Goal: Task Accomplishment & Management: Manage account settings

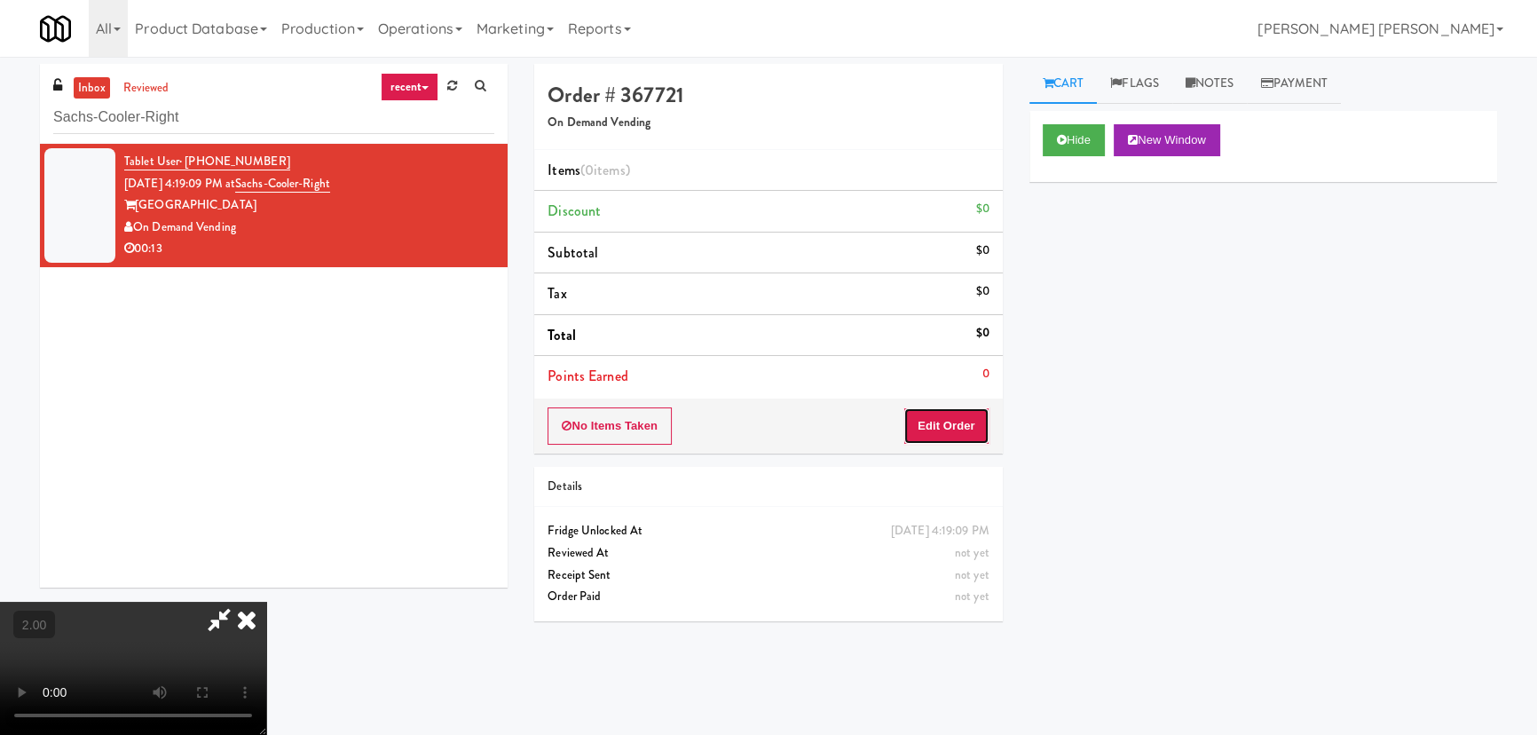
click at [954, 421] on button "Edit Order" at bounding box center [947, 425] width 86 height 37
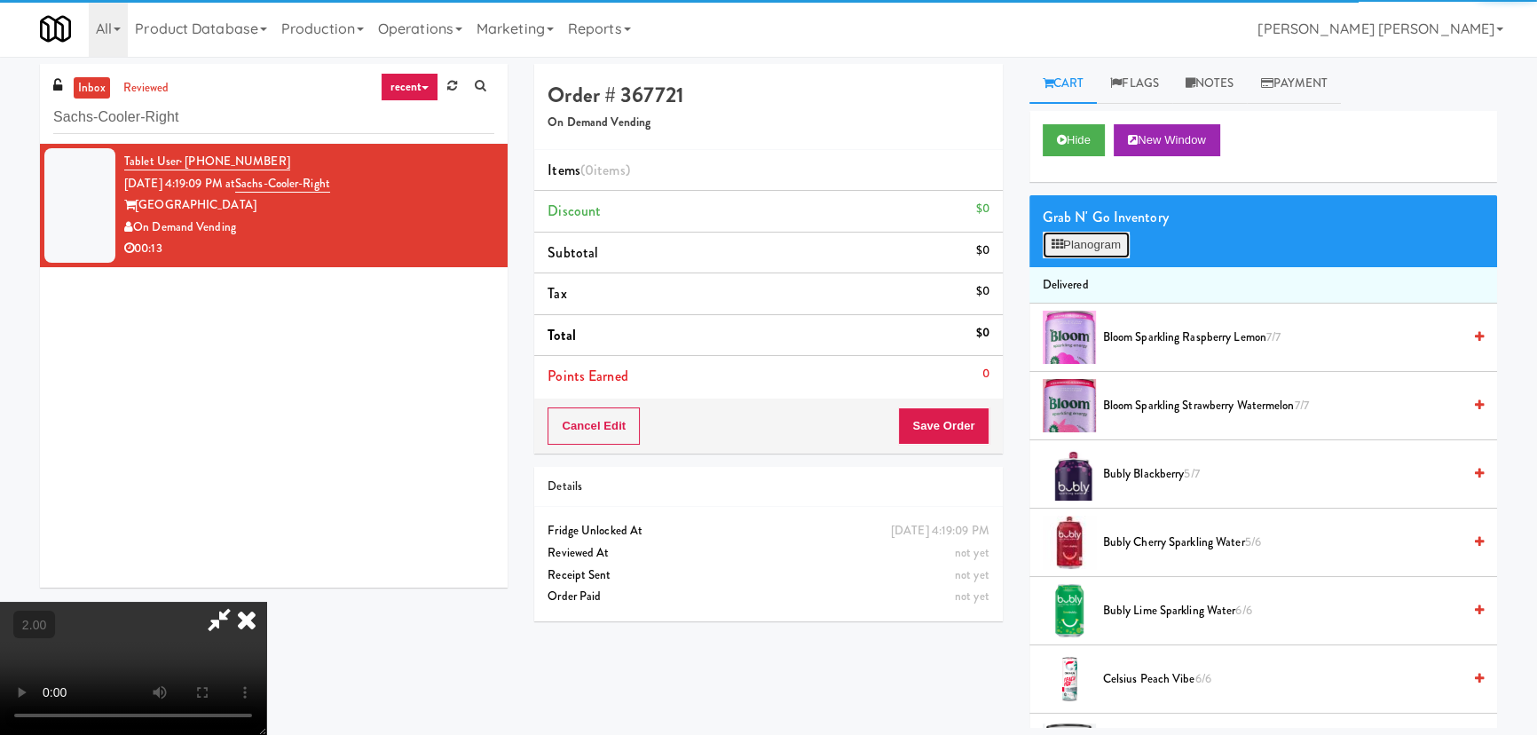
click at [1109, 246] on button "Planogram" at bounding box center [1086, 245] width 87 height 27
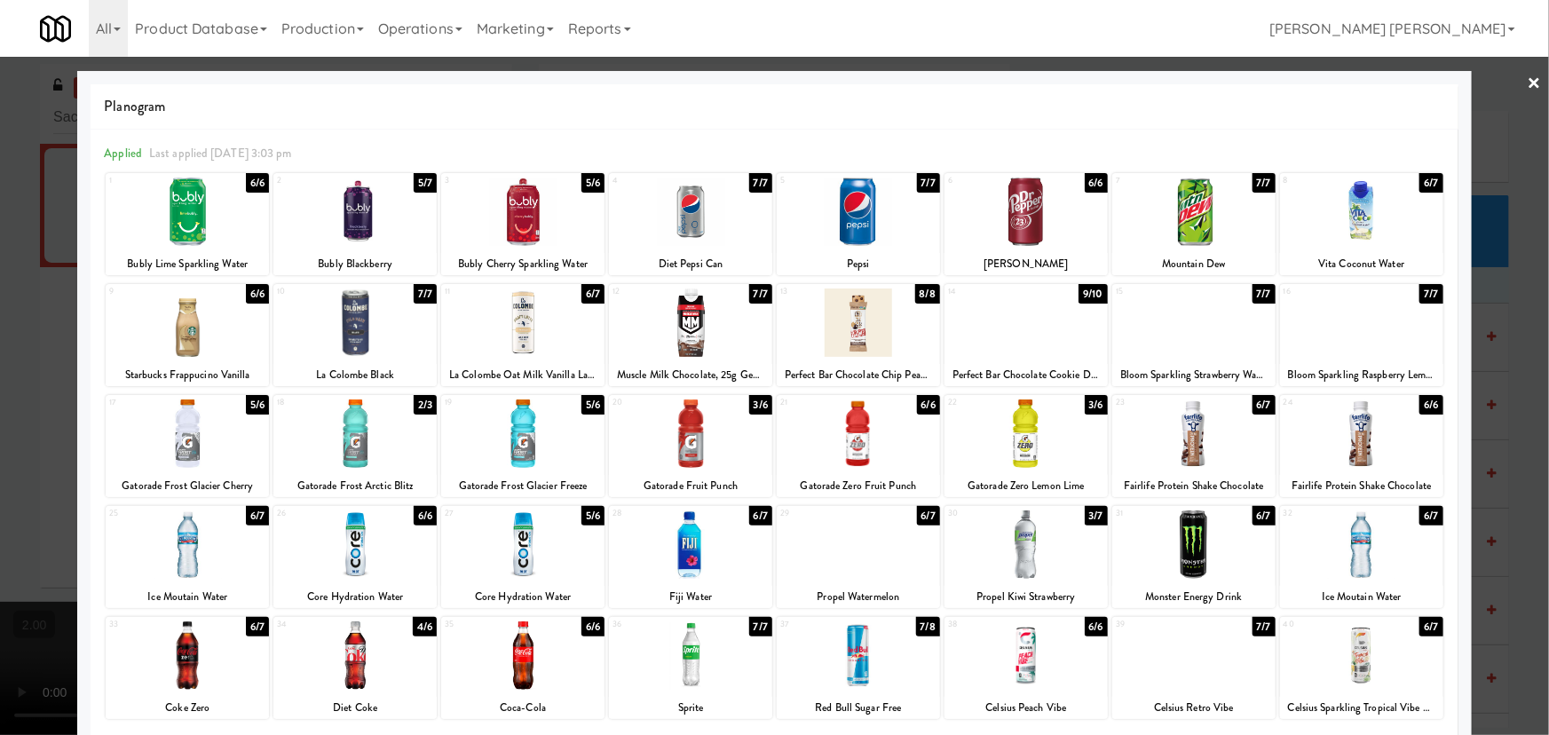
click at [528, 435] on div at bounding box center [522, 433] width 163 height 68
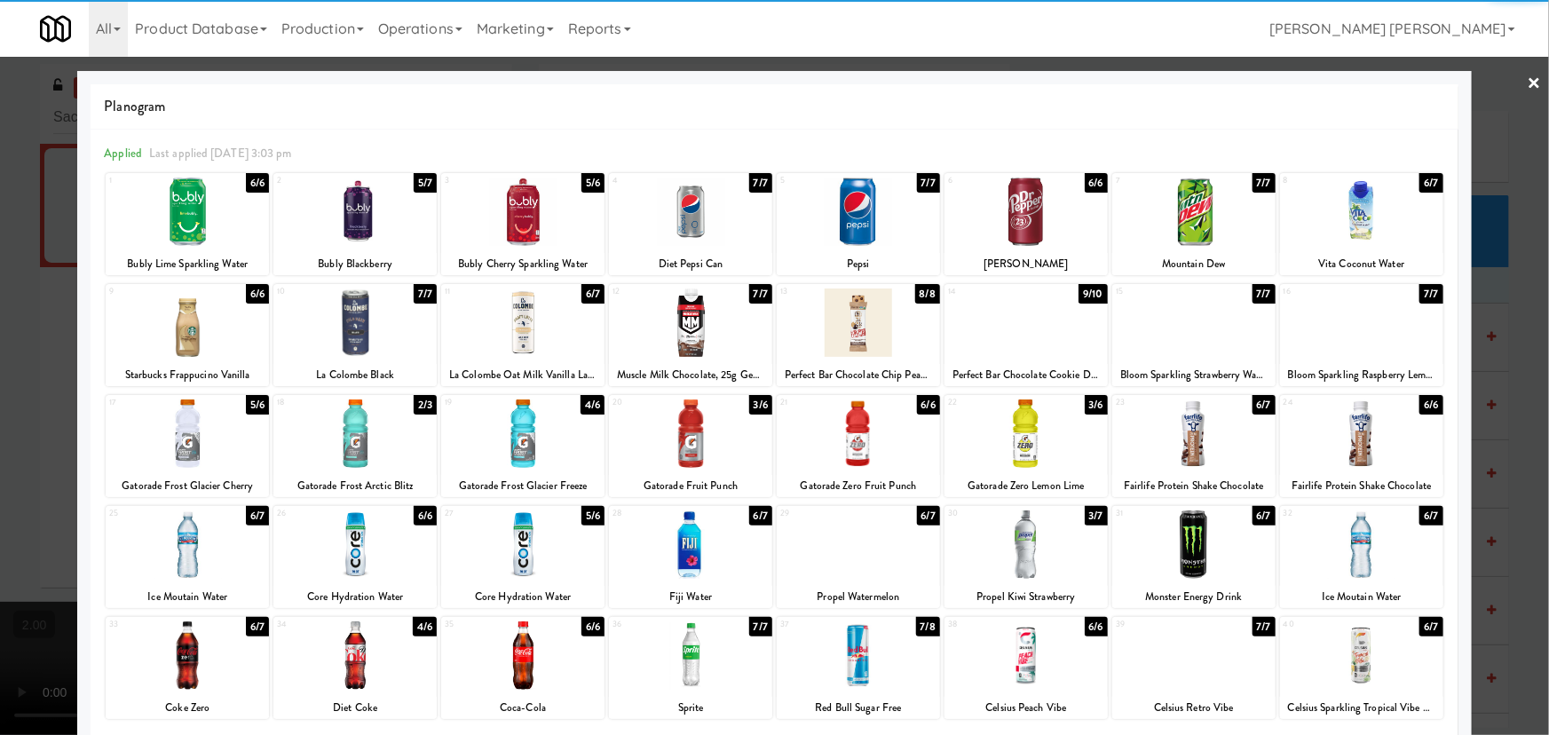
click at [1528, 75] on link "×" at bounding box center [1535, 84] width 14 height 55
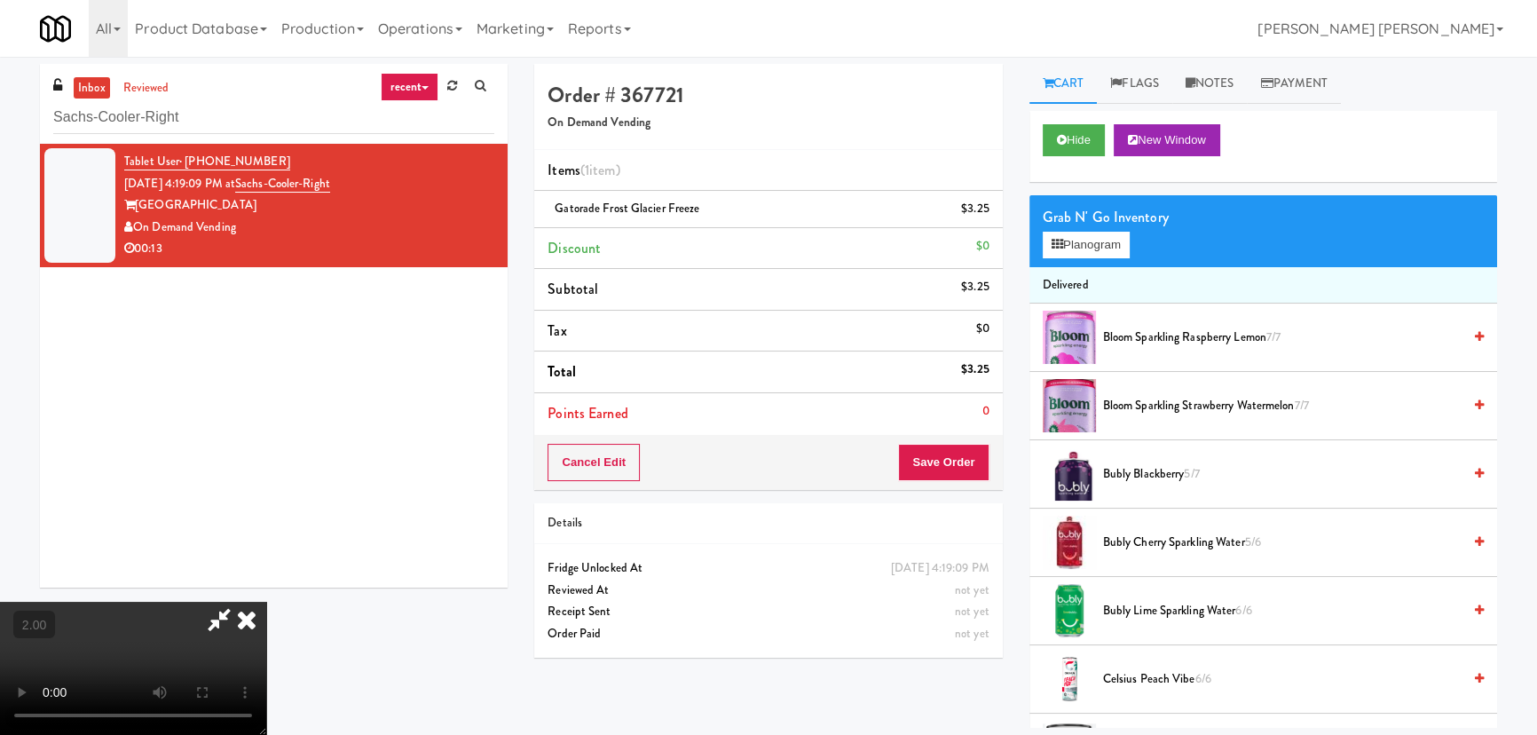
drag, startPoint x: 906, startPoint y: 233, endPoint x: 987, endPoint y: 413, distance: 196.7
click at [266, 602] on icon at bounding box center [246, 620] width 39 height 36
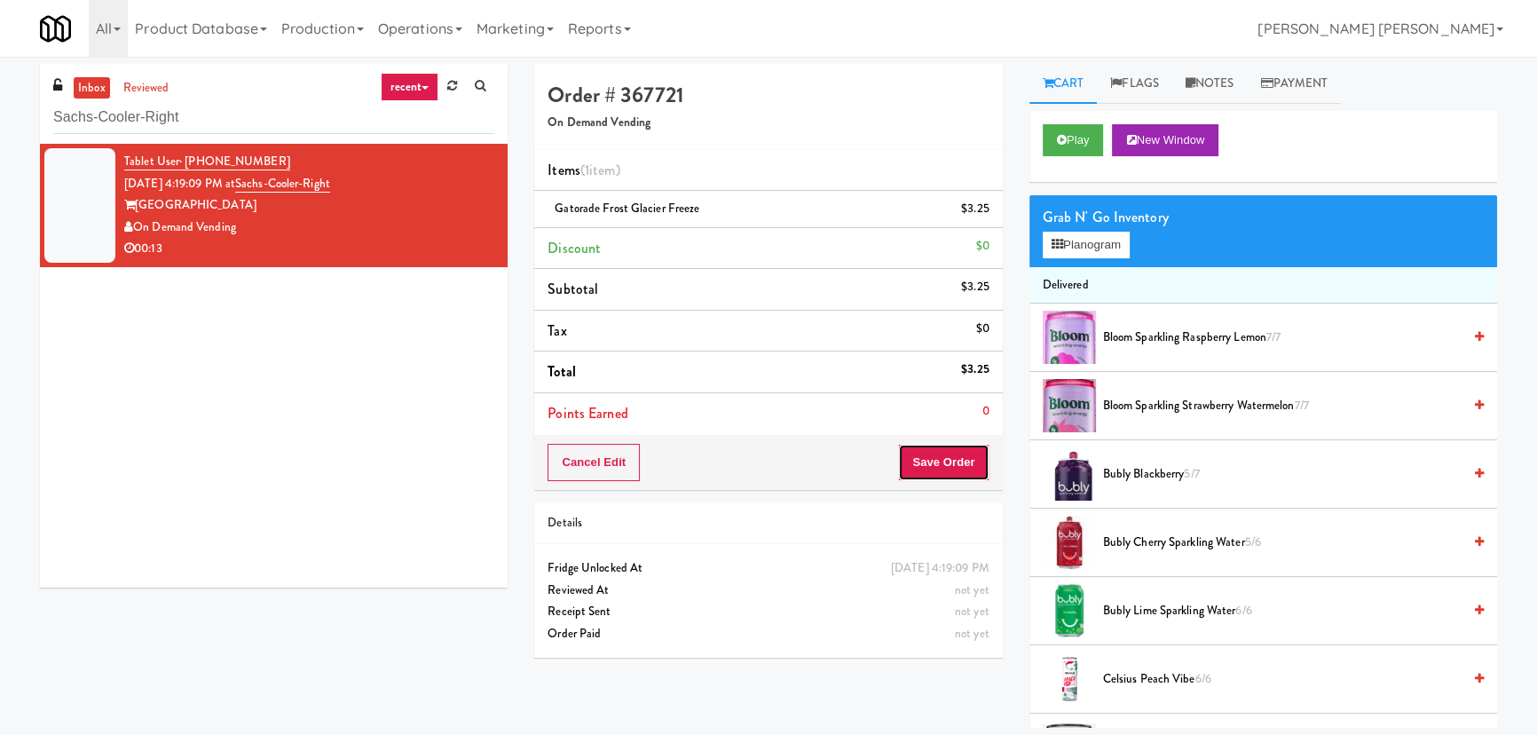
click at [950, 467] on button "Save Order" at bounding box center [943, 462] width 91 height 37
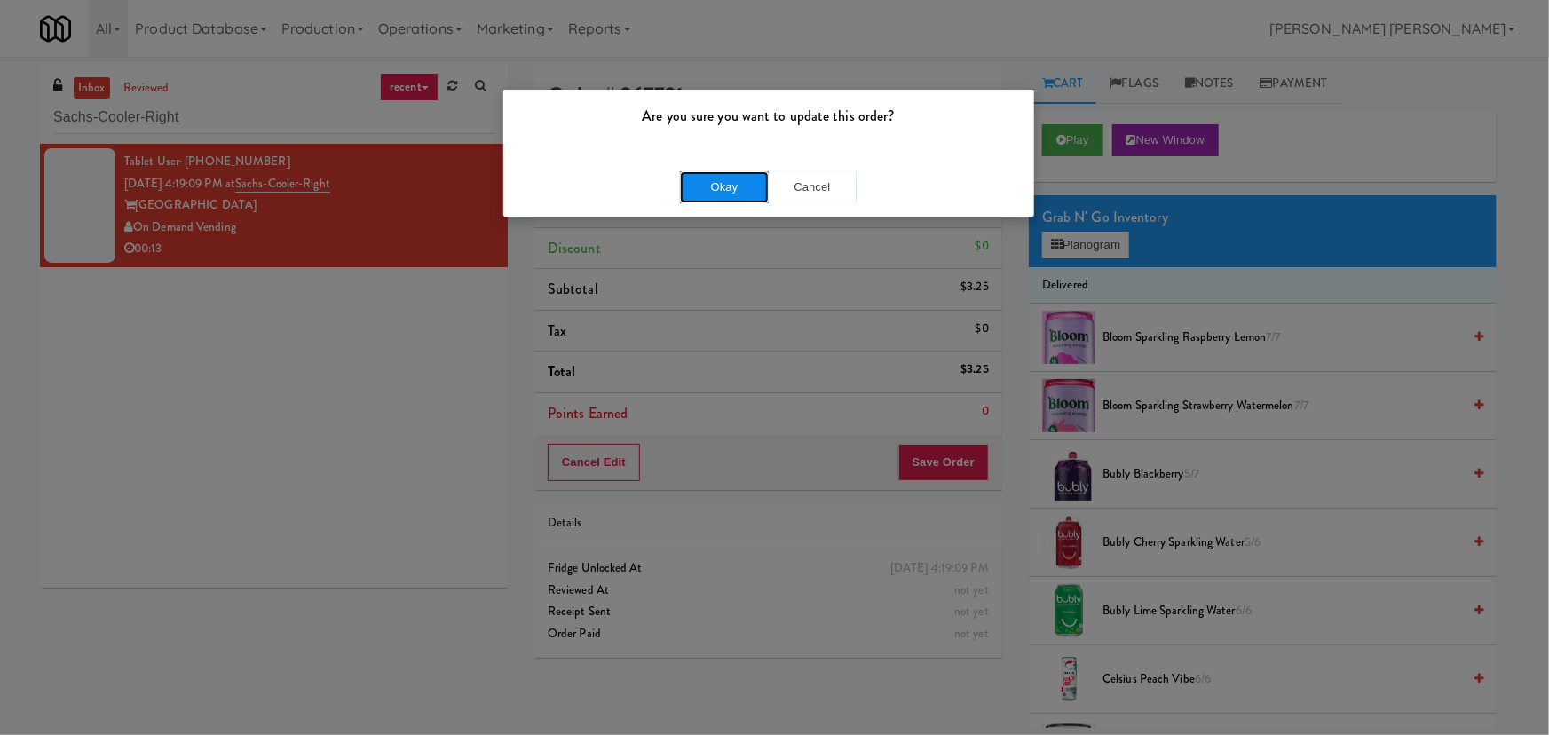
click at [759, 180] on button "Okay" at bounding box center [724, 187] width 89 height 32
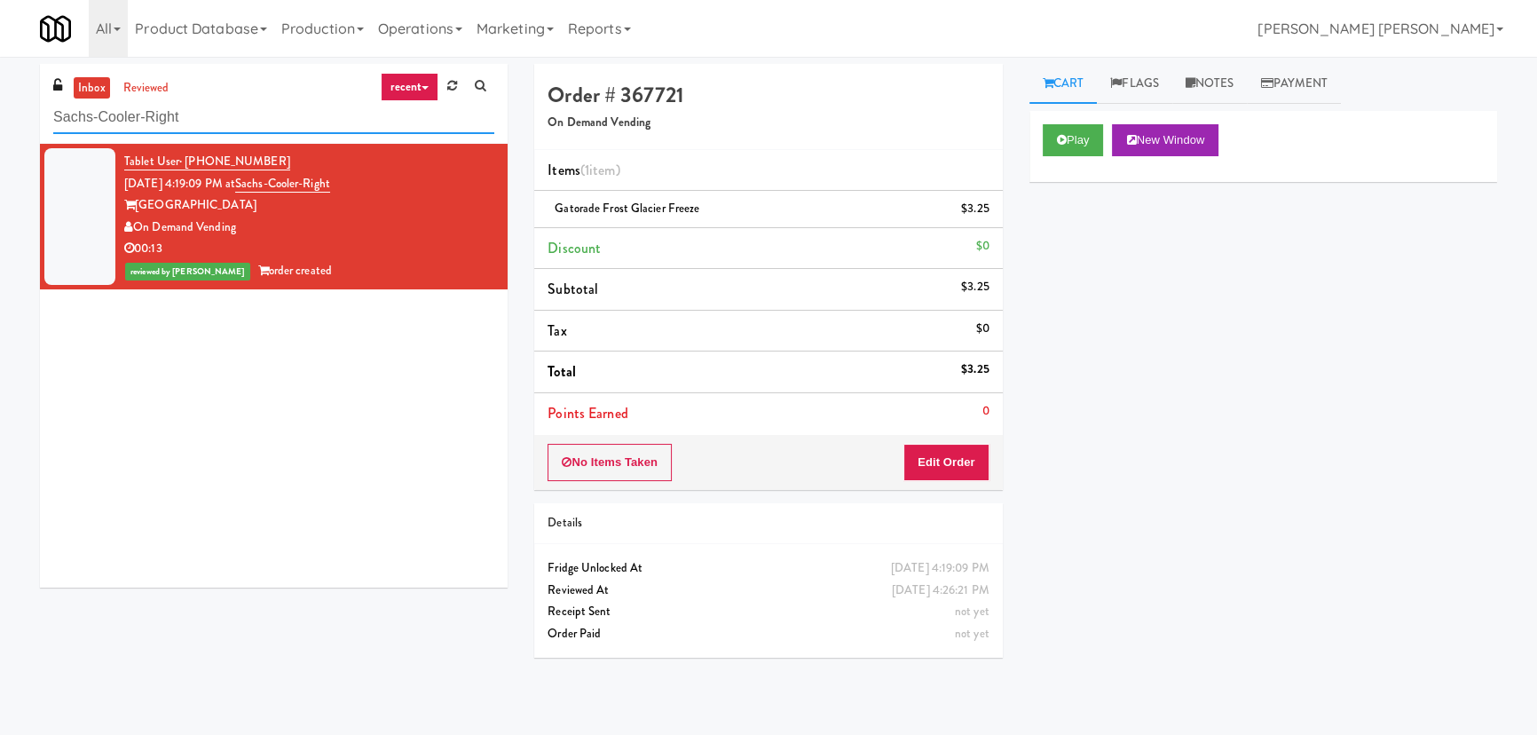
drag, startPoint x: 194, startPoint y: 122, endPoint x: -20, endPoint y: 121, distance: 213.9
click at [0, 121] on html "Are you sure you want to update this order? Okay Cancel Okay Are you sure you w…" at bounding box center [768, 367] width 1537 height 735
paste input "WPW - Middle - Fridge"
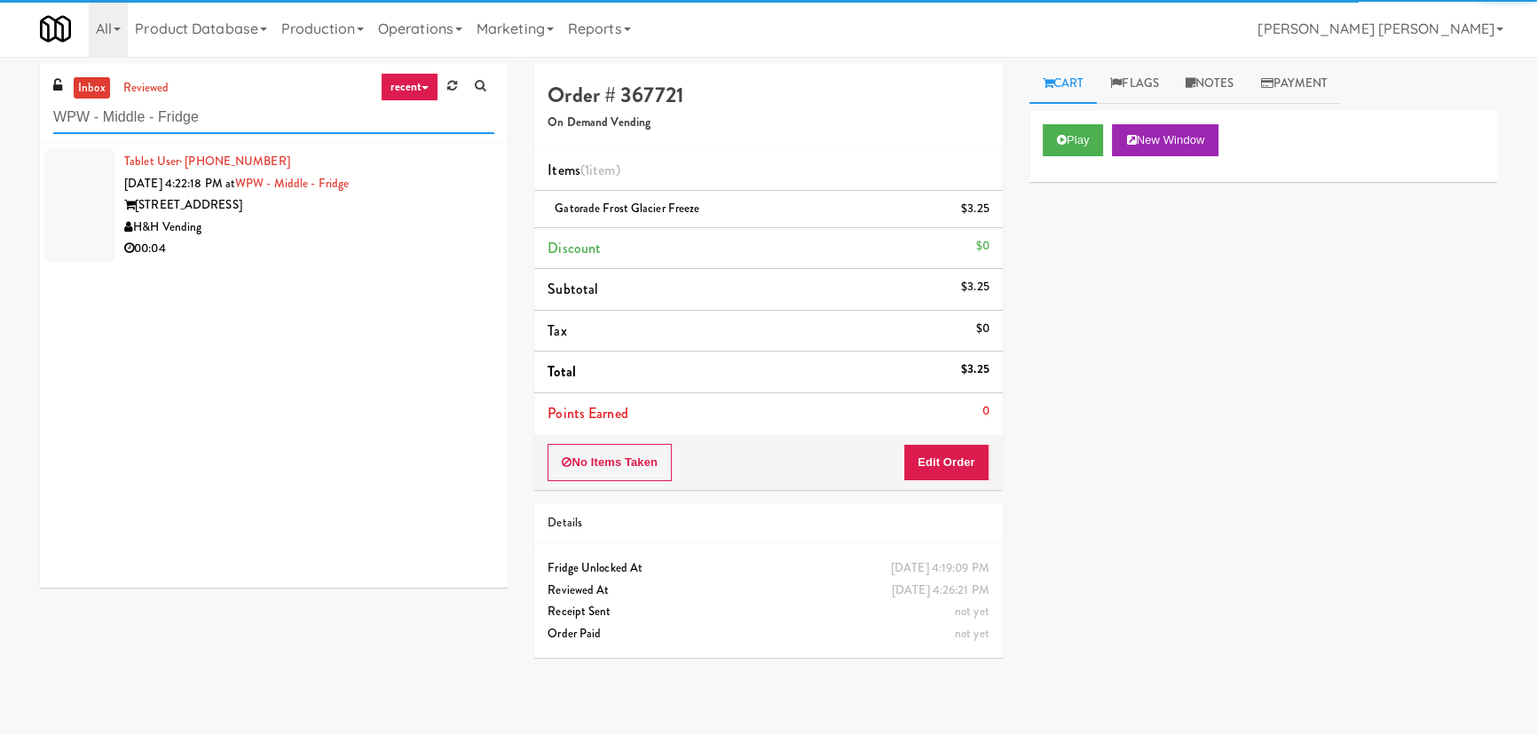
type input "WPW - Middle - Fridge"
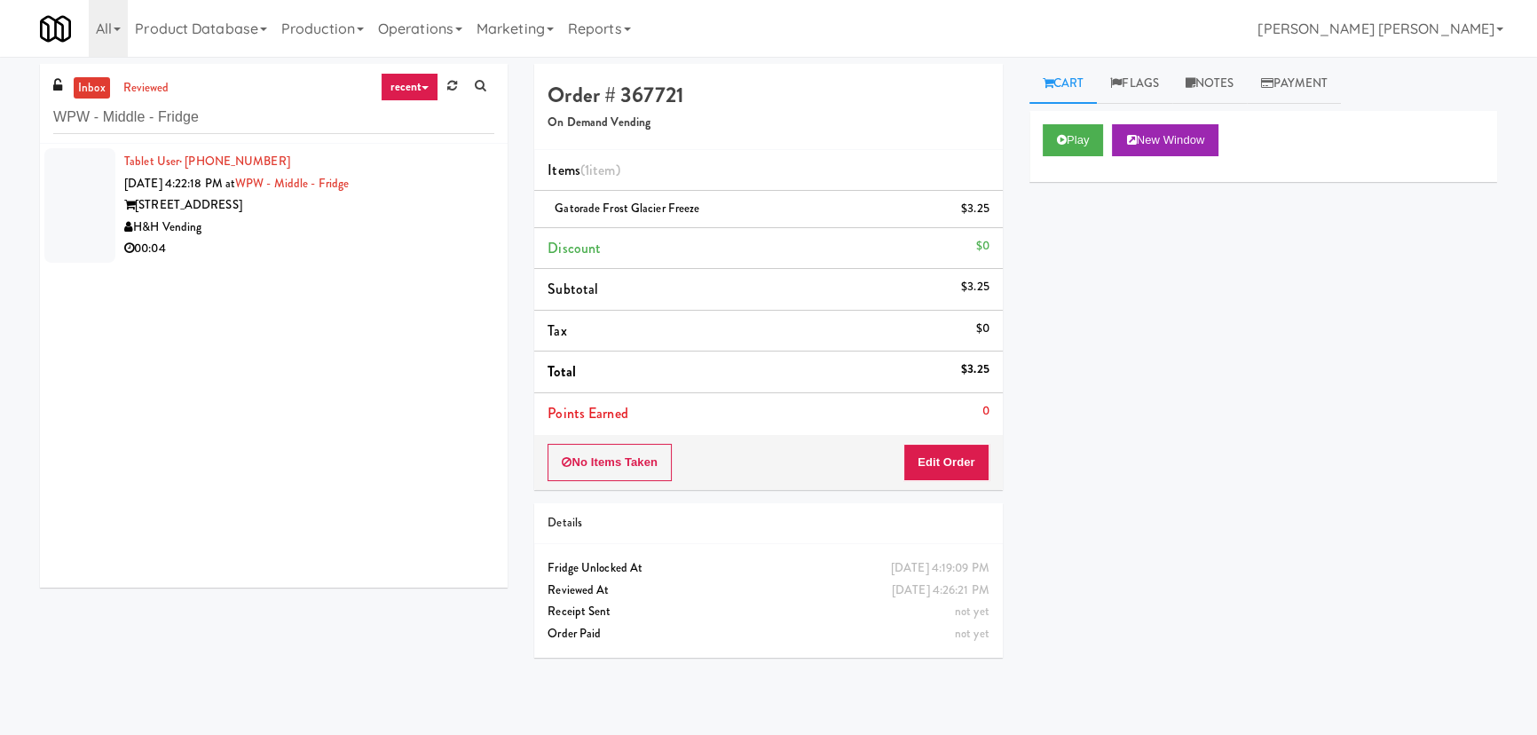
click at [304, 231] on div "H&H Vending" at bounding box center [309, 228] width 370 height 22
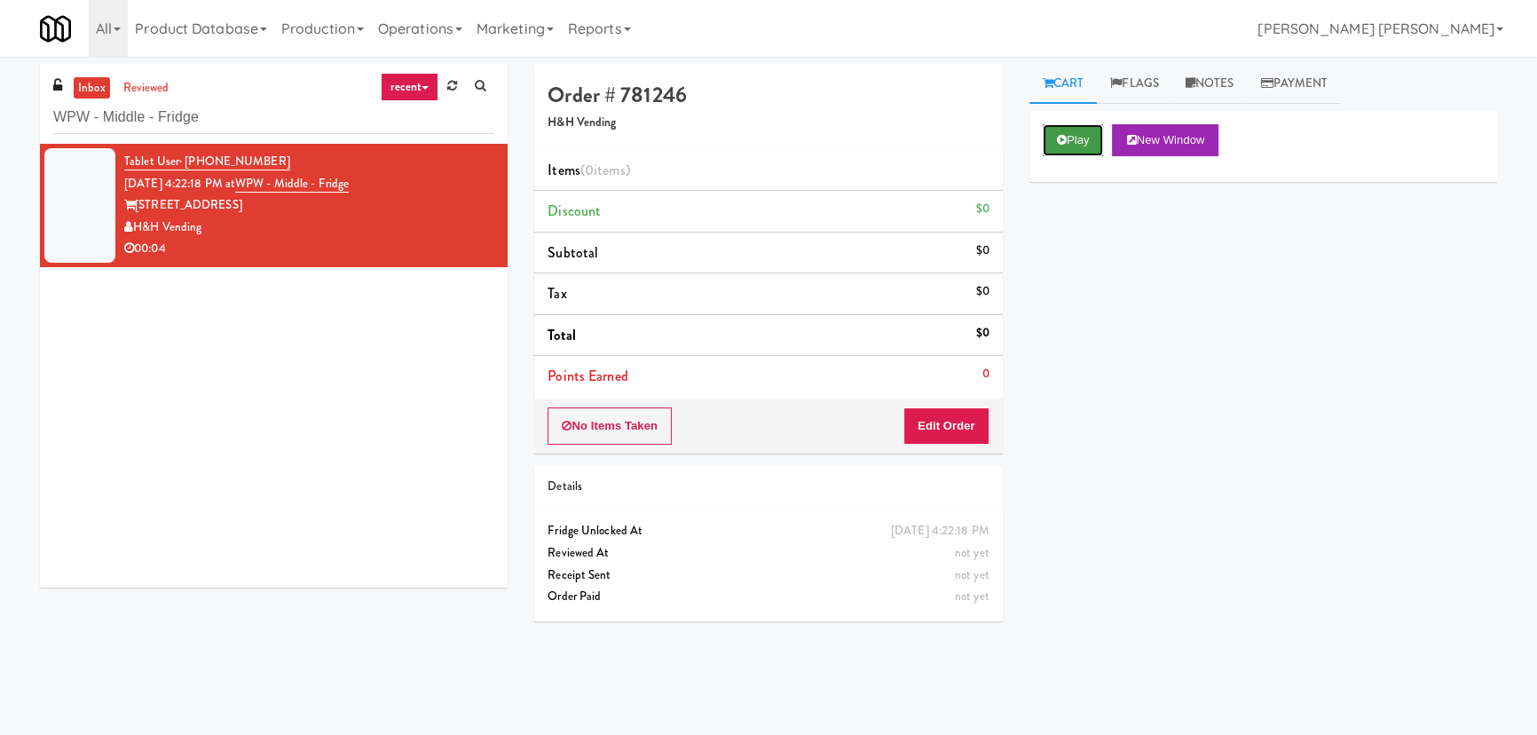
click at [1063, 149] on button "Play" at bounding box center [1073, 140] width 61 height 32
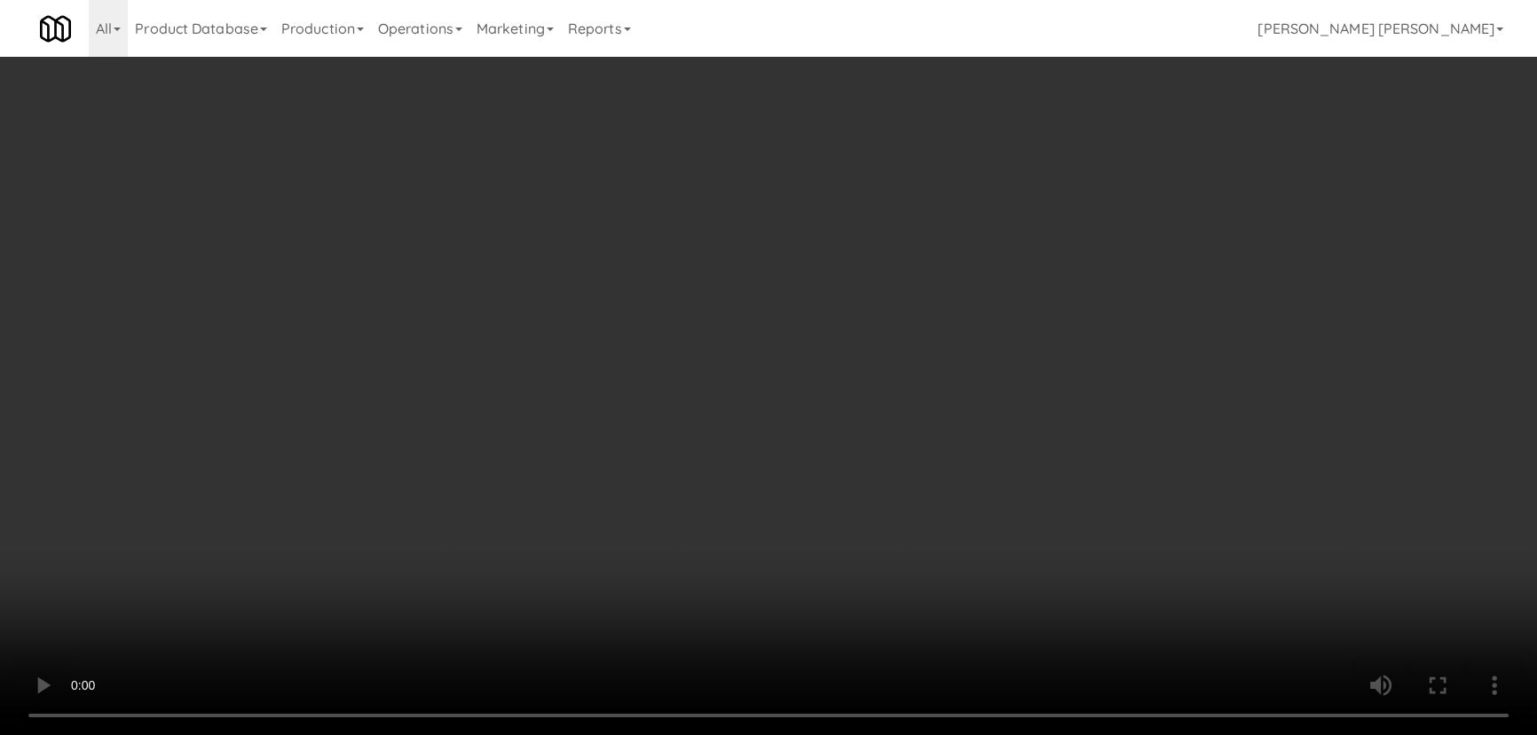
click at [859, 734] on video at bounding box center [768, 367] width 1537 height 735
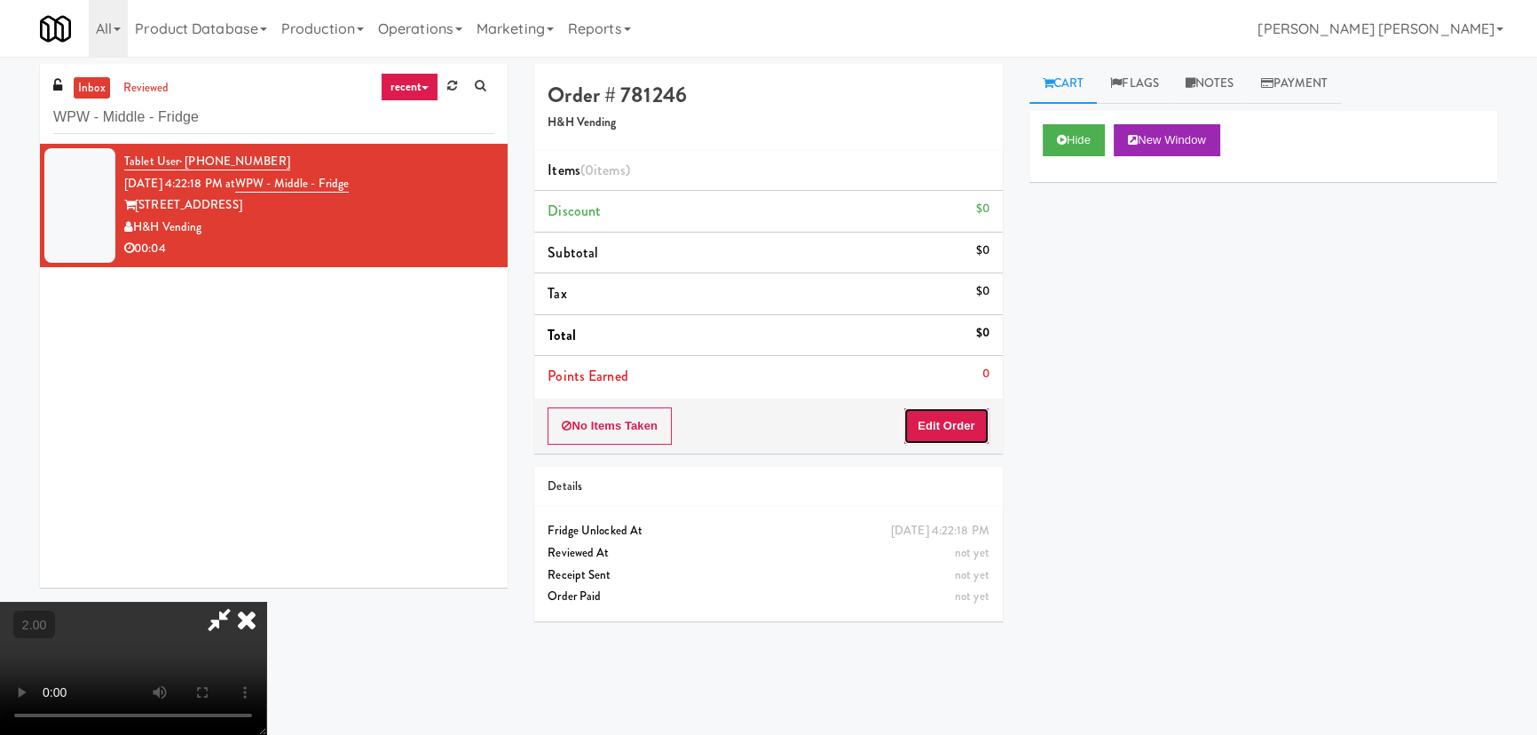
click at [970, 417] on button "Edit Order" at bounding box center [947, 425] width 86 height 37
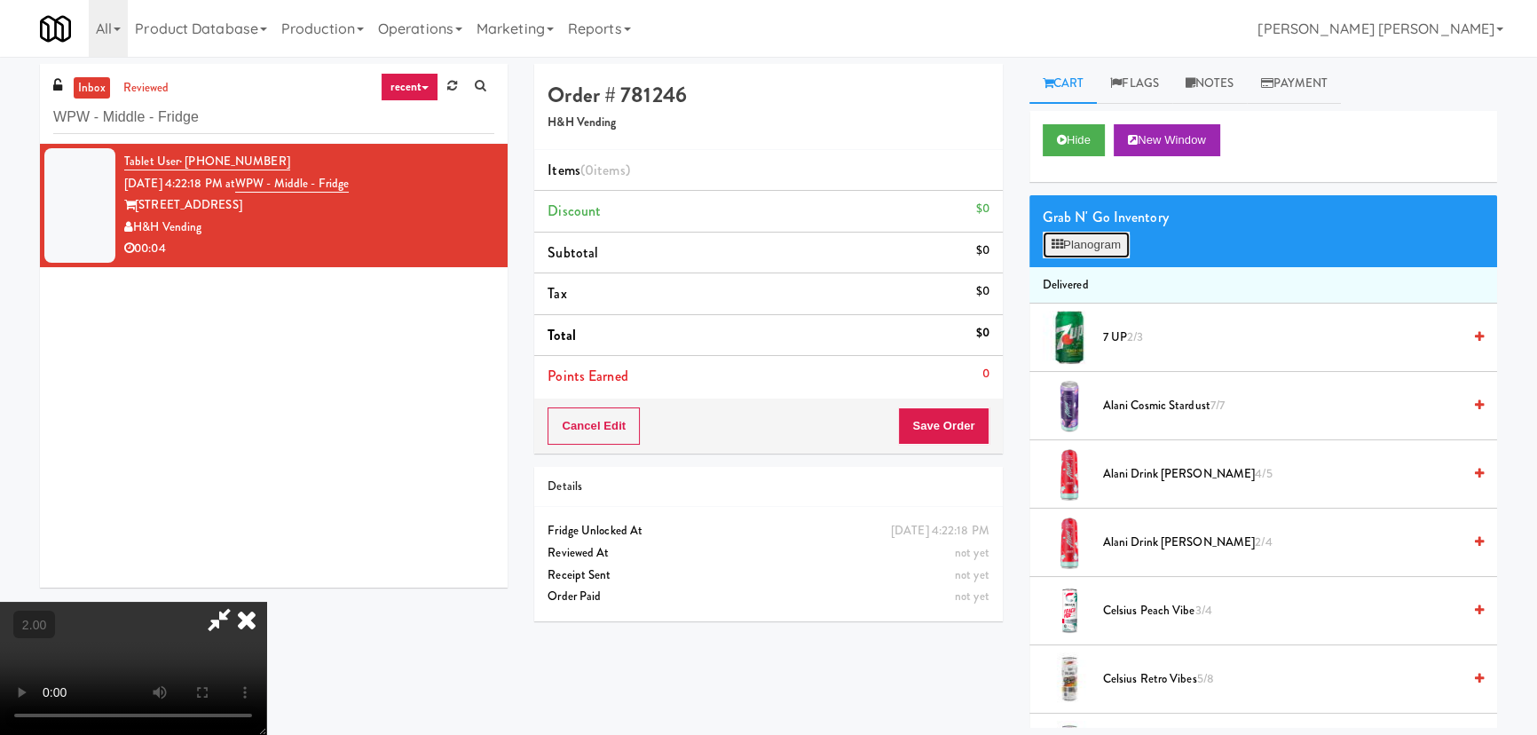
click at [1081, 244] on button "Planogram" at bounding box center [1086, 245] width 87 height 27
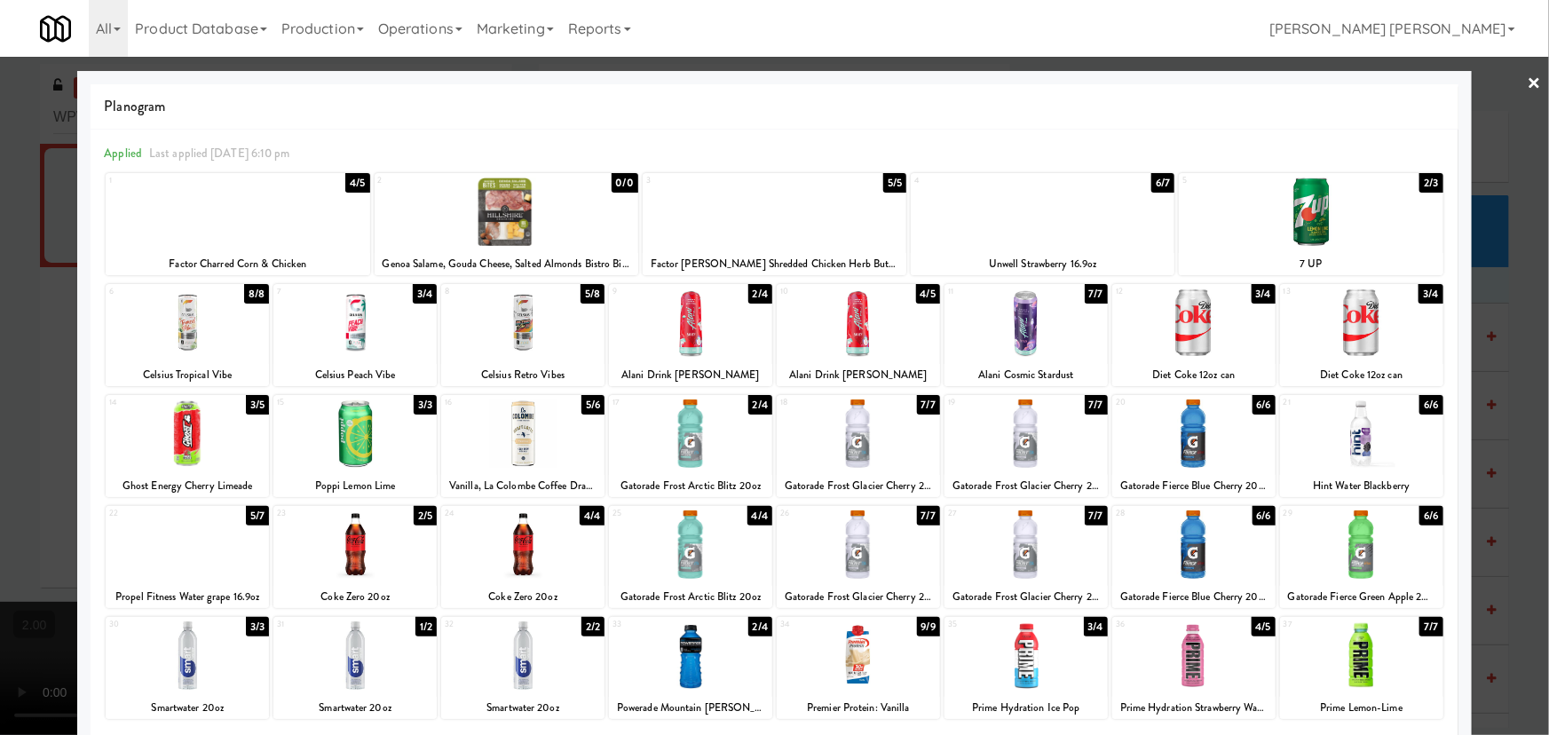
click at [681, 451] on div at bounding box center [690, 433] width 163 height 68
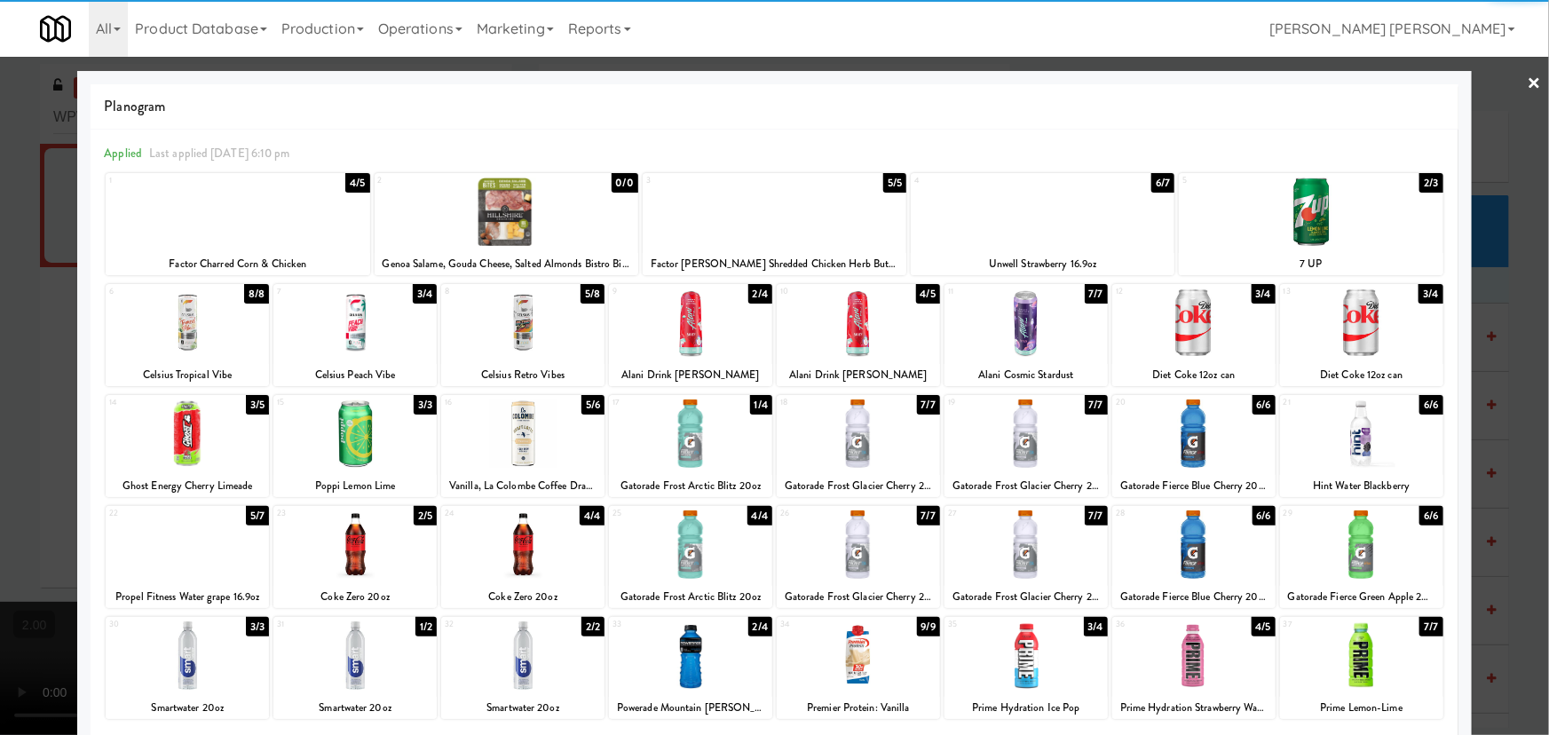
click at [1528, 84] on link "×" at bounding box center [1535, 84] width 14 height 55
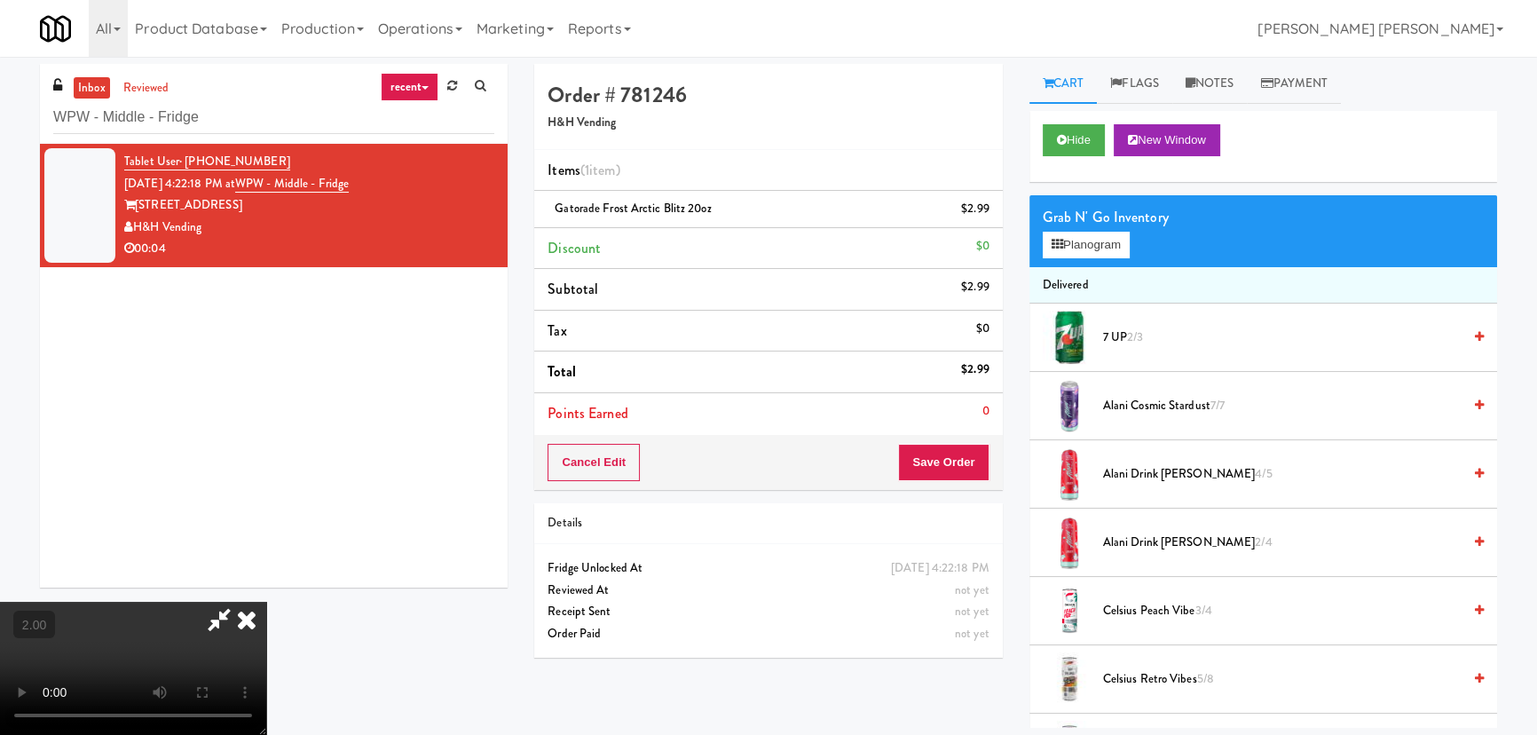
click at [266, 602] on icon at bounding box center [246, 620] width 39 height 36
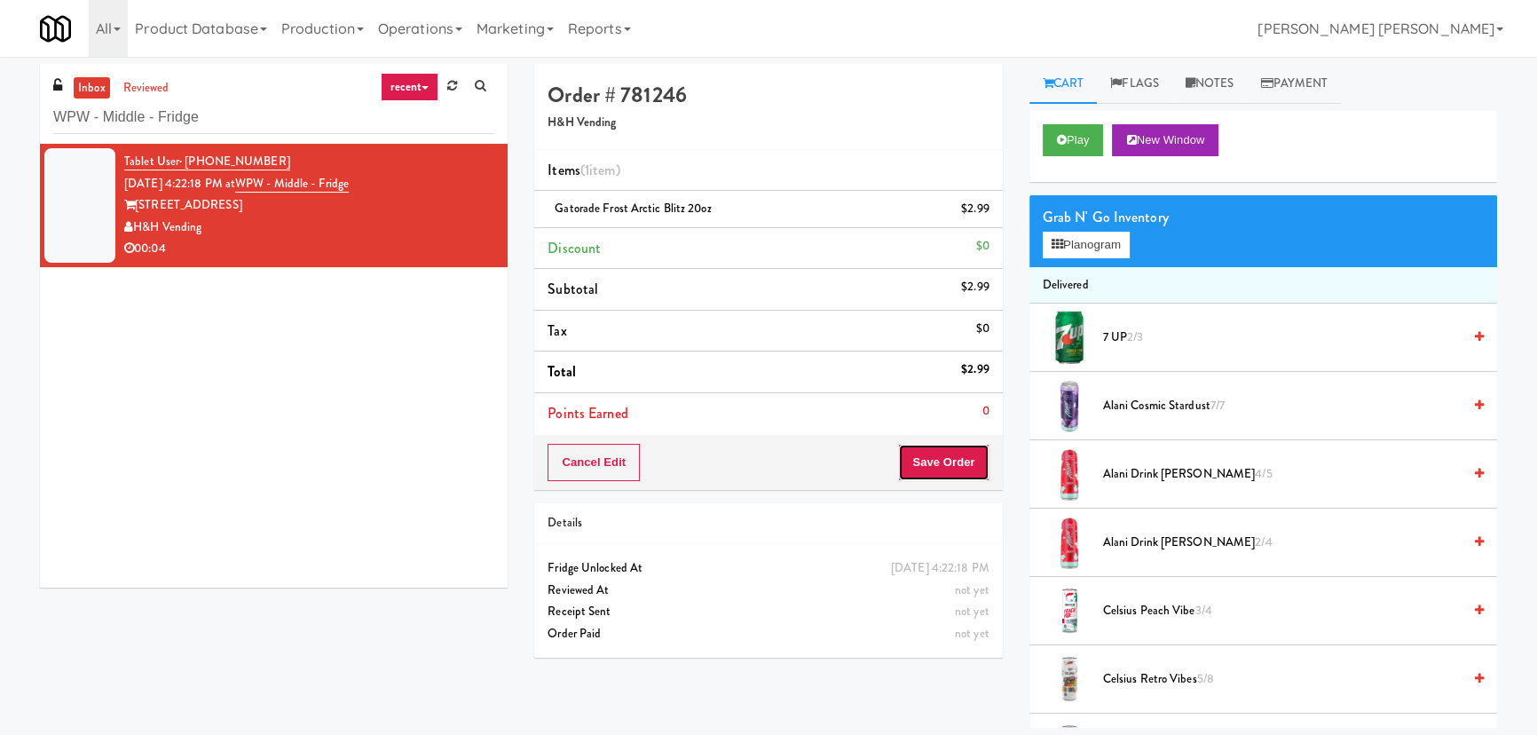
click at [943, 454] on button "Save Order" at bounding box center [943, 462] width 91 height 37
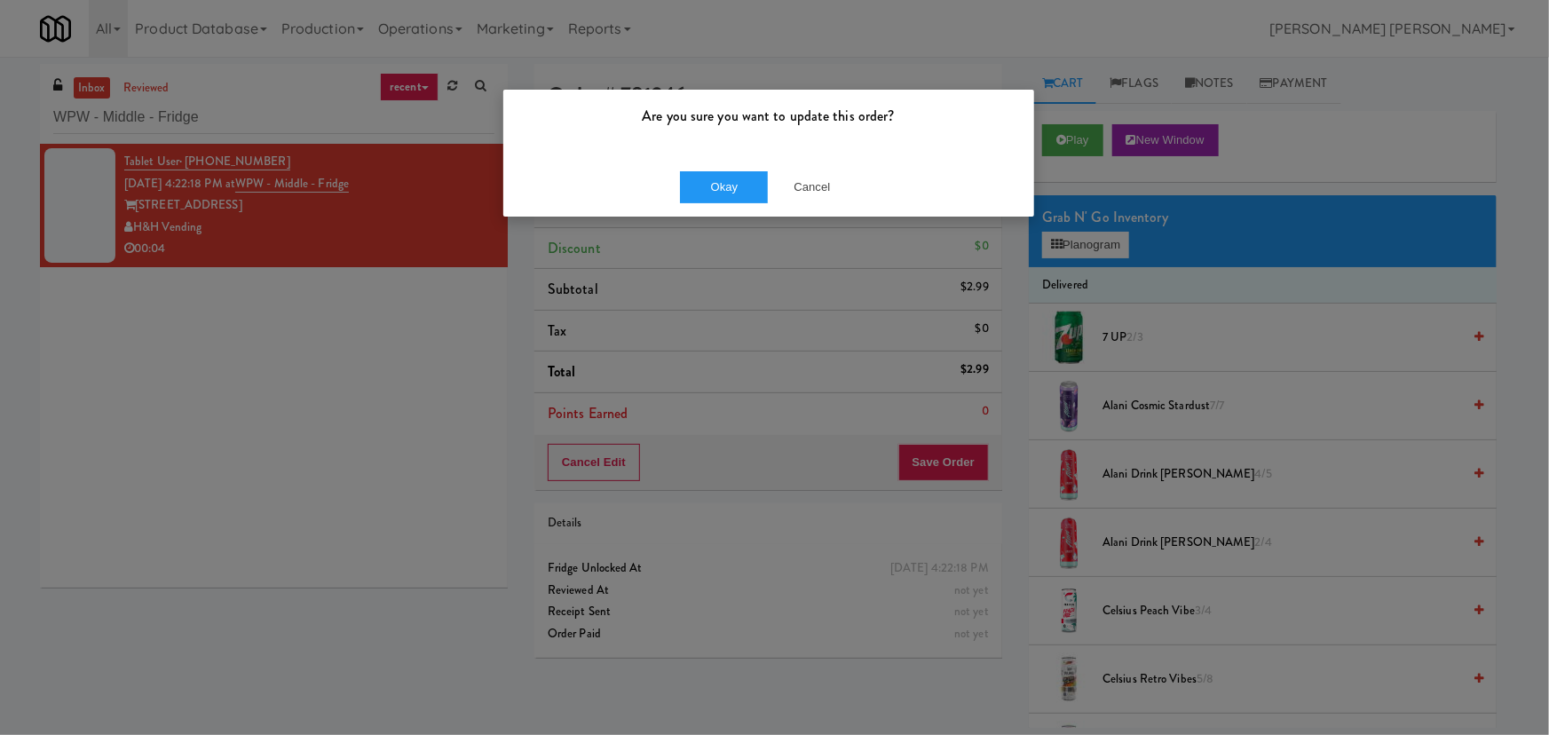
click at [719, 162] on div "Okay Cancel" at bounding box center [768, 186] width 531 height 59
click at [713, 179] on button "Okay" at bounding box center [724, 187] width 89 height 32
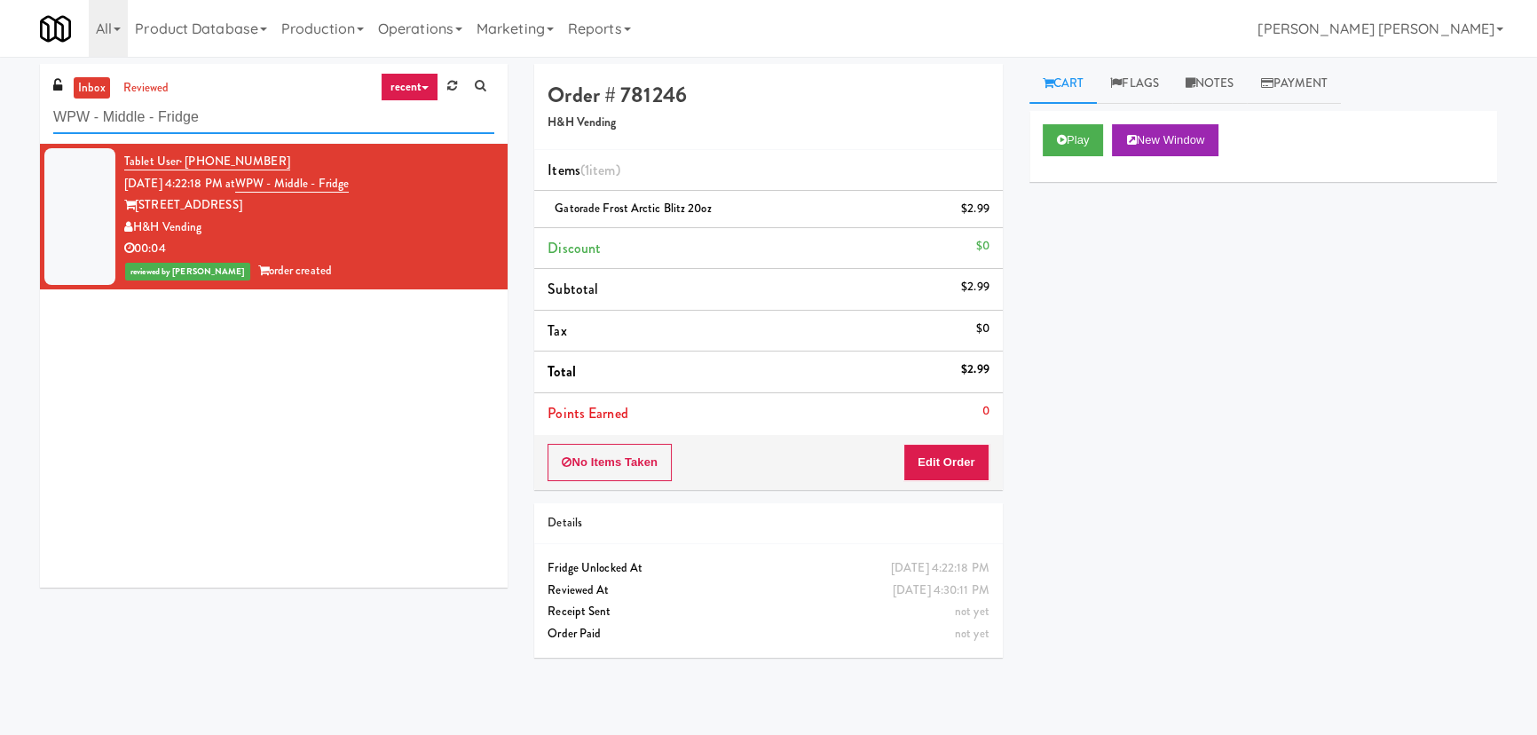
drag, startPoint x: 224, startPoint y: 118, endPoint x: -62, endPoint y: 113, distance: 285.9
click at [0, 113] on html "Are you sure you want to update this order? Okay Cancel Okay Are you sure you w…" at bounding box center [768, 367] width 1537 height 735
paste input "1001 State - Left"
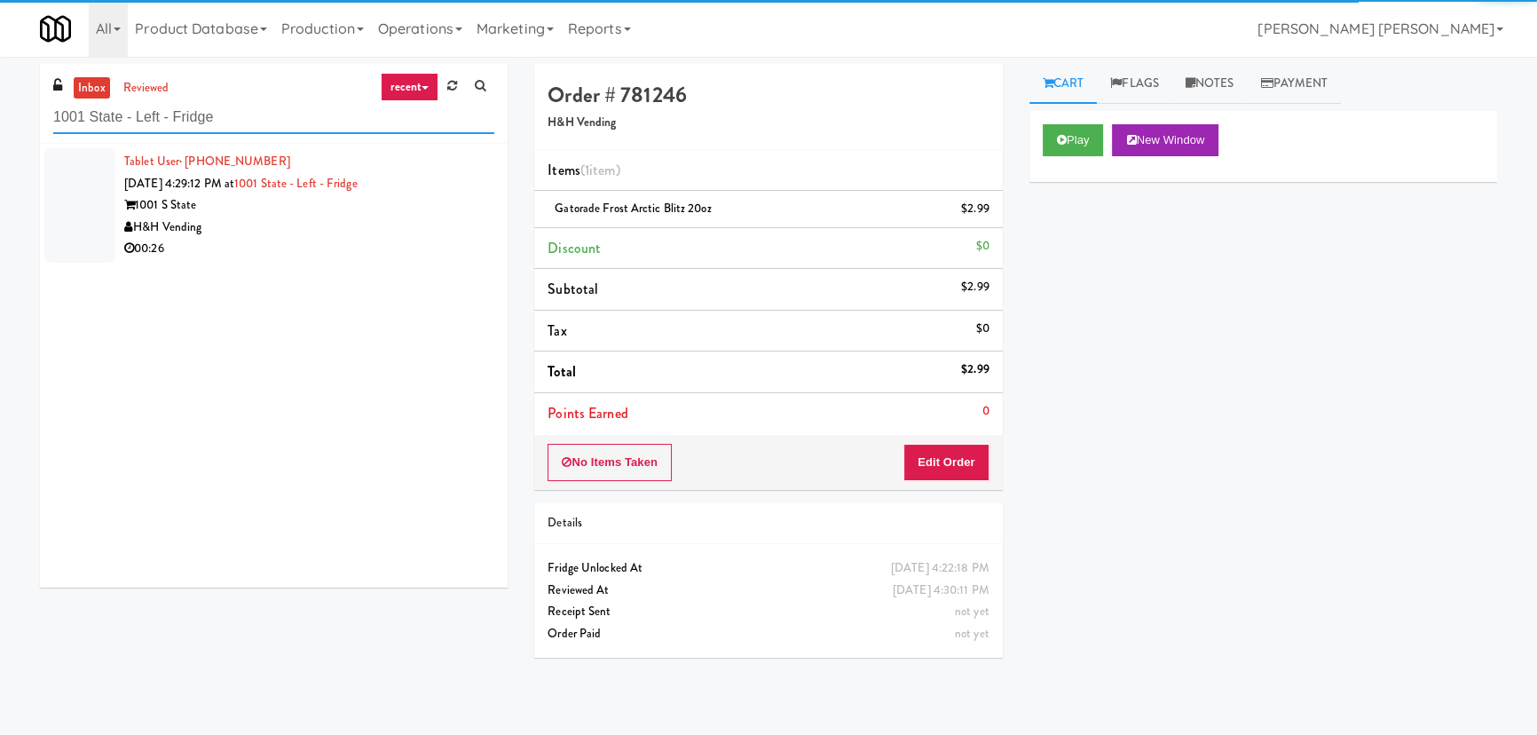
type input "1001 State - Left - Fridge"
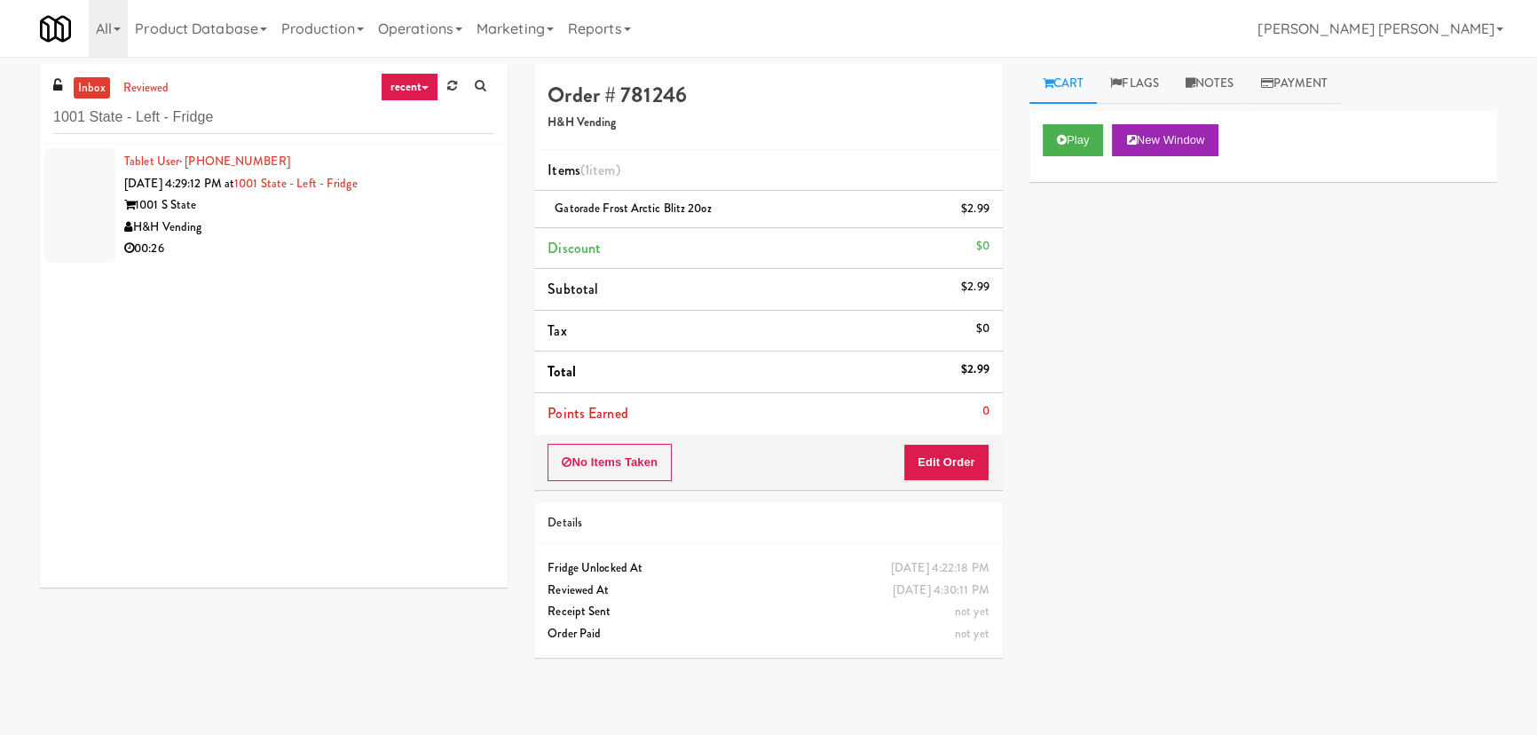
click at [300, 240] on div "00:26" at bounding box center [309, 249] width 370 height 22
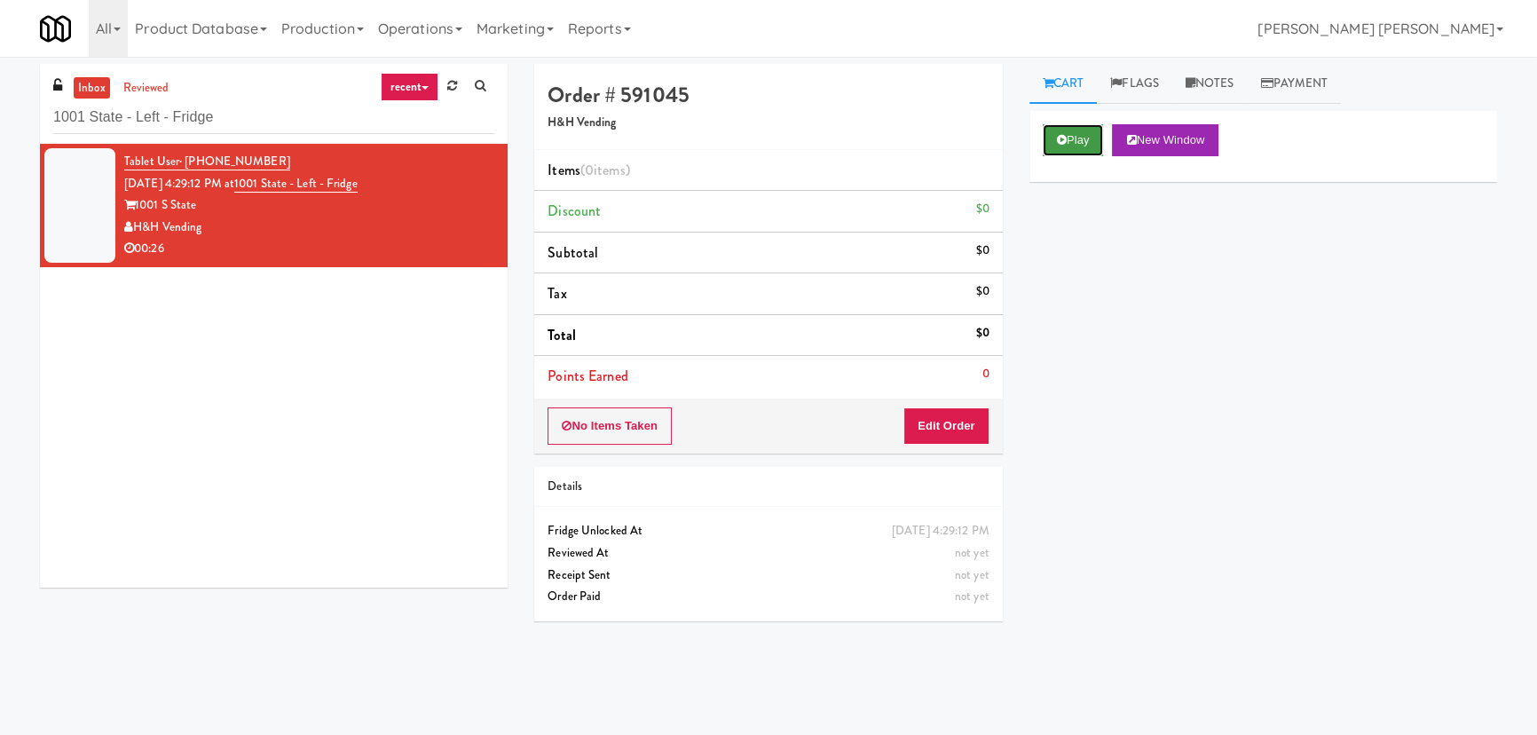
click at [1094, 138] on button "Play" at bounding box center [1073, 140] width 61 height 32
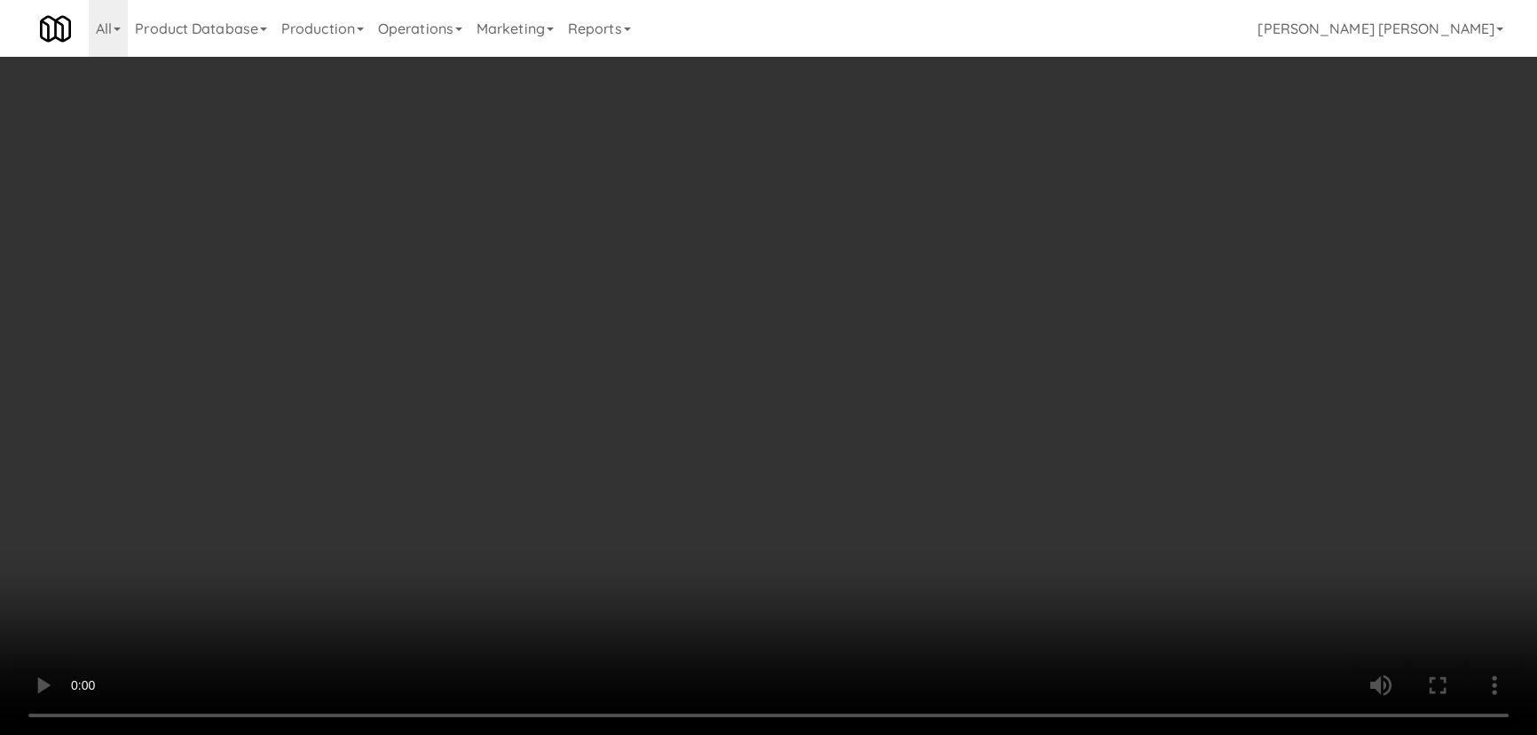
click at [885, 734] on video at bounding box center [768, 367] width 1537 height 735
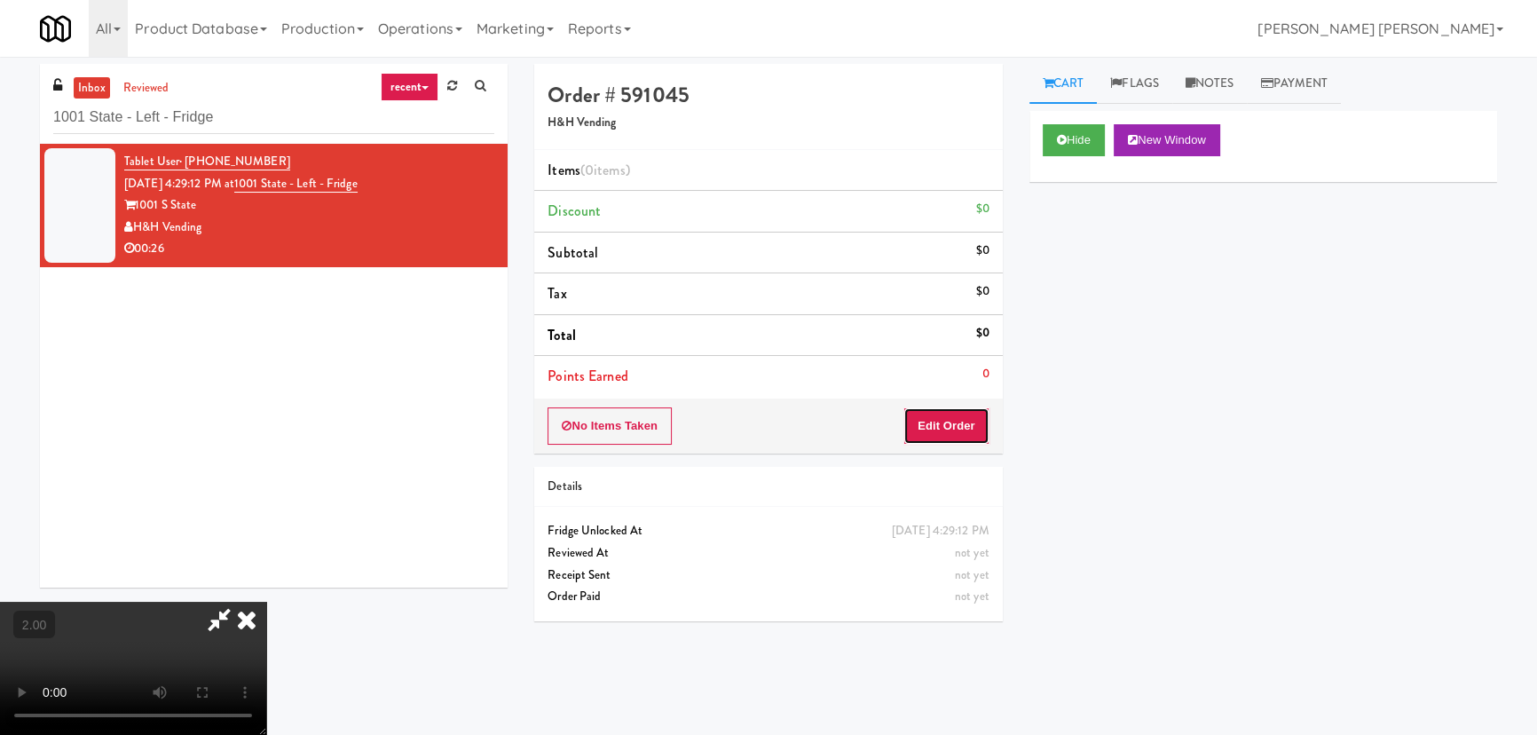
click at [944, 431] on button "Edit Order" at bounding box center [947, 425] width 86 height 37
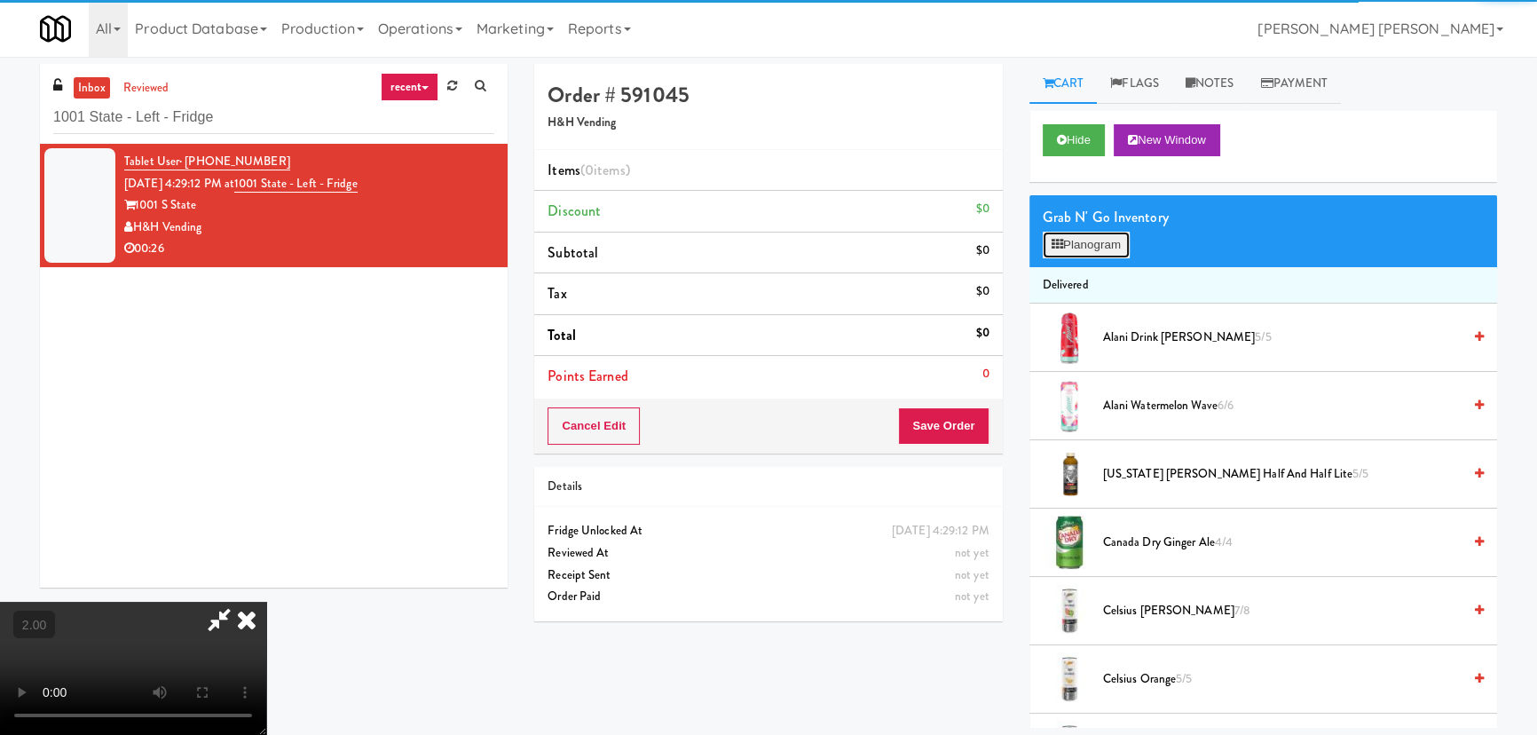
click at [1106, 240] on button "Planogram" at bounding box center [1086, 245] width 87 height 27
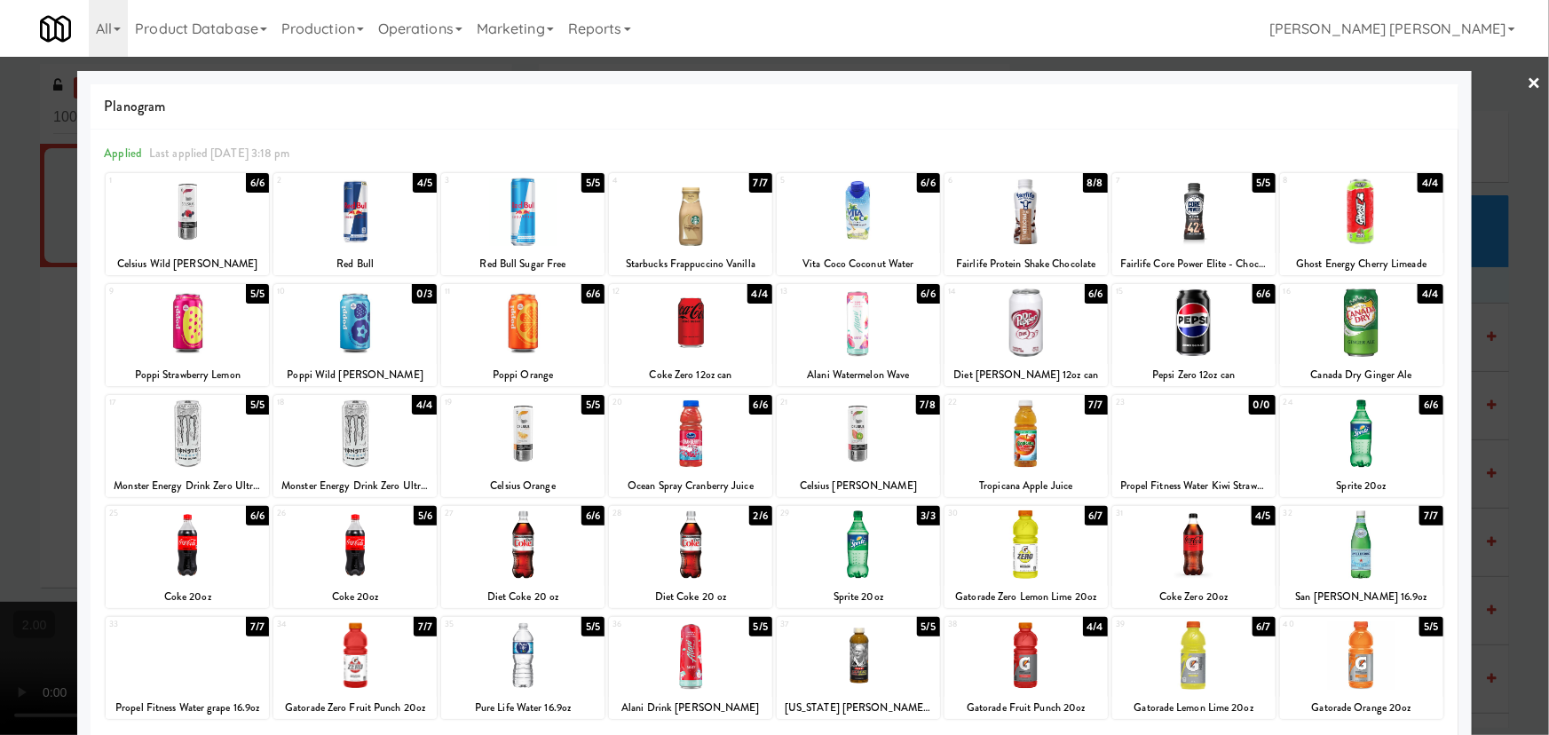
click at [1182, 320] on div at bounding box center [1193, 322] width 163 height 68
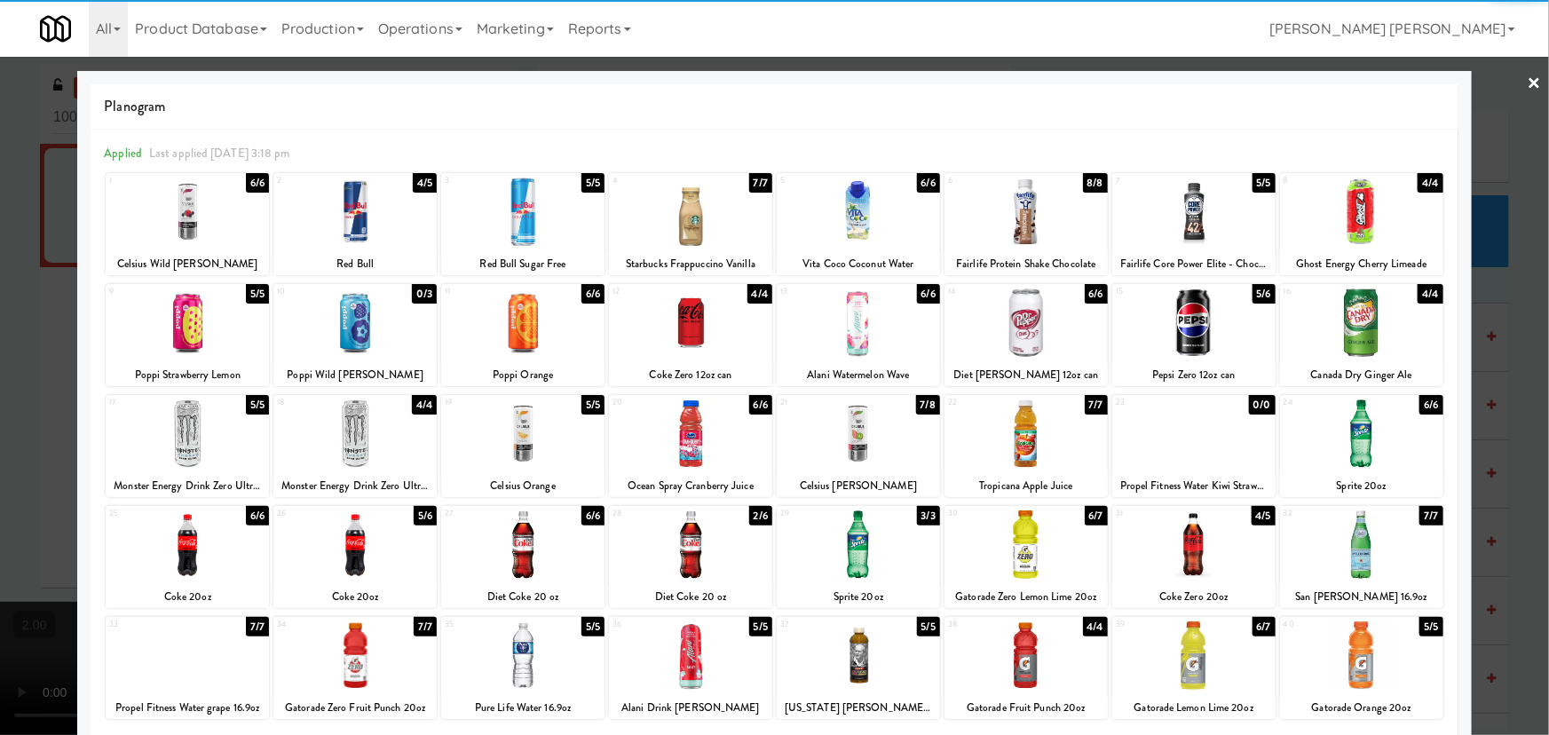
click at [1192, 543] on div at bounding box center [1193, 544] width 163 height 68
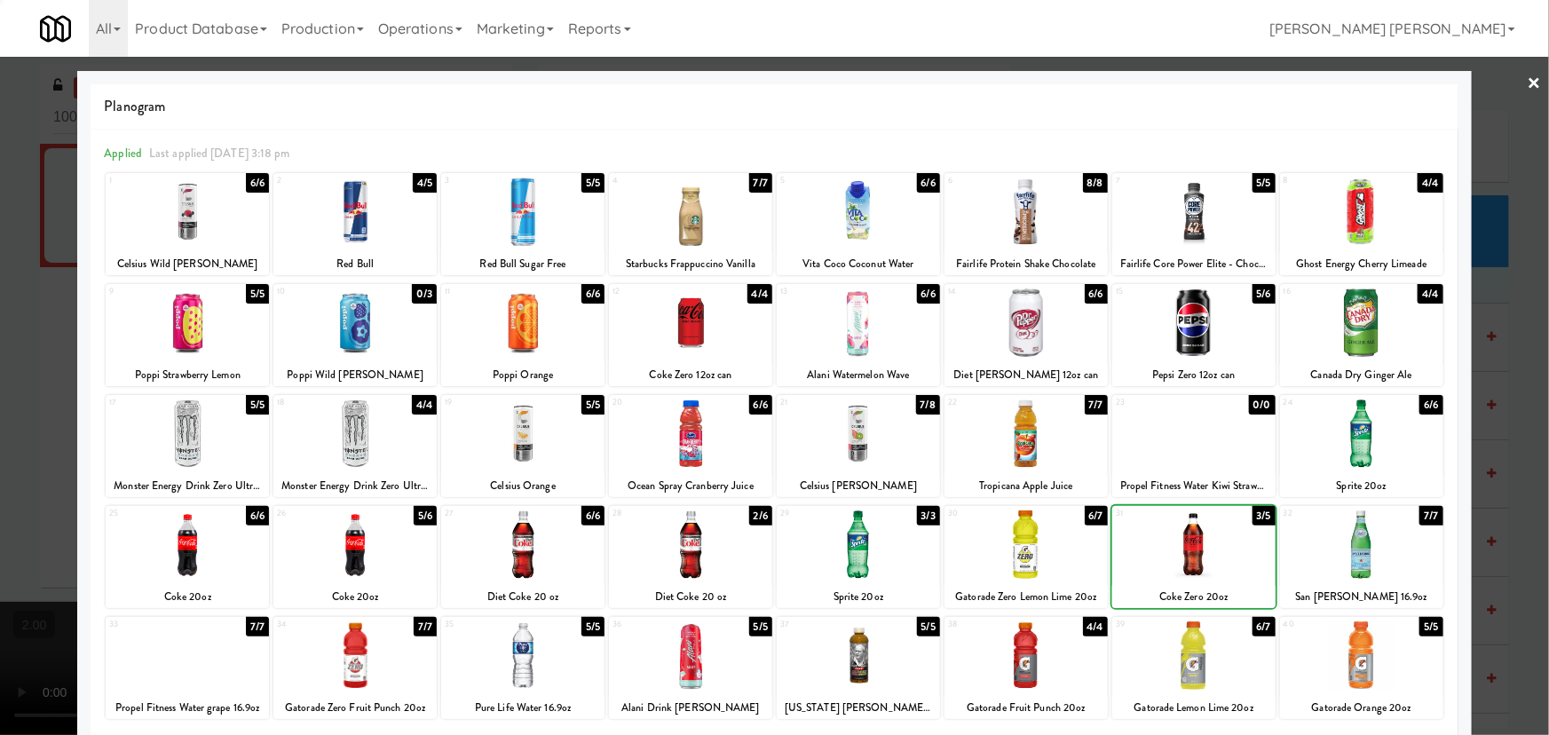
click at [1193, 544] on div at bounding box center [1193, 544] width 163 height 68
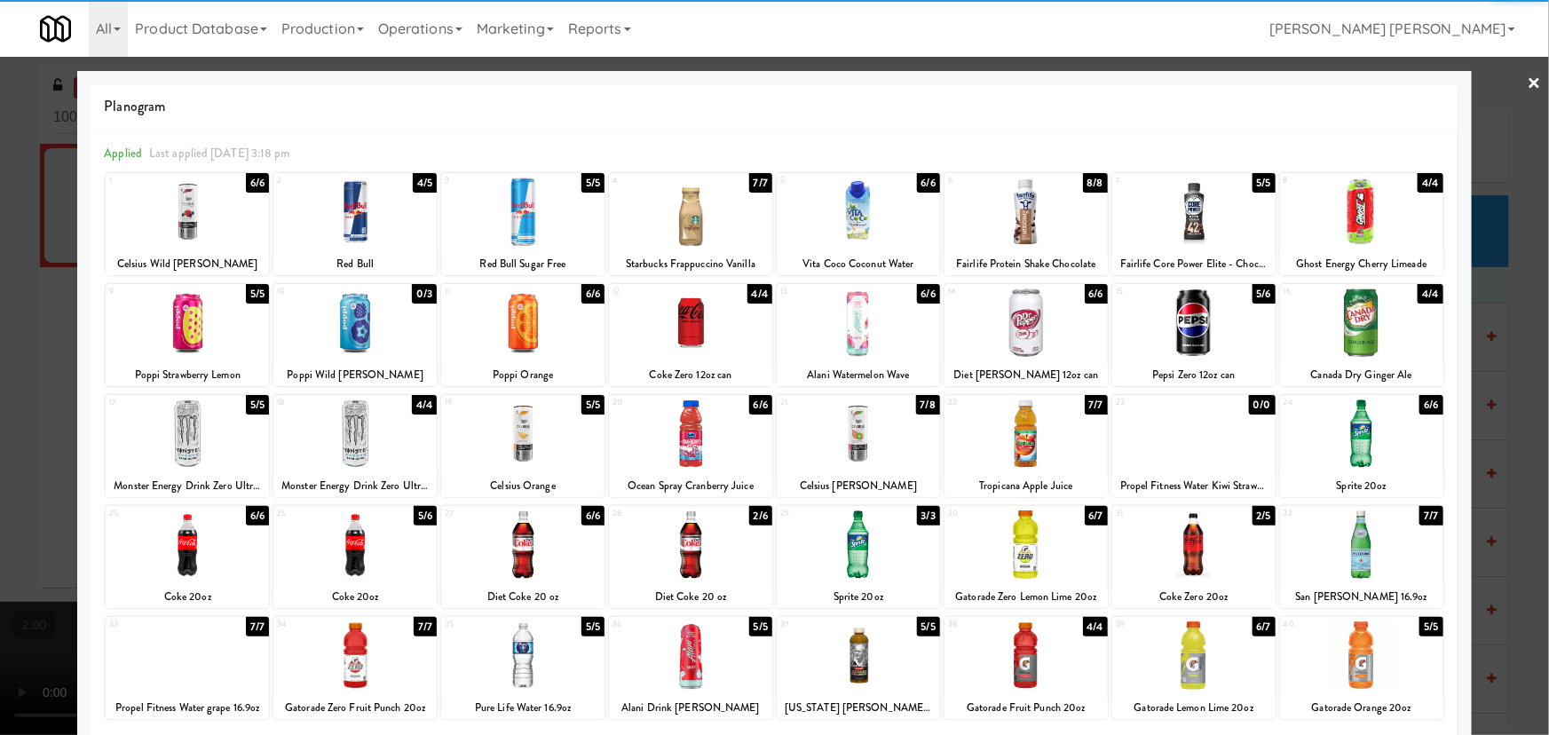
click at [1528, 80] on link "×" at bounding box center [1535, 84] width 14 height 55
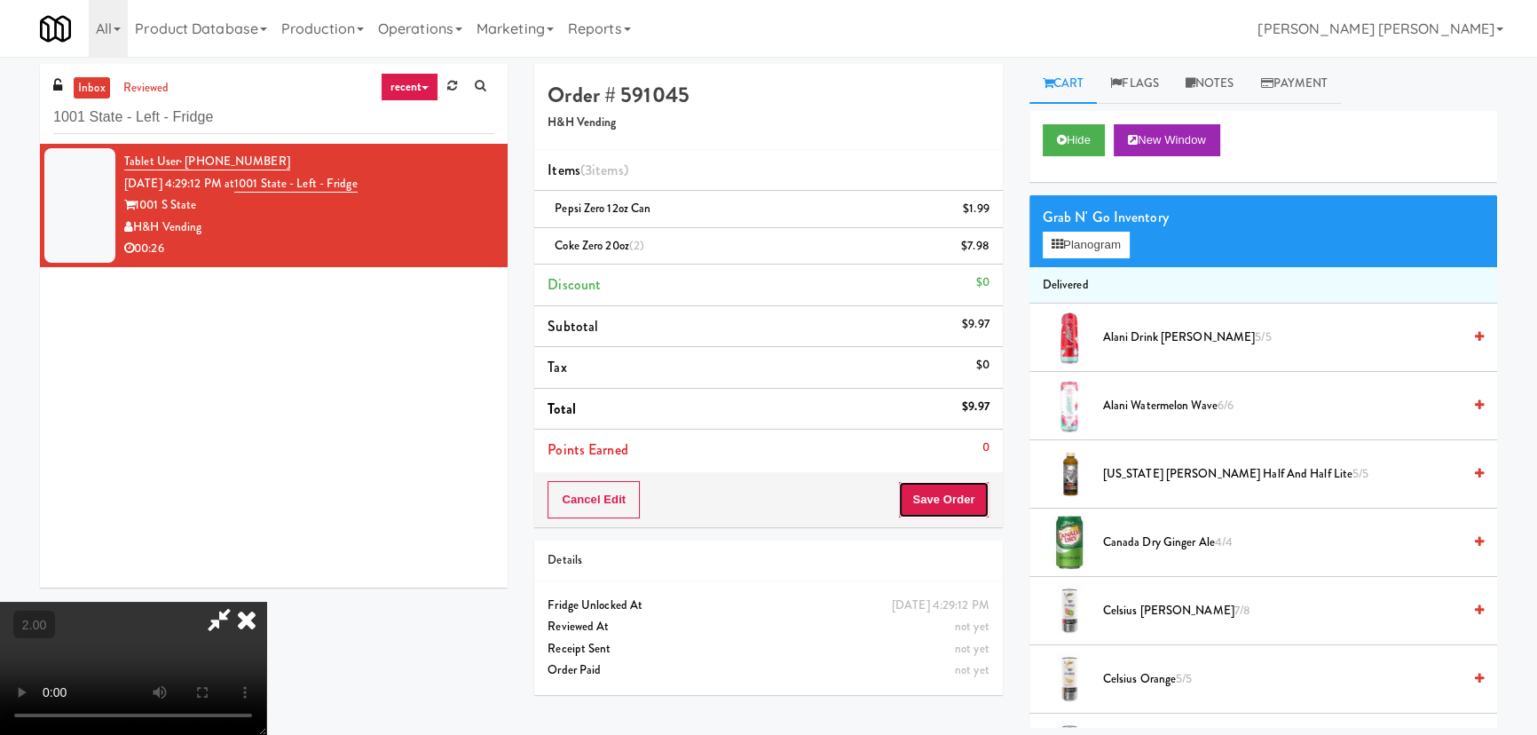
click at [959, 493] on button "Save Order" at bounding box center [943, 499] width 91 height 37
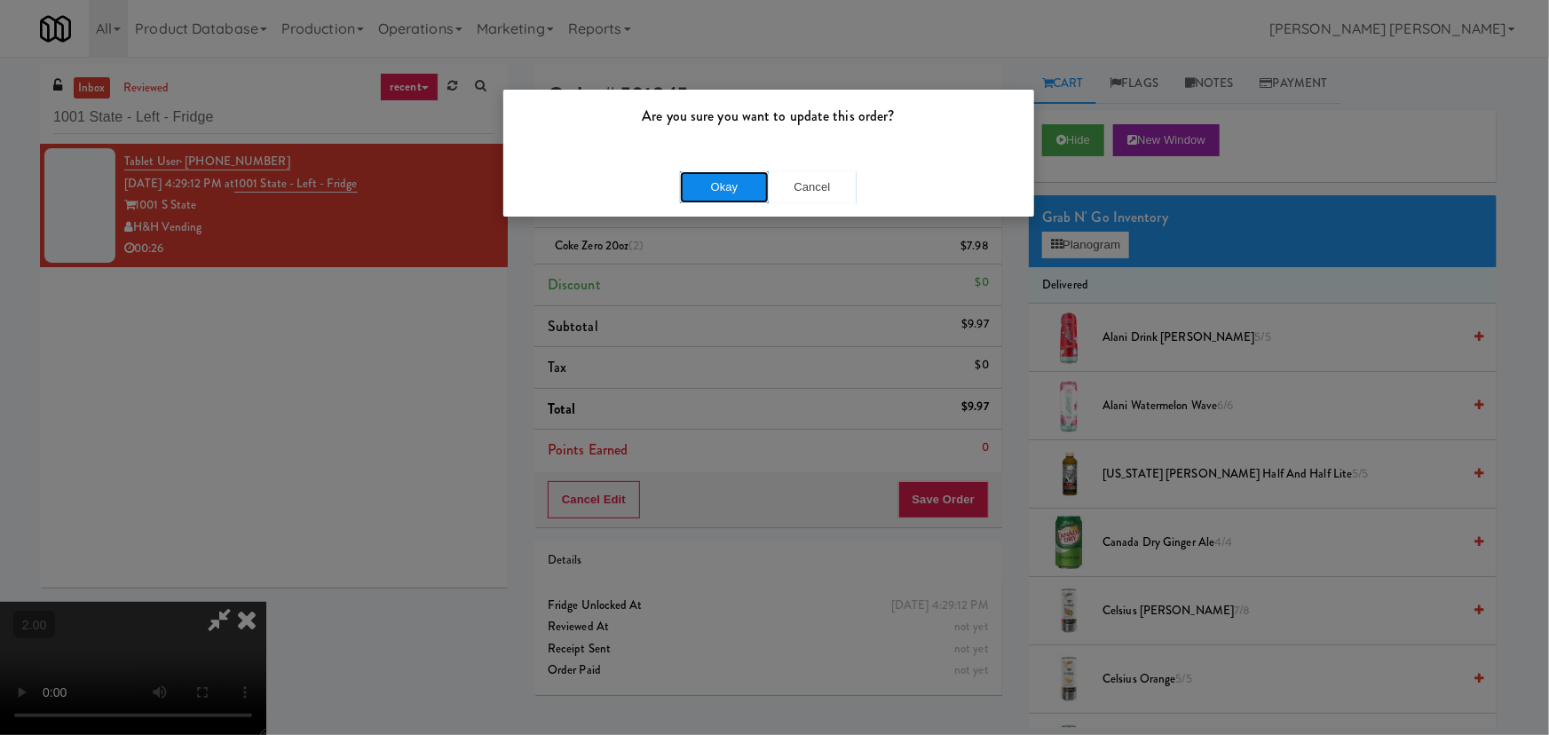
click at [728, 178] on button "Okay" at bounding box center [724, 187] width 89 height 32
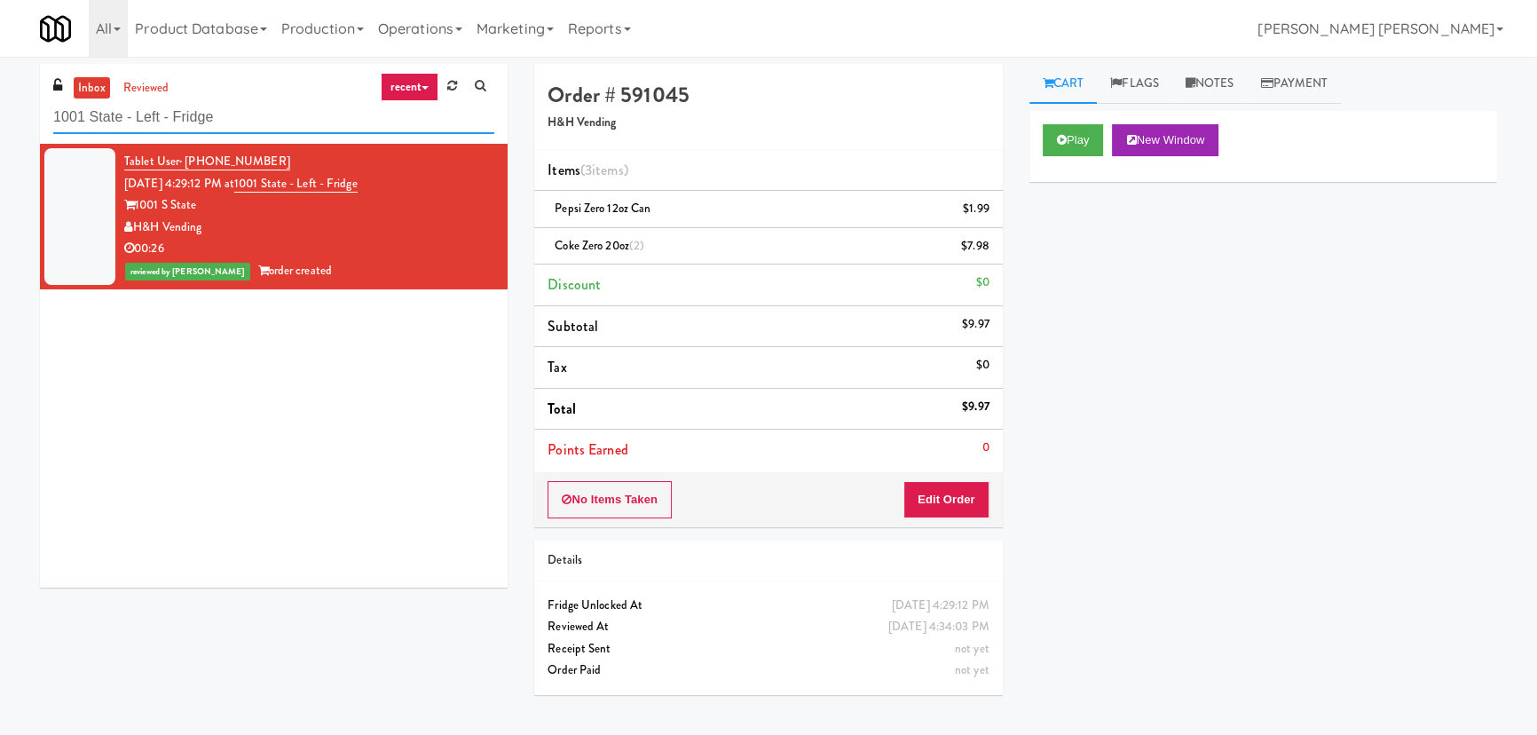
drag, startPoint x: 229, startPoint y: 121, endPoint x: -137, endPoint y: 129, distance: 365.8
click at [0, 129] on html "Are you sure you want to update this order? Okay Cancel Okay Are you sure you w…" at bounding box center [768, 367] width 1537 height 735
paste input "eLofts"
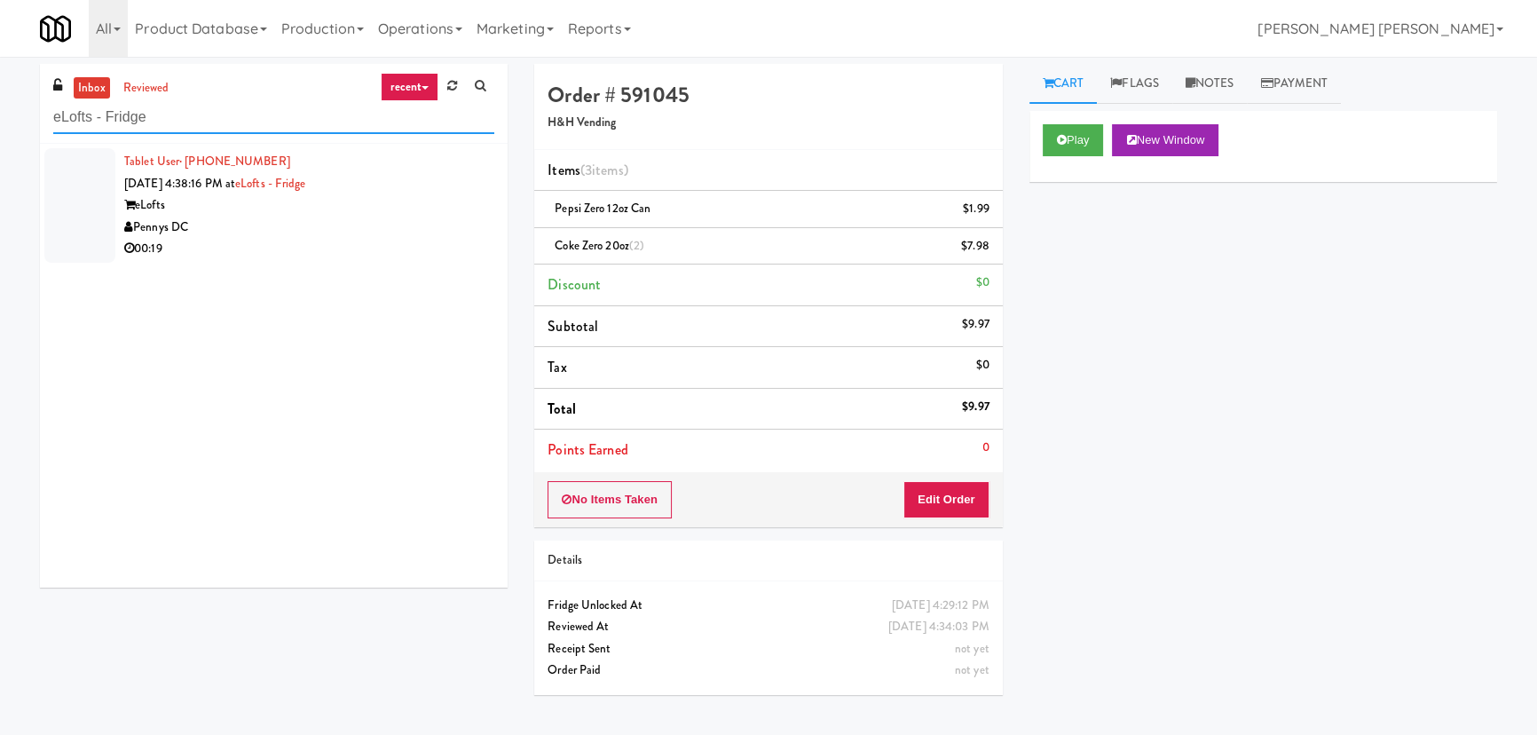
type input "eLofts - Fridge"
click at [309, 231] on div "Pennys DC" at bounding box center [309, 228] width 370 height 22
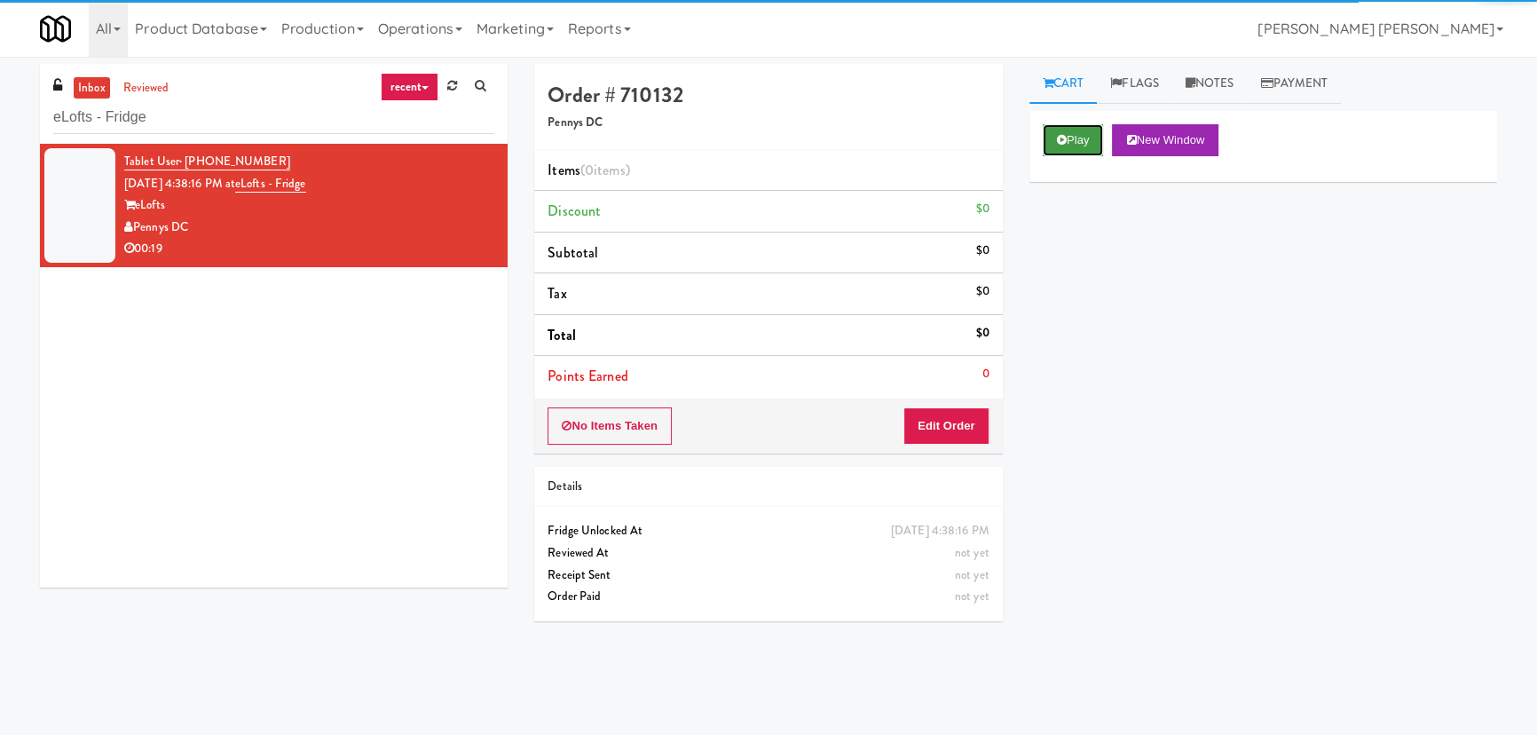
click at [1100, 141] on button "Play" at bounding box center [1073, 140] width 61 height 32
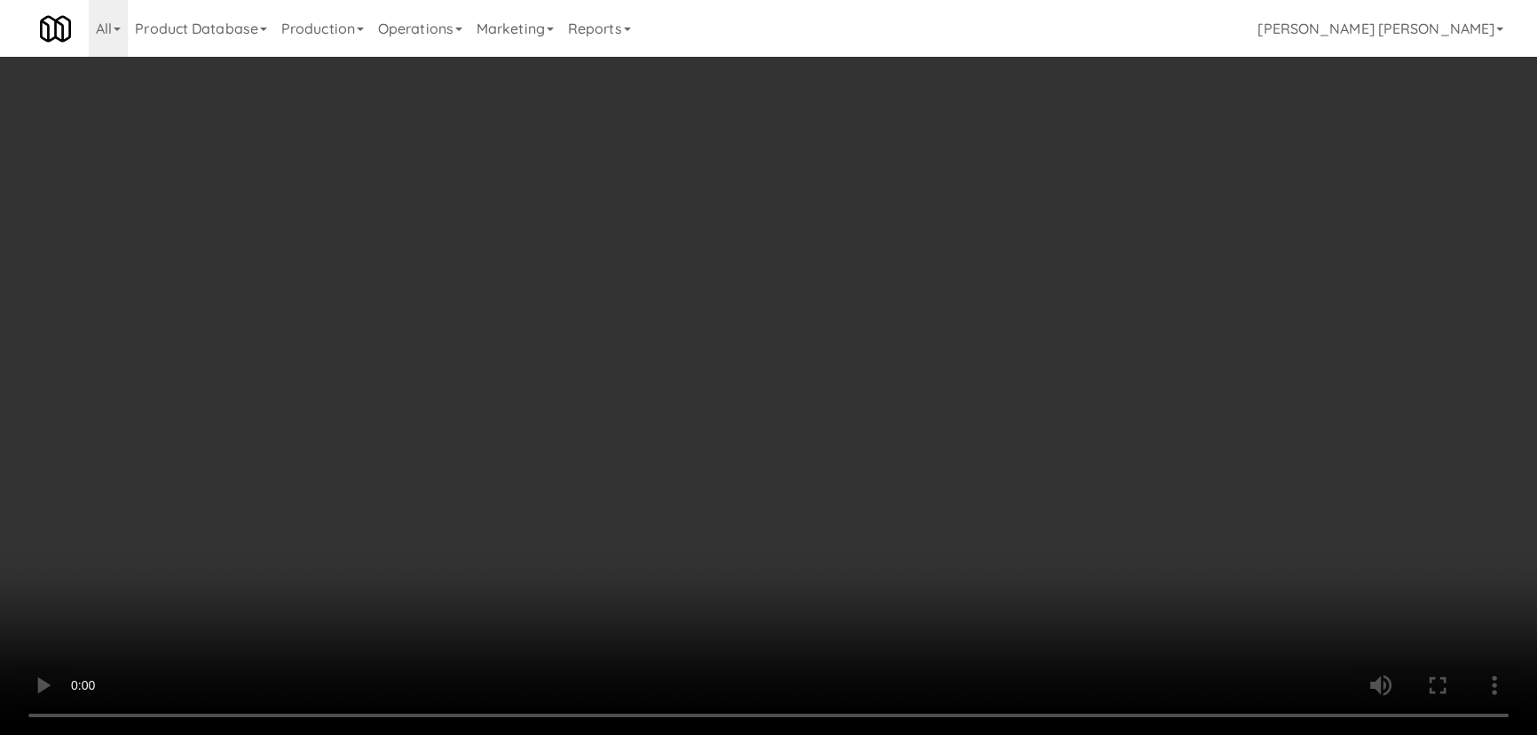
scroll to position [36, 0]
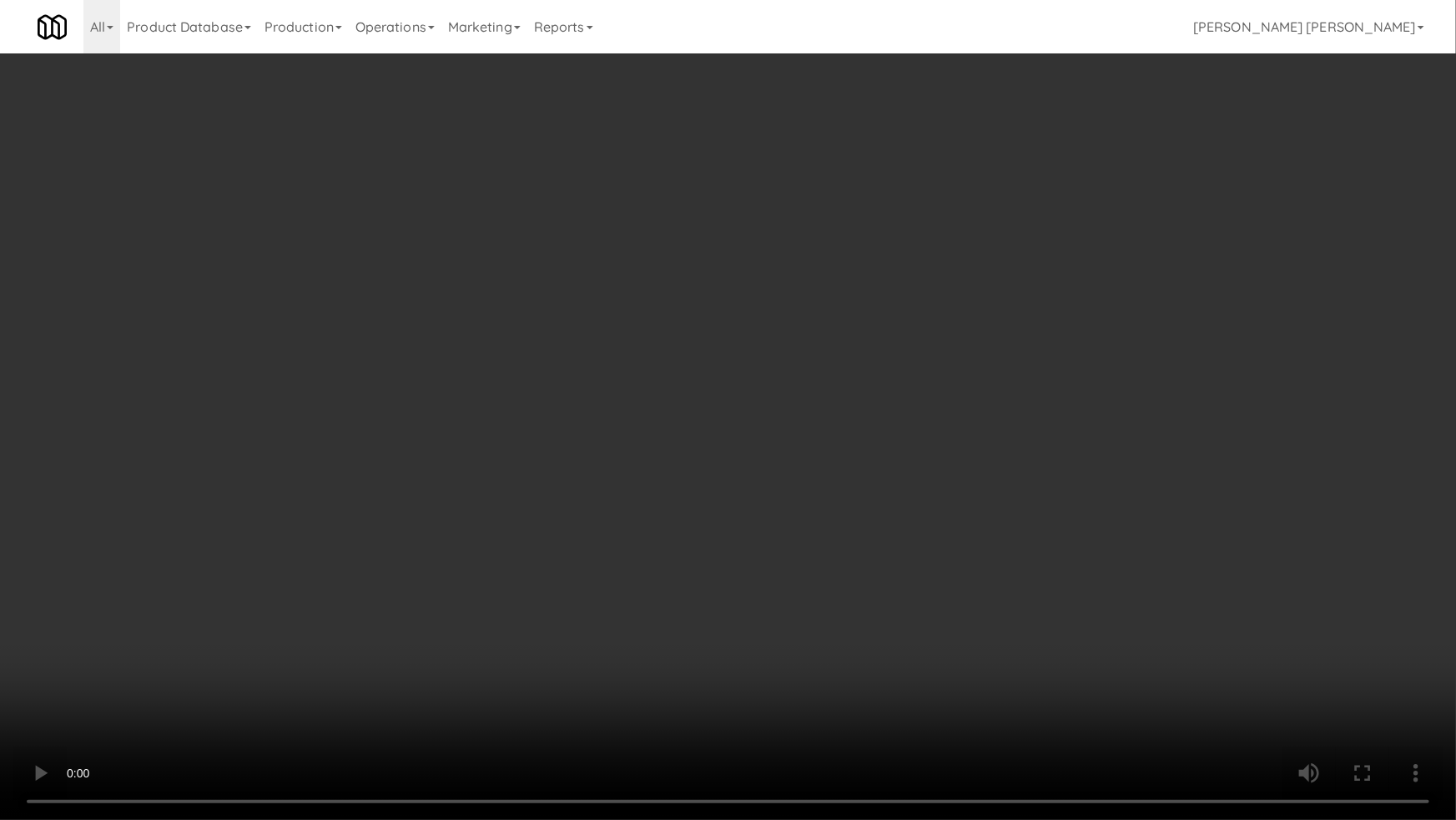
click at [797, 690] on video at bounding box center [728, 410] width 1456 height 820
click at [712, 690] on video at bounding box center [728, 410] width 1456 height 820
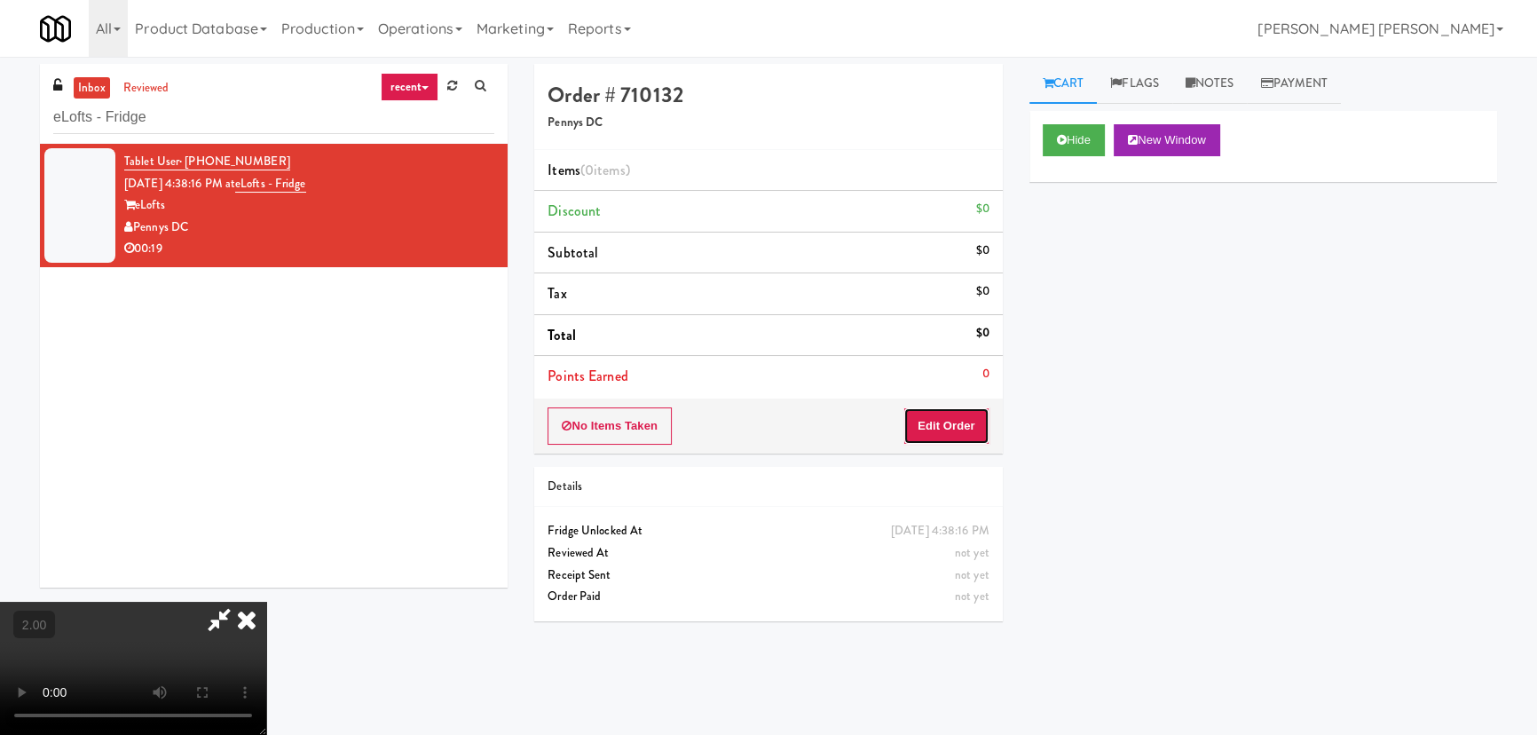
click at [957, 422] on button "Edit Order" at bounding box center [947, 425] width 86 height 37
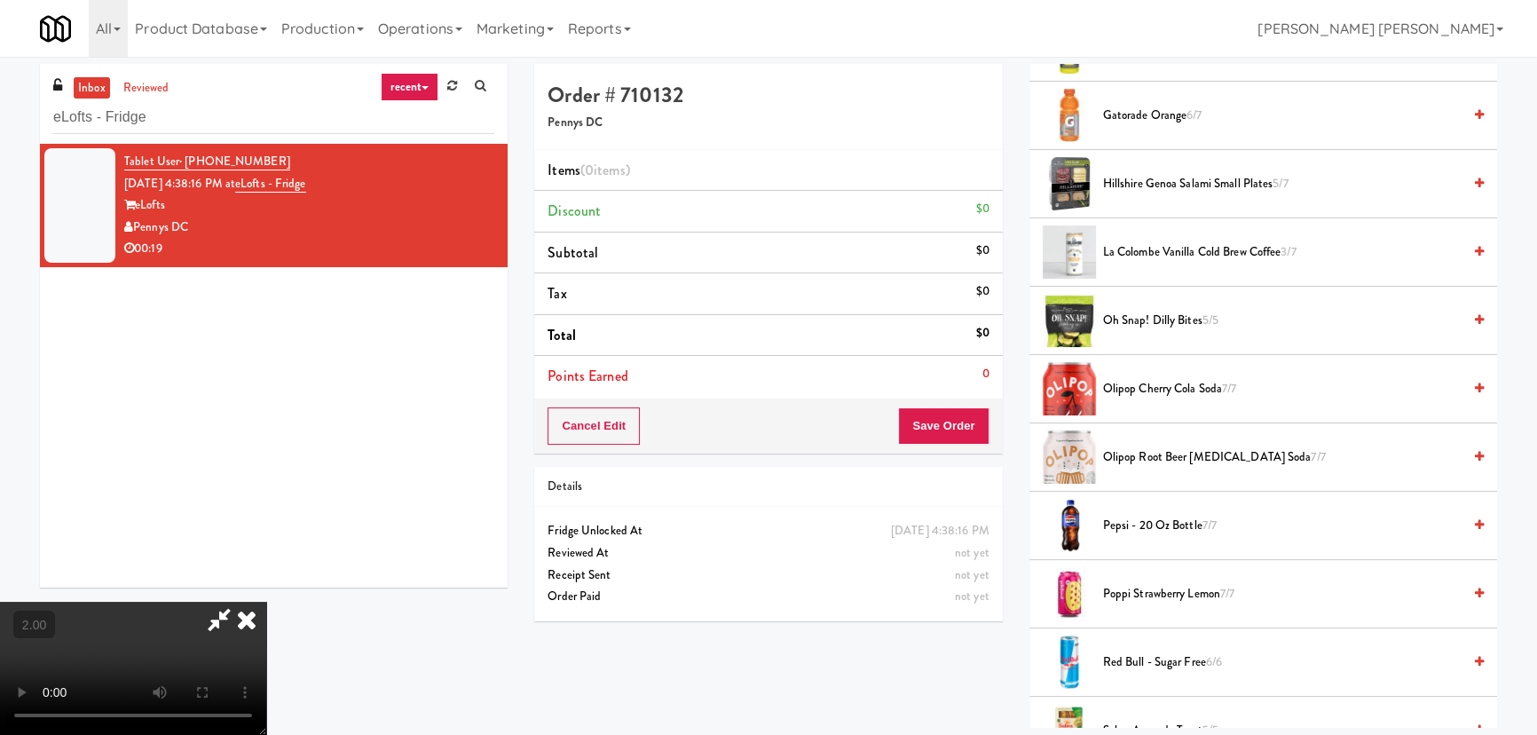
scroll to position [1775, 0]
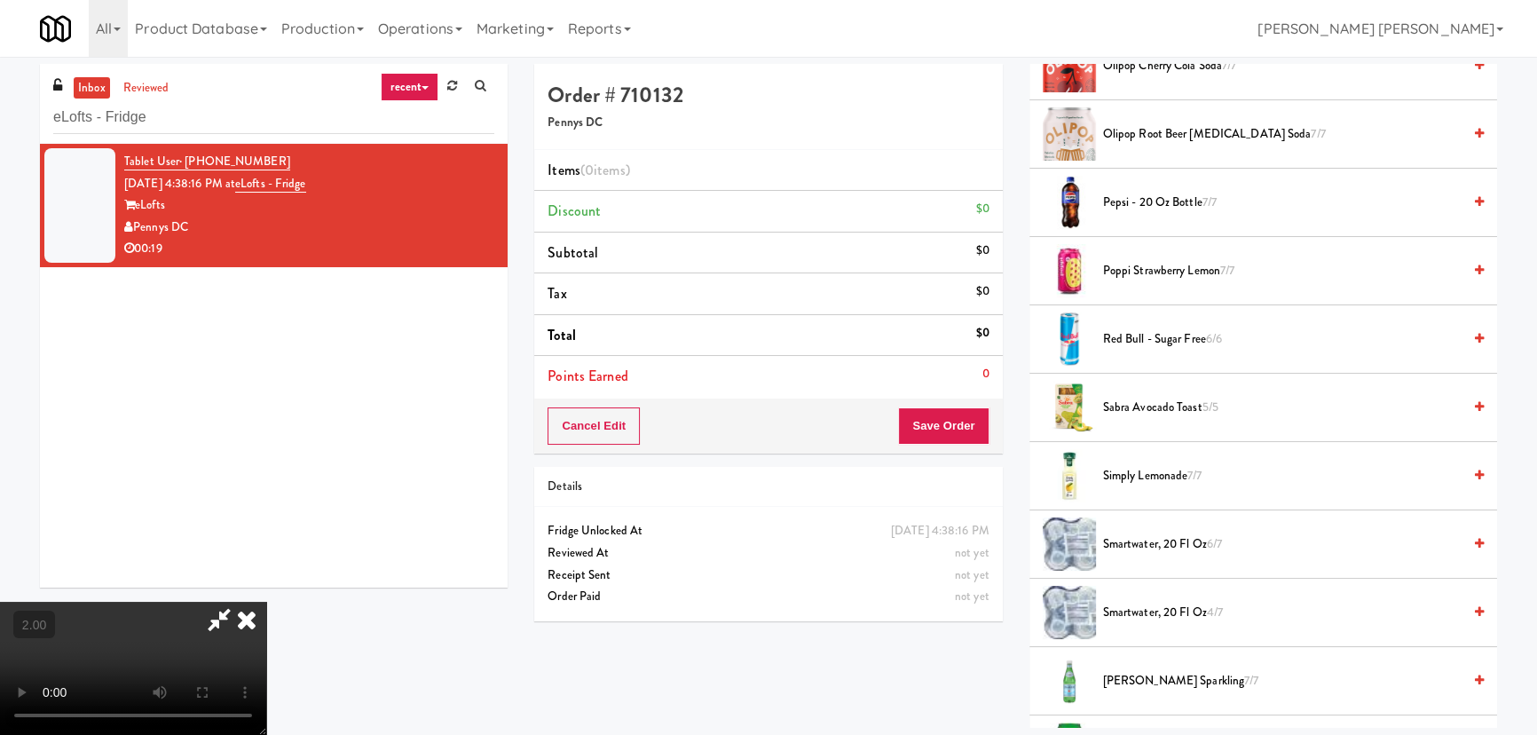
click at [1163, 602] on span "smartwater, 20 fl oz 4/7" at bounding box center [1282, 613] width 359 height 22
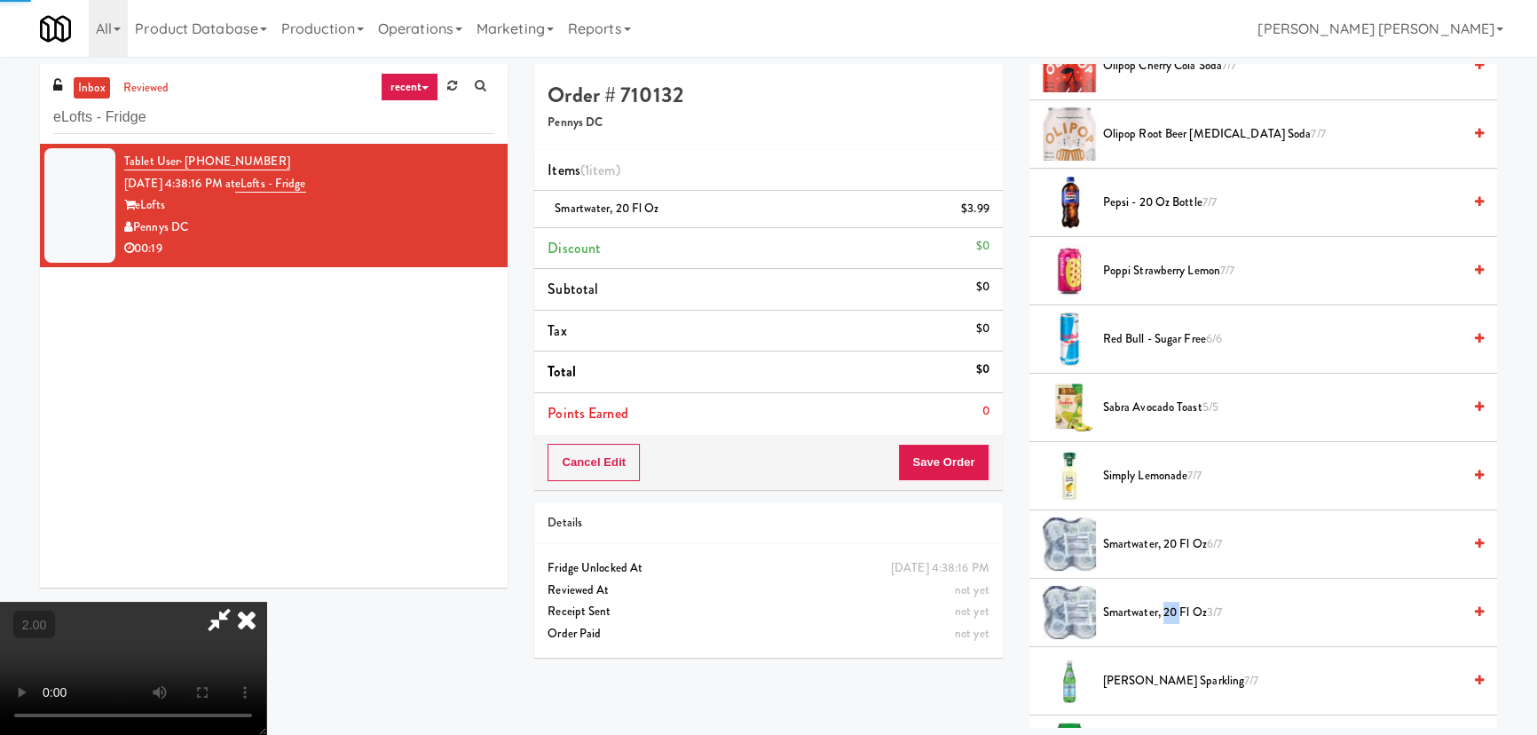
click at [1163, 602] on span "smartwater, 20 fl oz 3/7" at bounding box center [1282, 613] width 359 height 22
click at [1163, 602] on span "smartwater, 20 fl oz 2/7" at bounding box center [1282, 613] width 359 height 22
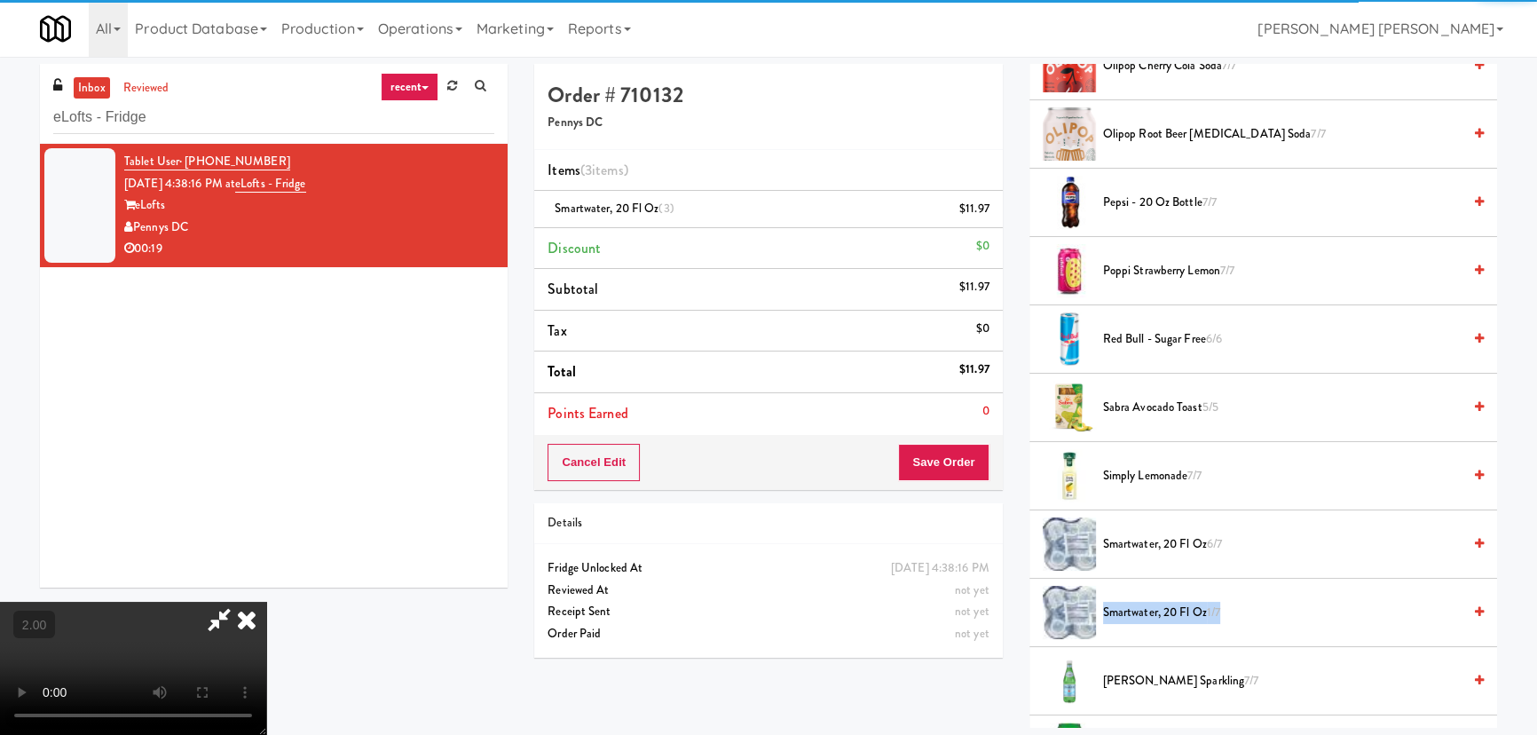
click at [1163, 602] on span "smartwater, 20 fl oz 1/7" at bounding box center [1282, 613] width 359 height 22
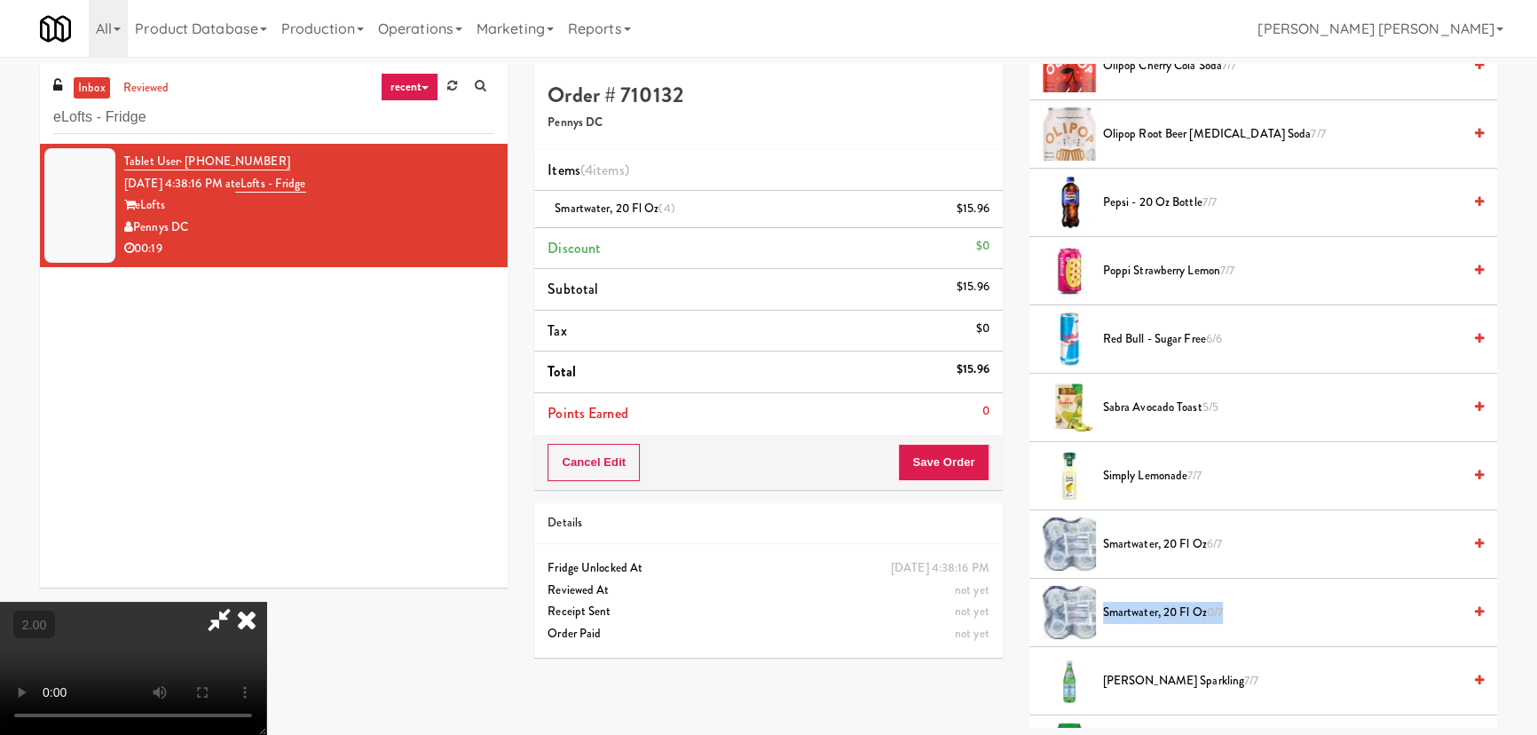
scroll to position [0, 0]
click at [266, 602] on icon at bounding box center [246, 620] width 39 height 36
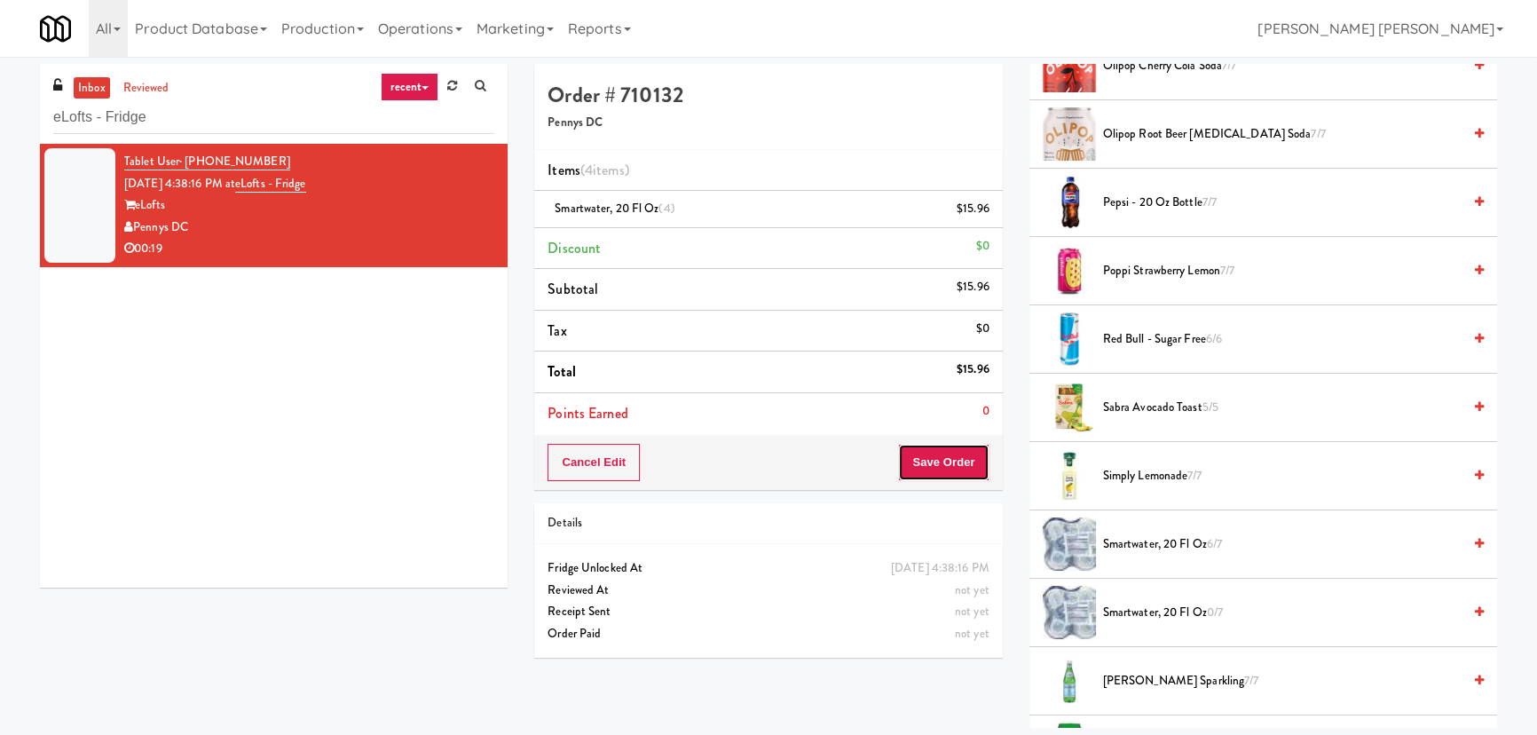
click at [942, 467] on button "Save Order" at bounding box center [943, 462] width 91 height 37
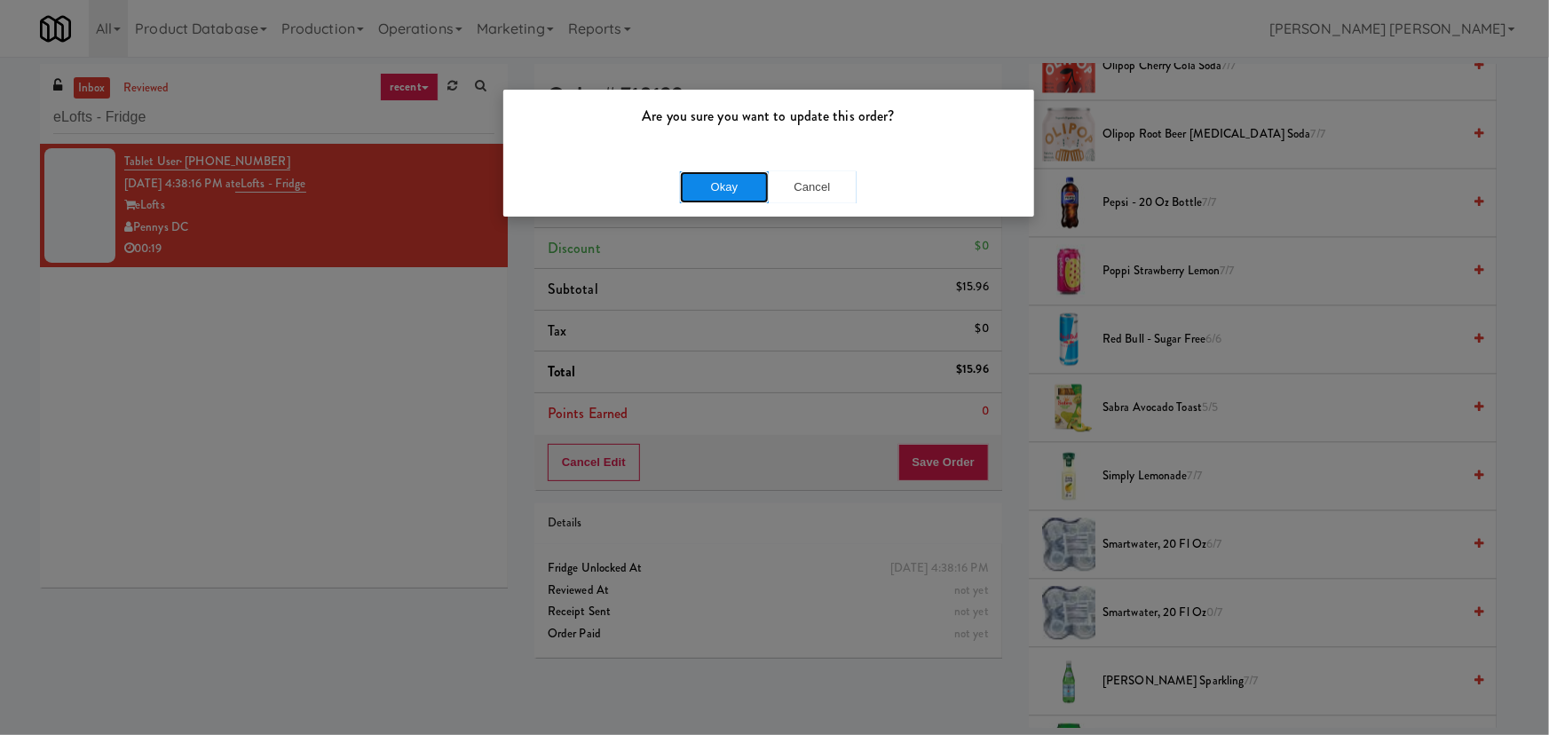
click at [726, 174] on button "Okay" at bounding box center [724, 187] width 89 height 32
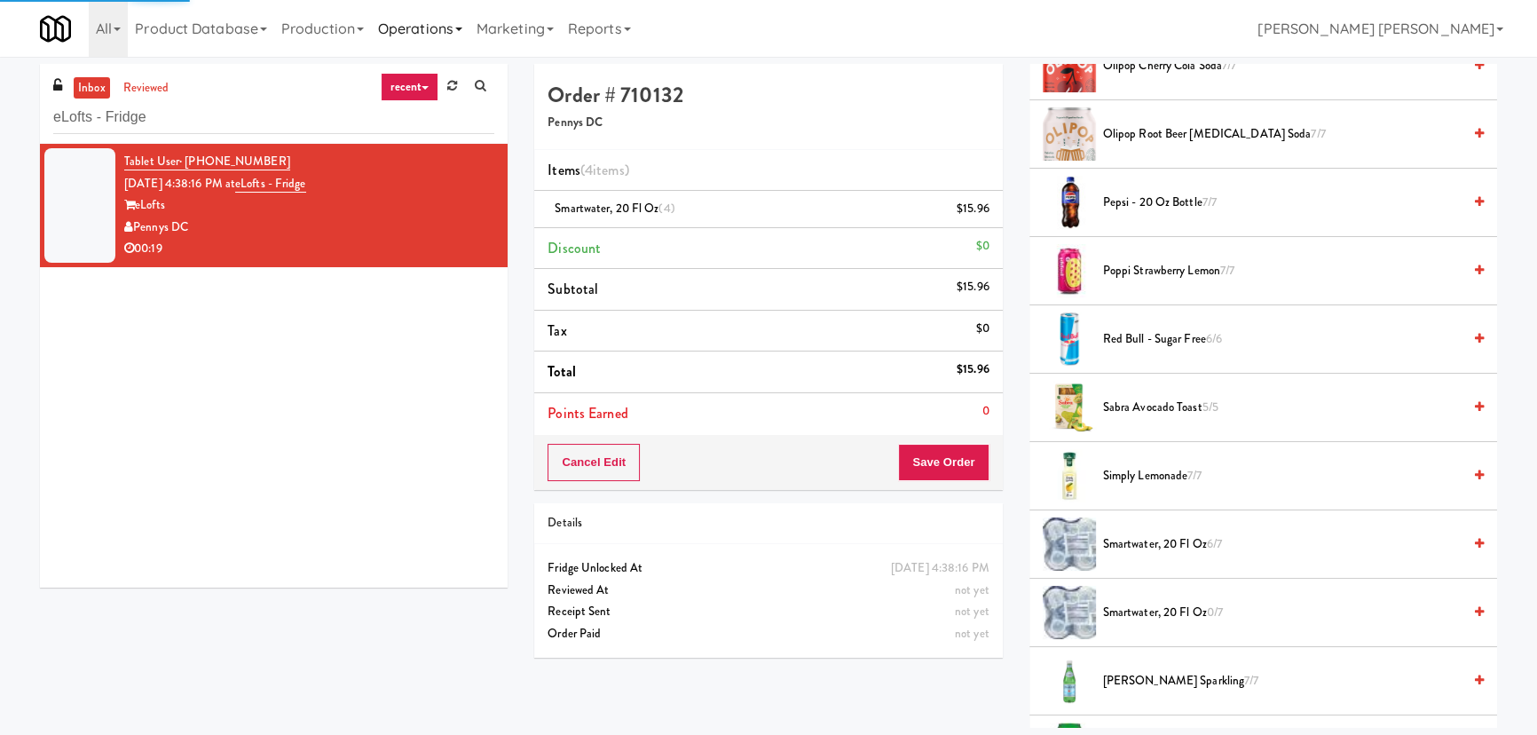
scroll to position [48, 0]
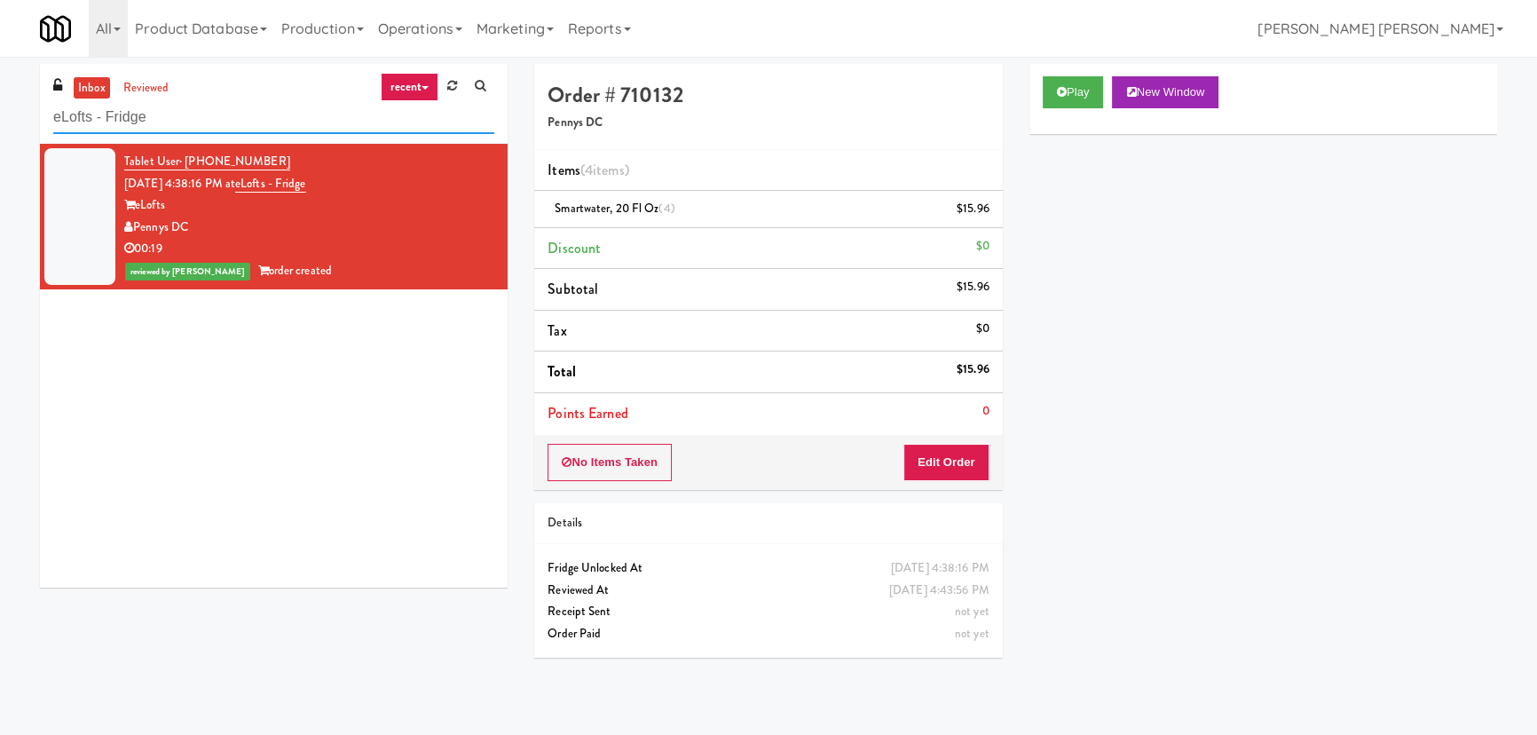
drag, startPoint x: 178, startPoint y: 120, endPoint x: -17, endPoint y: 124, distance: 194.4
click at [0, 124] on html "Are you sure you want to update this order? Okay Cancel Okay Are you sure you w…" at bounding box center [768, 367] width 1537 height 735
paste input "Sachs-Cooler-Right"
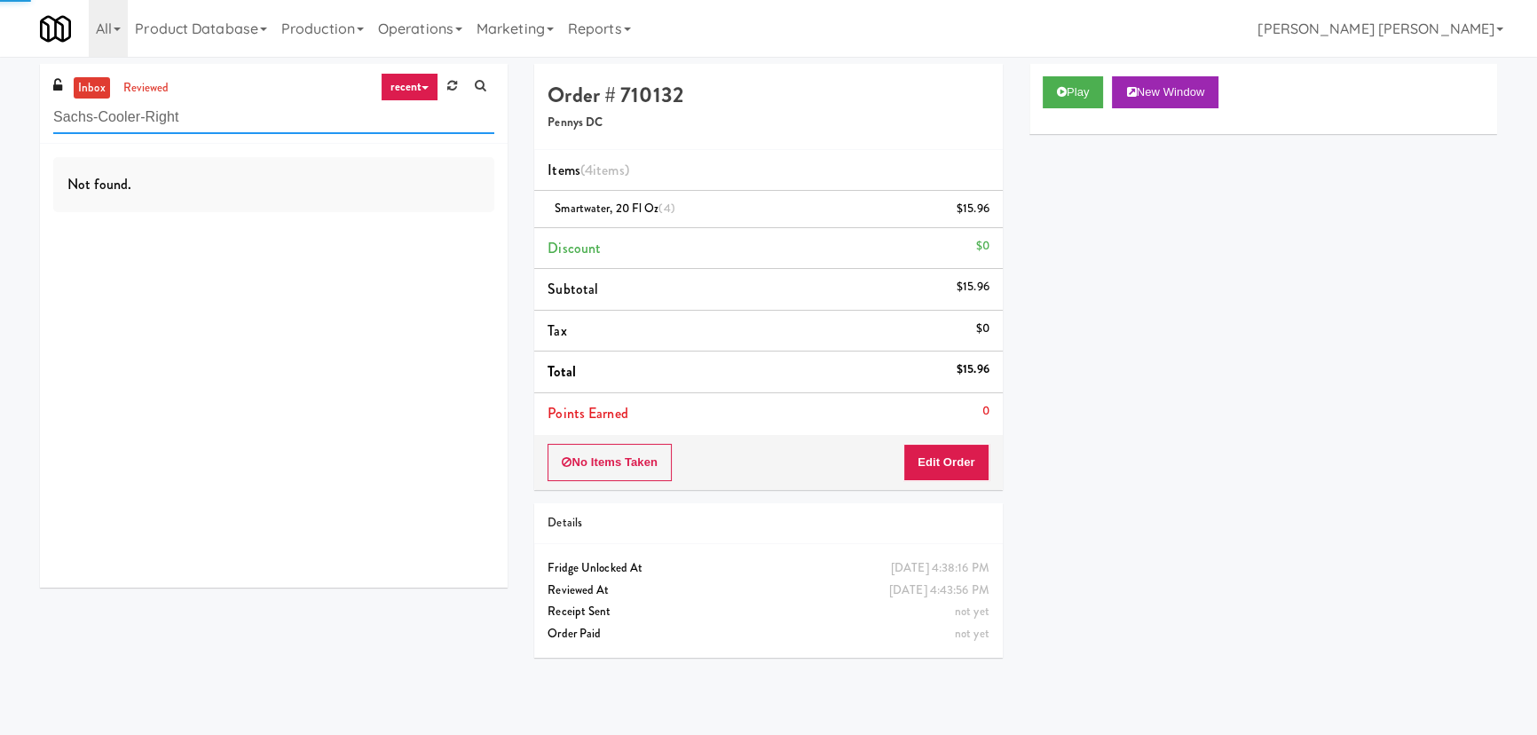
type input "Sachs-Cooler-Right"
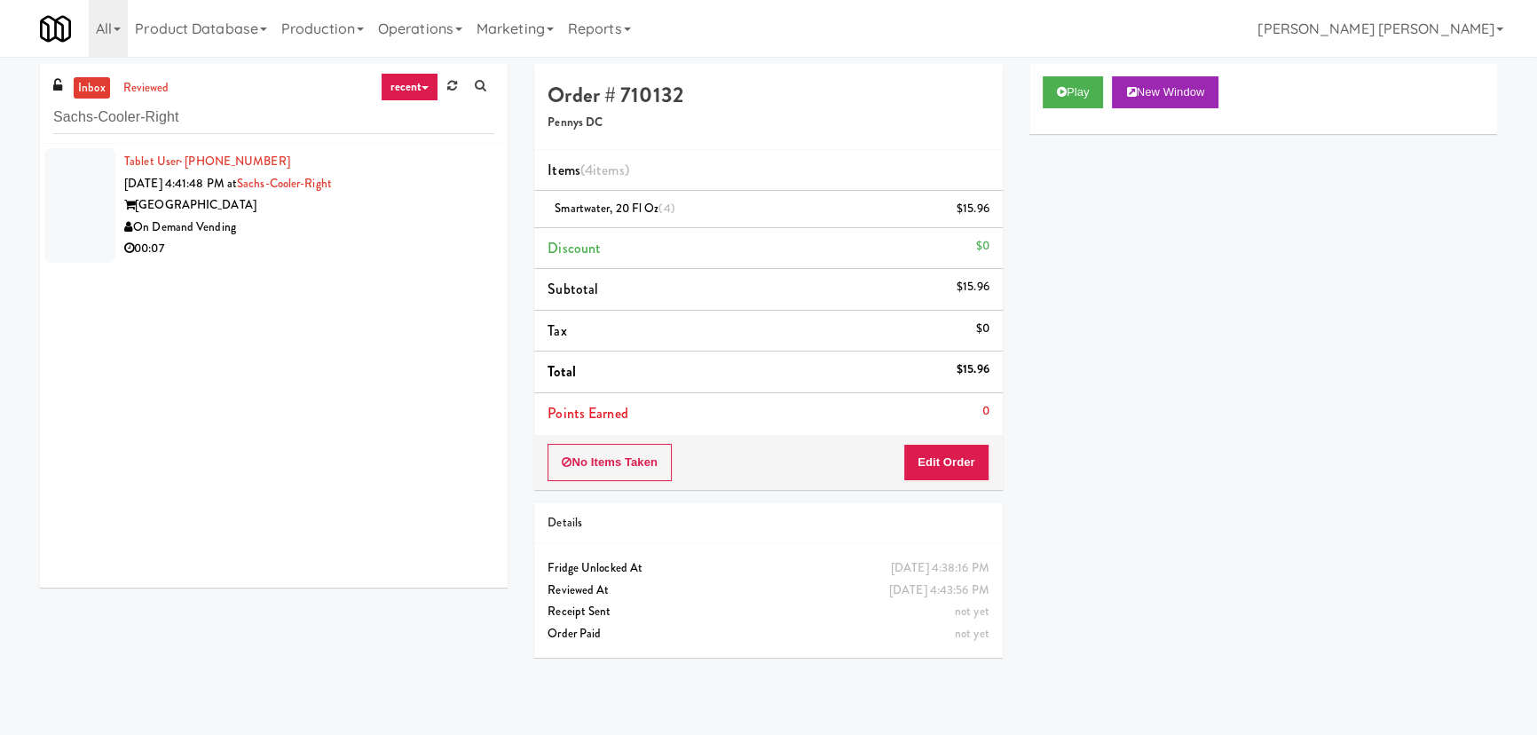
click at [344, 208] on div "Sachs Center" at bounding box center [309, 205] width 370 height 22
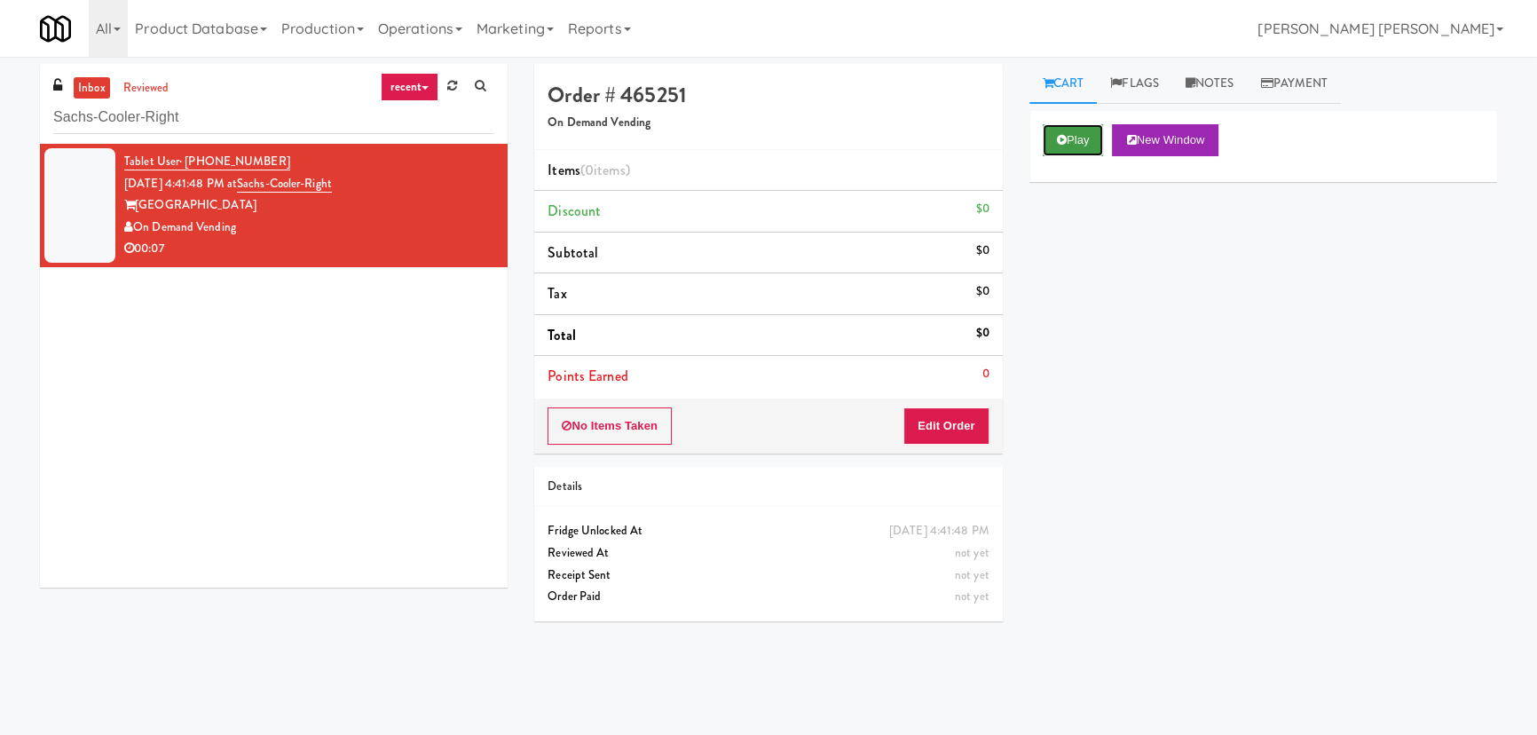
click at [1064, 138] on icon at bounding box center [1062, 140] width 10 height 12
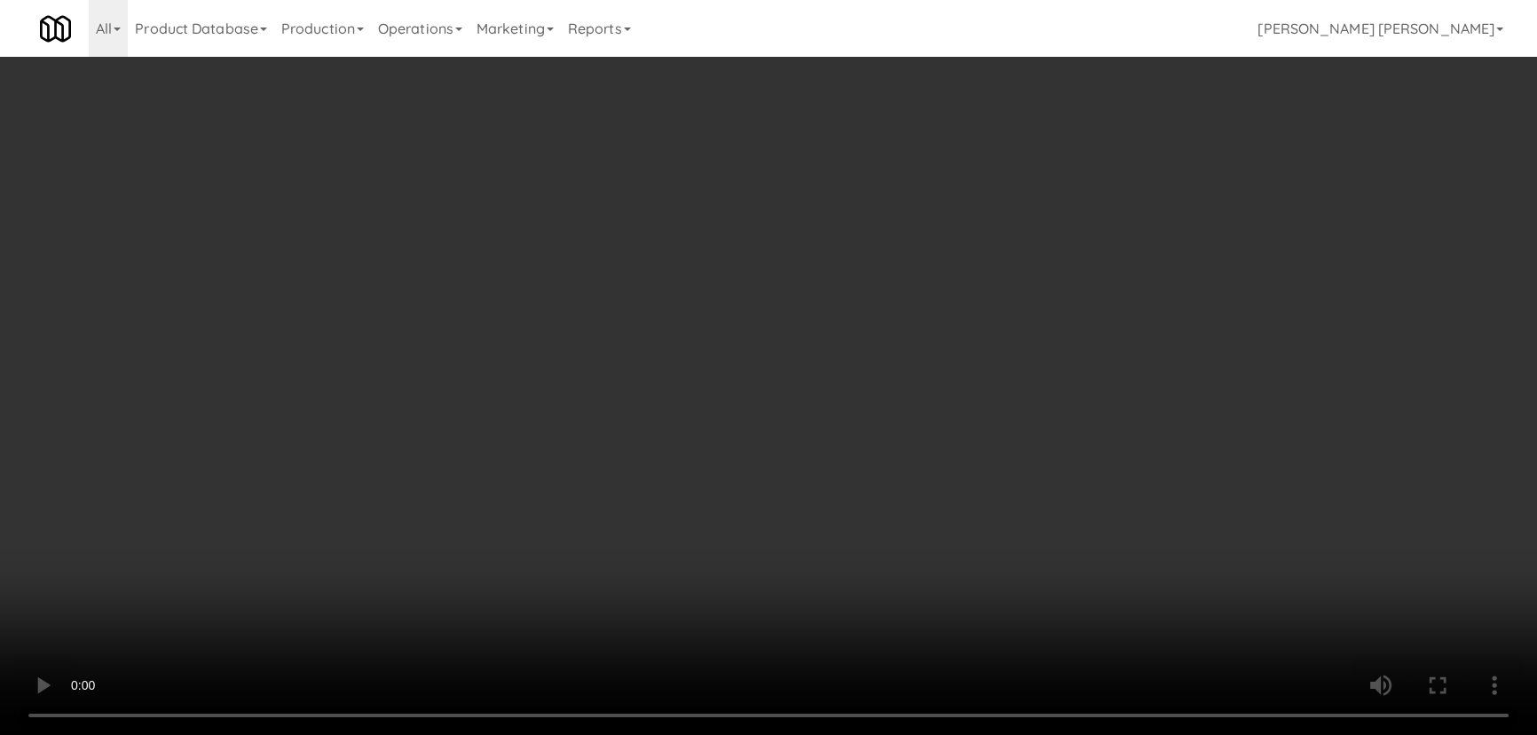
drag, startPoint x: 862, startPoint y: 789, endPoint x: 1244, endPoint y: 737, distance: 385.3
click at [873, 734] on video at bounding box center [768, 367] width 1537 height 735
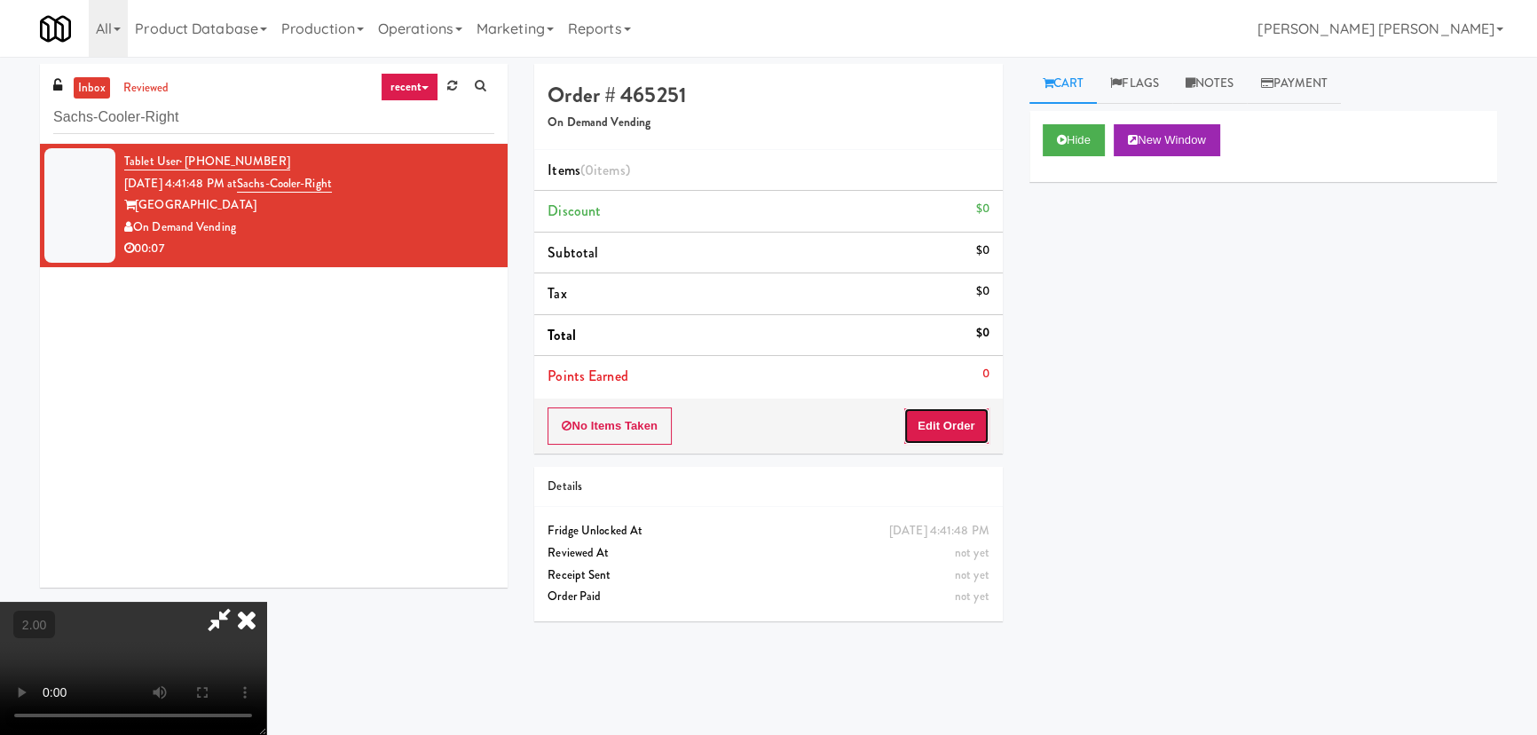
click at [960, 415] on button "Edit Order" at bounding box center [947, 425] width 86 height 37
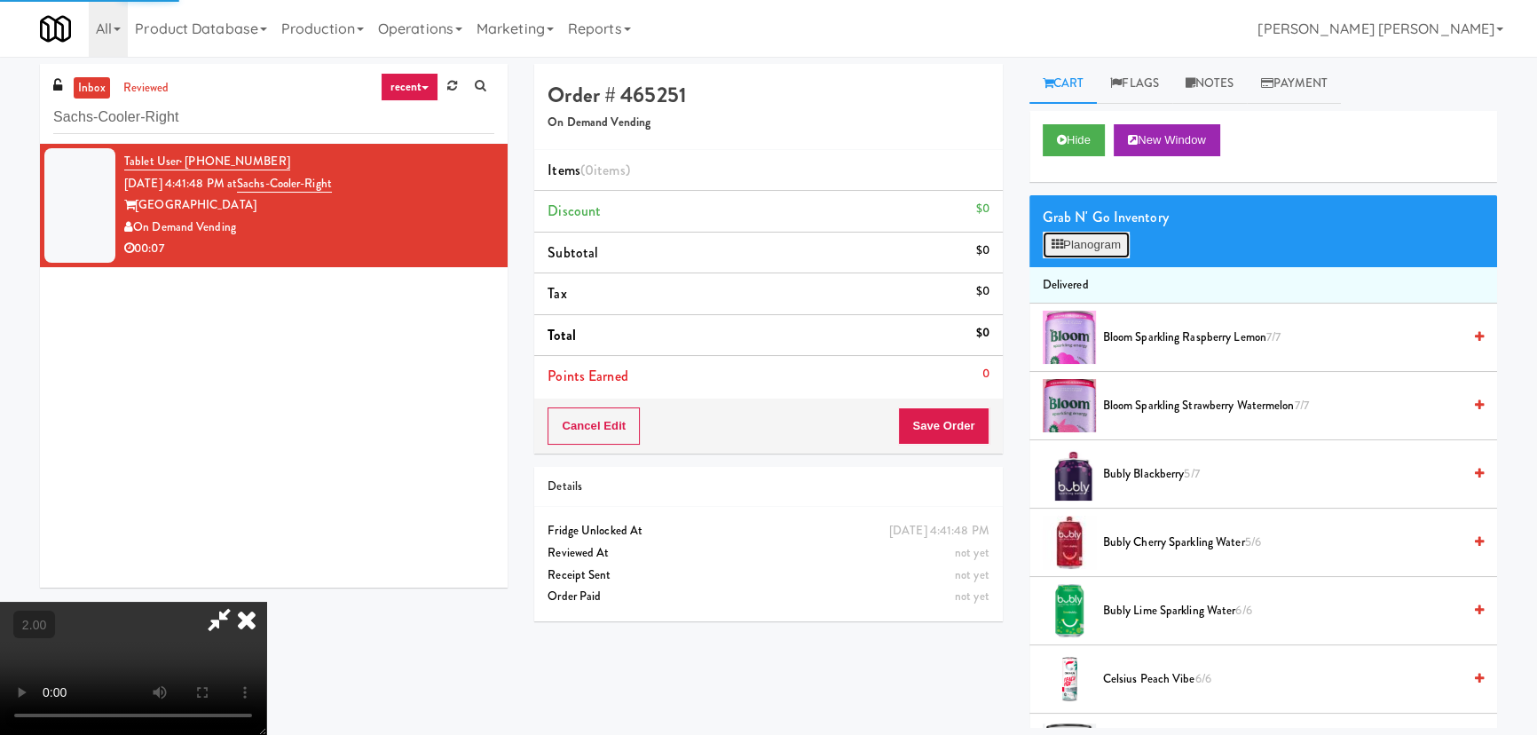
click at [1085, 236] on button "Planogram" at bounding box center [1086, 245] width 87 height 27
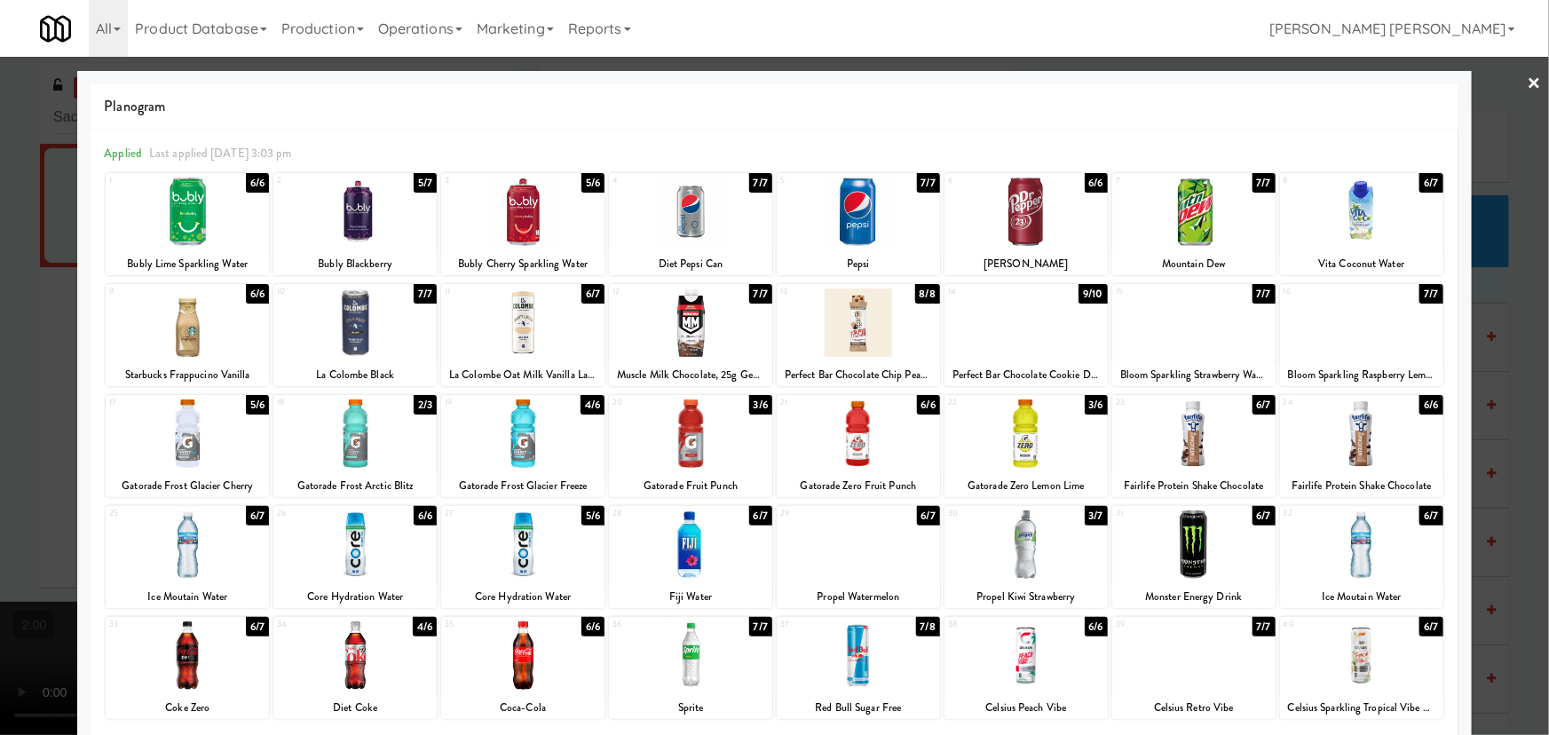
click at [1354, 559] on div at bounding box center [1361, 544] width 163 height 68
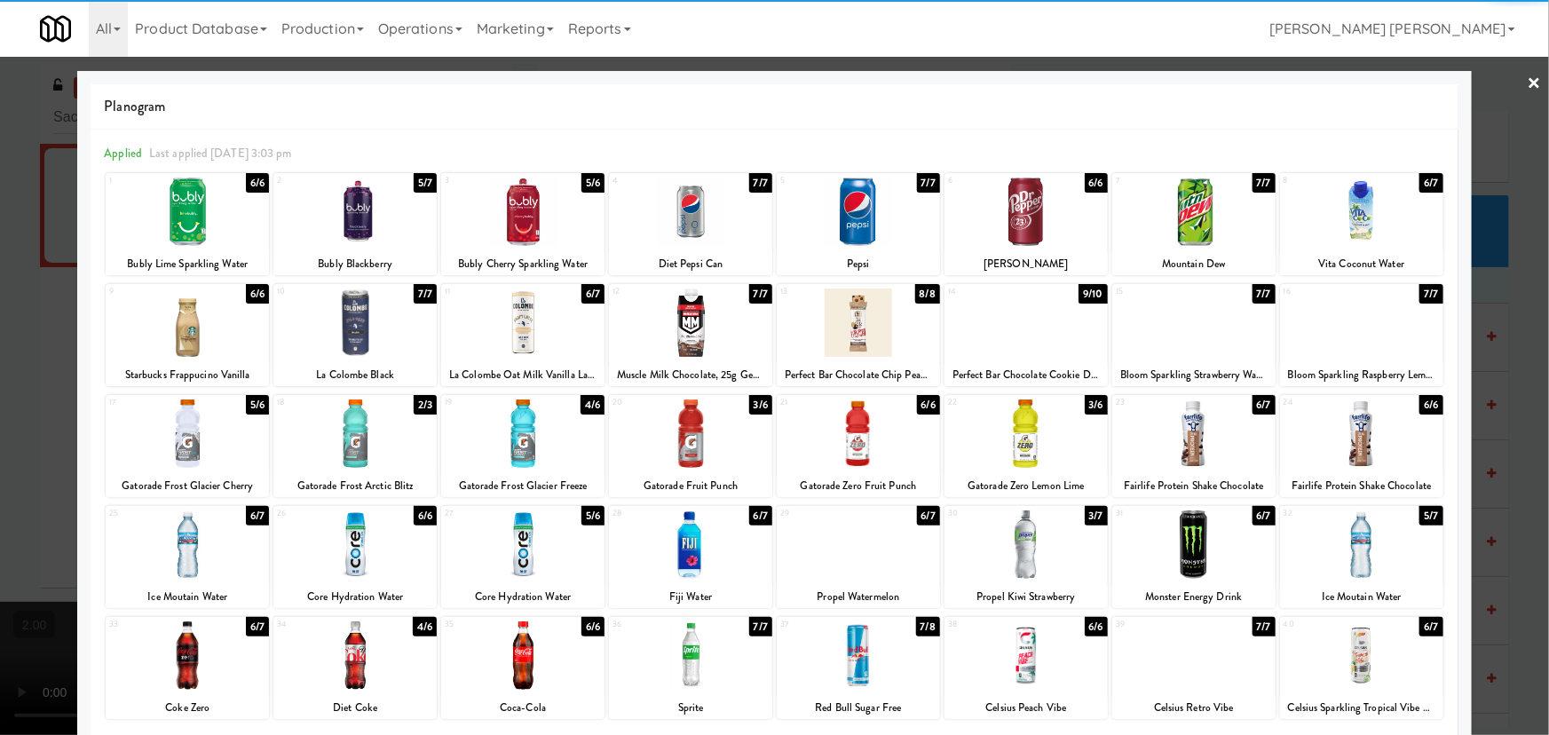
click at [1528, 78] on link "×" at bounding box center [1535, 84] width 14 height 55
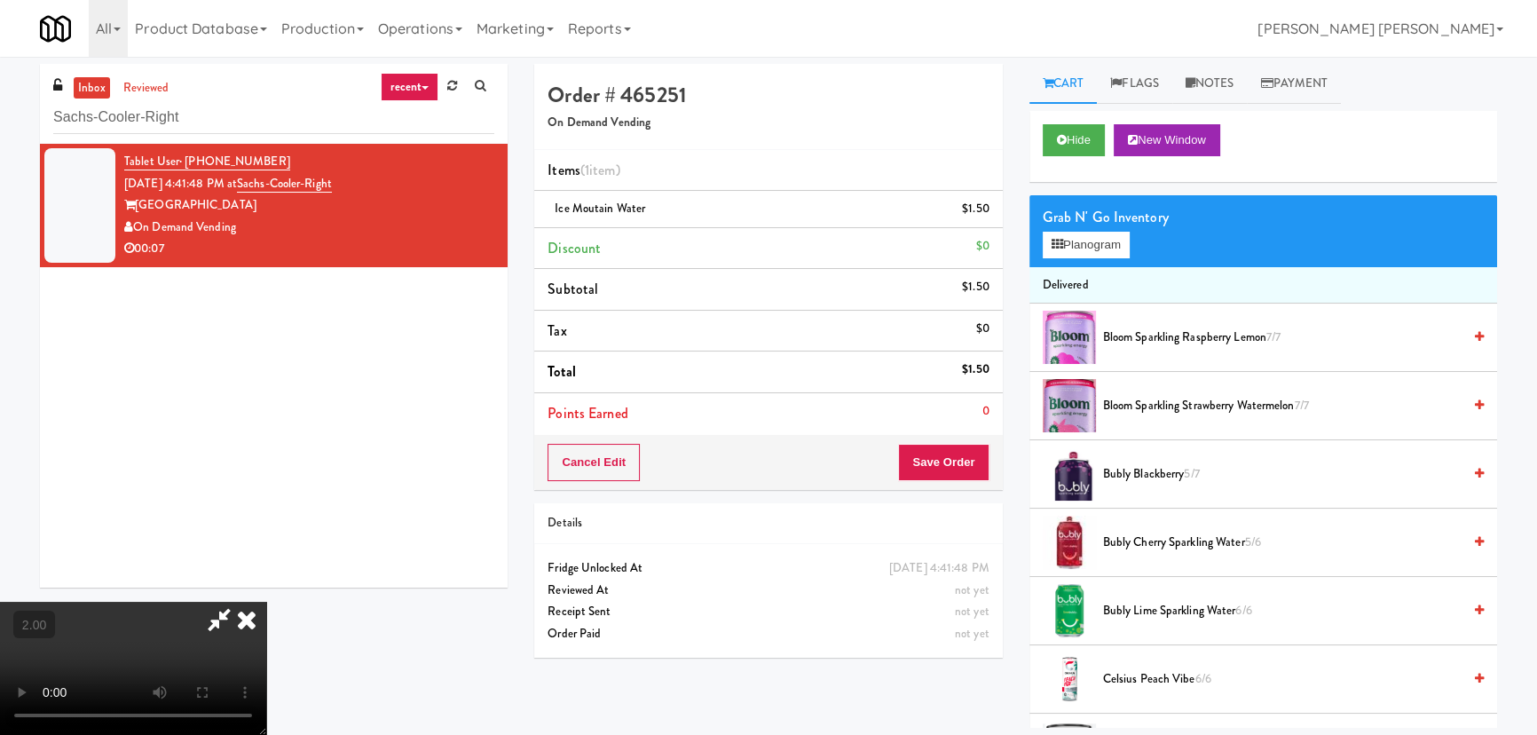
drag, startPoint x: 908, startPoint y: 240, endPoint x: 923, endPoint y: 369, distance: 130.5
click at [266, 602] on icon at bounding box center [246, 620] width 39 height 36
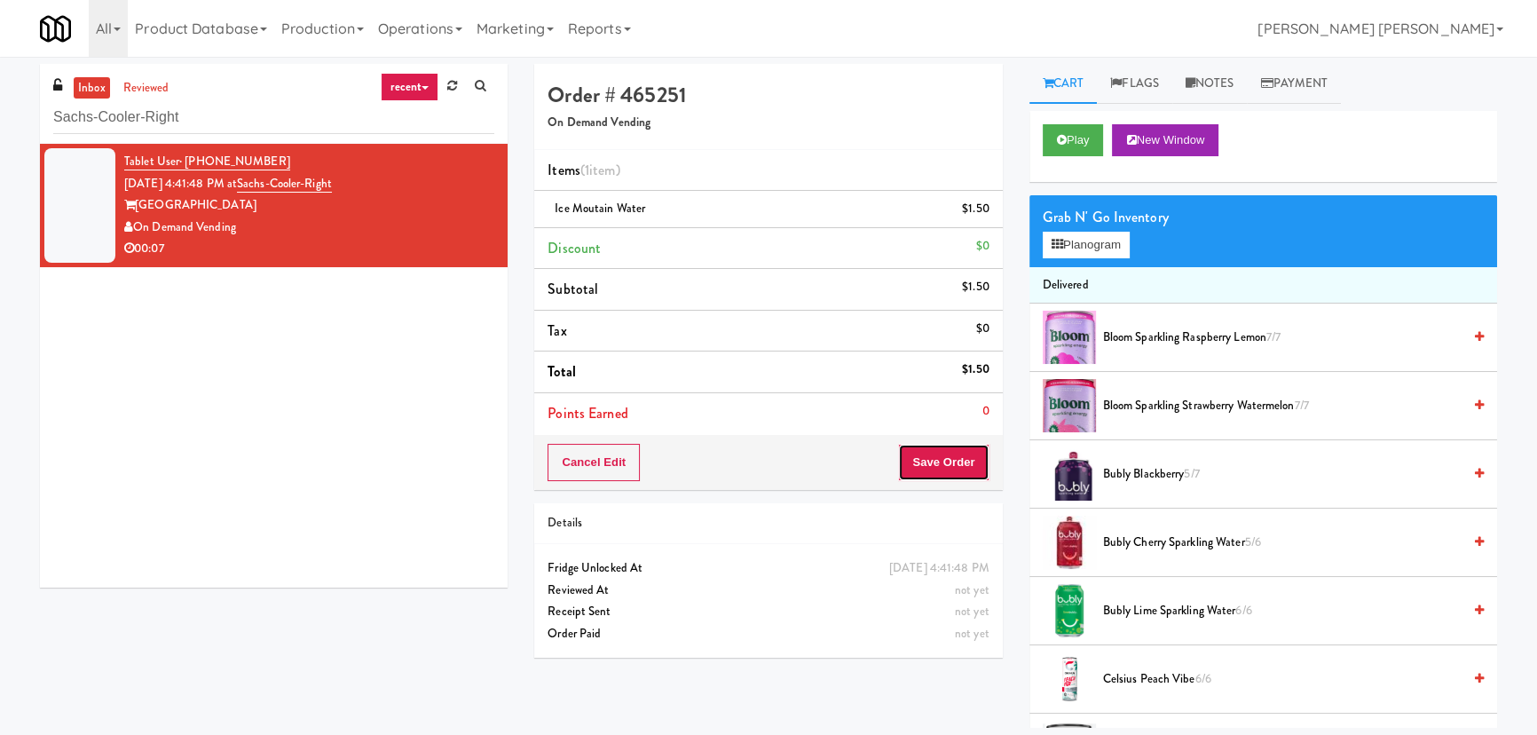
click at [914, 470] on button "Save Order" at bounding box center [943, 462] width 91 height 37
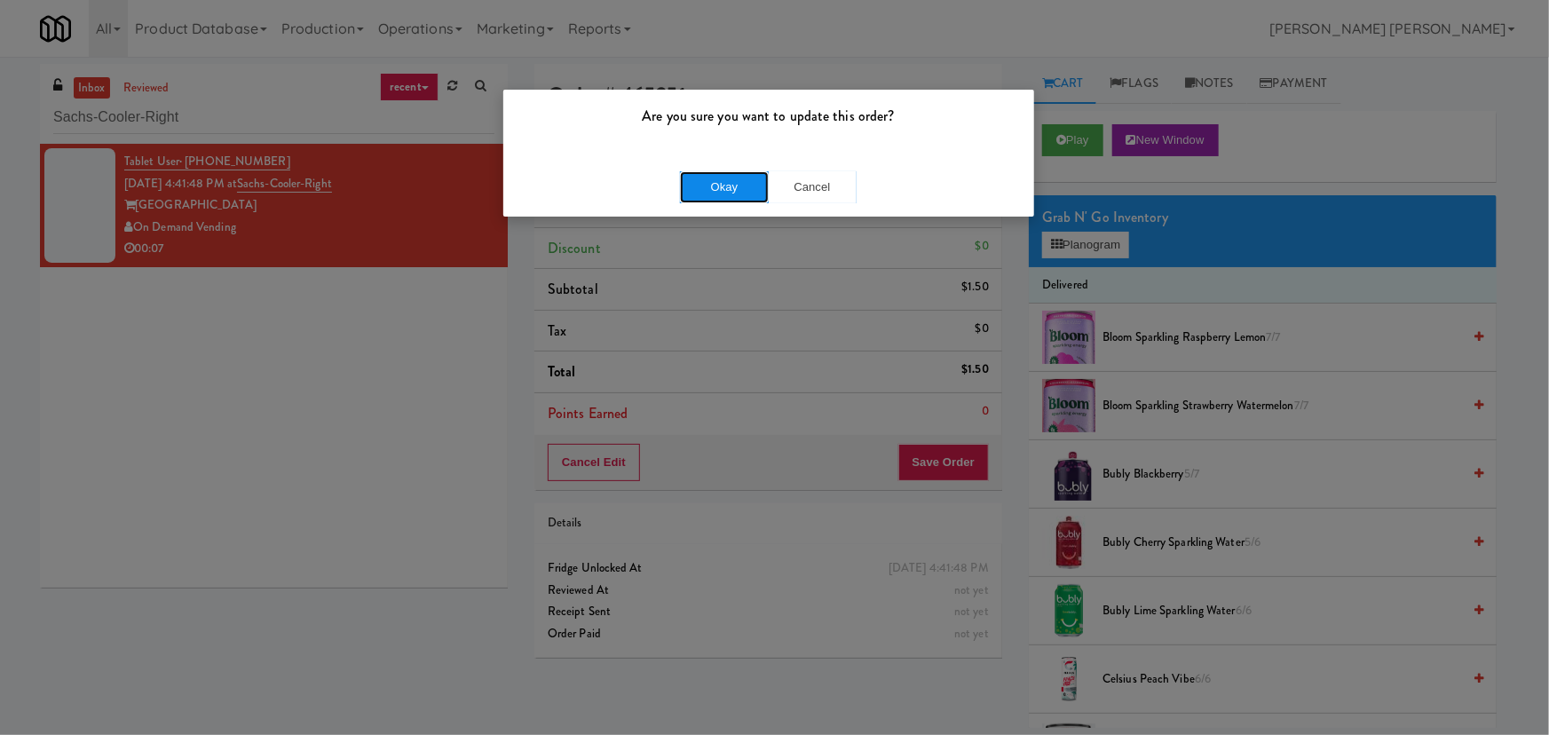
click at [716, 195] on button "Okay" at bounding box center [724, 187] width 89 height 32
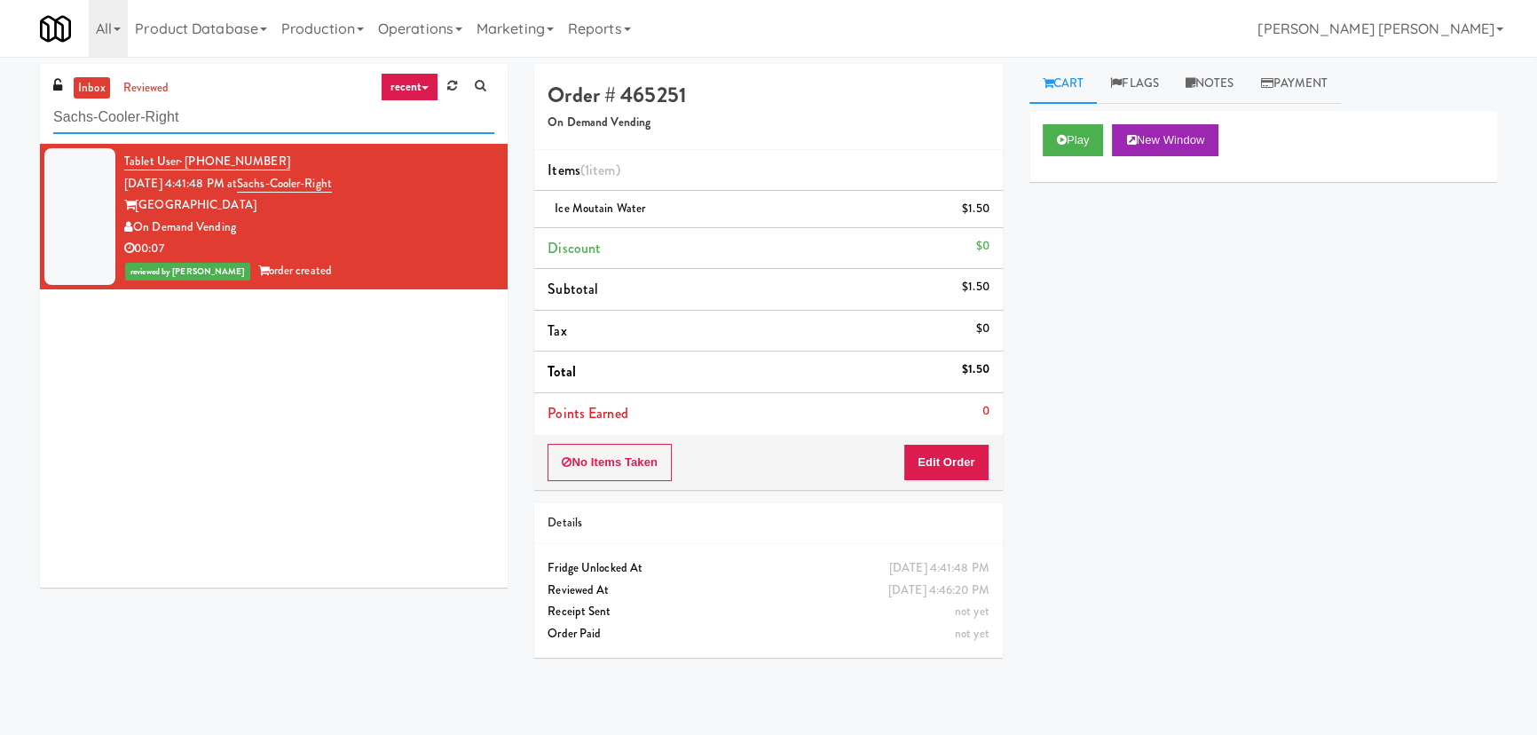
drag, startPoint x: 14, startPoint y: 116, endPoint x: -67, endPoint y: 116, distance: 80.8
click at [0, 116] on html "Are you sure you want to update this order? Okay Cancel Okay Are you sure you w…" at bounding box center [768, 367] width 1537 height 735
paste input "Ridge Blue Hills Combo"
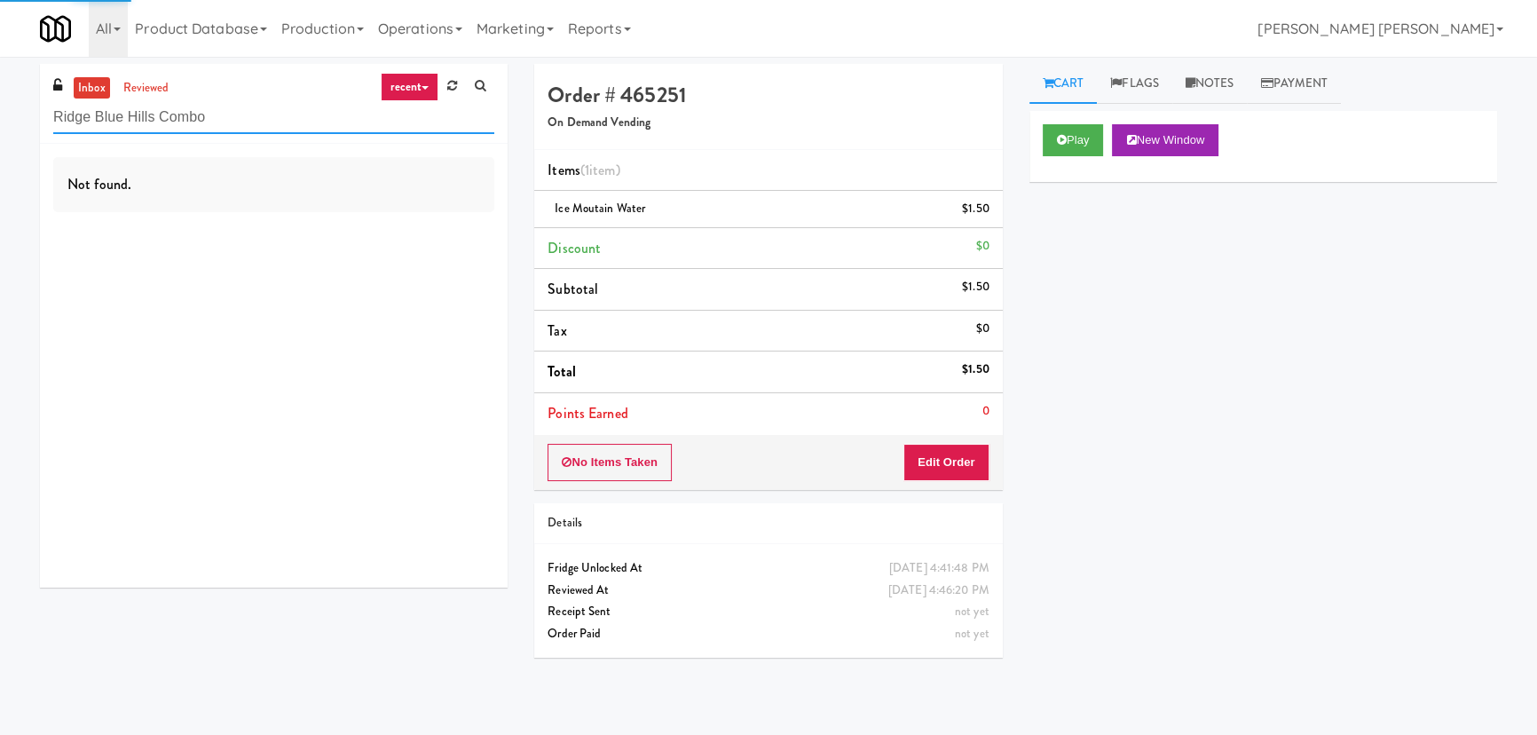
type input "Ridge Blue Hills Combo"
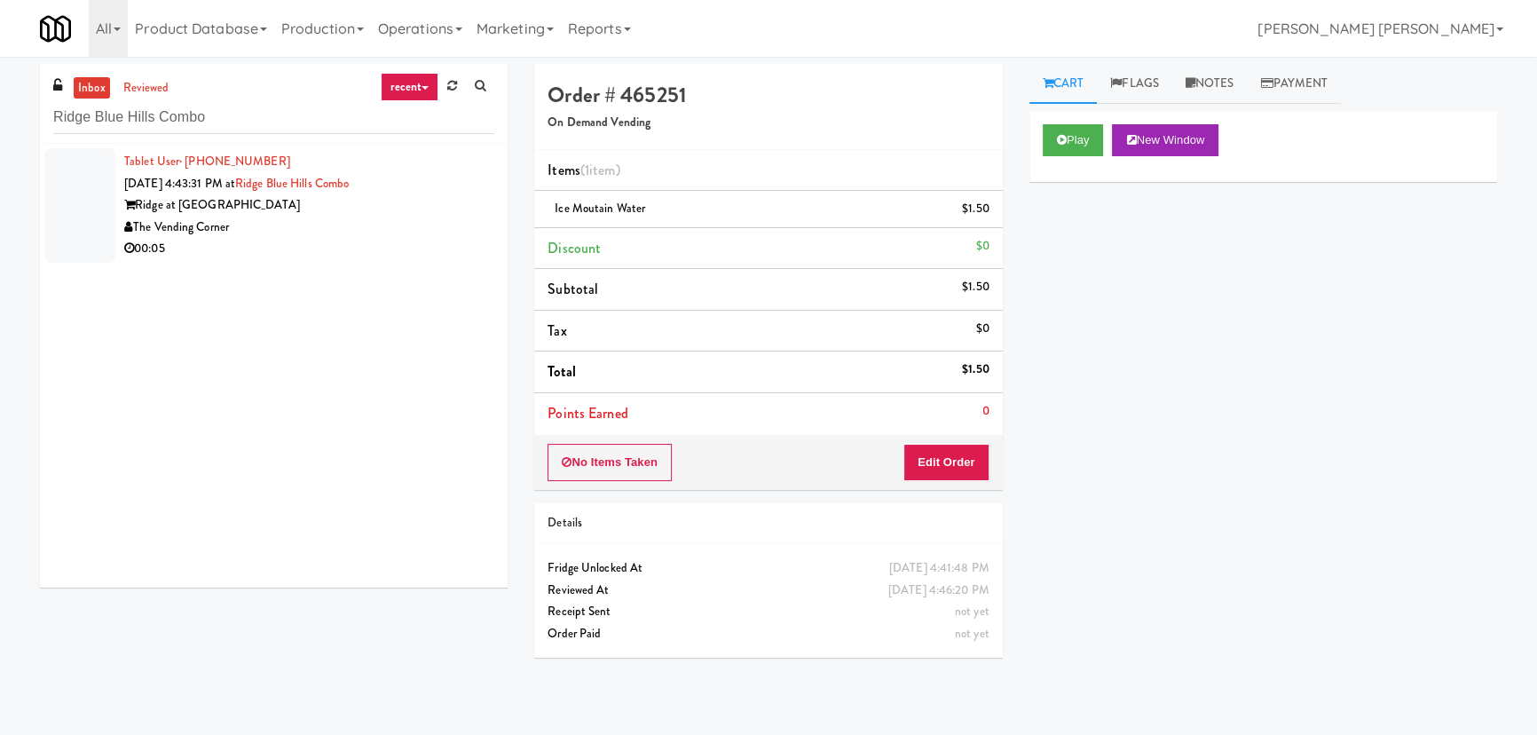
click at [308, 228] on div "The Vending Corner" at bounding box center [309, 228] width 370 height 22
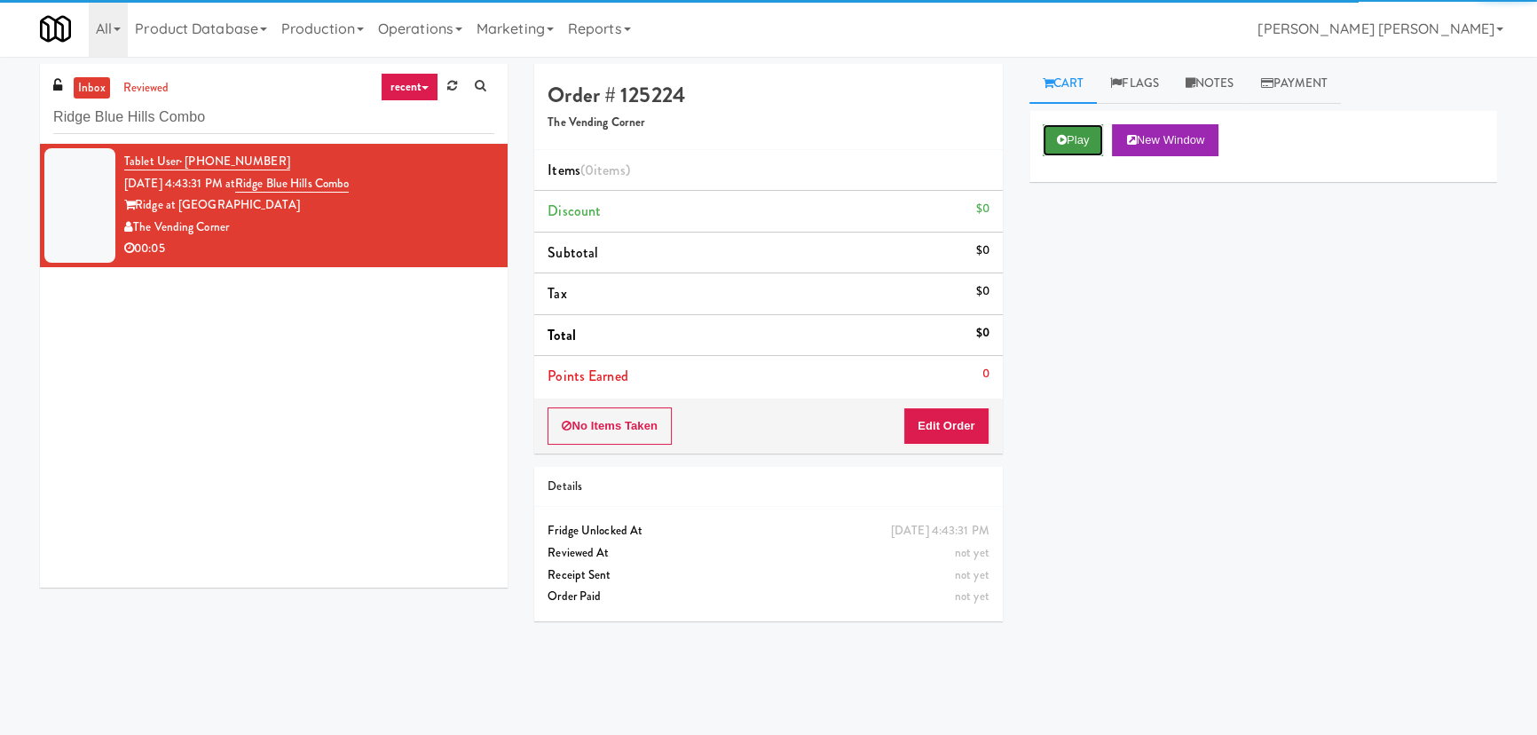
click at [1085, 139] on button "Play" at bounding box center [1073, 140] width 61 height 32
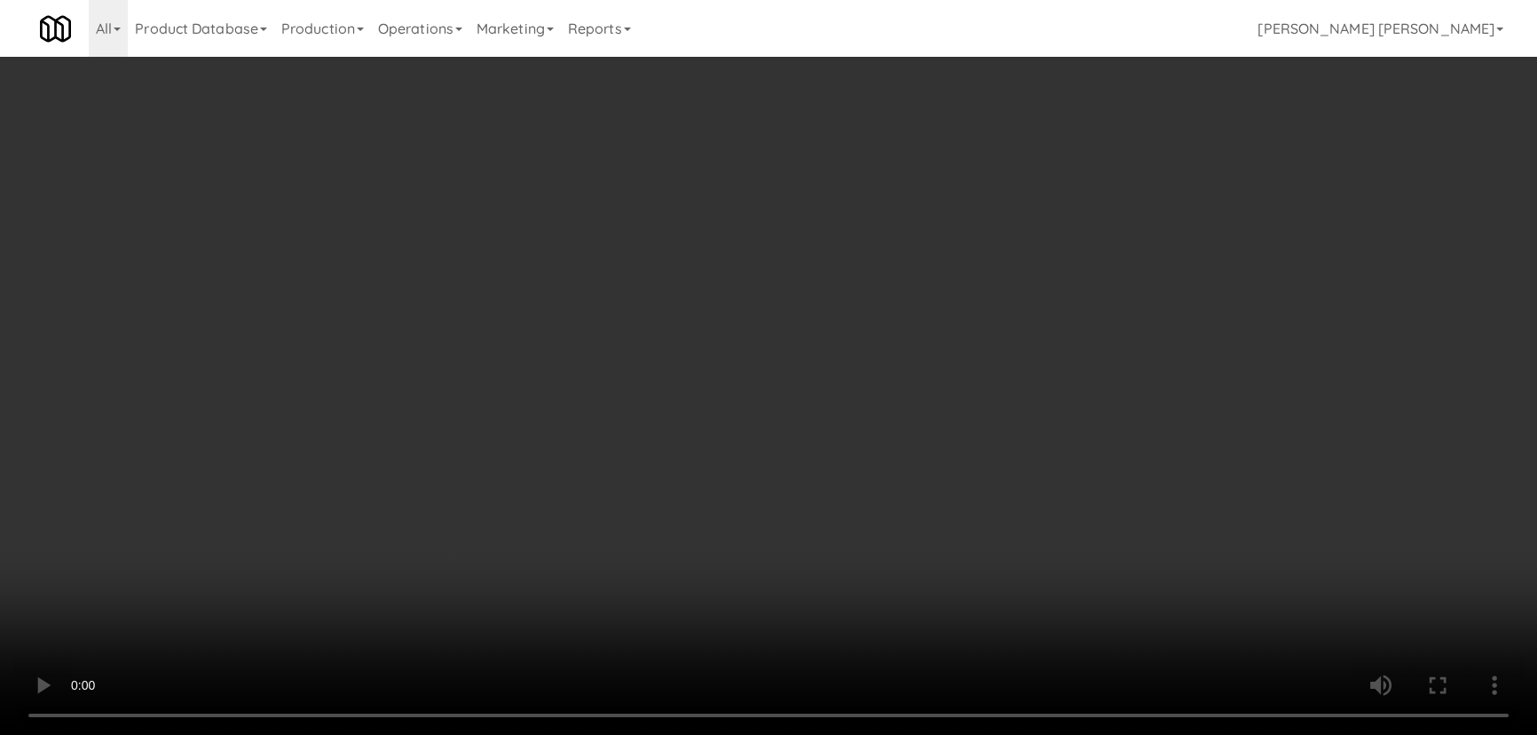
click at [899, 734] on video at bounding box center [768, 367] width 1537 height 735
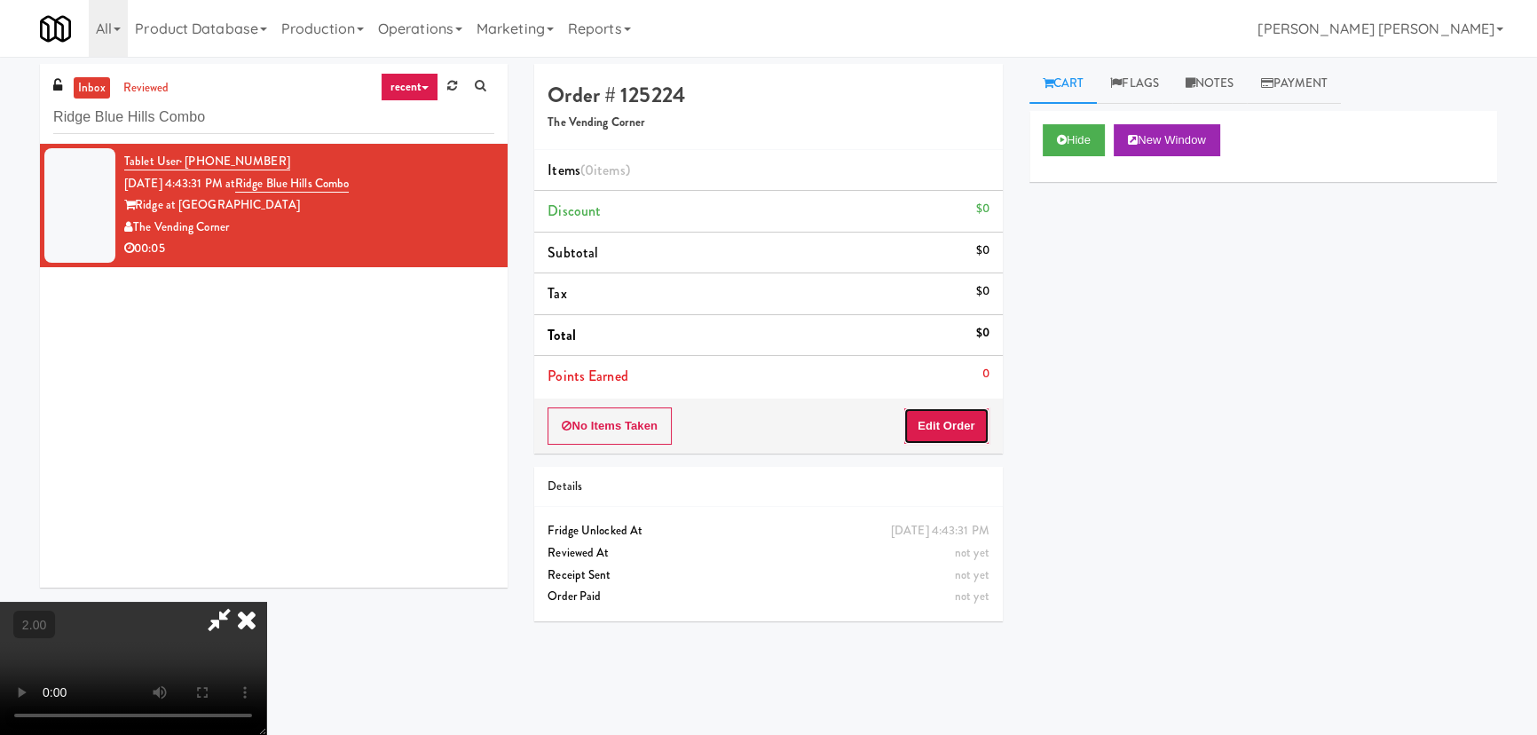
click at [961, 420] on button "Edit Order" at bounding box center [947, 425] width 86 height 37
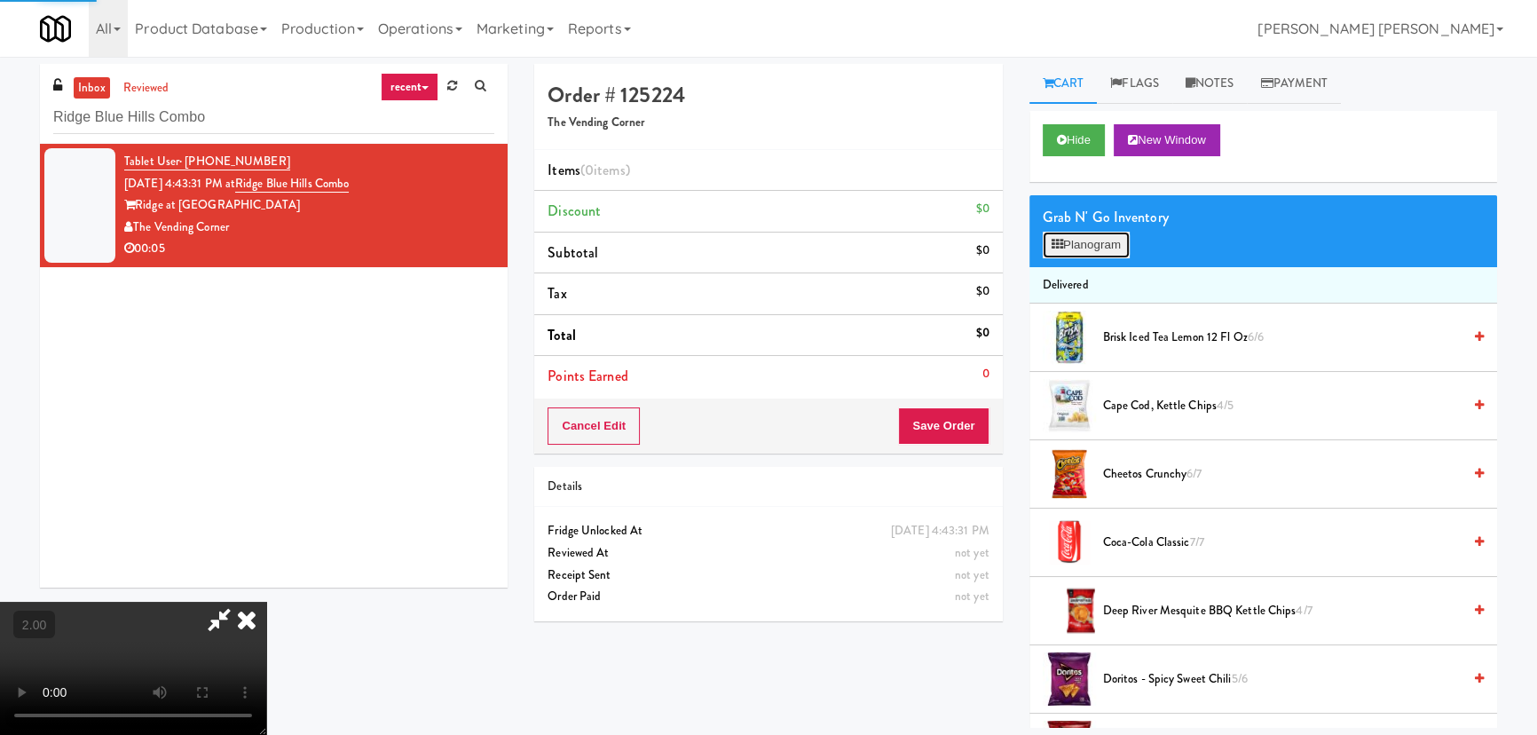
click at [1093, 239] on button "Planogram" at bounding box center [1086, 245] width 87 height 27
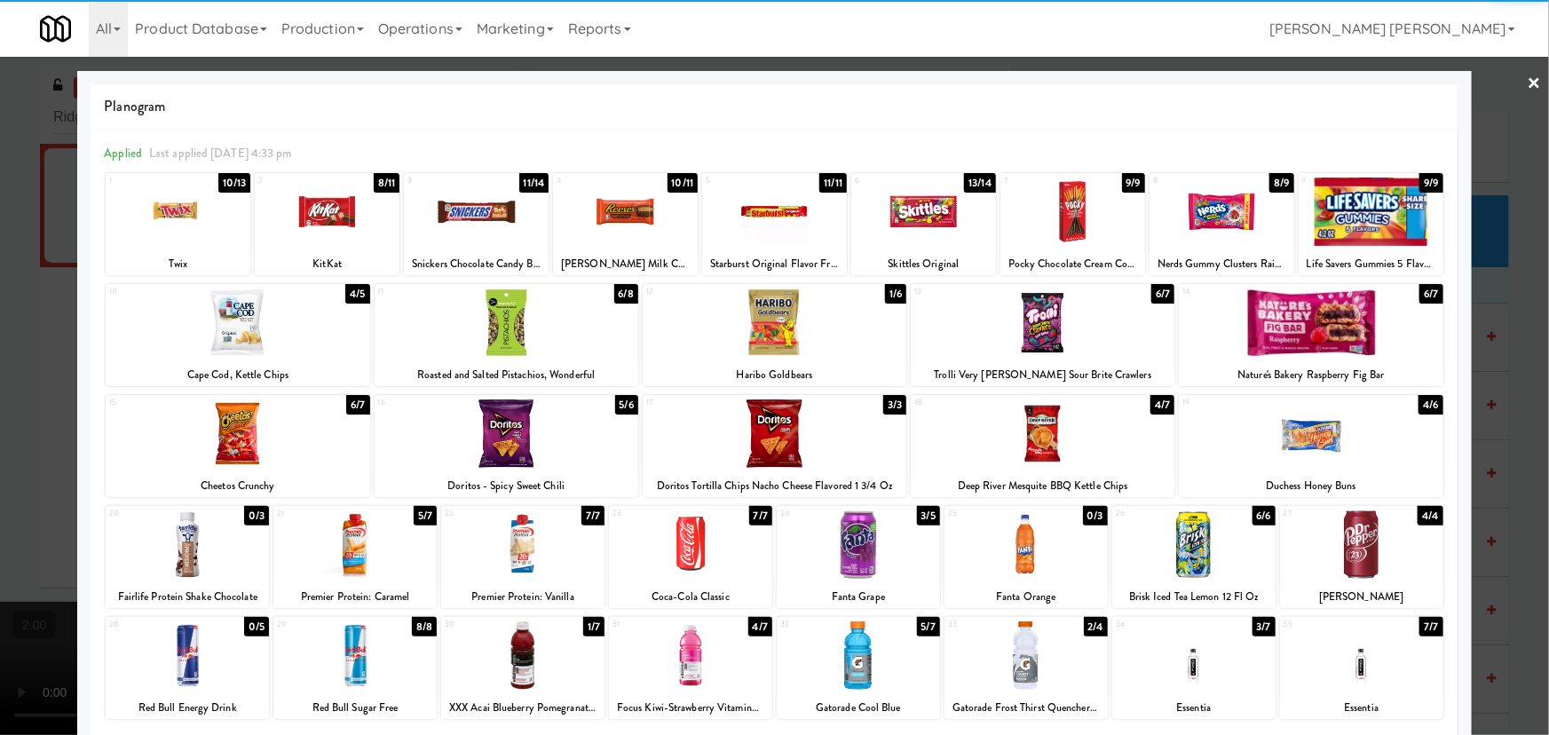
click at [1021, 667] on div at bounding box center [1025, 655] width 163 height 68
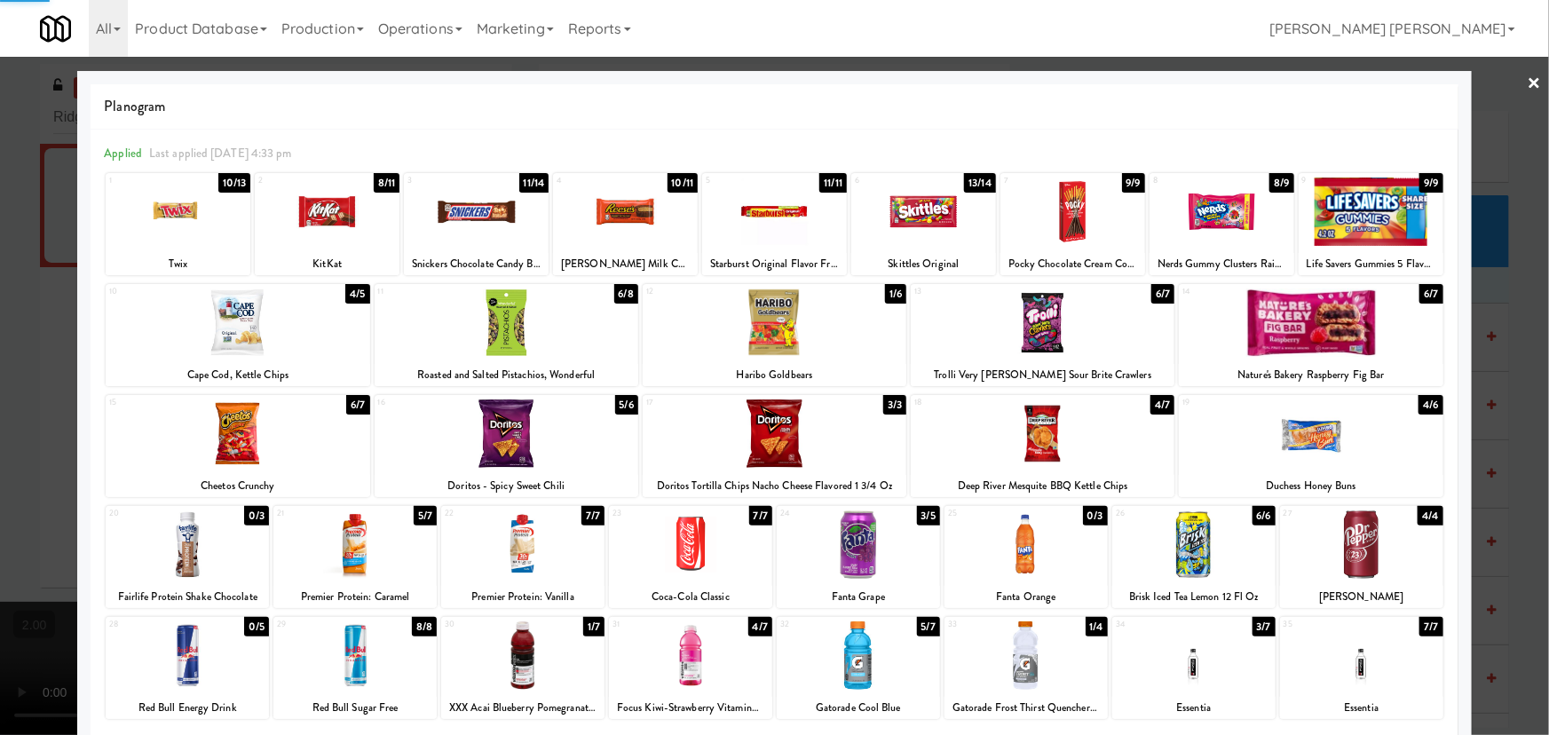
click at [825, 657] on div at bounding box center [858, 655] width 163 height 68
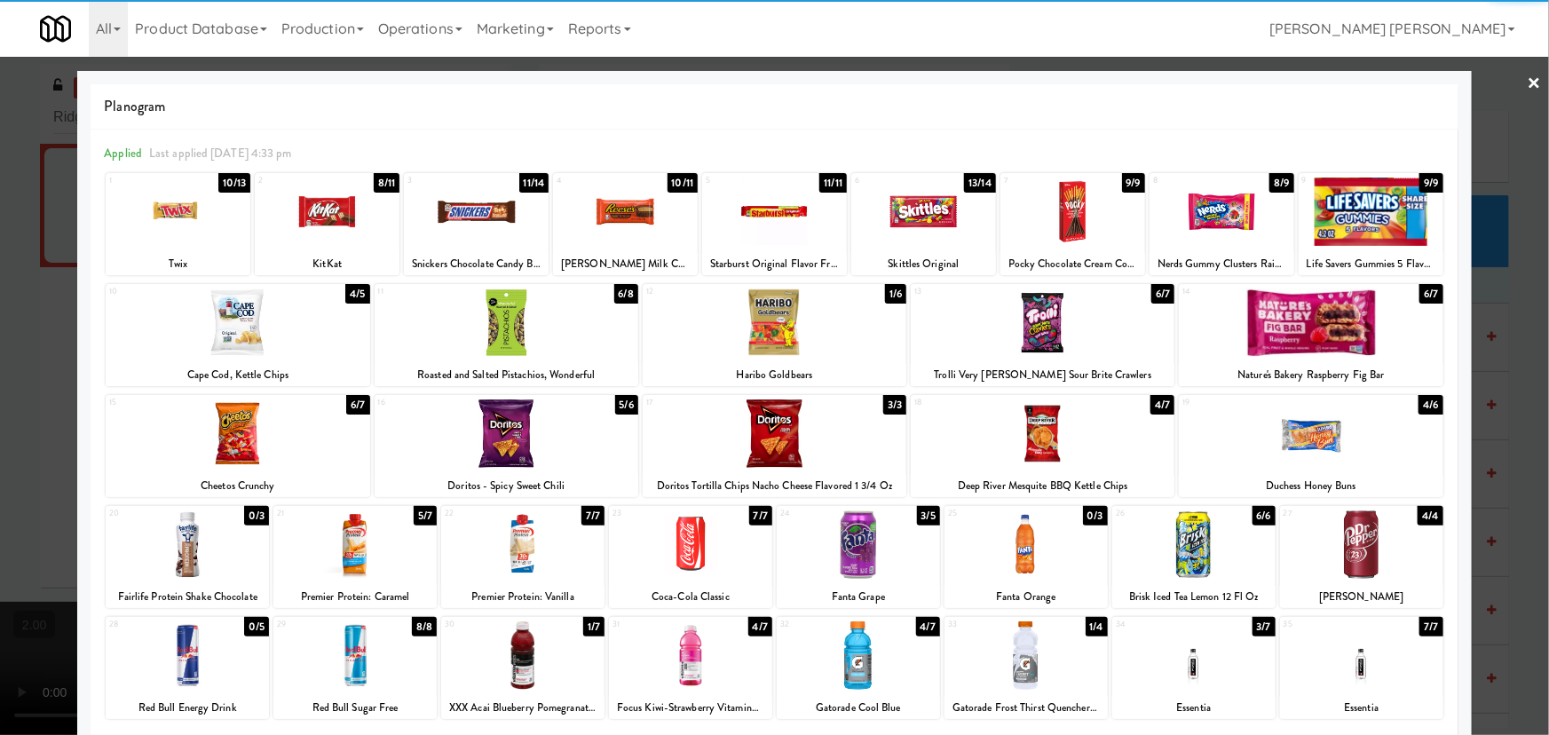
click at [1528, 80] on link "×" at bounding box center [1535, 84] width 14 height 55
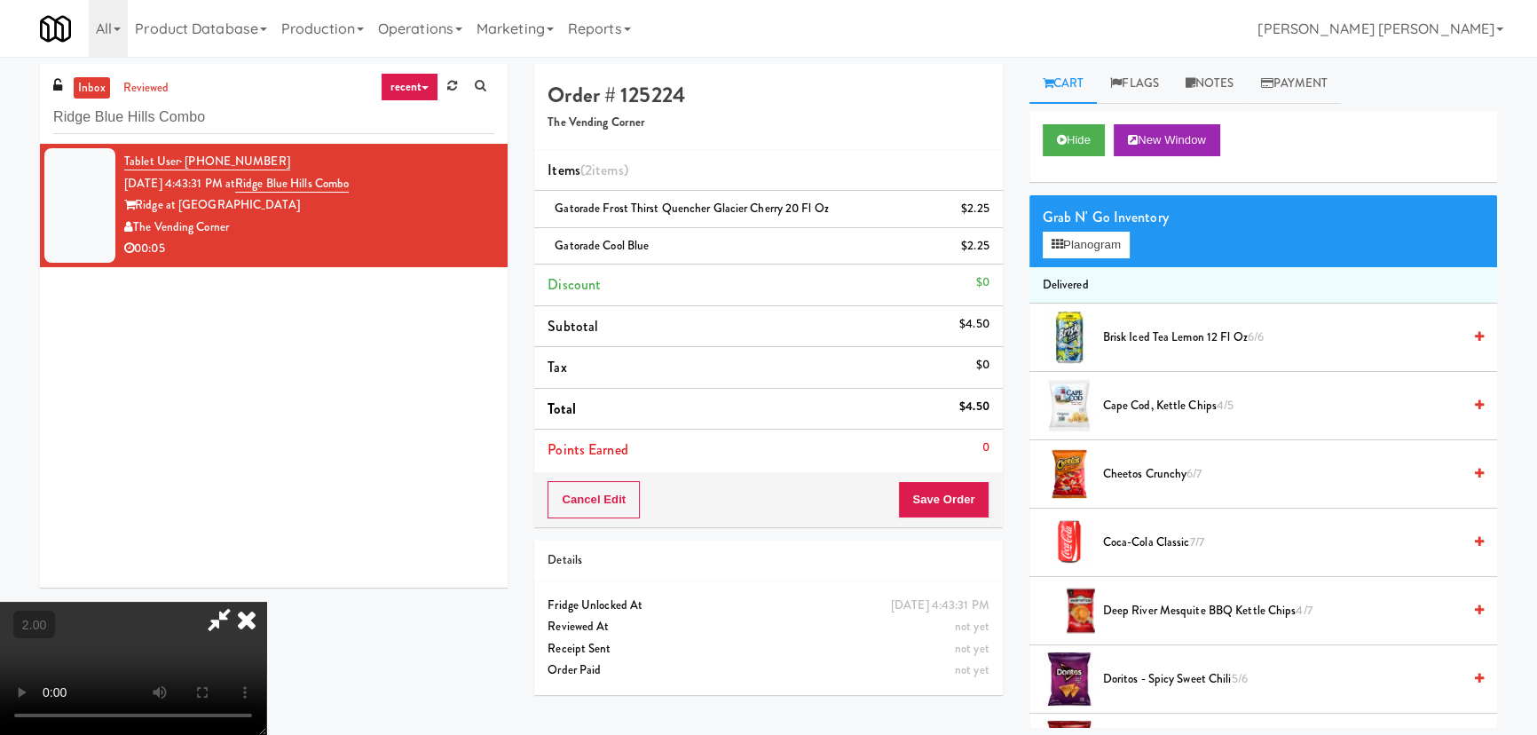
click at [988, 500] on div "Cancel Edit Save Order" at bounding box center [768, 499] width 468 height 55
click at [984, 500] on button "Save Order" at bounding box center [943, 499] width 91 height 37
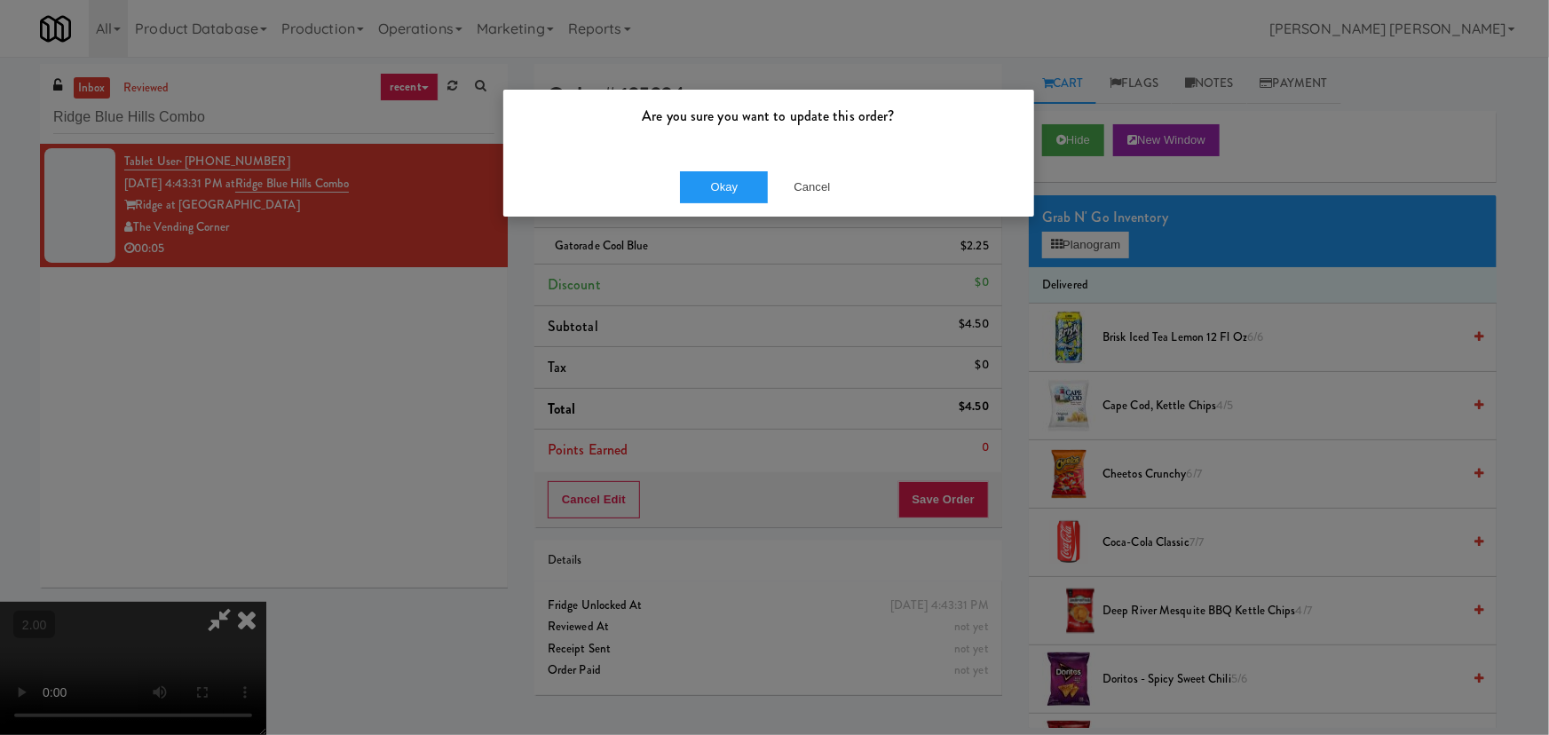
click at [728, 203] on div "Okay Cancel" at bounding box center [768, 186] width 531 height 59
click at [728, 190] on button "Okay" at bounding box center [724, 187] width 89 height 32
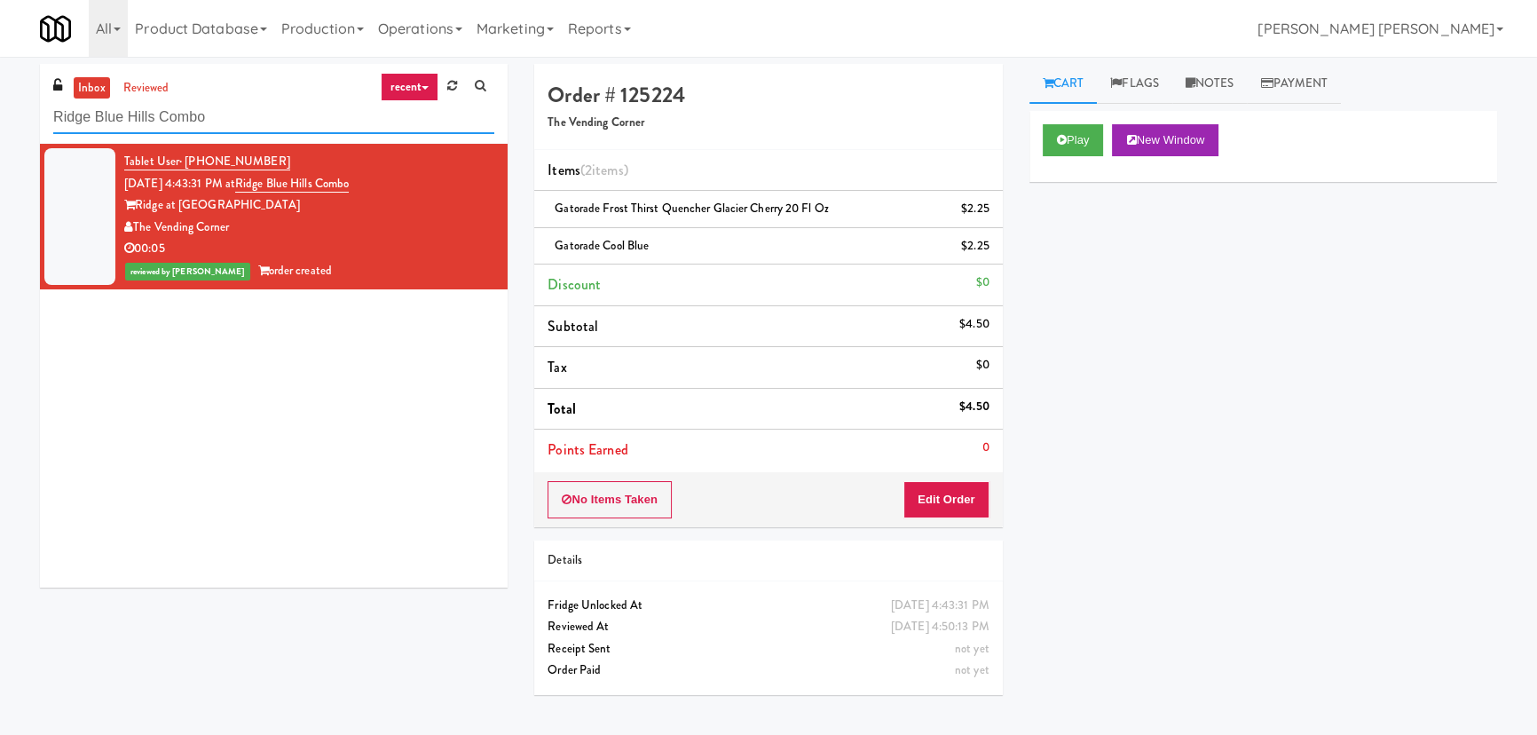
drag, startPoint x: 243, startPoint y: 121, endPoint x: -210, endPoint y: 103, distance: 453.9
click at [0, 103] on html "Are you sure you want to update this order? Okay Cancel Okay Are you sure you w…" at bounding box center [768, 367] width 1537 height 735
paste input "Exhibit on Superior Combo"
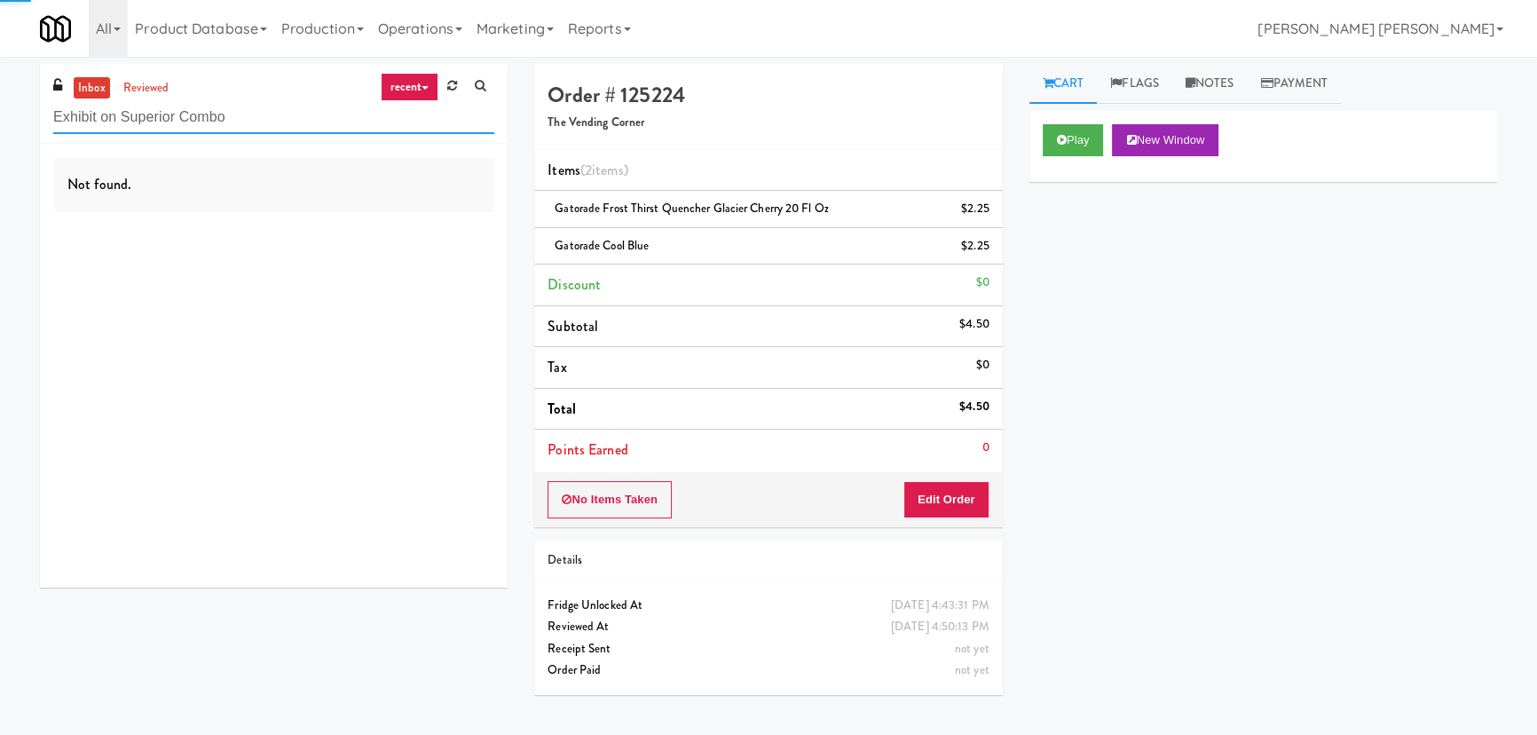
type input "Exhibit on Superior Combo"
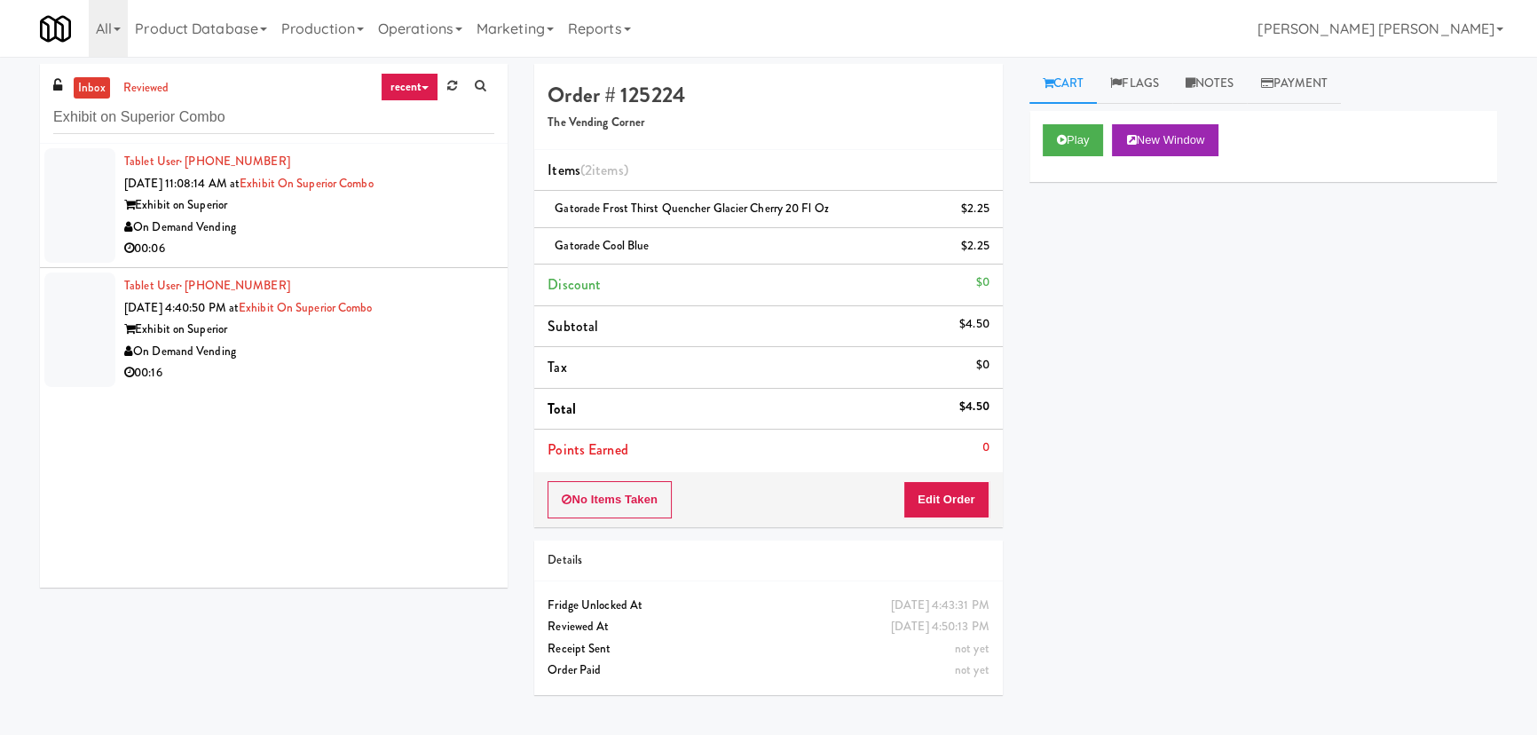
click at [337, 220] on div "On Demand Vending" at bounding box center [309, 228] width 370 height 22
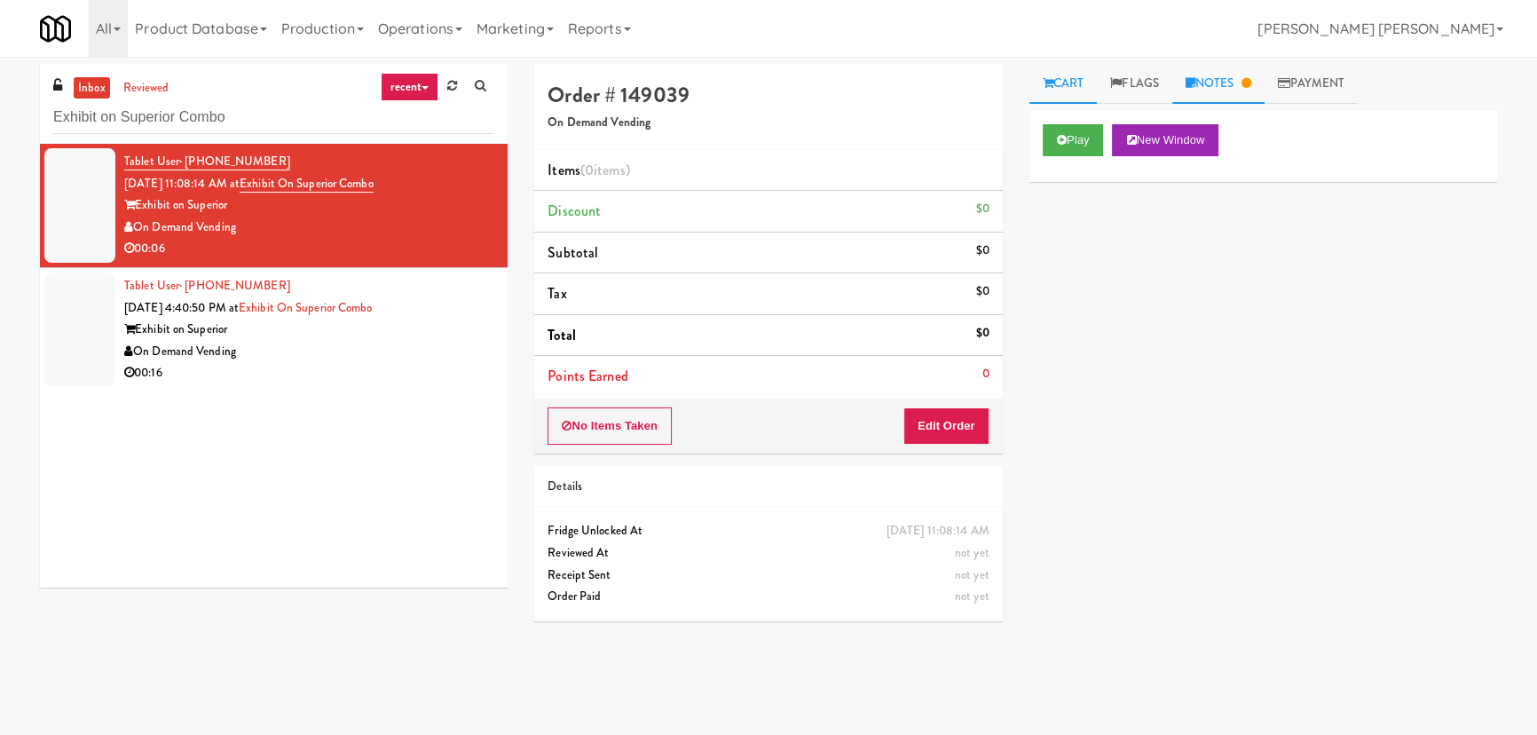
click at [1213, 77] on link "Notes" at bounding box center [1219, 84] width 92 height 40
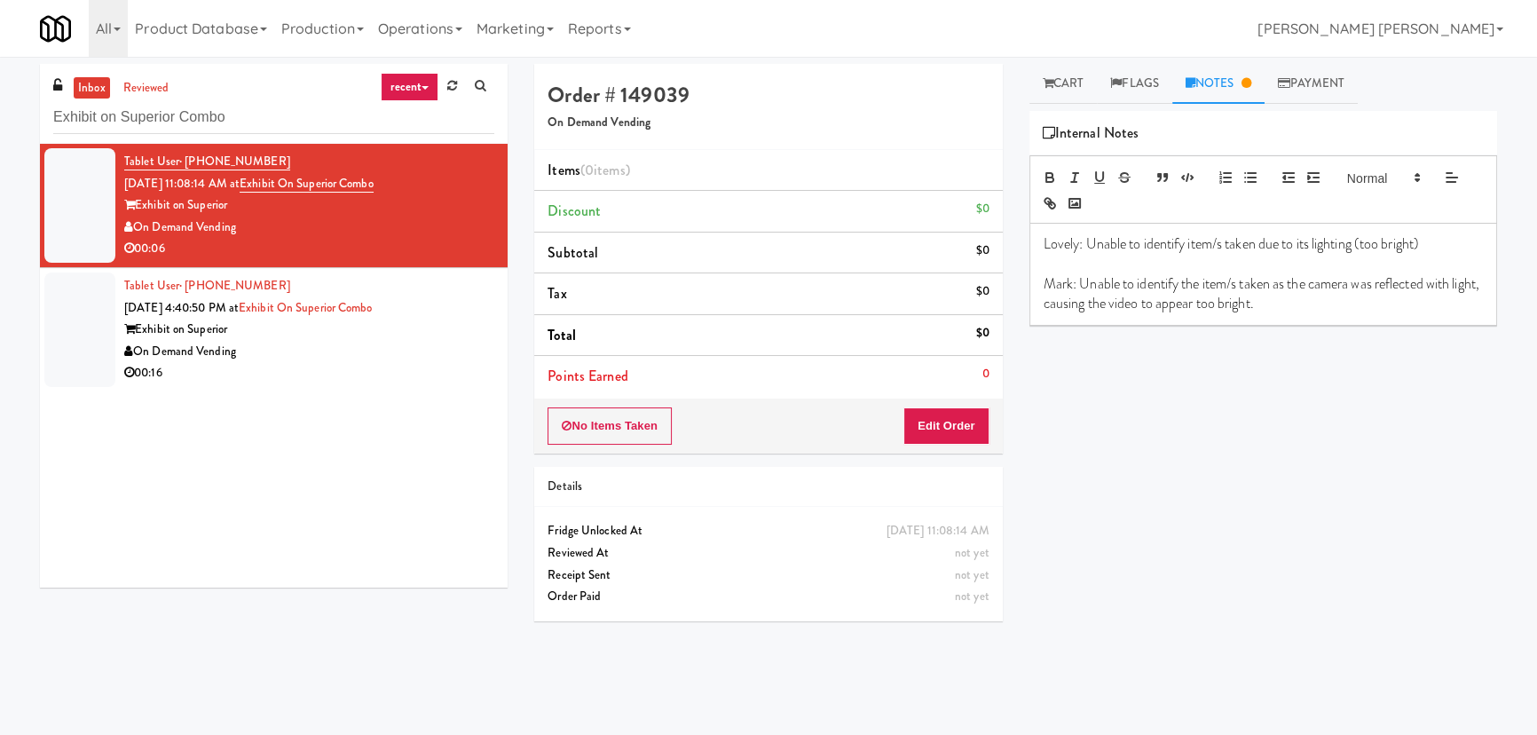
click at [309, 349] on div "On Demand Vending" at bounding box center [309, 352] width 370 height 22
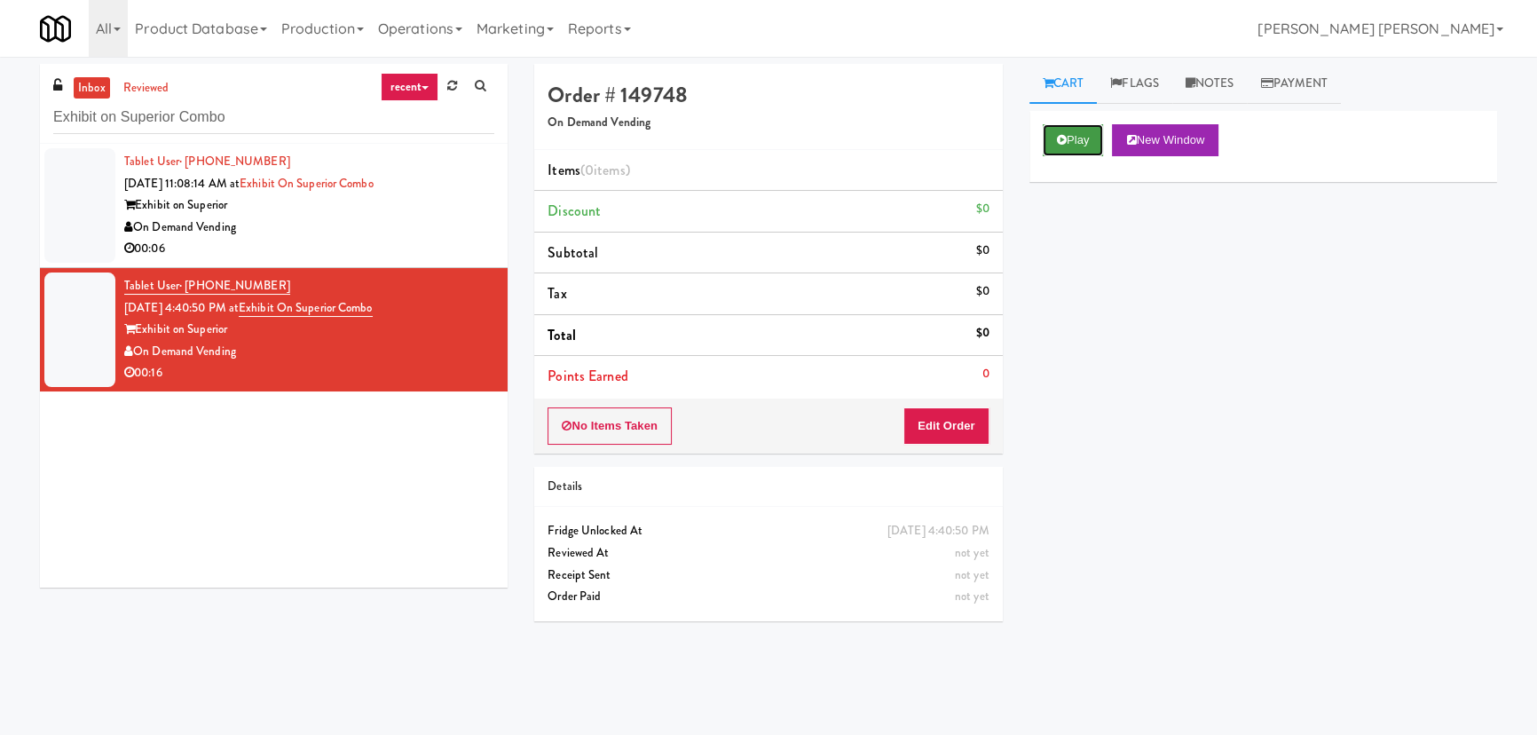
click at [1079, 131] on button "Play" at bounding box center [1073, 140] width 61 height 32
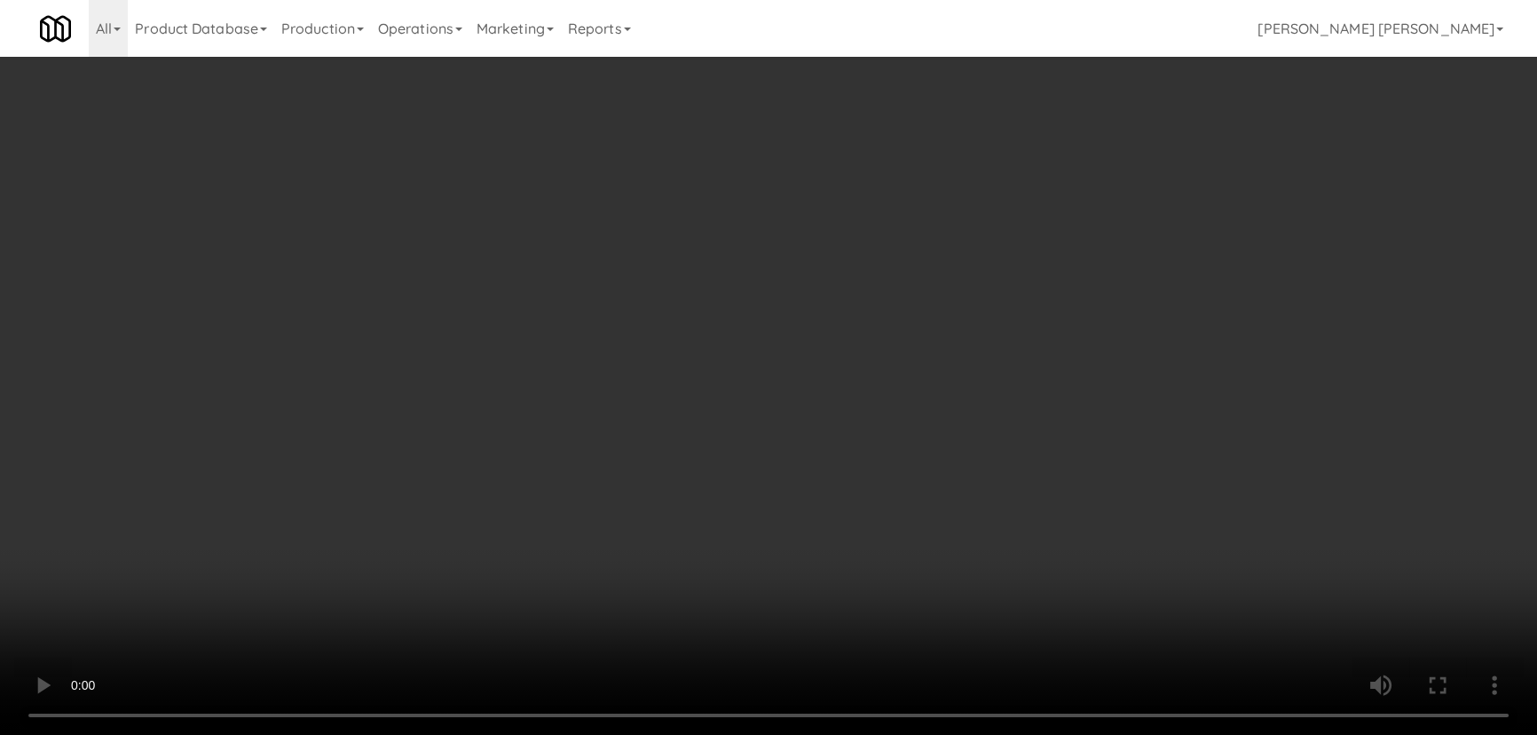
click at [914, 734] on video at bounding box center [768, 367] width 1537 height 735
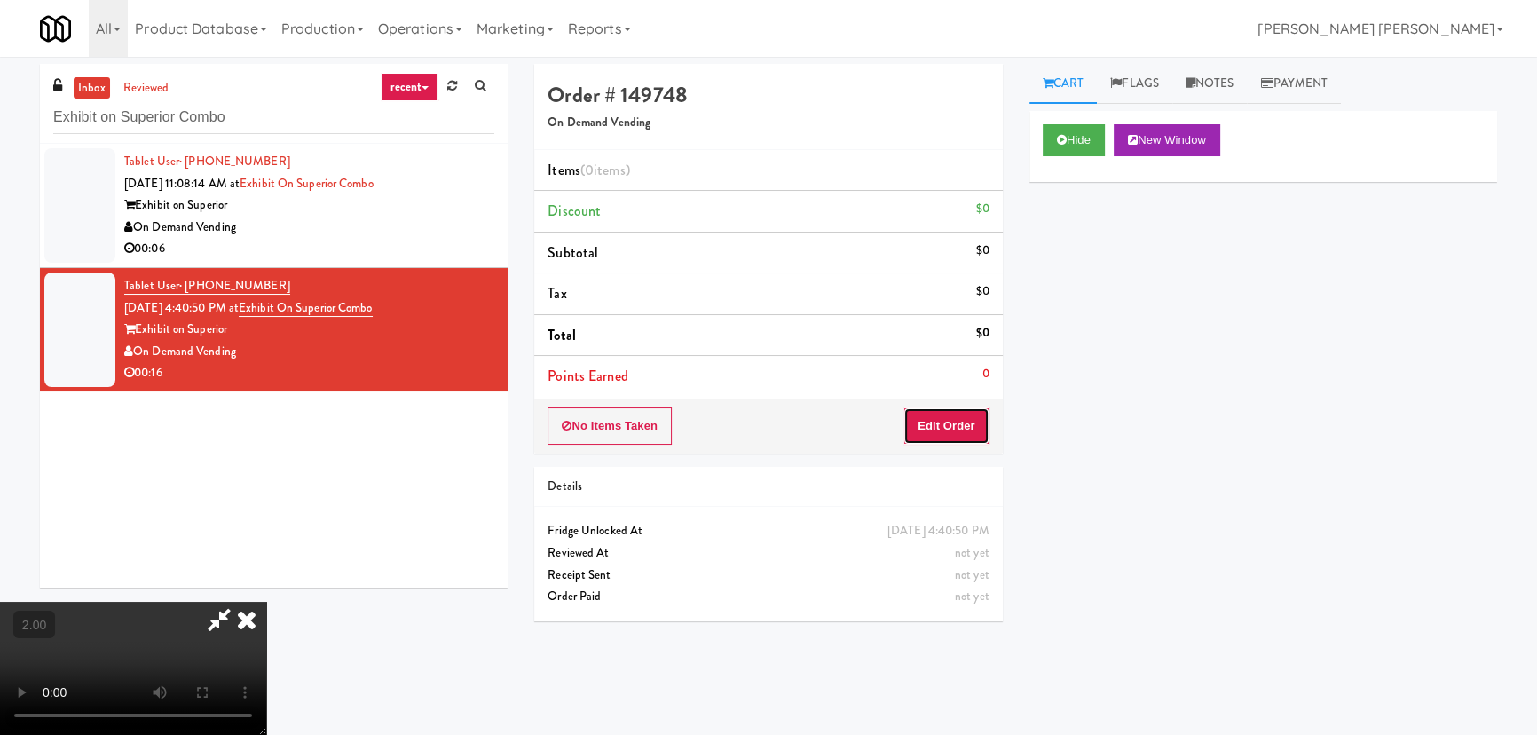
click at [962, 425] on button "Edit Order" at bounding box center [947, 425] width 86 height 37
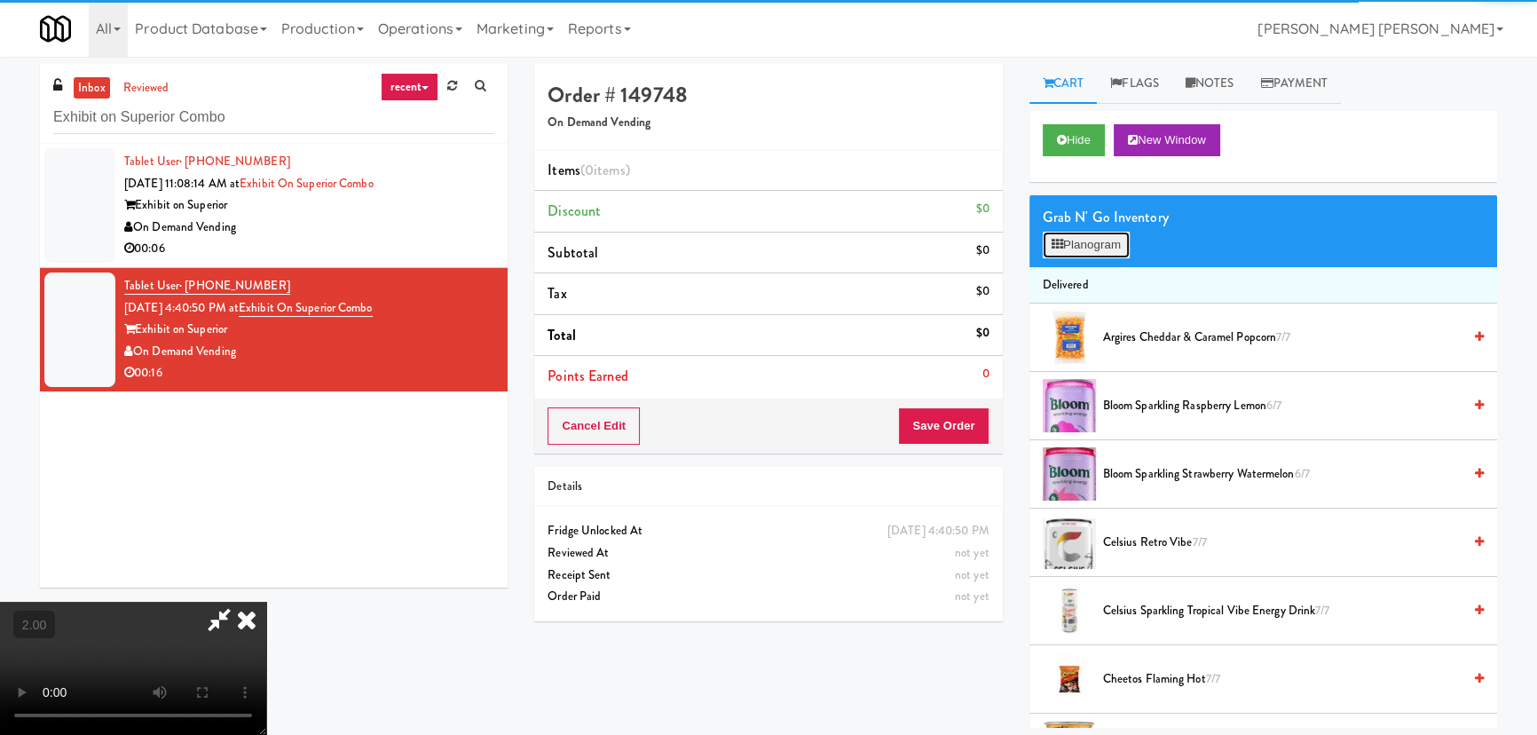
click at [1085, 239] on button "Planogram" at bounding box center [1086, 245] width 87 height 27
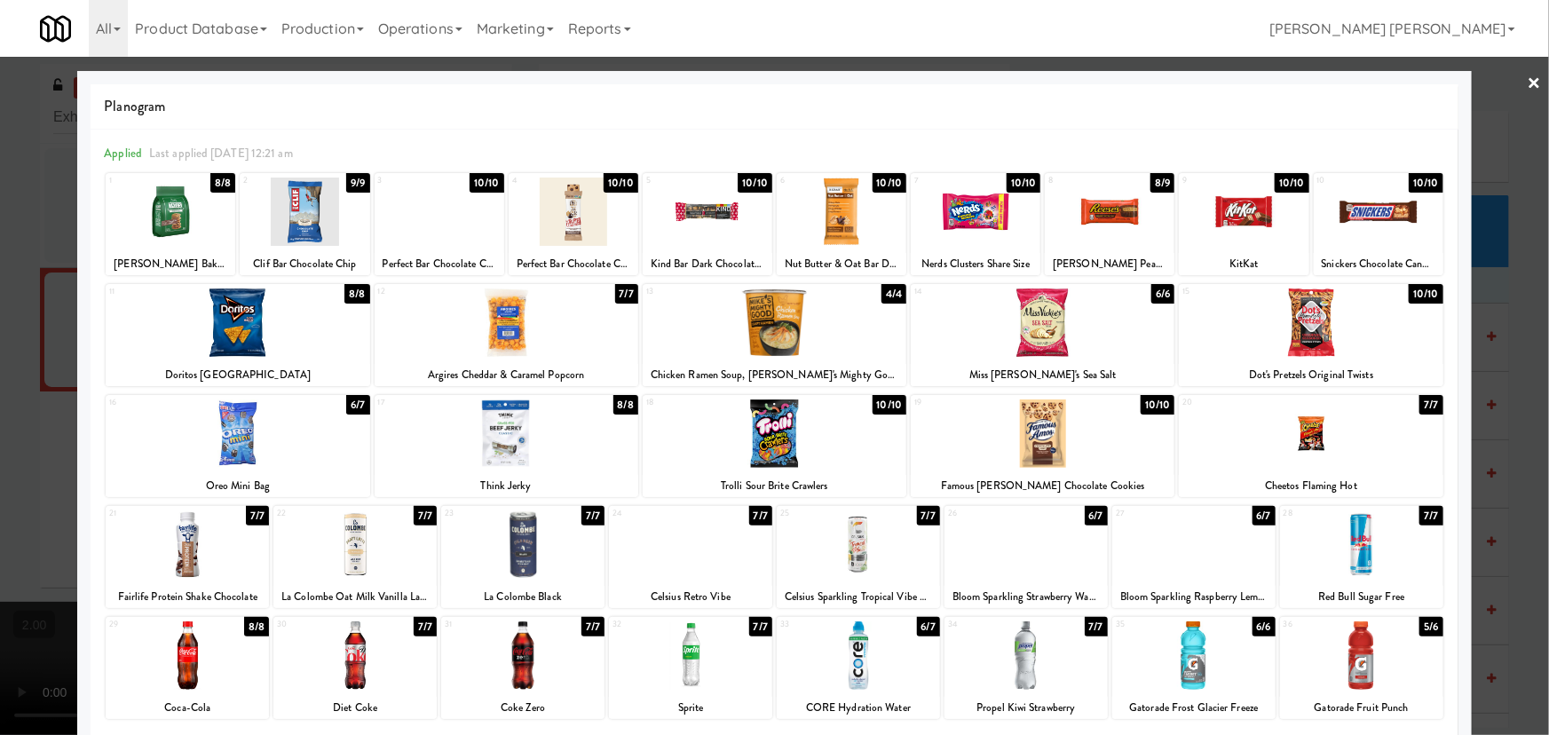
click at [842, 224] on div at bounding box center [842, 212] width 130 height 68
click at [1528, 84] on link "×" at bounding box center [1535, 84] width 14 height 55
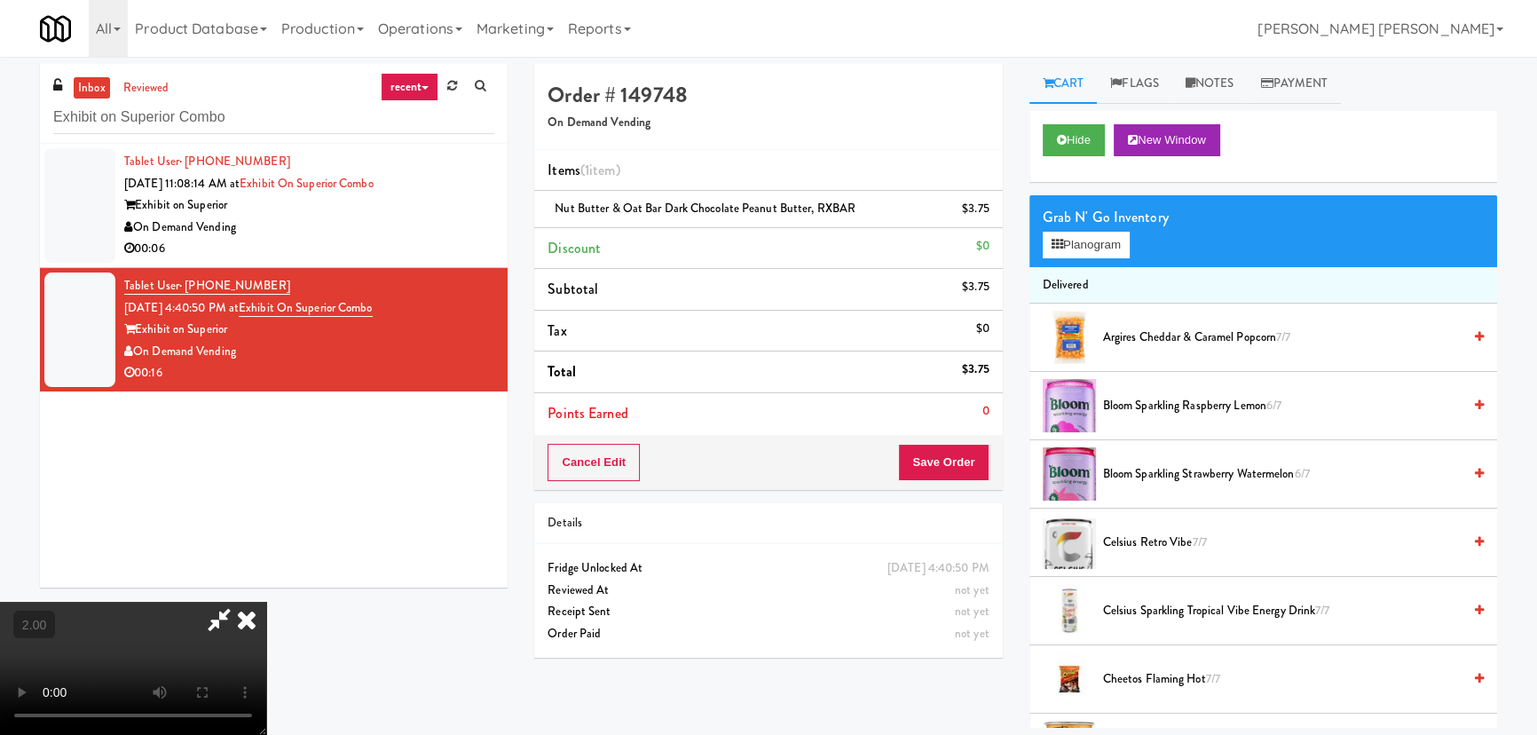
click at [266, 602] on icon at bounding box center [246, 620] width 39 height 36
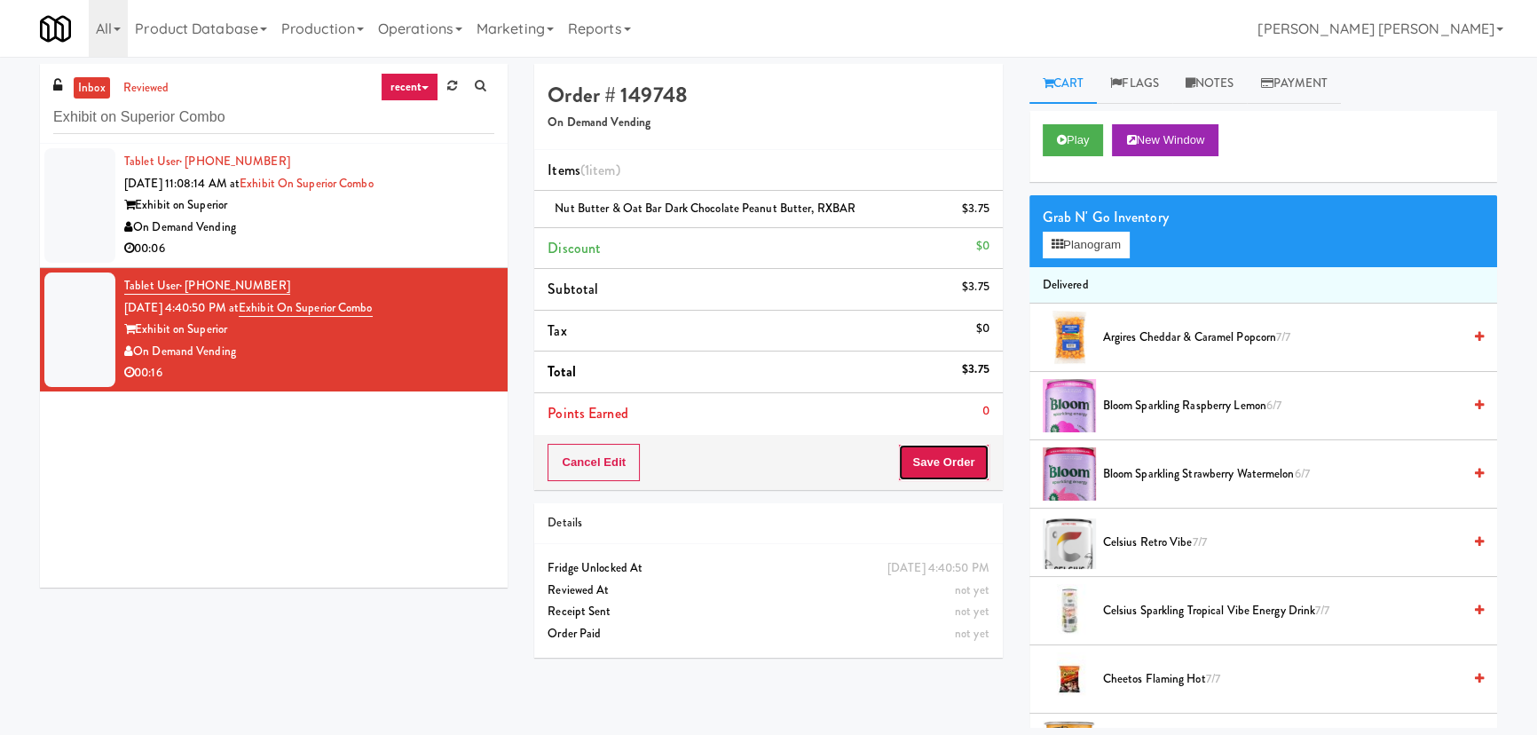
drag, startPoint x: 934, startPoint y: 460, endPoint x: 931, endPoint y: 518, distance: 58.6
click at [934, 458] on button "Save Order" at bounding box center [943, 462] width 91 height 37
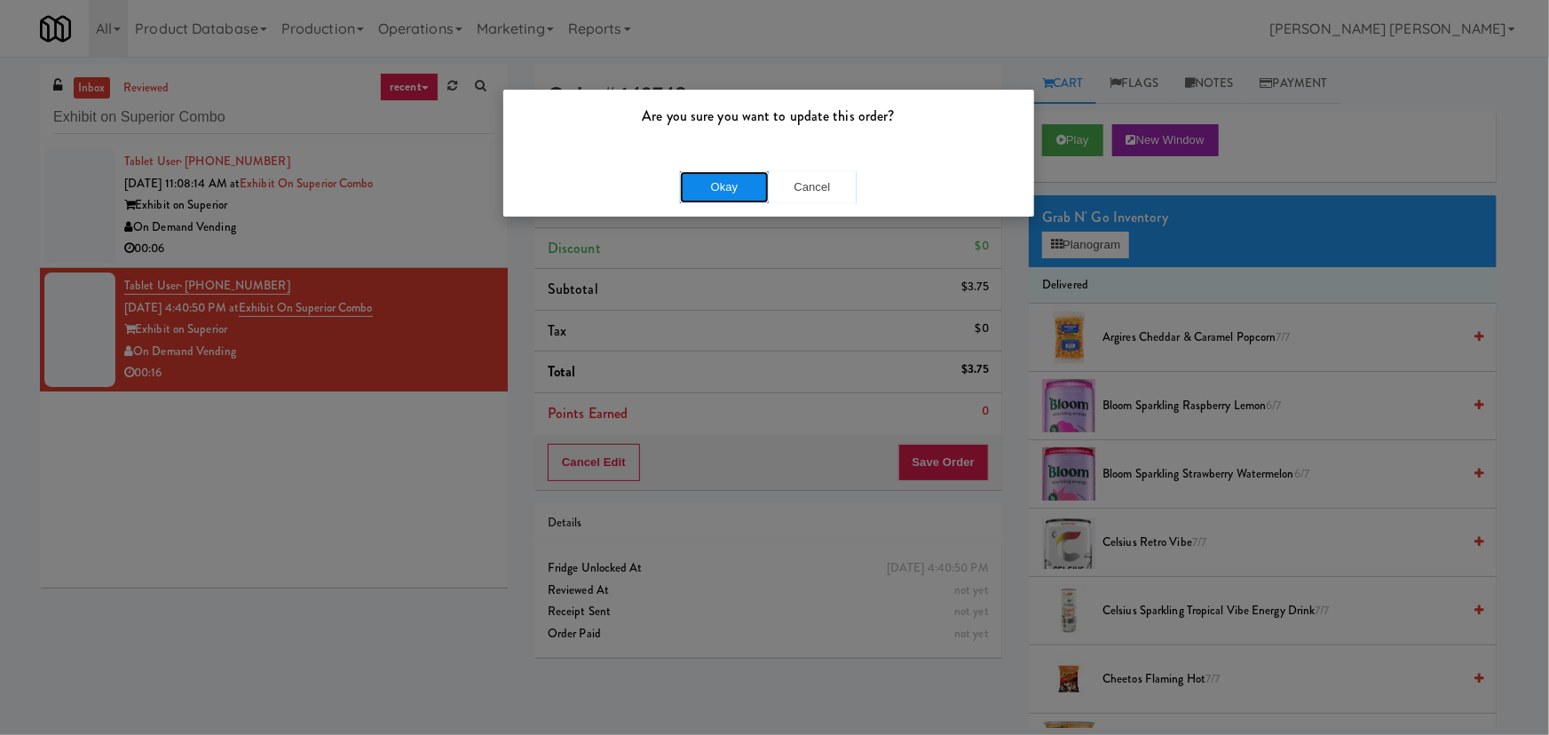
click at [738, 194] on button "Okay" at bounding box center [724, 187] width 89 height 32
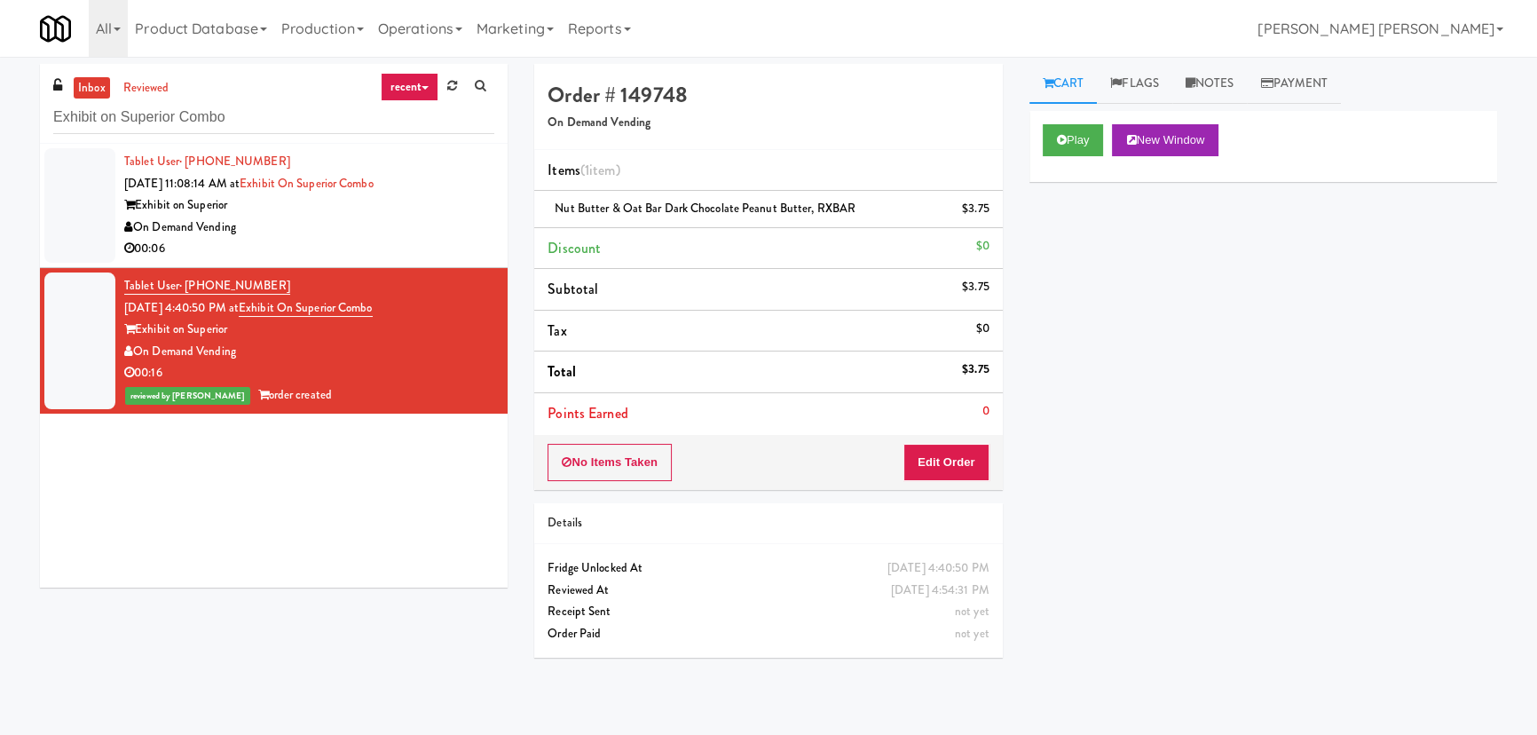
click at [399, 249] on div "00:06" at bounding box center [309, 249] width 370 height 22
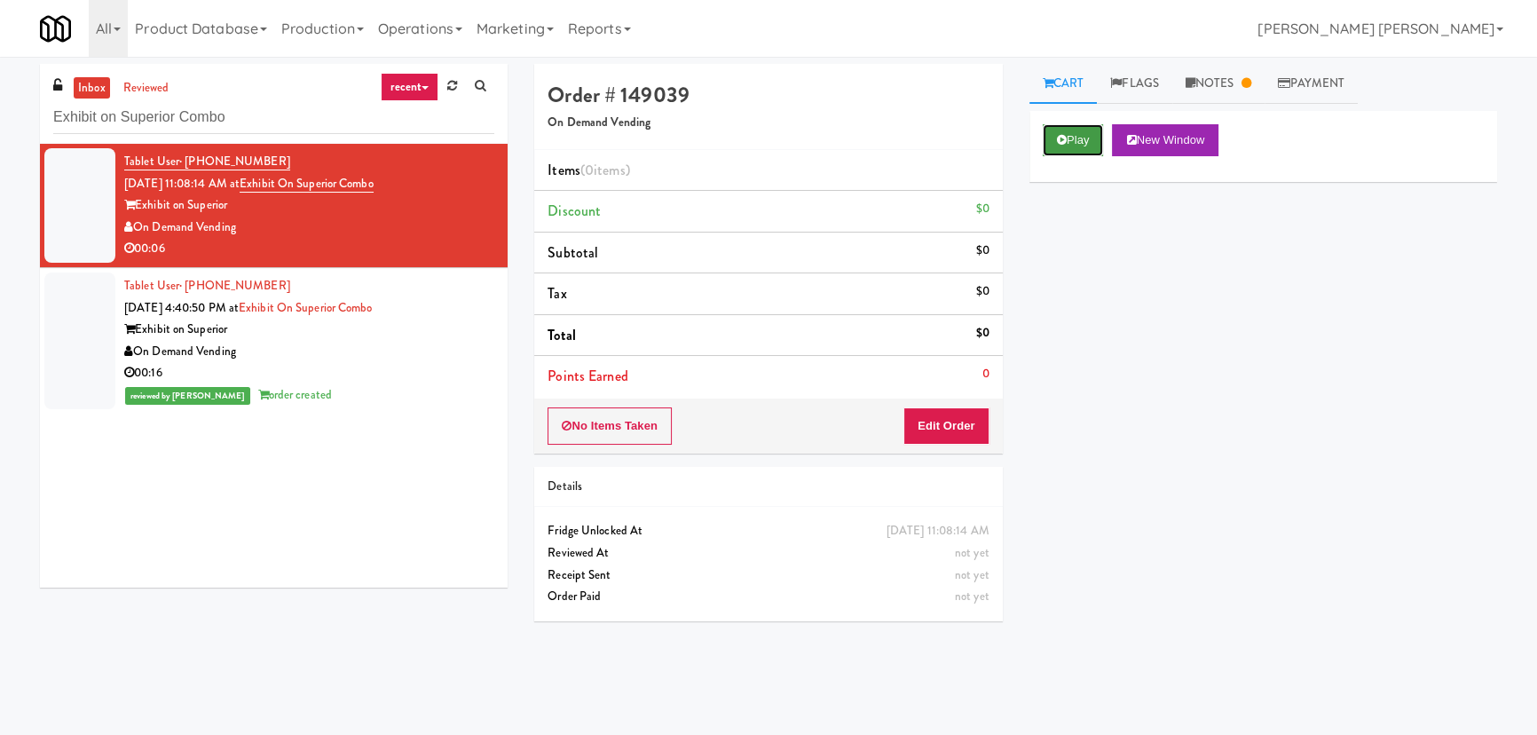
click at [1082, 139] on button "Play" at bounding box center [1073, 140] width 61 height 32
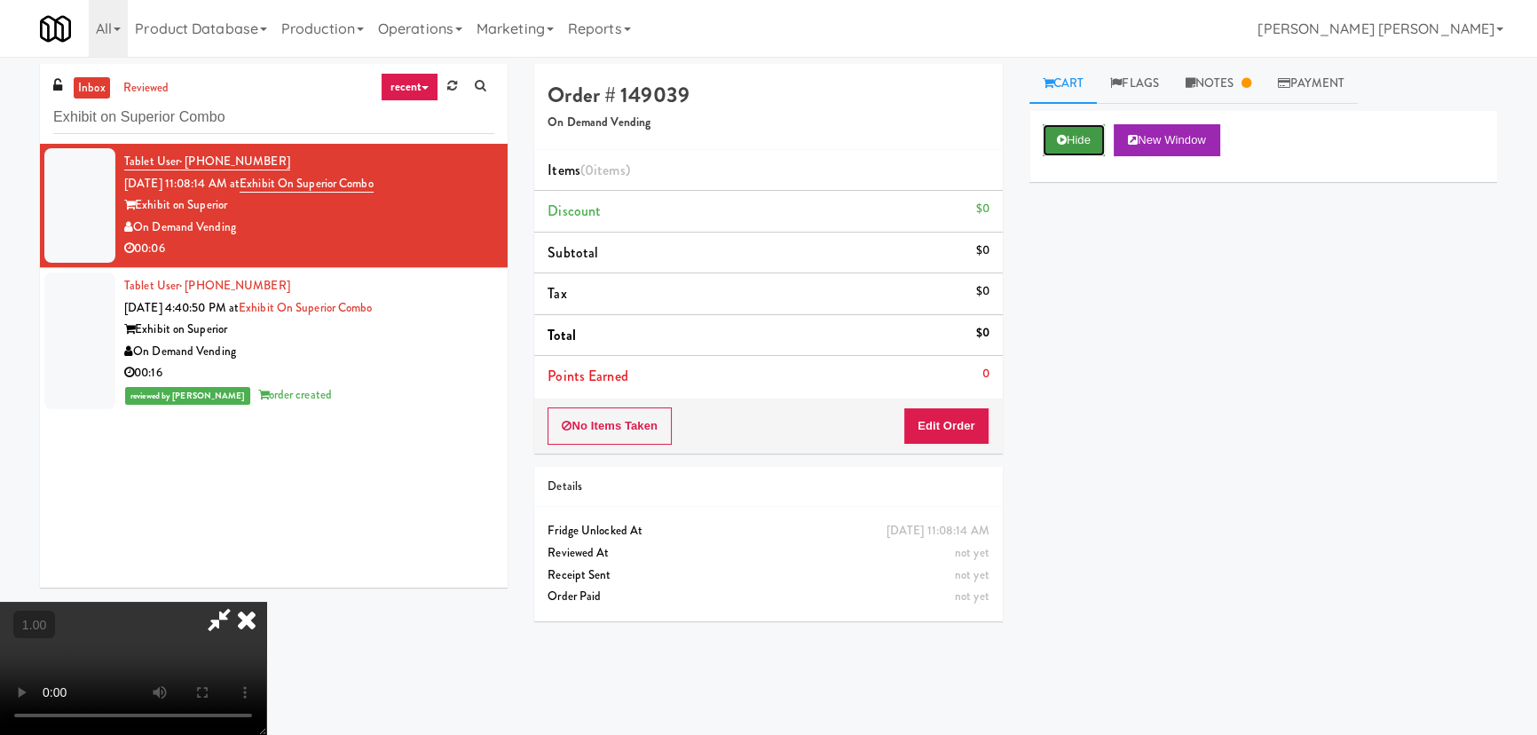
click at [1073, 128] on button "Hide" at bounding box center [1074, 140] width 62 height 32
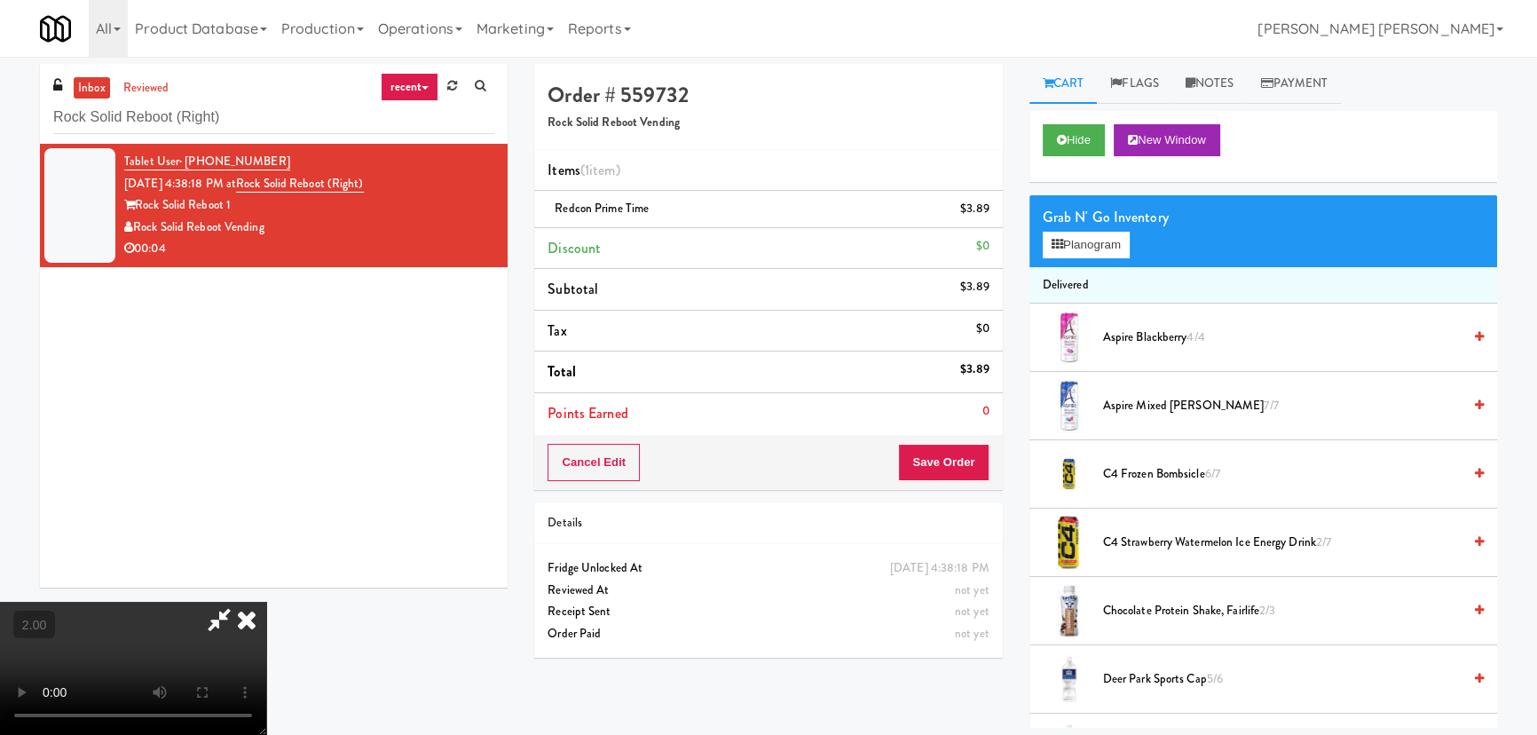
click at [266, 602] on icon at bounding box center [246, 620] width 39 height 36
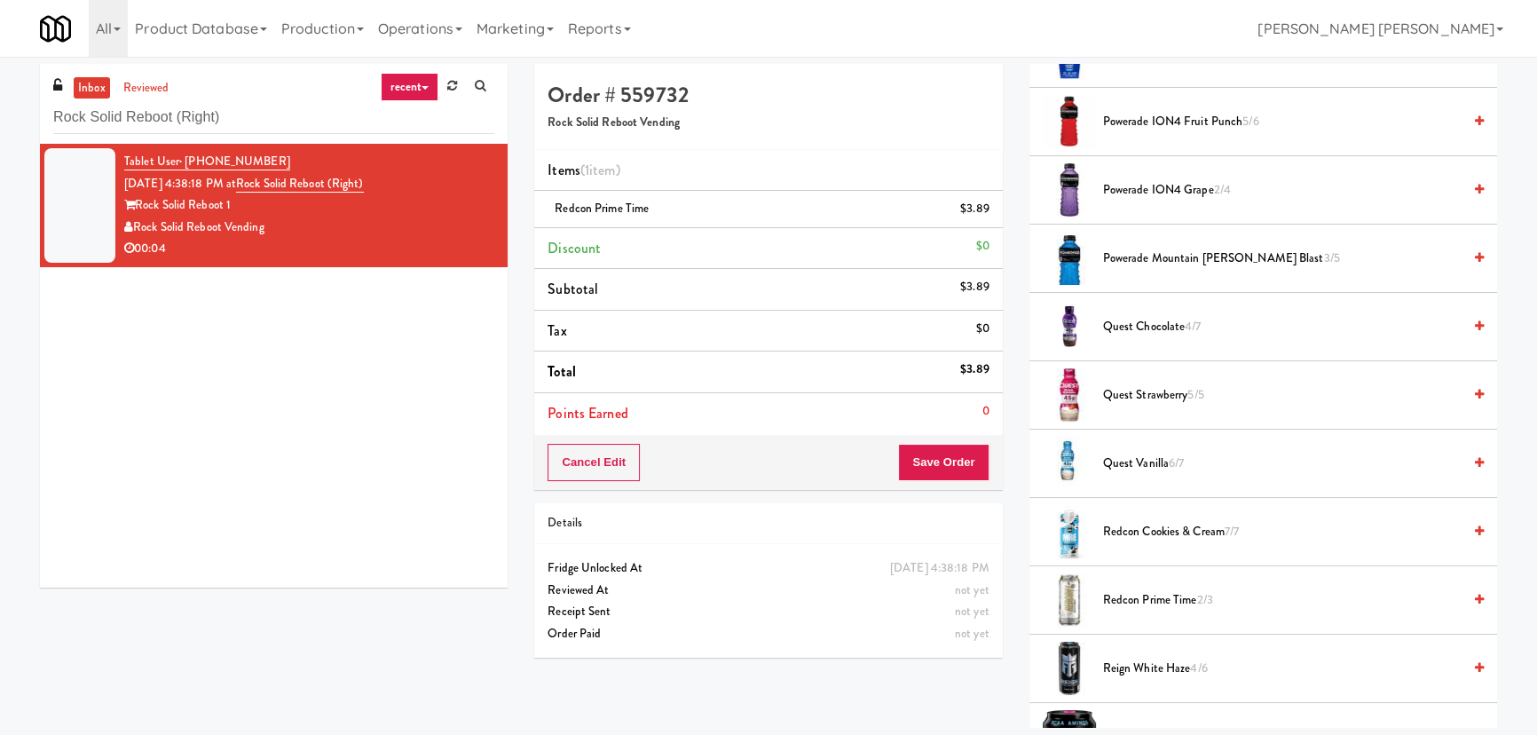
scroll to position [1855, 0]
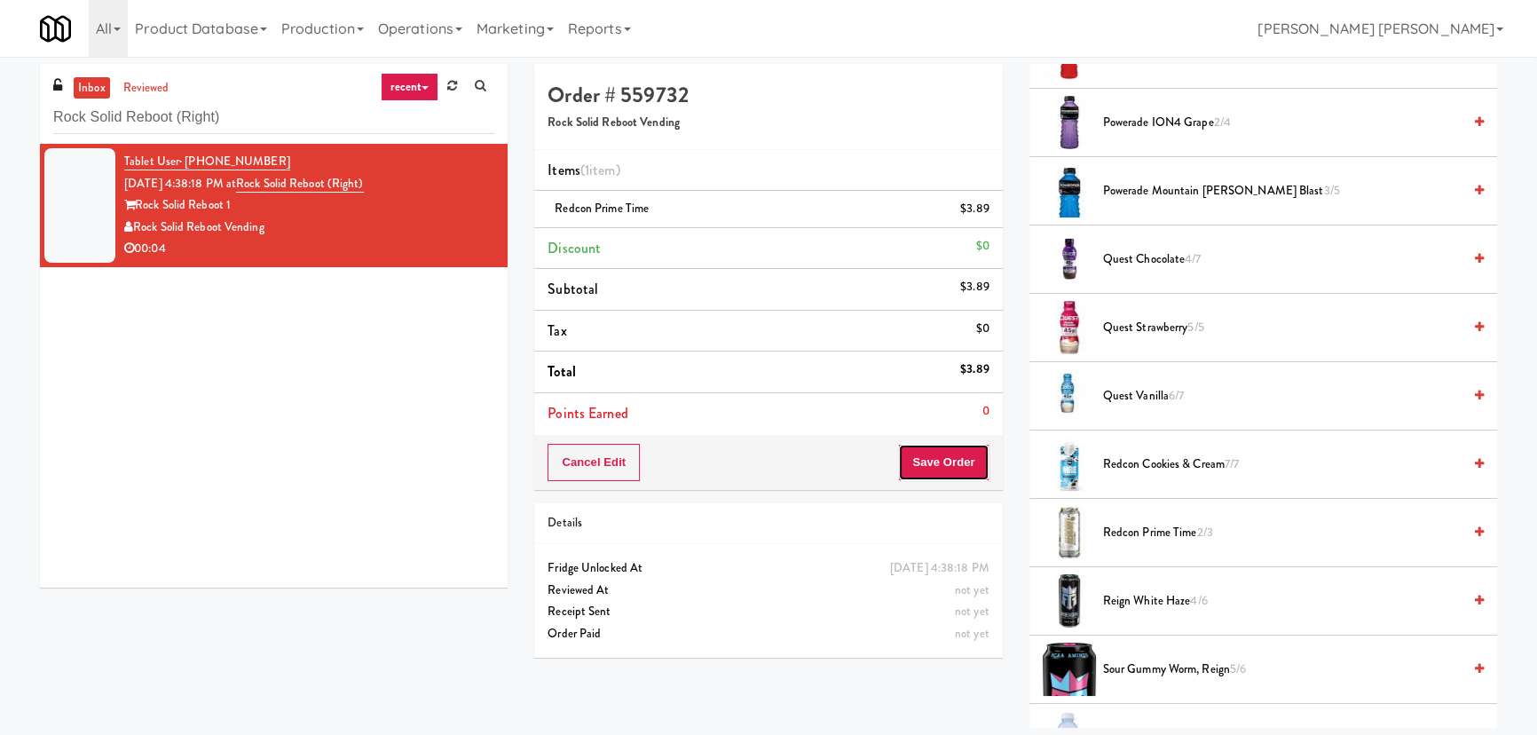
click at [961, 468] on button "Save Order" at bounding box center [943, 462] width 91 height 37
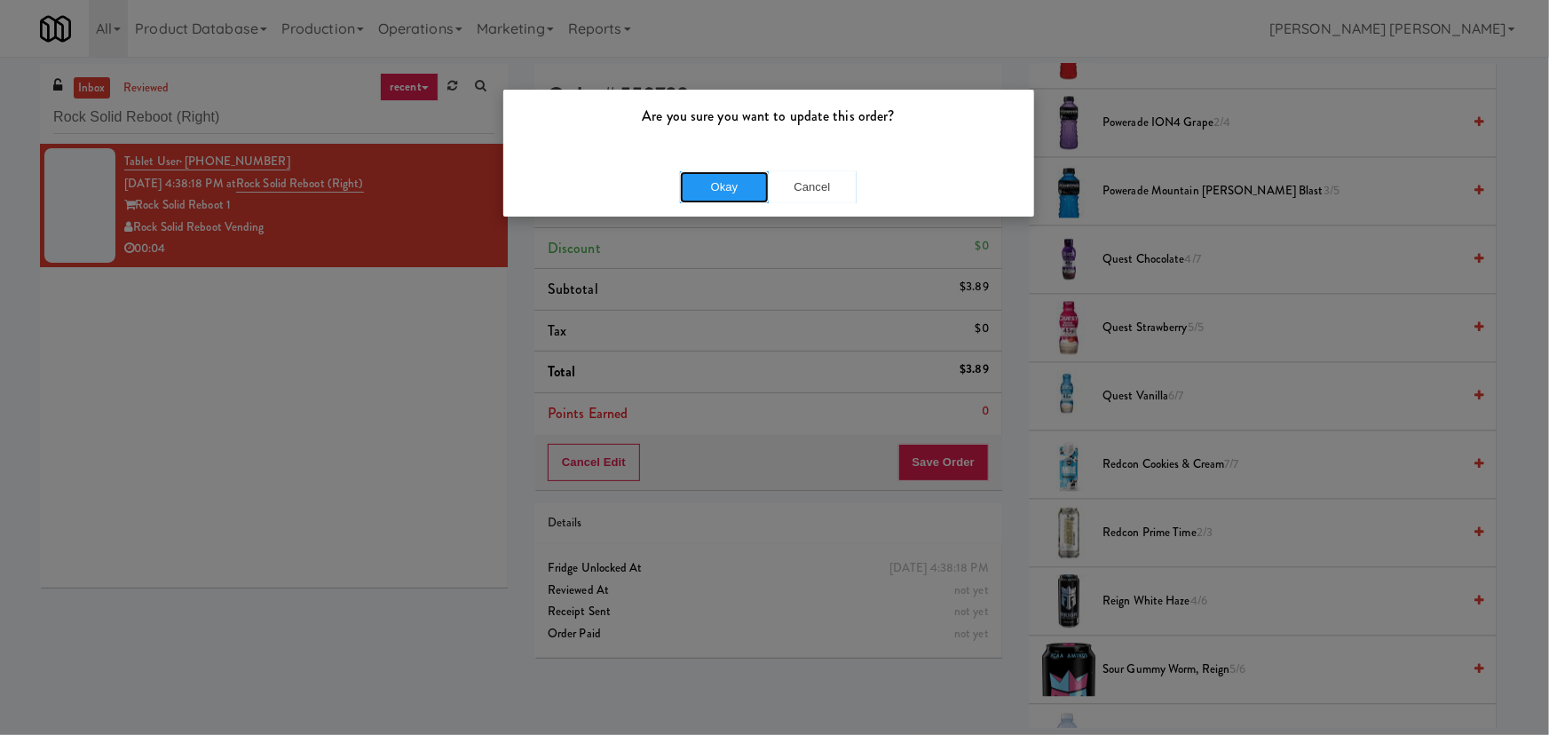
drag, startPoint x: 717, startPoint y: 183, endPoint x: 371, endPoint y: 23, distance: 381.3
click at [717, 181] on button "Okay" at bounding box center [724, 187] width 89 height 32
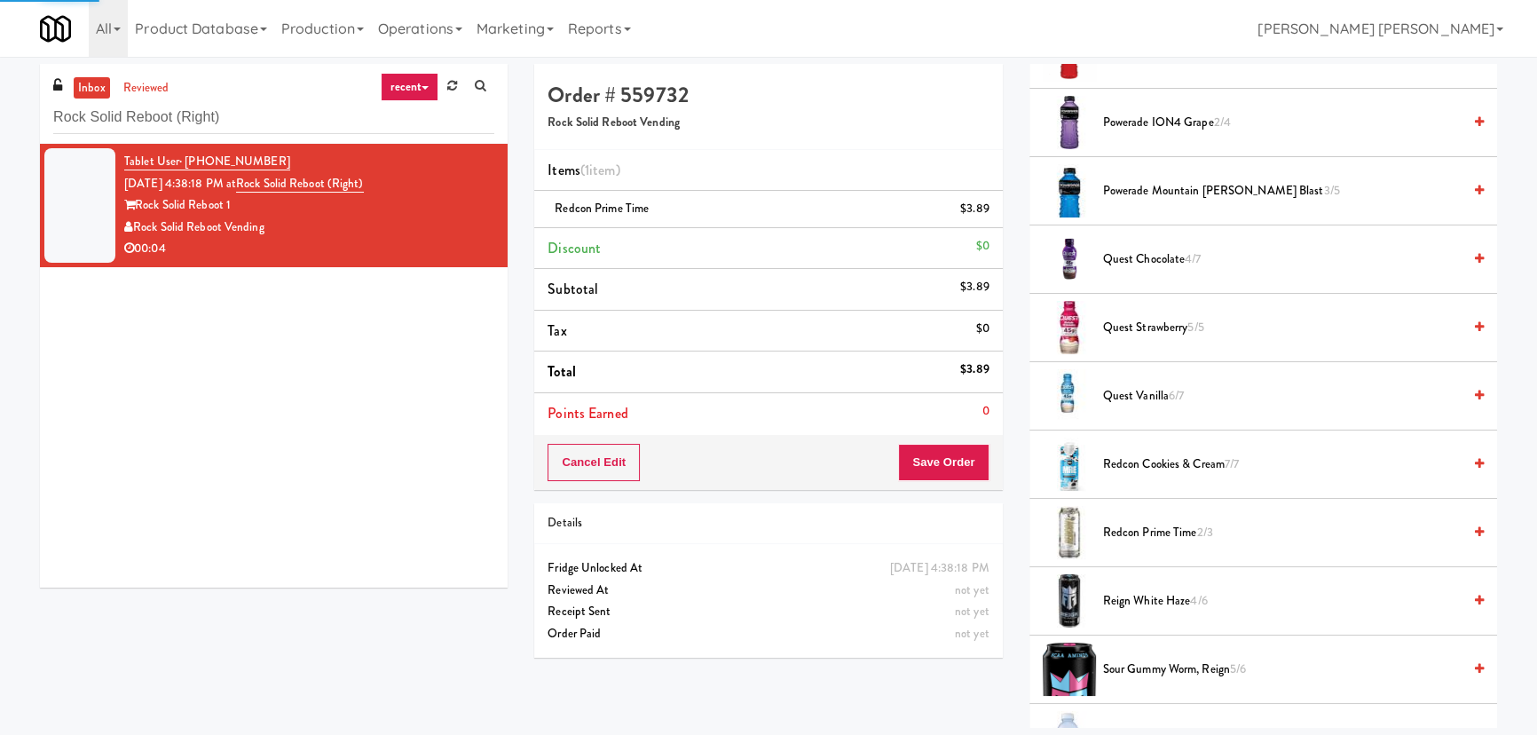
scroll to position [48, 0]
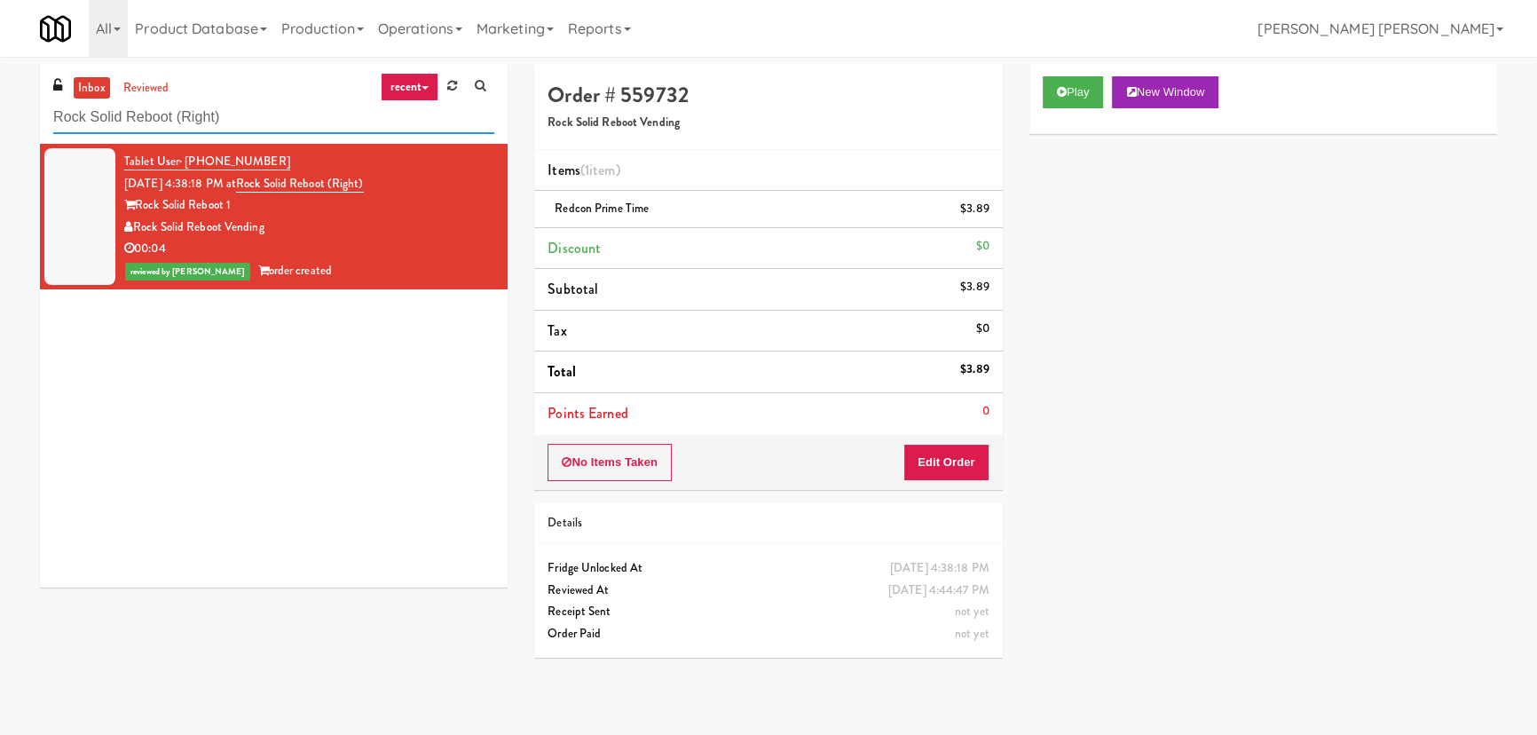
drag, startPoint x: 228, startPoint y: 119, endPoint x: 36, endPoint y: 146, distance: 194.4
click at [36, 146] on div "inbox reviewed recent all unclear take inventory issue suspicious failed recent…" at bounding box center [274, 332] width 494 height 537
paste input "Crossing West - Cooler - Right"
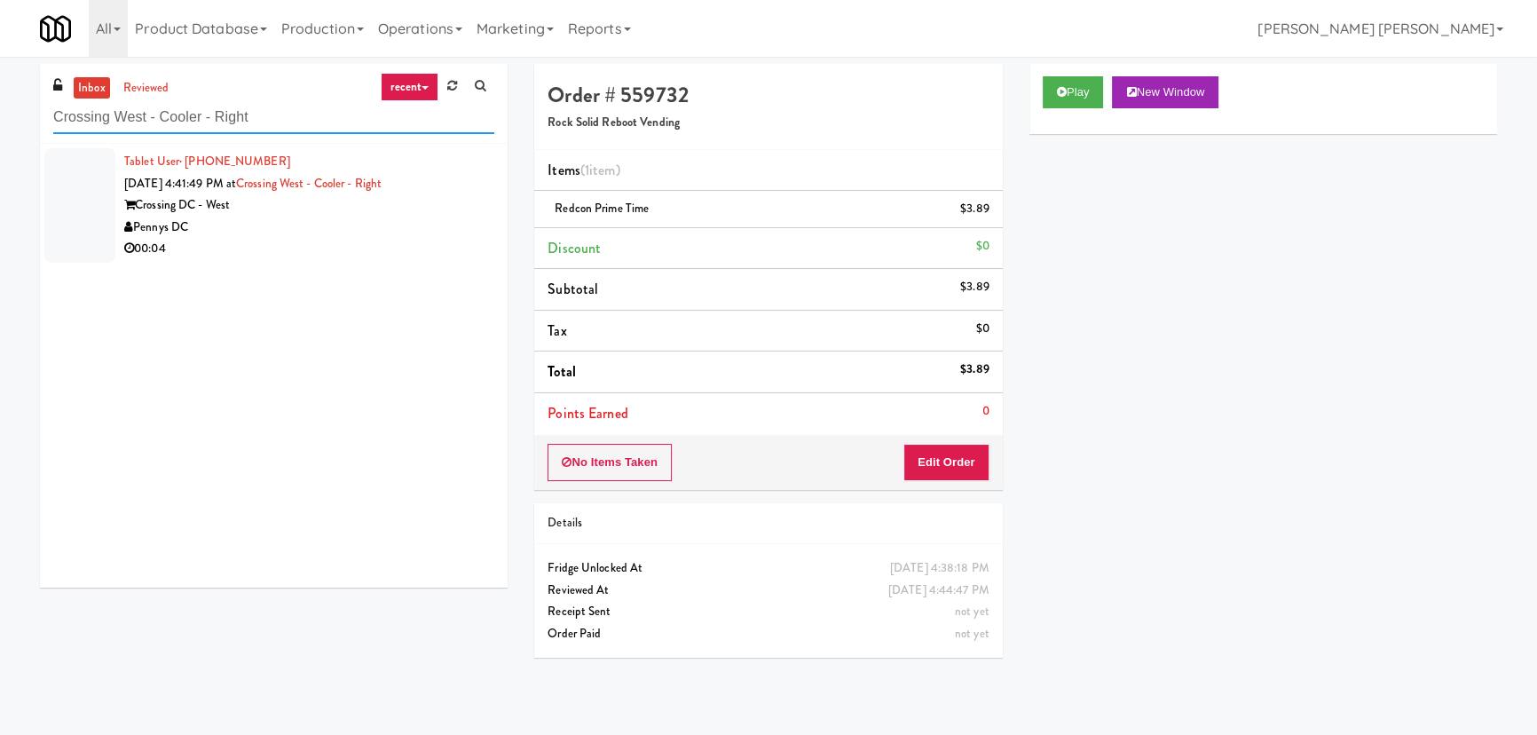
type input "Crossing West - Cooler - Right"
click at [301, 218] on div "Pennys DC" at bounding box center [309, 228] width 370 height 22
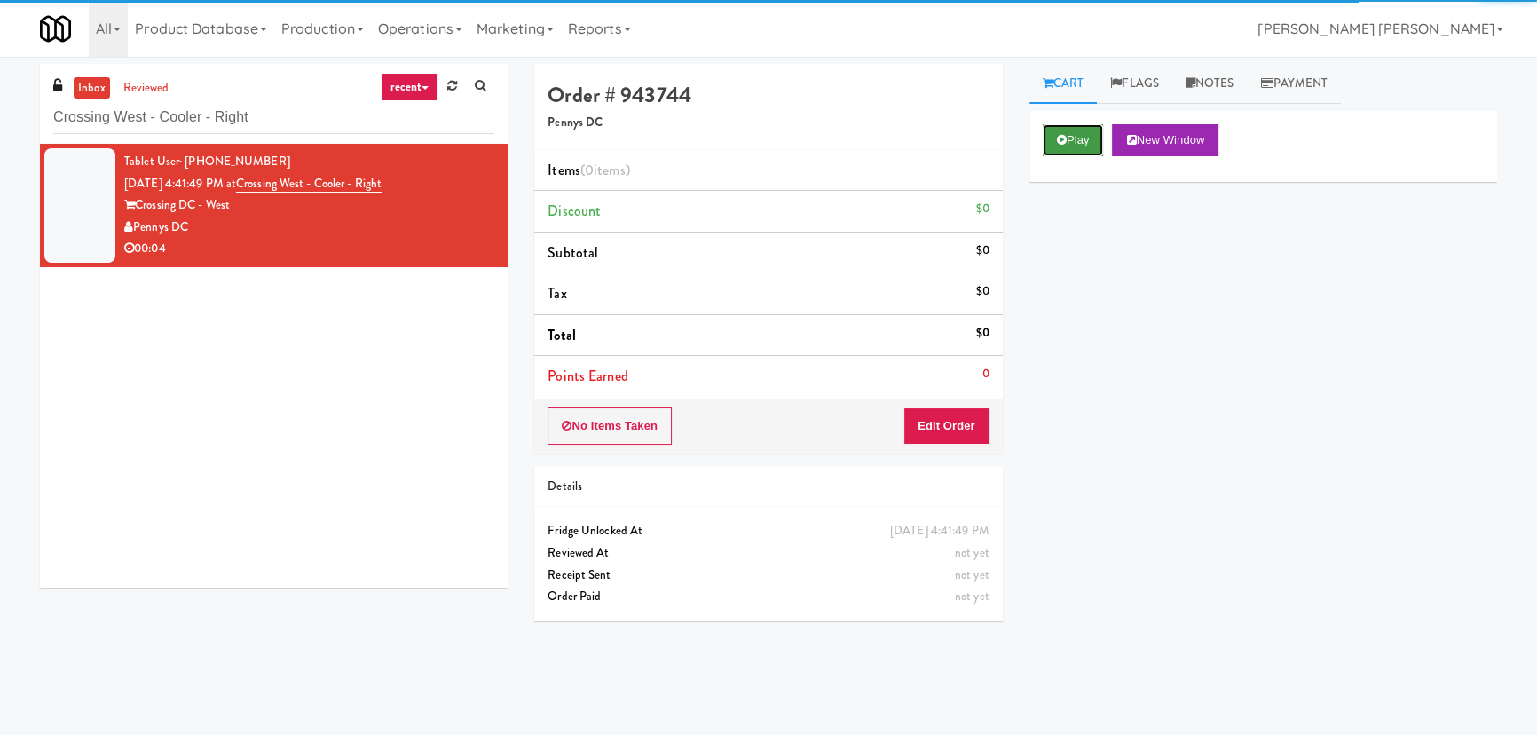
click at [1070, 142] on button "Play" at bounding box center [1073, 140] width 61 height 32
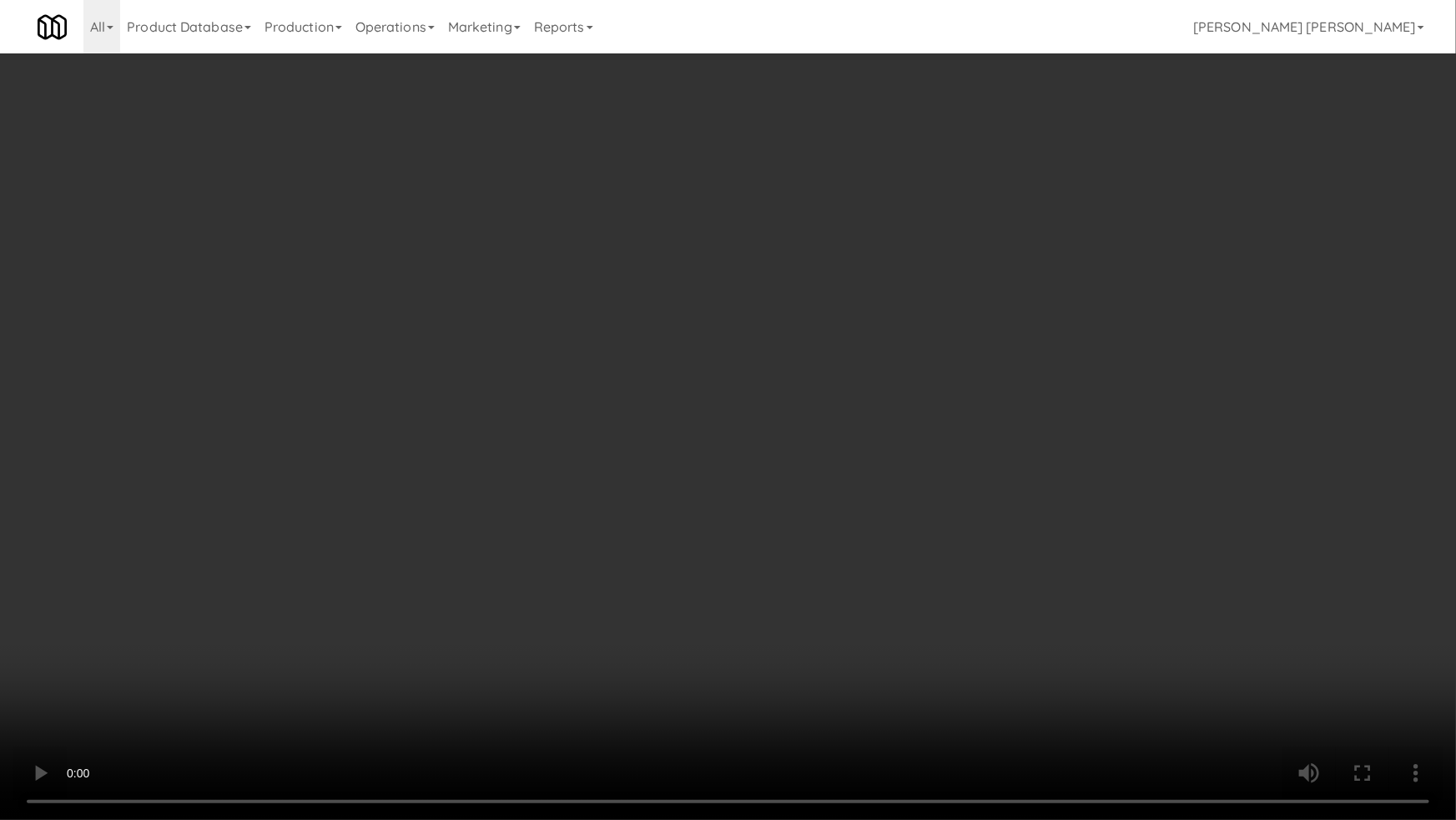
drag, startPoint x: 819, startPoint y: 741, endPoint x: 829, endPoint y: 738, distance: 10.4
click at [821, 690] on video at bounding box center [728, 410] width 1456 height 820
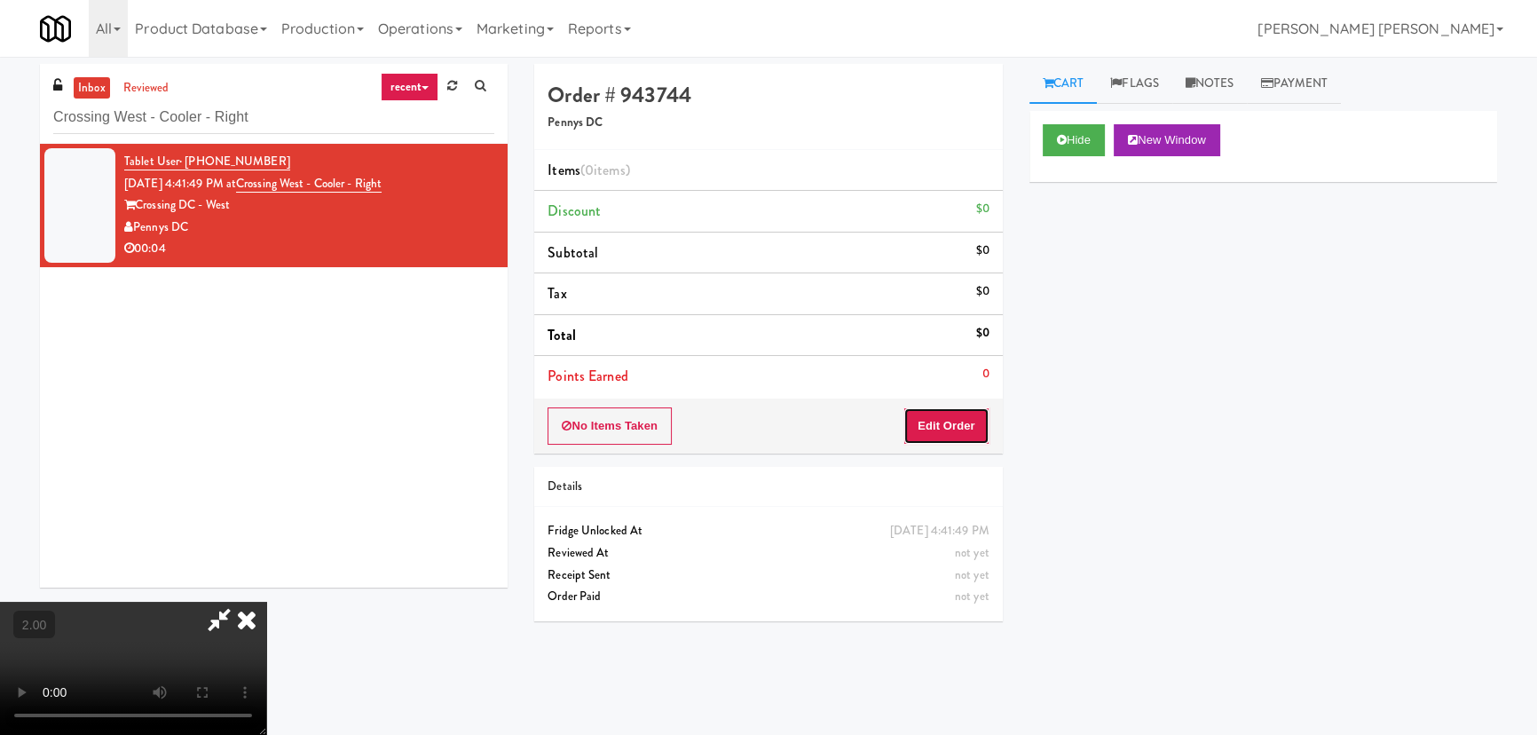
click at [955, 412] on button "Edit Order" at bounding box center [947, 425] width 86 height 37
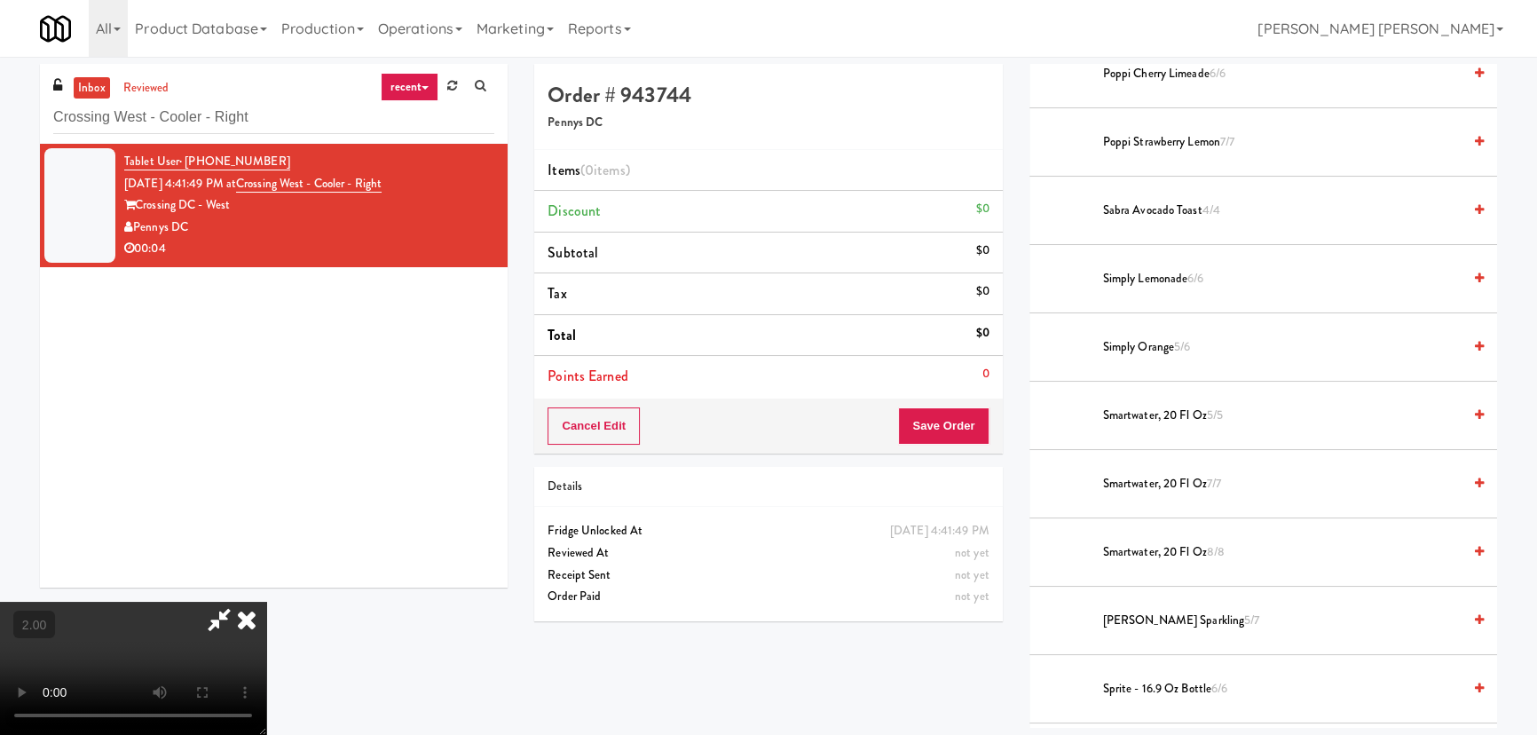
scroll to position [2097, 0]
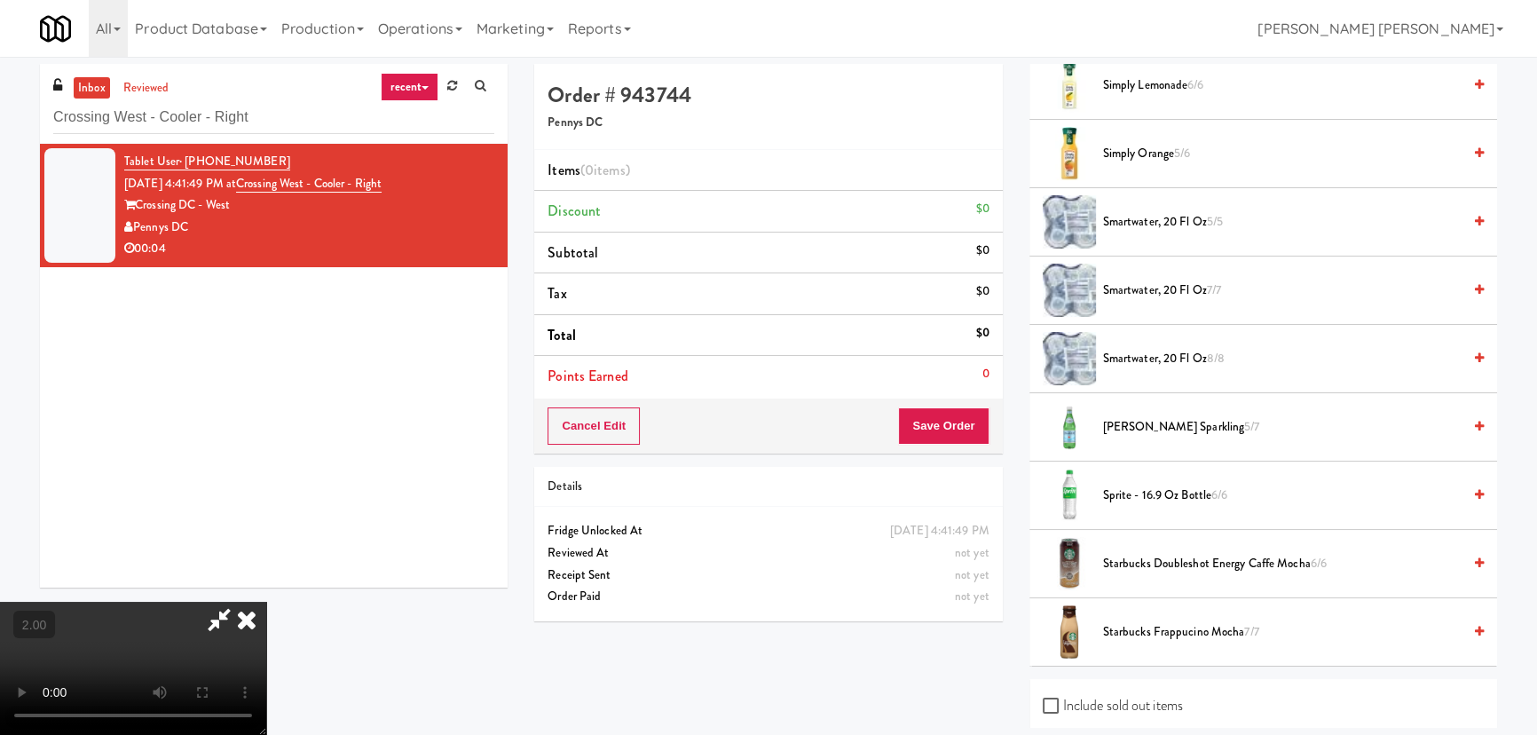
click at [1143, 356] on span "smartwater, 20 fl oz 8/8" at bounding box center [1282, 359] width 359 height 22
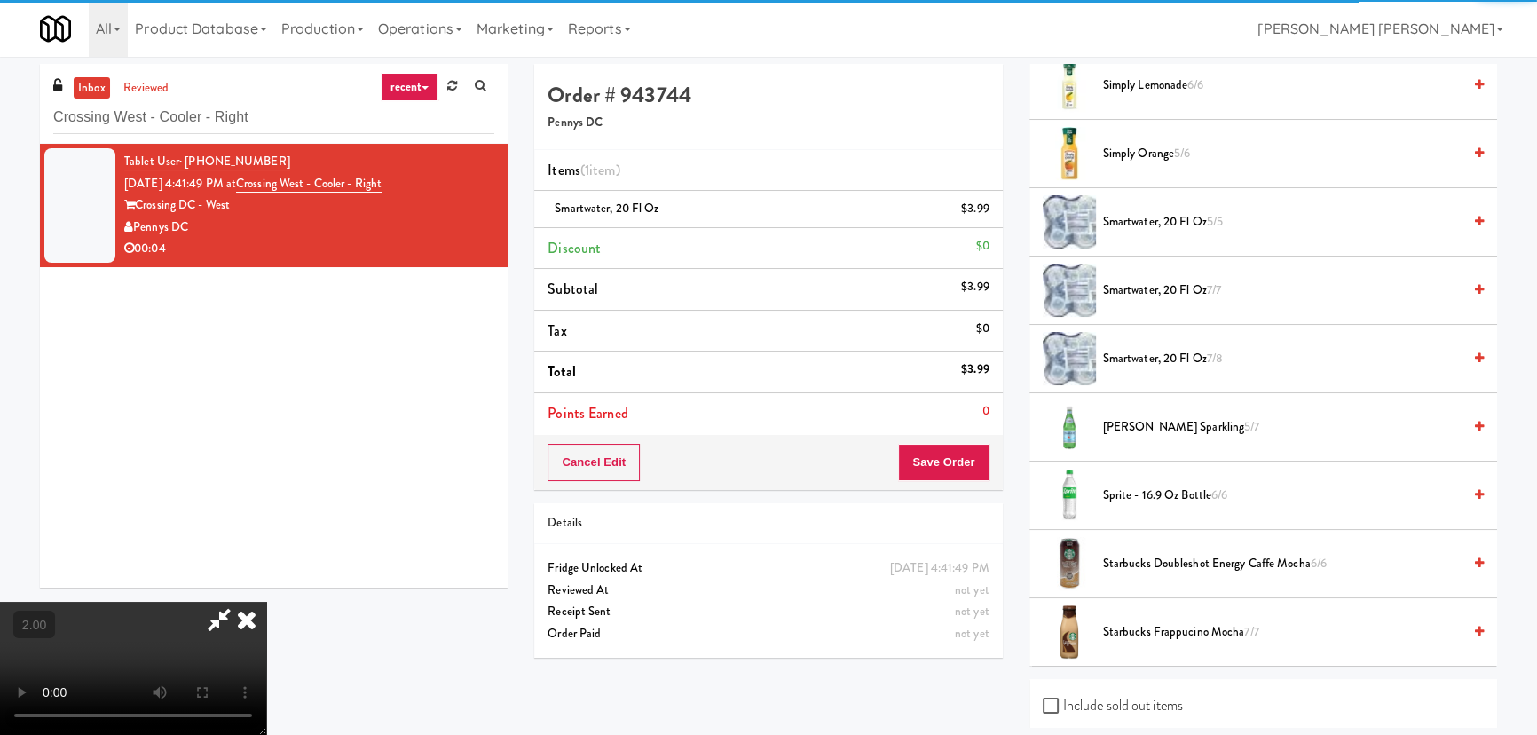
click at [266, 602] on icon at bounding box center [246, 620] width 39 height 36
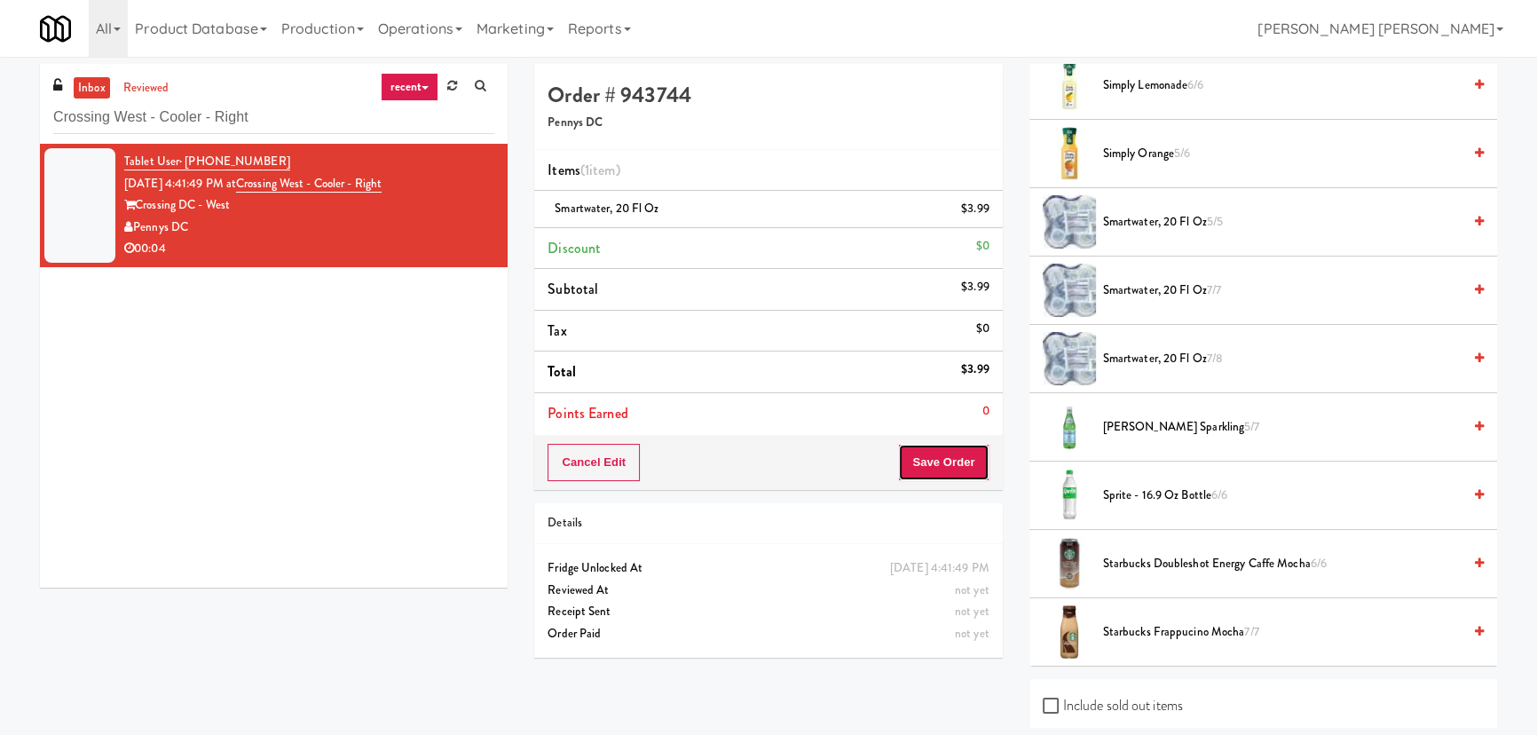
click at [960, 463] on button "Save Order" at bounding box center [943, 462] width 91 height 37
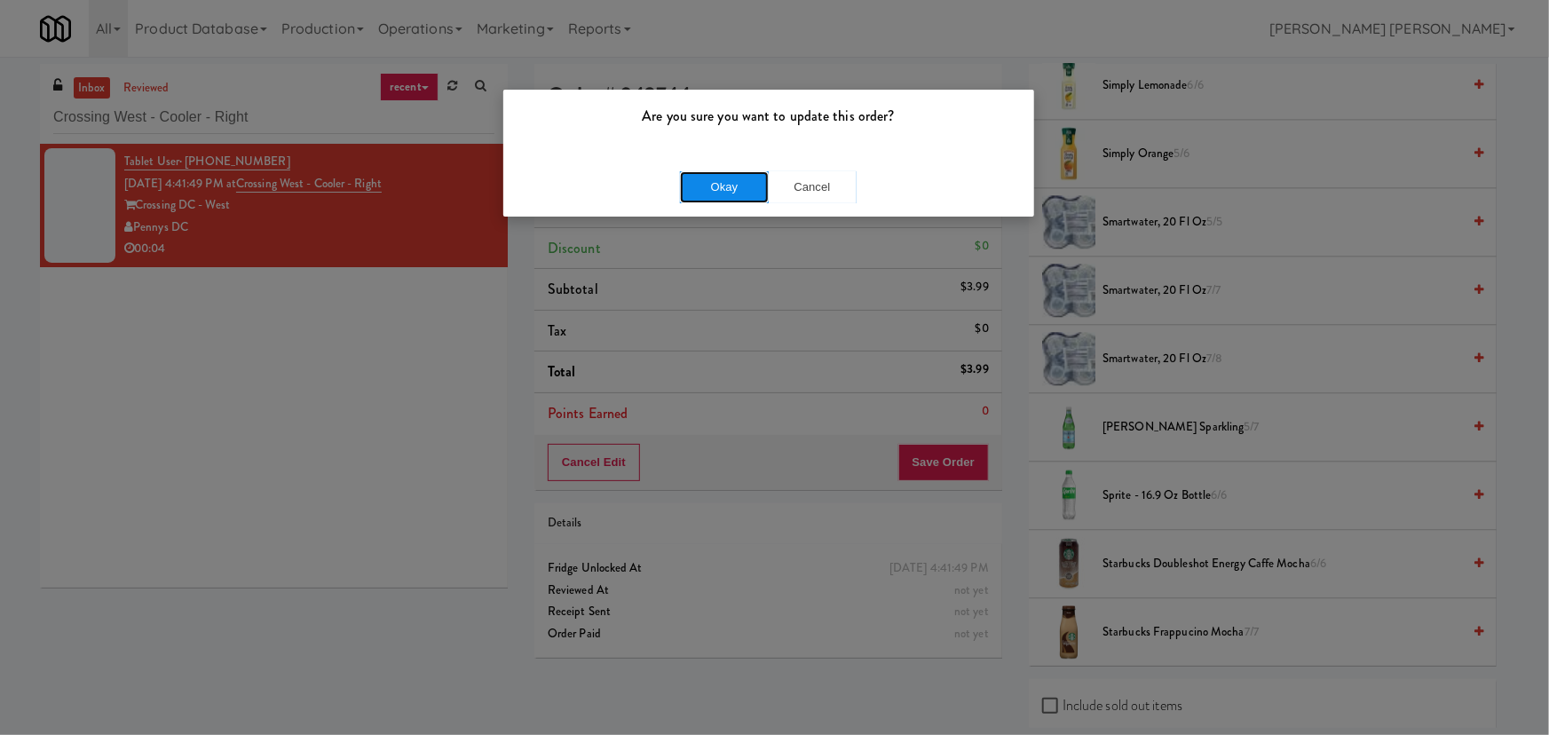
click at [704, 186] on button "Okay" at bounding box center [724, 187] width 89 height 32
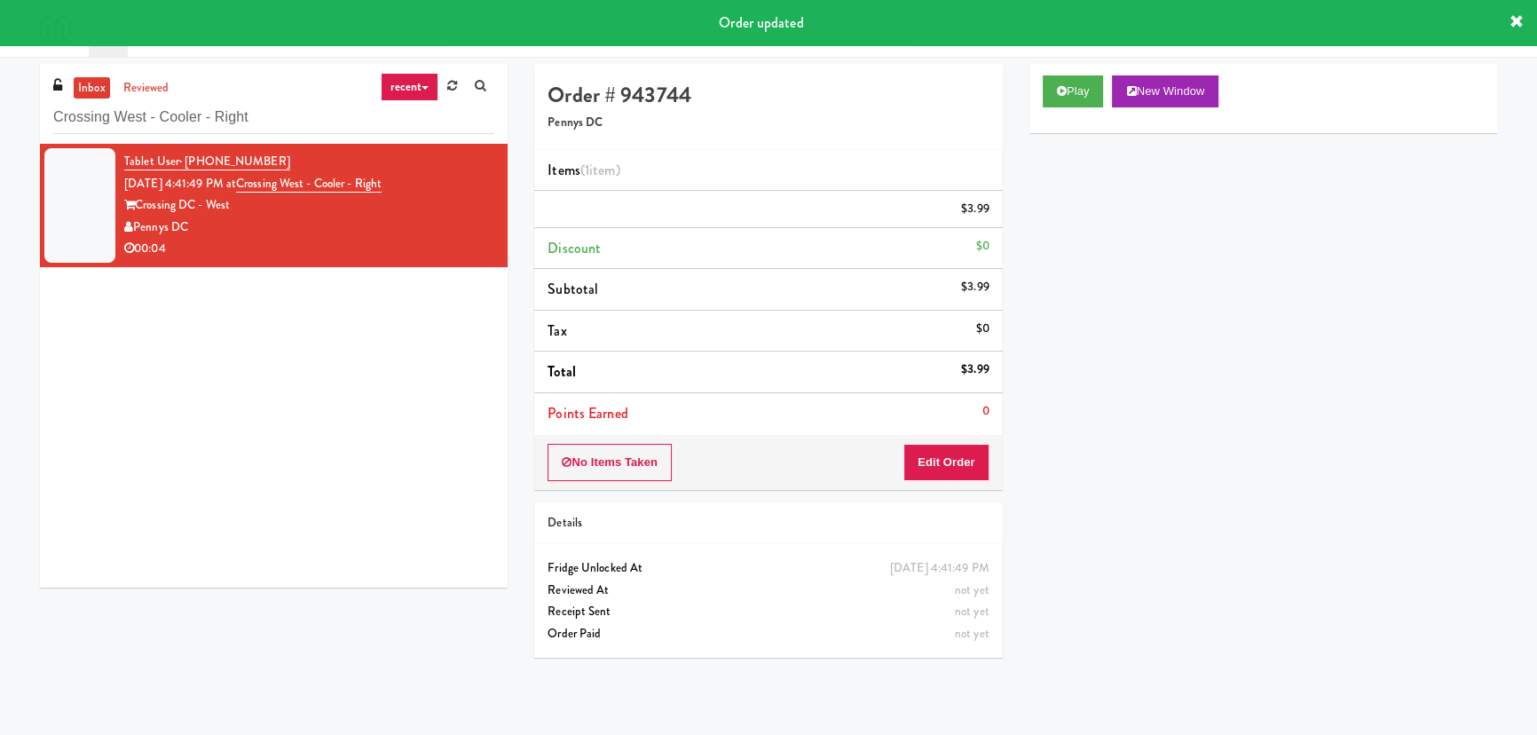
scroll to position [48, 0]
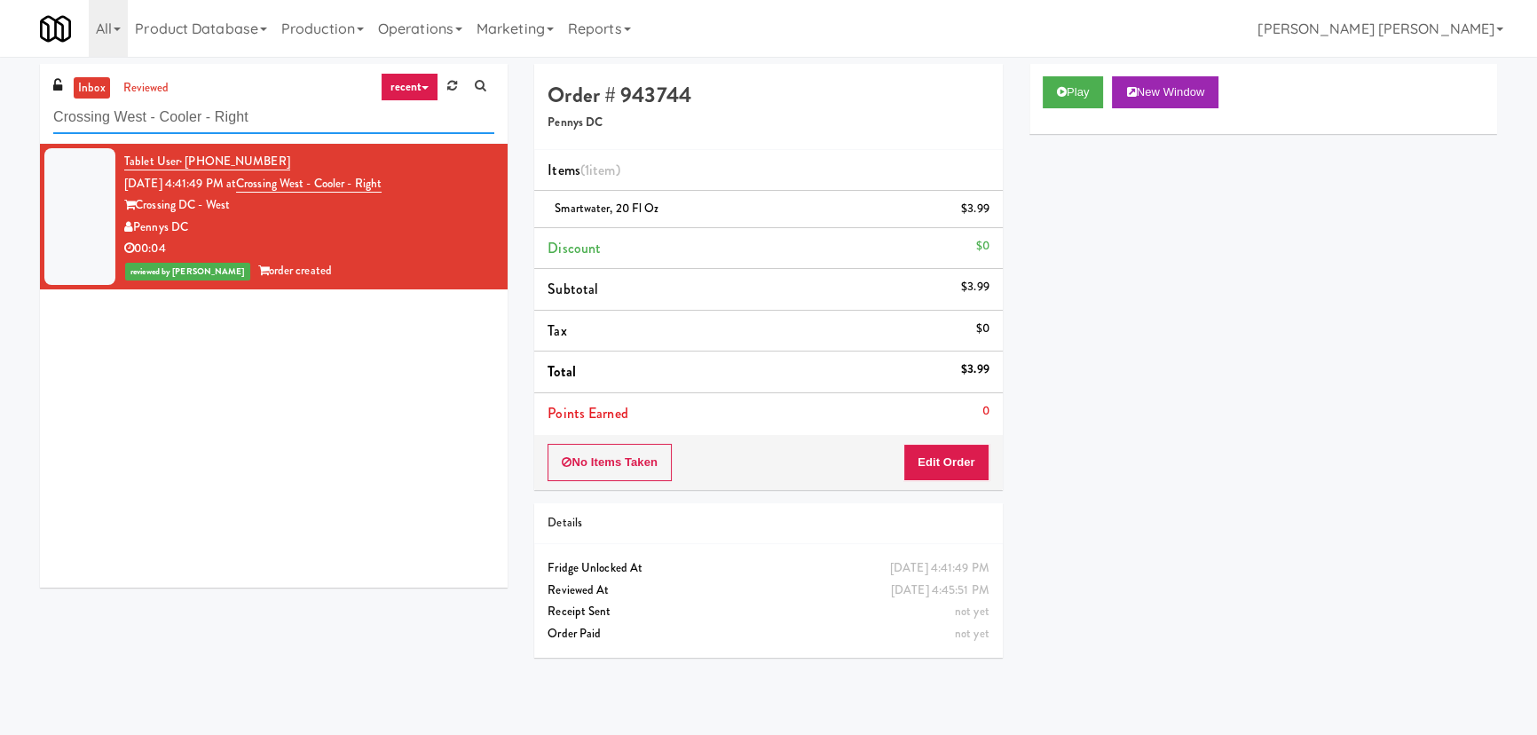
drag, startPoint x: 272, startPoint y: 116, endPoint x: 26, endPoint y: 117, distance: 246.8
click at [27, 117] on div "inbox reviewed recent all unclear take inventory issue suspicious failed recent…" at bounding box center [274, 332] width 494 height 537
paste input "MG - Cooler - Lef"
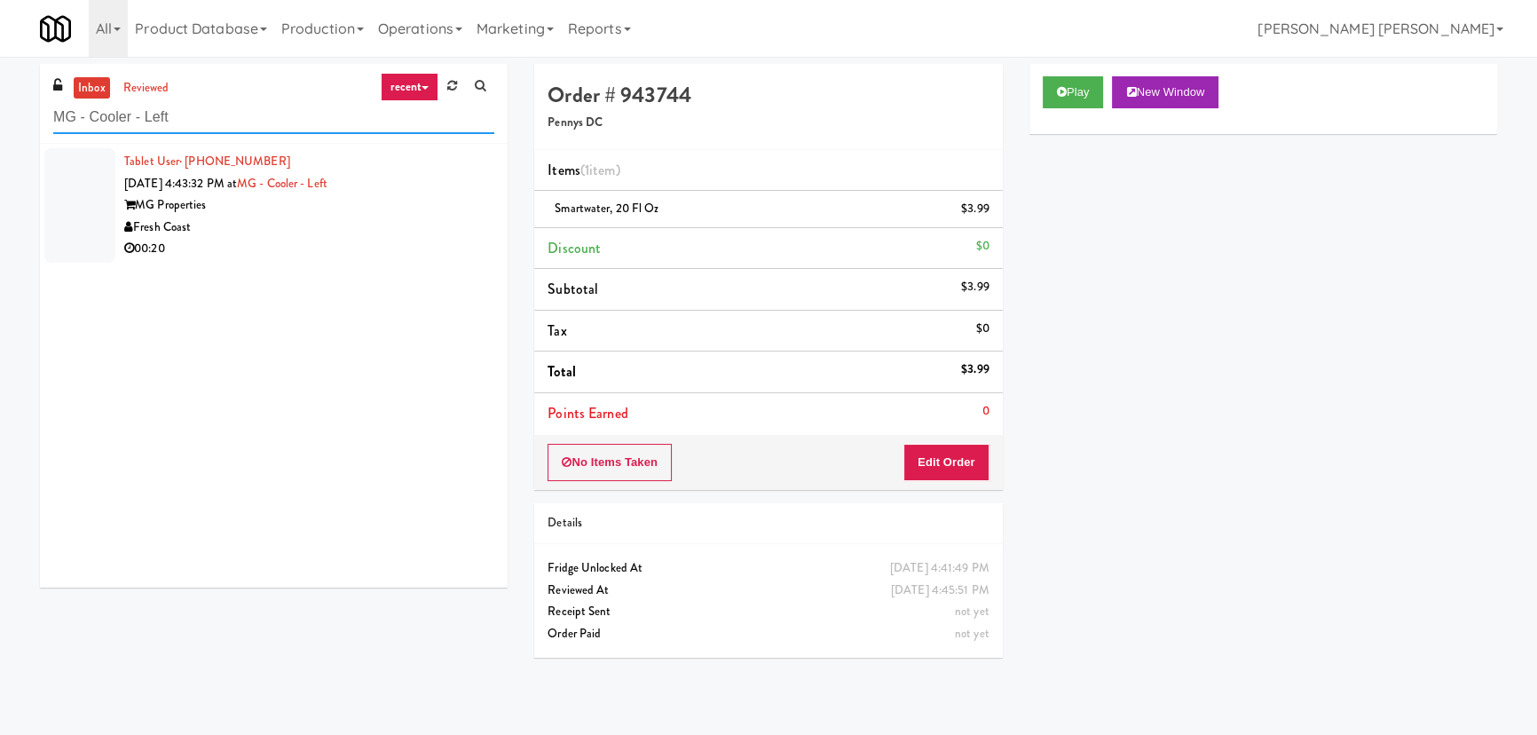
type input "MG - Cooler - Left"
click at [375, 223] on div "Fresh Coast" at bounding box center [309, 228] width 370 height 22
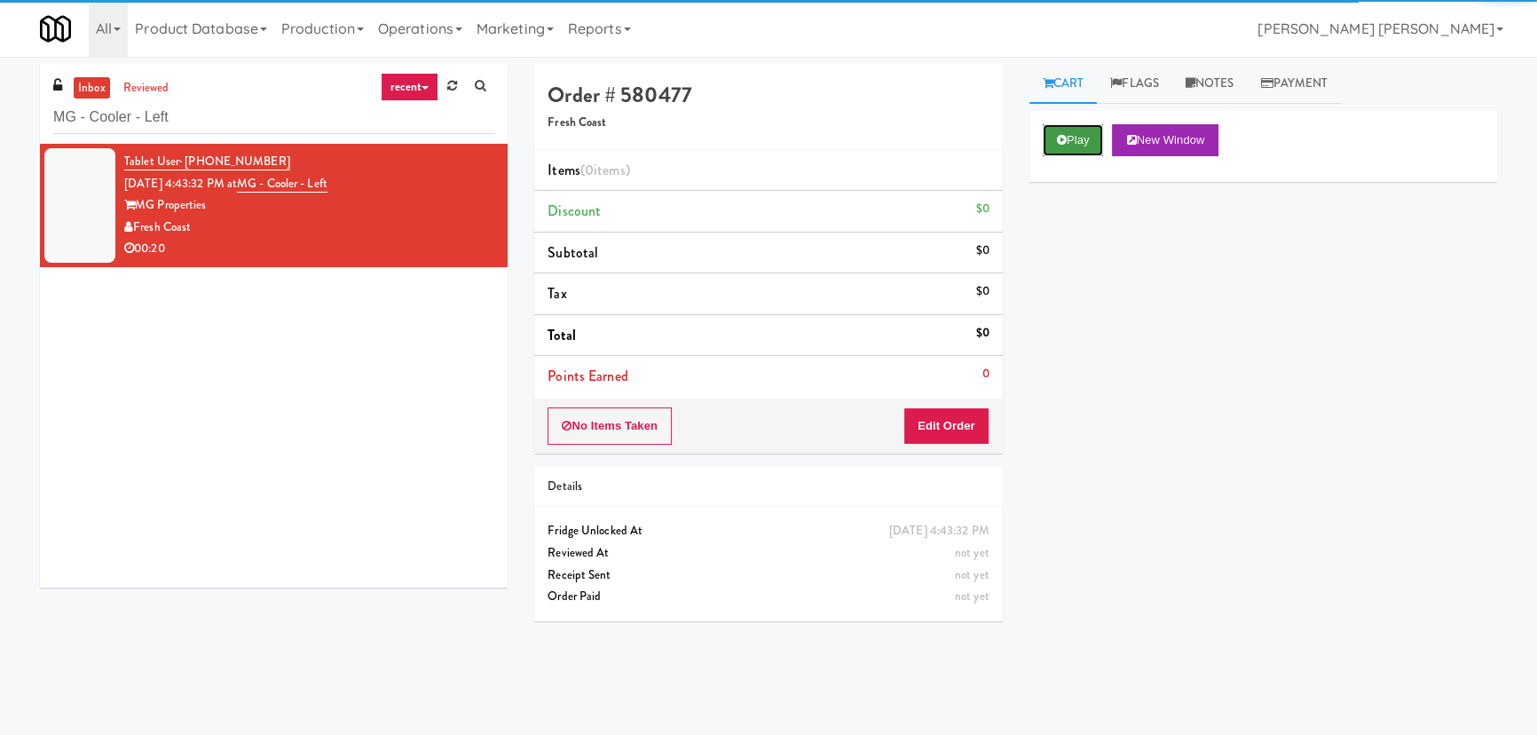
click at [1065, 143] on icon at bounding box center [1062, 140] width 10 height 12
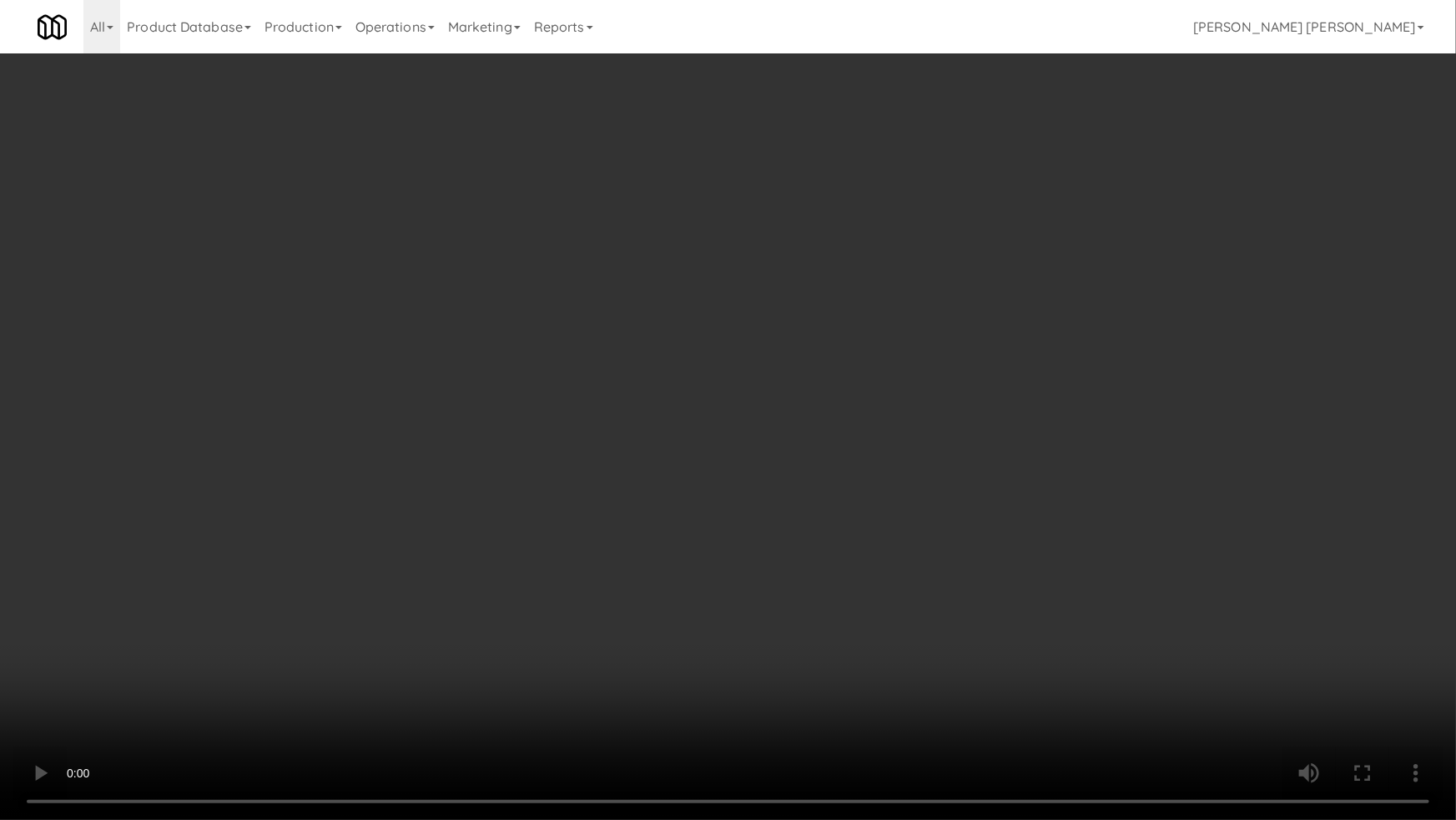
click at [808, 690] on video at bounding box center [728, 410] width 1456 height 820
click at [1139, 606] on video at bounding box center [728, 410] width 1456 height 820
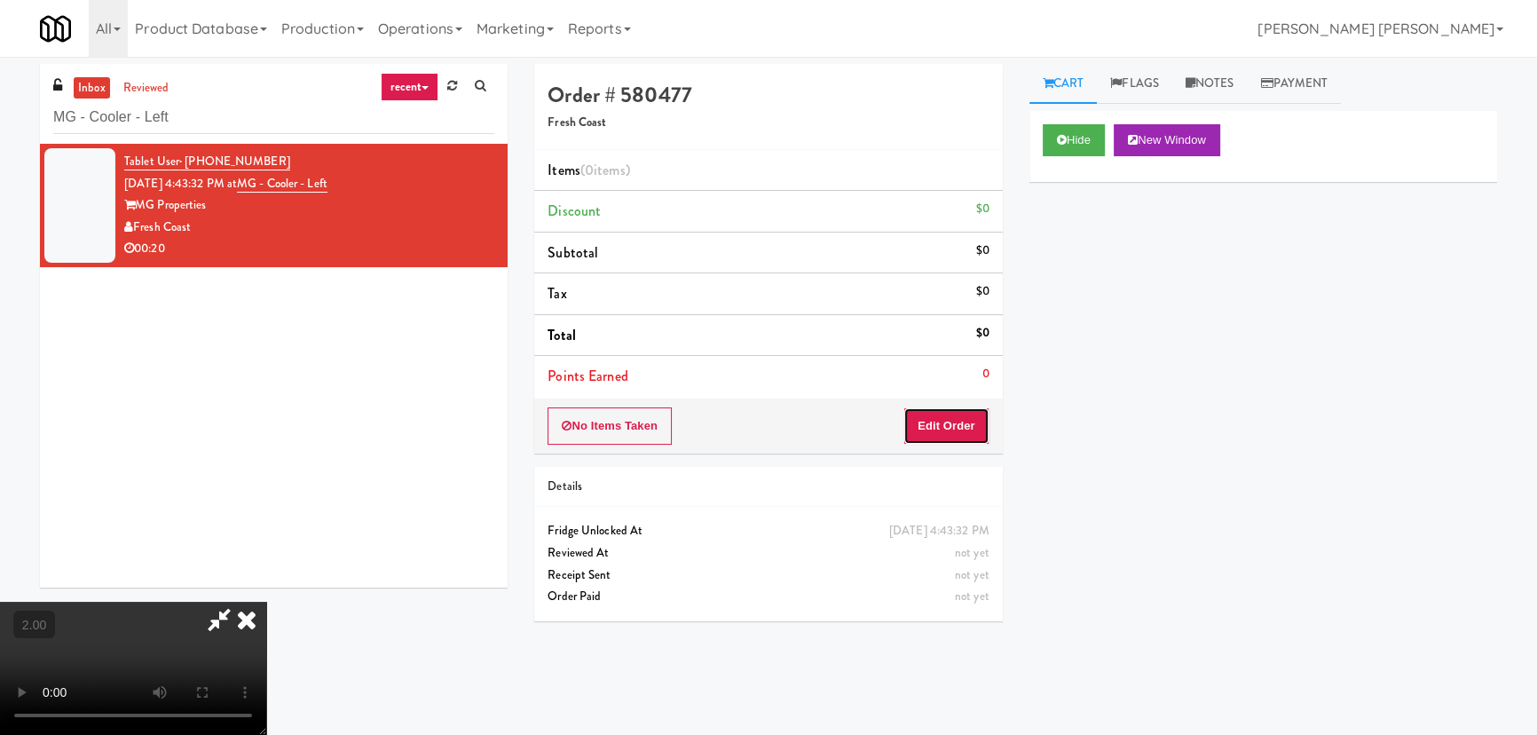
click at [945, 417] on button "Edit Order" at bounding box center [947, 425] width 86 height 37
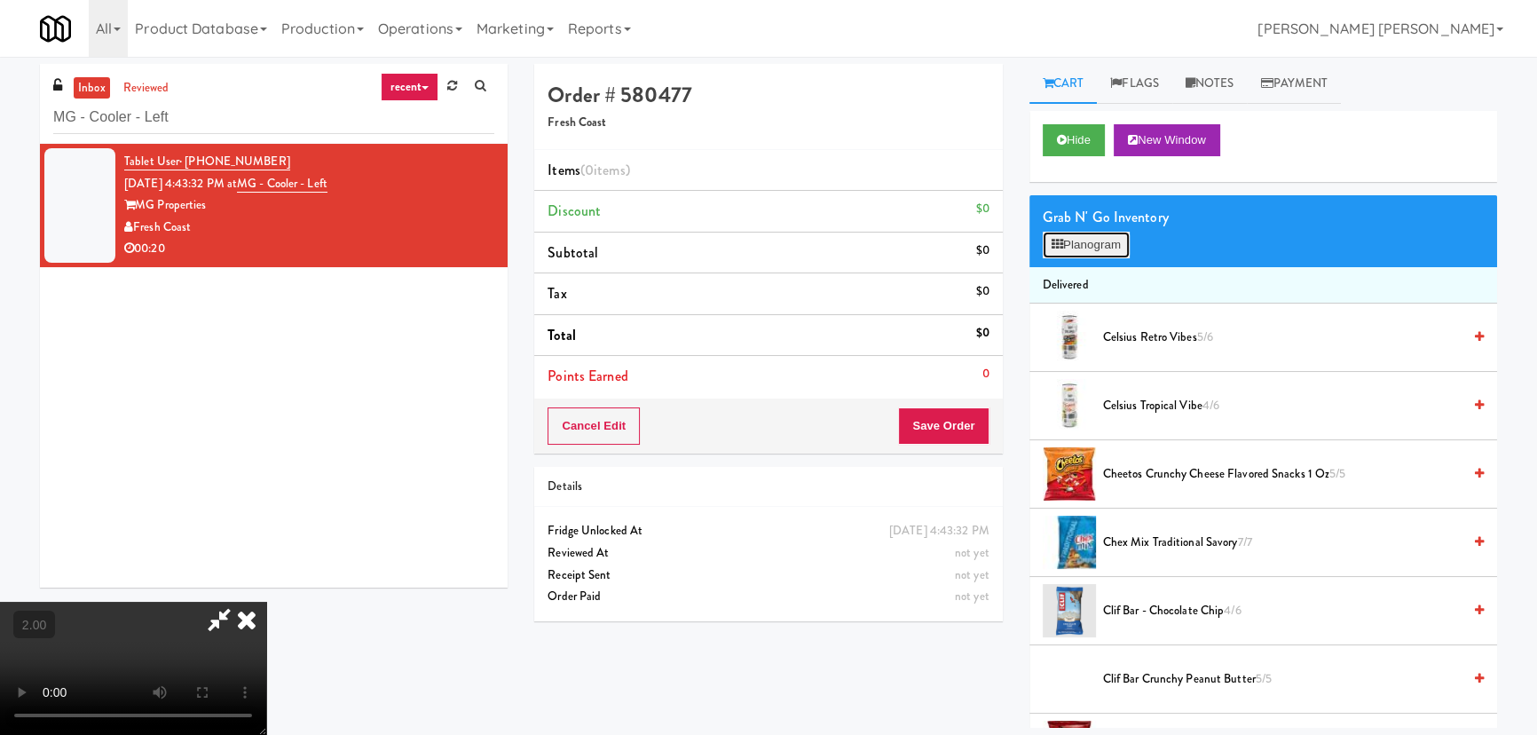
click at [1072, 248] on button "Planogram" at bounding box center [1086, 245] width 87 height 27
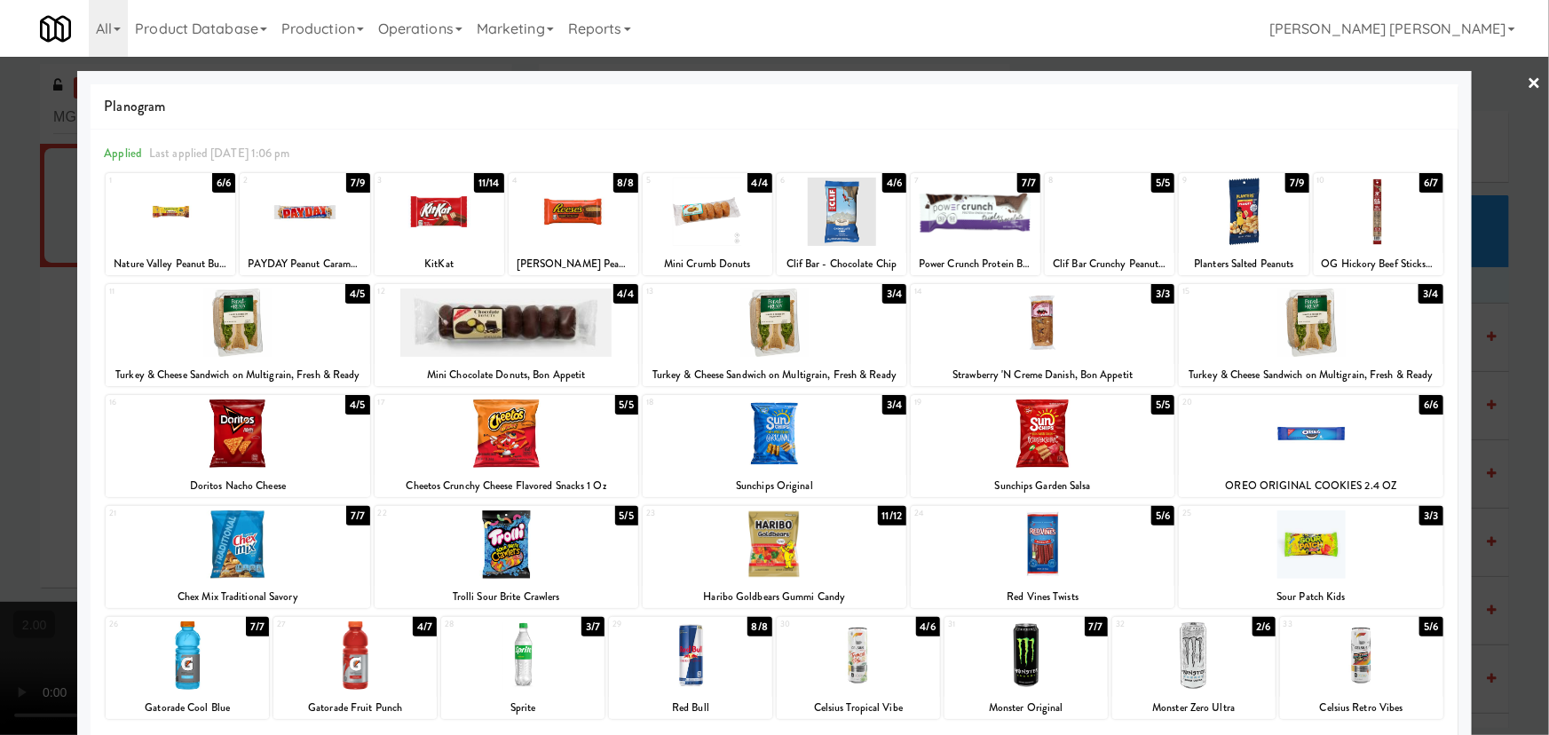
click at [521, 454] on div at bounding box center [507, 433] width 264 height 68
click at [849, 668] on div at bounding box center [858, 655] width 163 height 68
click at [1531, 80] on div at bounding box center [774, 367] width 1549 height 735
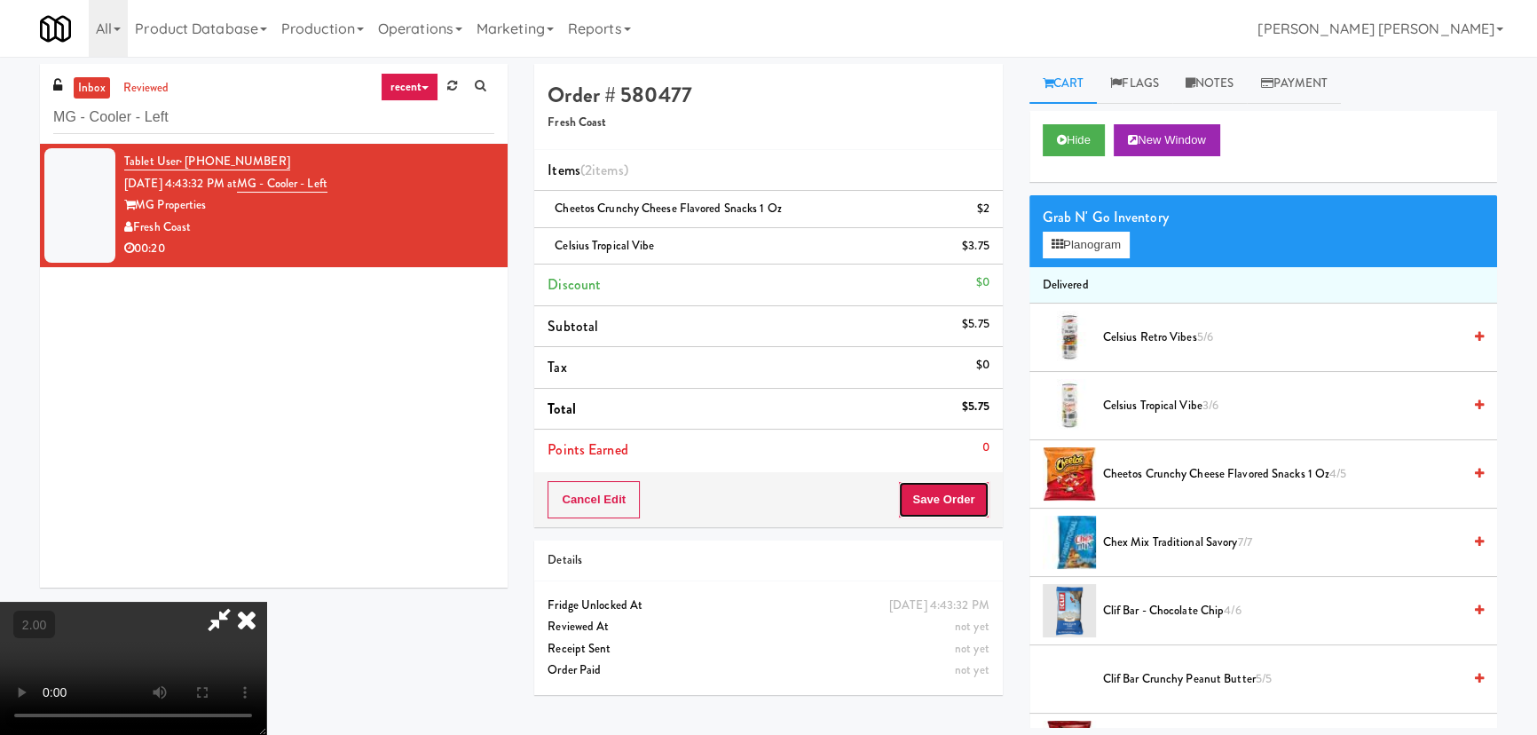
click at [934, 501] on button "Save Order" at bounding box center [943, 499] width 91 height 37
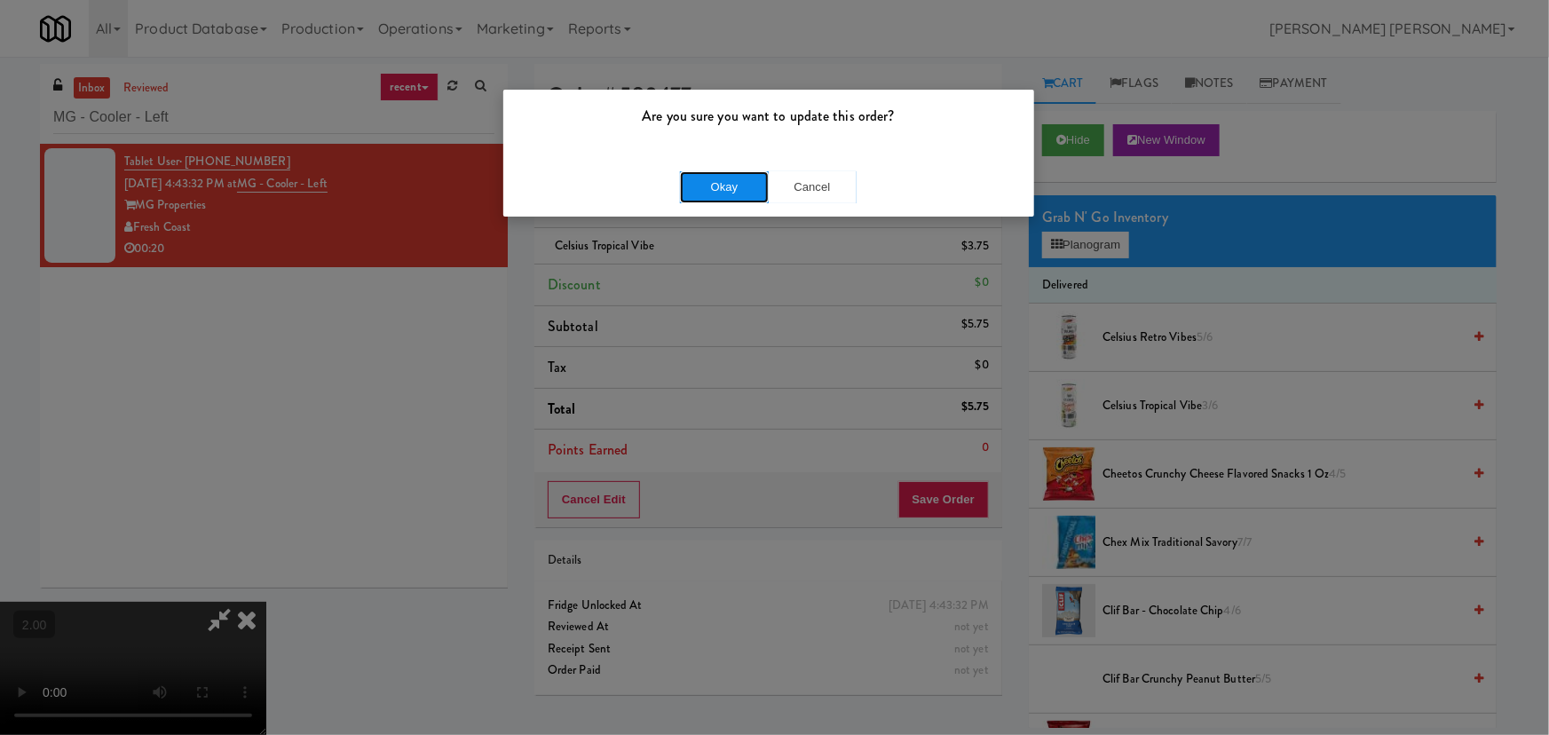
click at [729, 189] on button "Okay" at bounding box center [724, 187] width 89 height 32
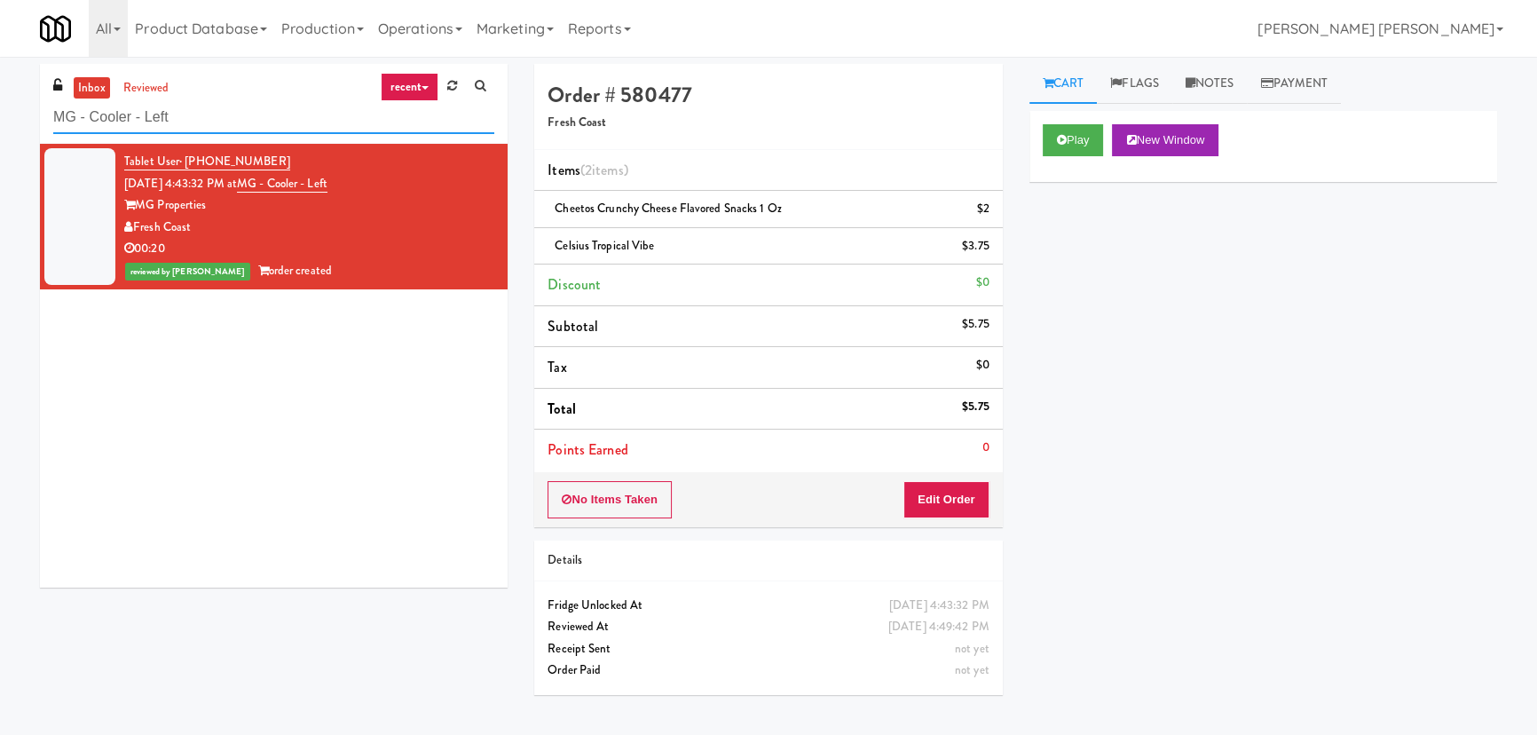
drag, startPoint x: 200, startPoint y: 122, endPoint x: -35, endPoint y: 115, distance: 234.4
click at [0, 115] on html "Are you sure you want to update this order? Okay Cancel Okay Are you sure you w…" at bounding box center [768, 367] width 1537 height 735
paste input "IFS Training - Cooler"
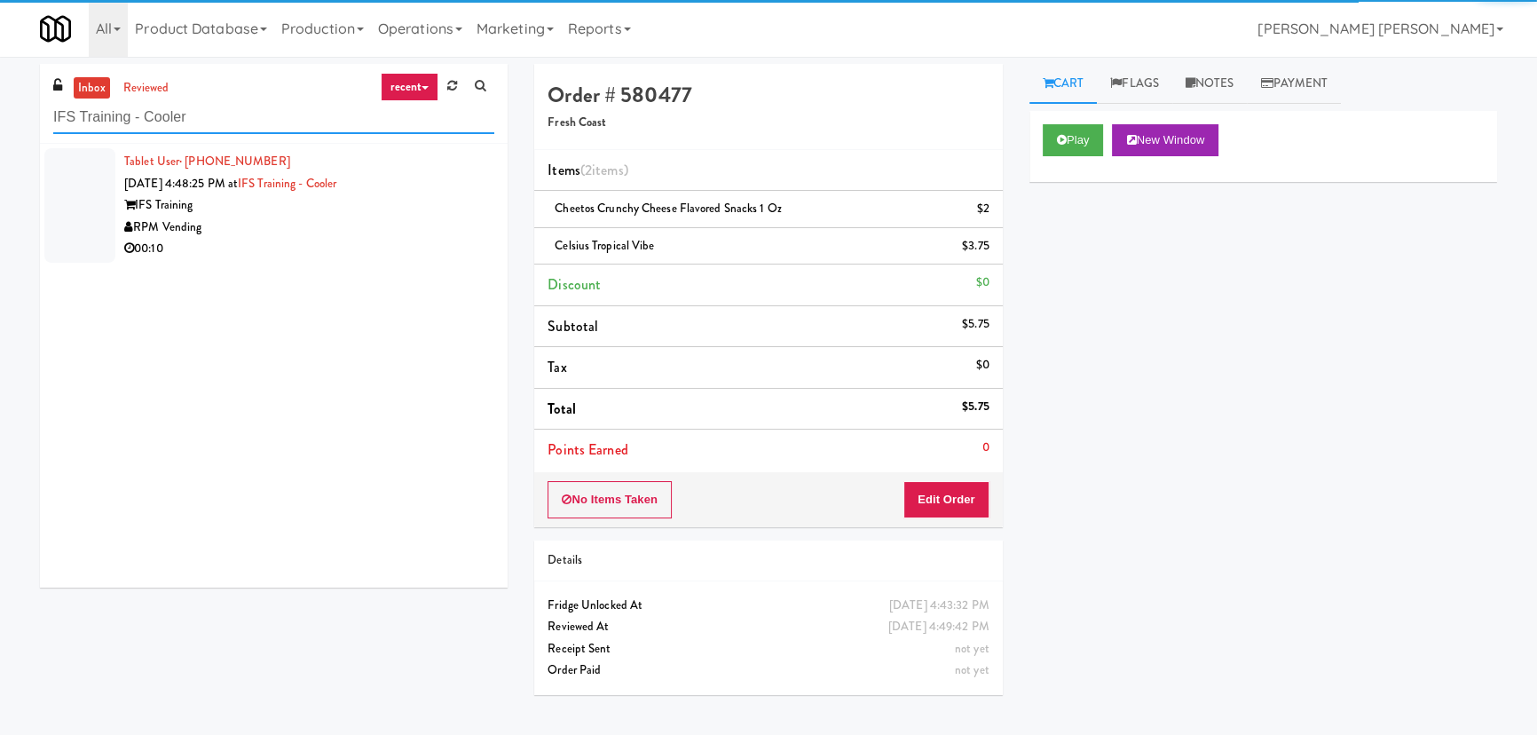
type input "IFS Training - Cooler"
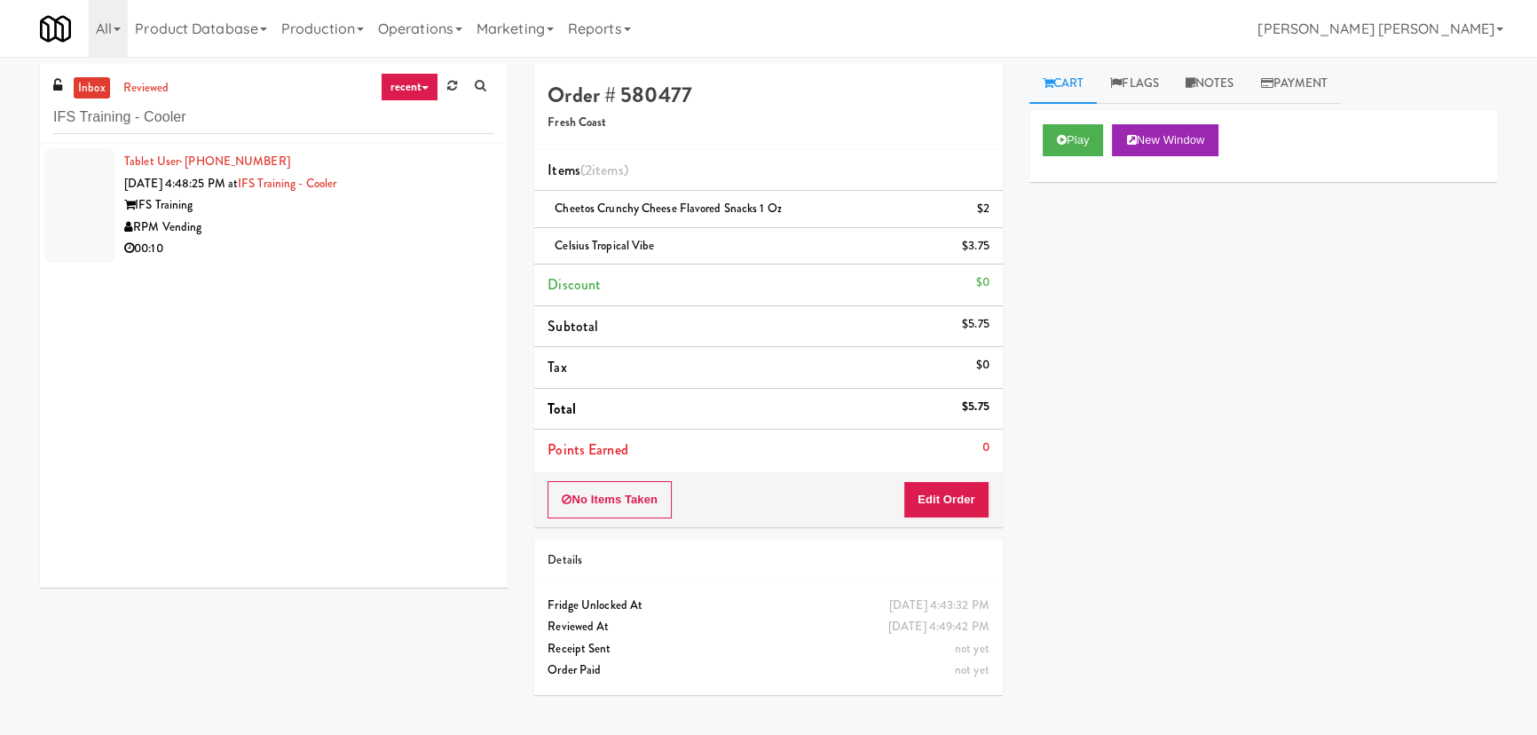
click at [297, 252] on div "00:10" at bounding box center [309, 249] width 370 height 22
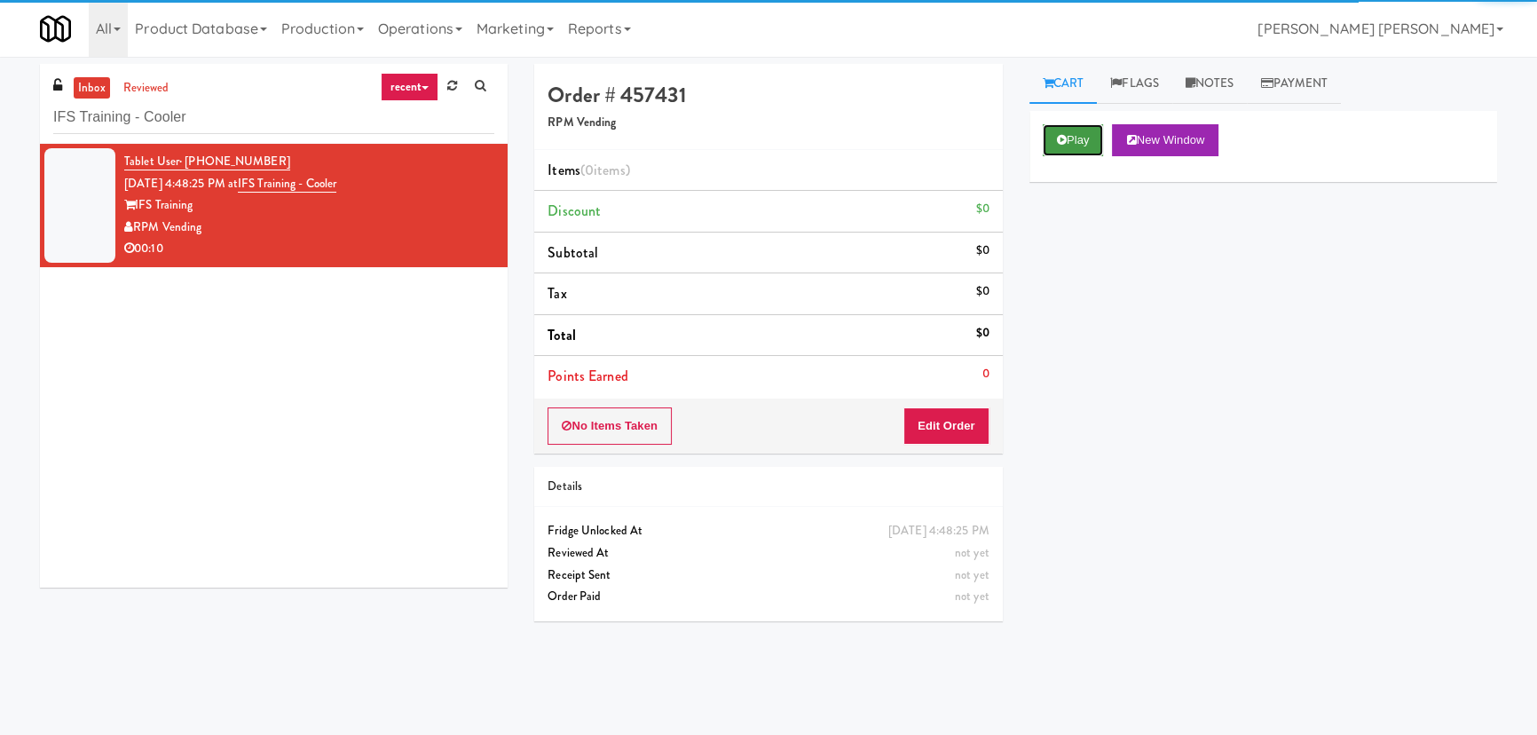
click at [1078, 145] on button "Play" at bounding box center [1073, 140] width 61 height 32
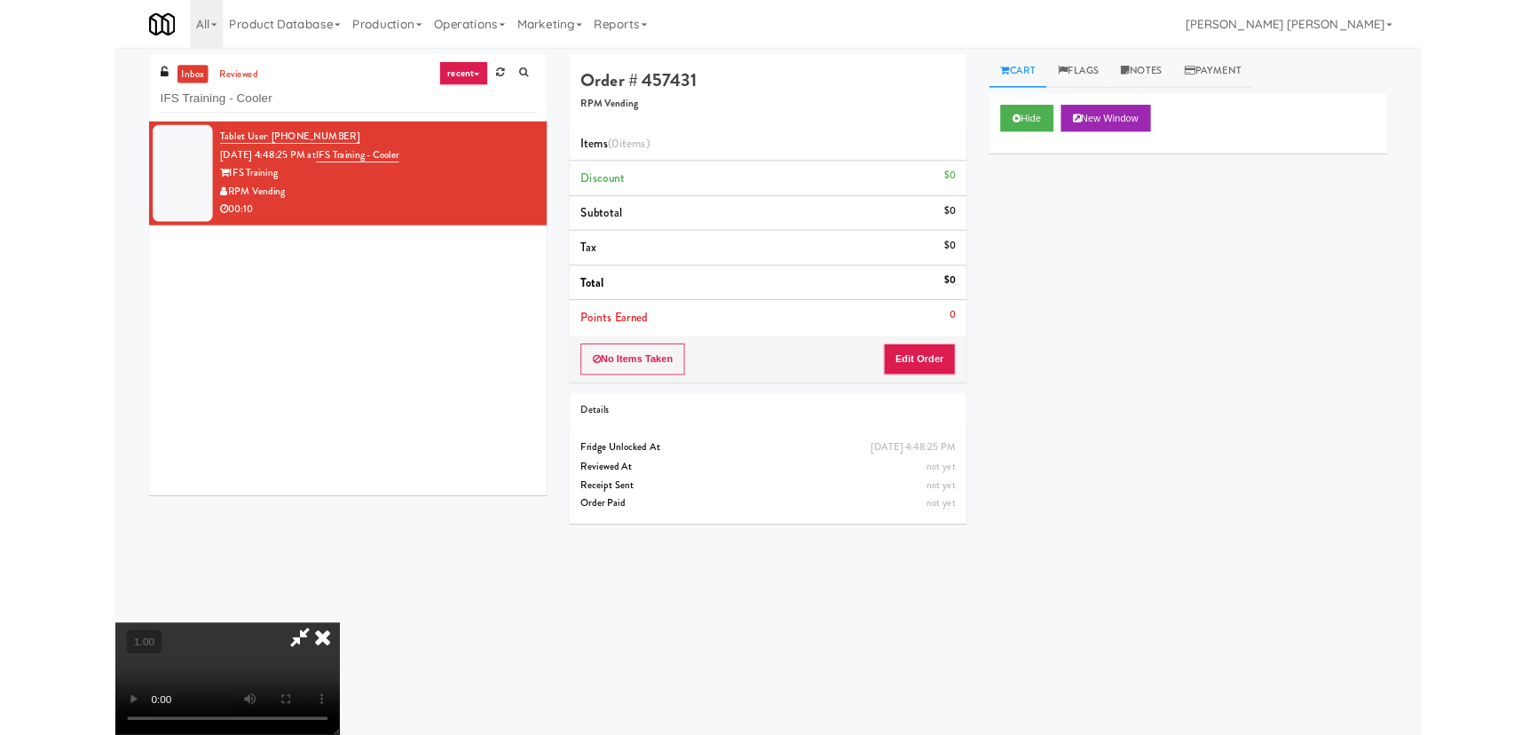
scroll to position [36, 0]
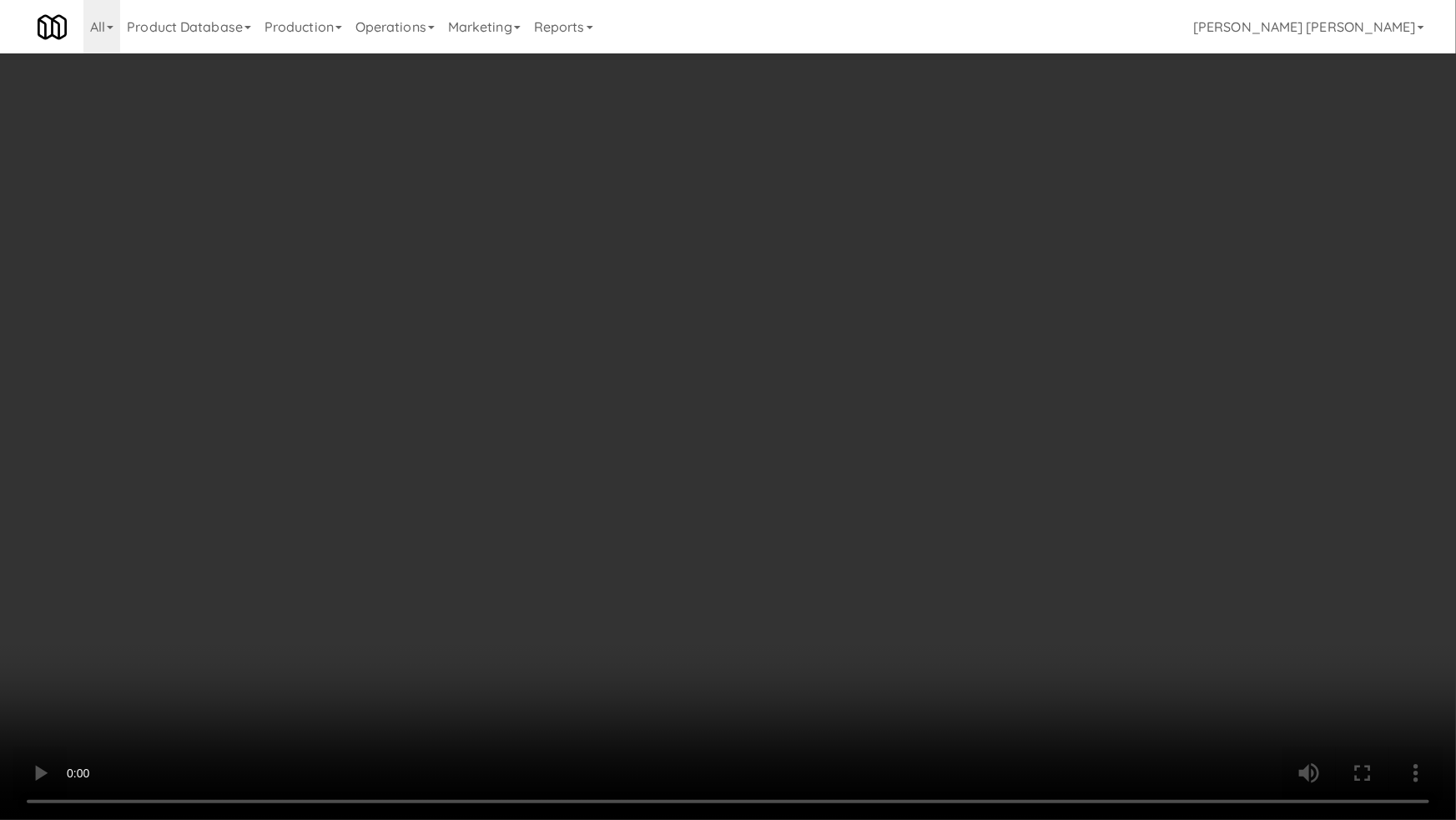
drag, startPoint x: 1001, startPoint y: 673, endPoint x: 487, endPoint y: 626, distance: 516.1
click at [984, 668] on video at bounding box center [728, 410] width 1456 height 820
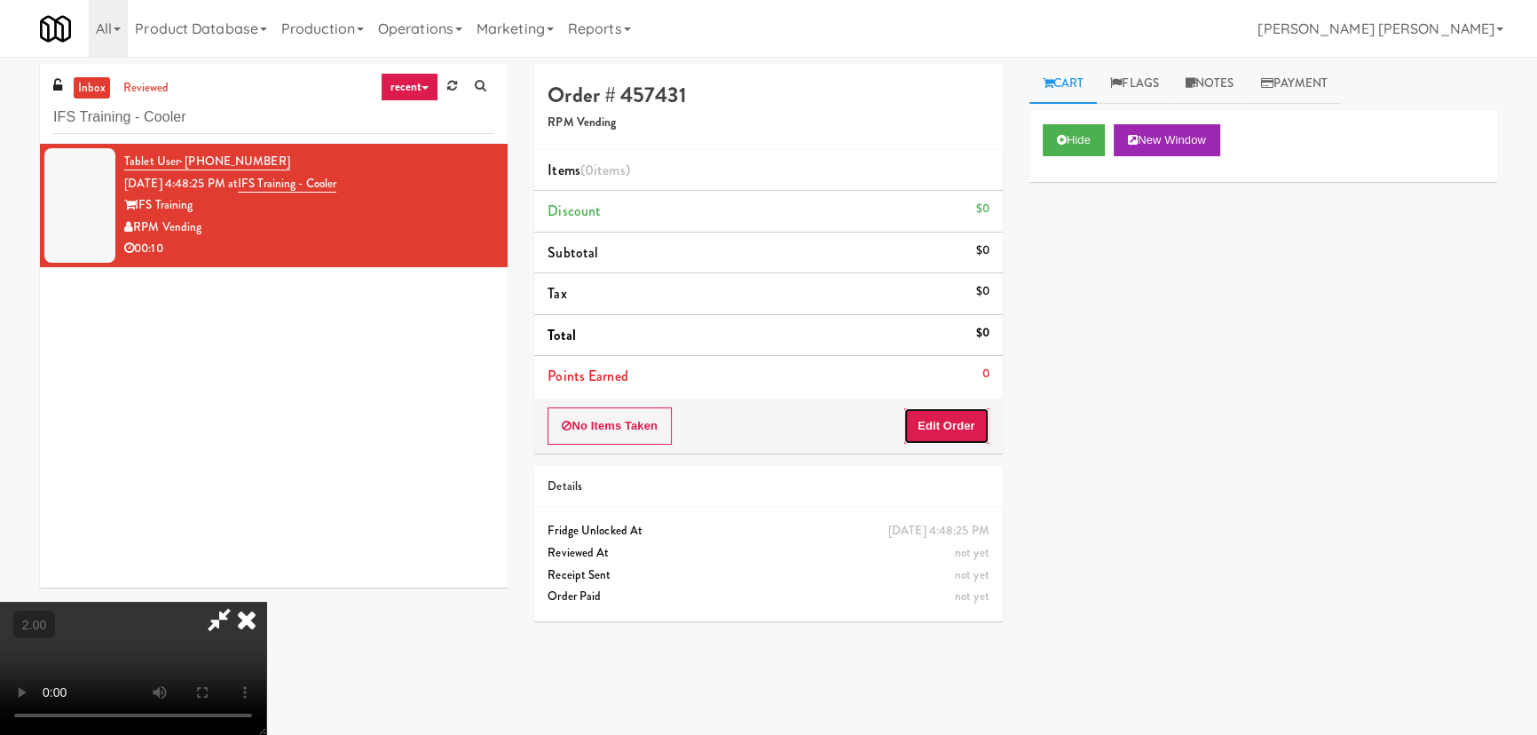
click at [950, 416] on button "Edit Order" at bounding box center [947, 425] width 86 height 37
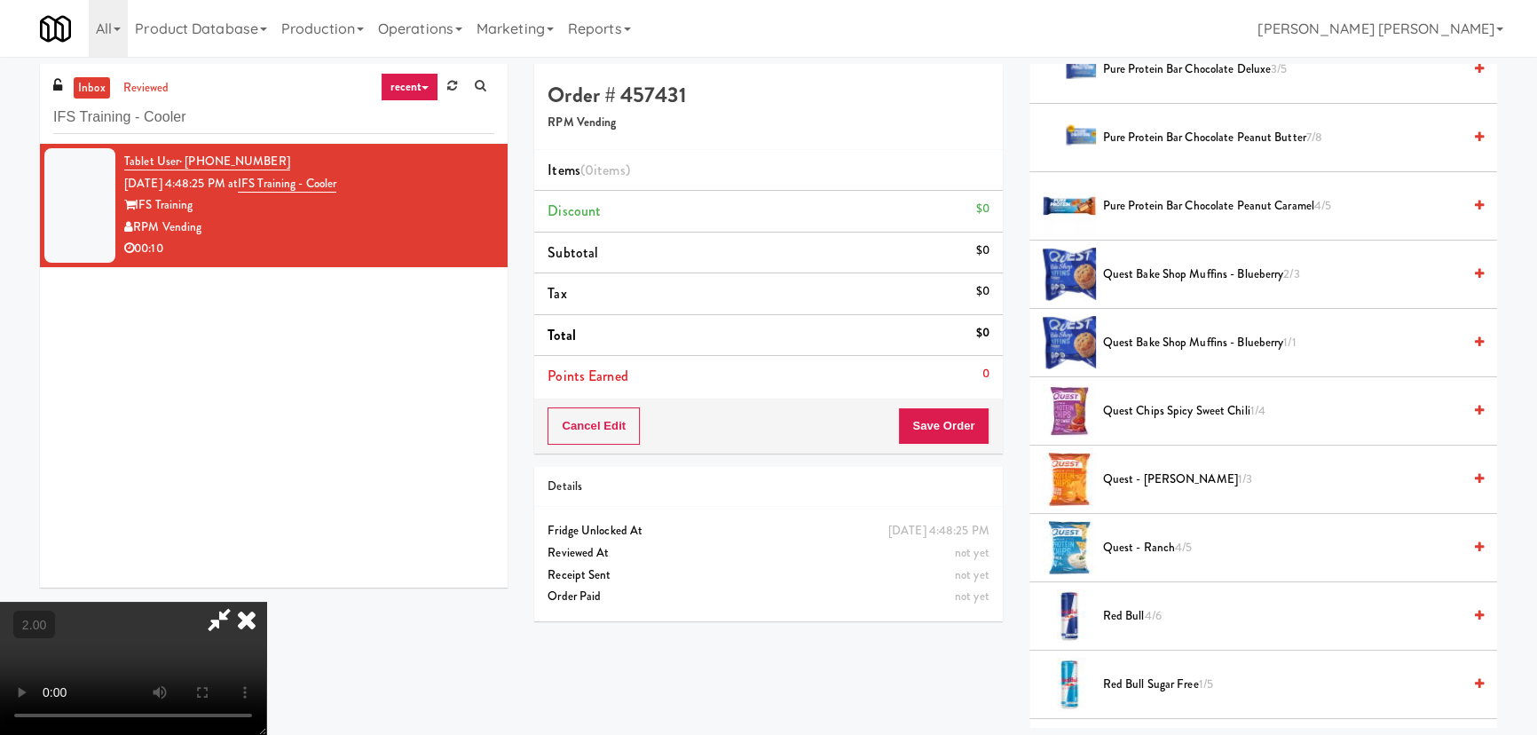
scroll to position [1614, 0]
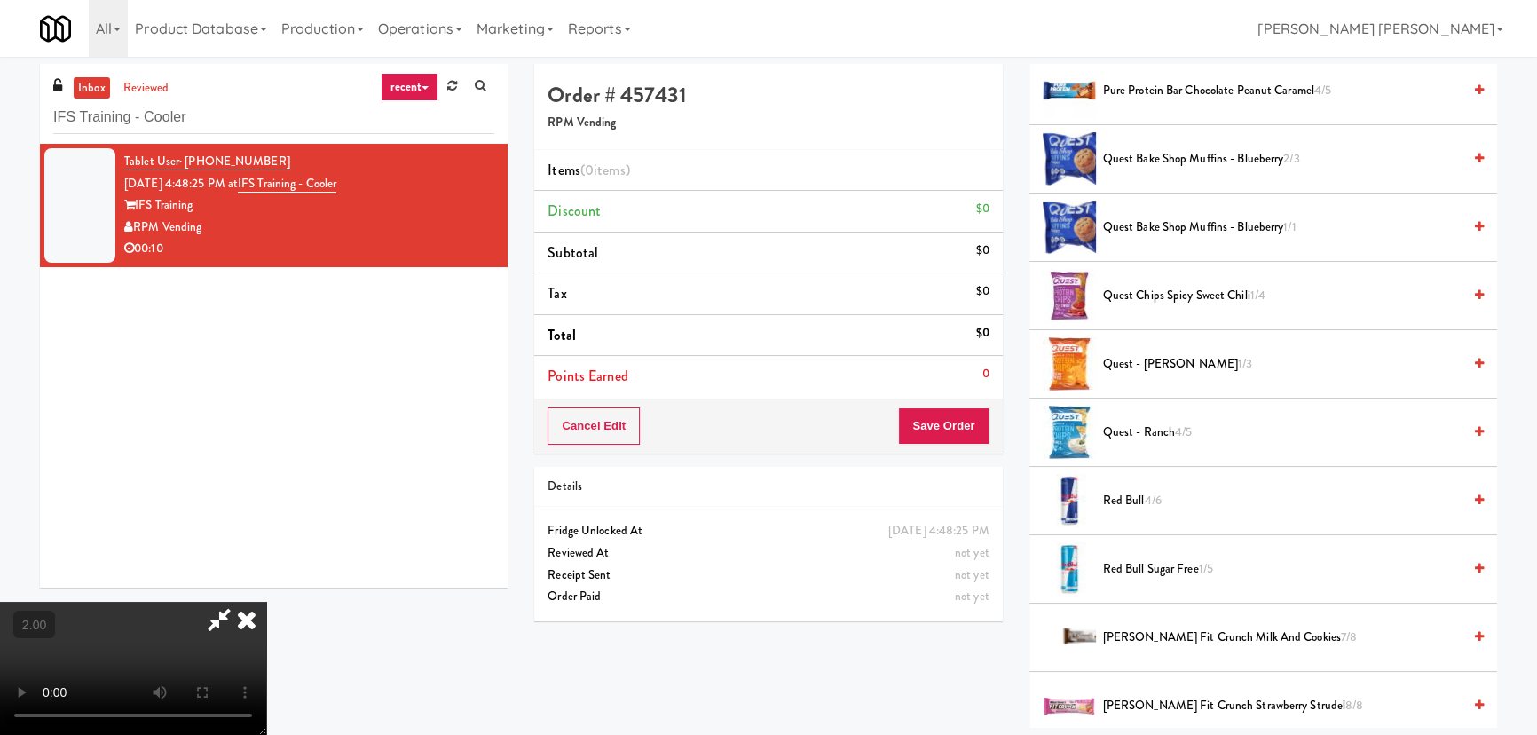
click at [1109, 433] on span "Quest - Ranch 4/5" at bounding box center [1282, 433] width 359 height 22
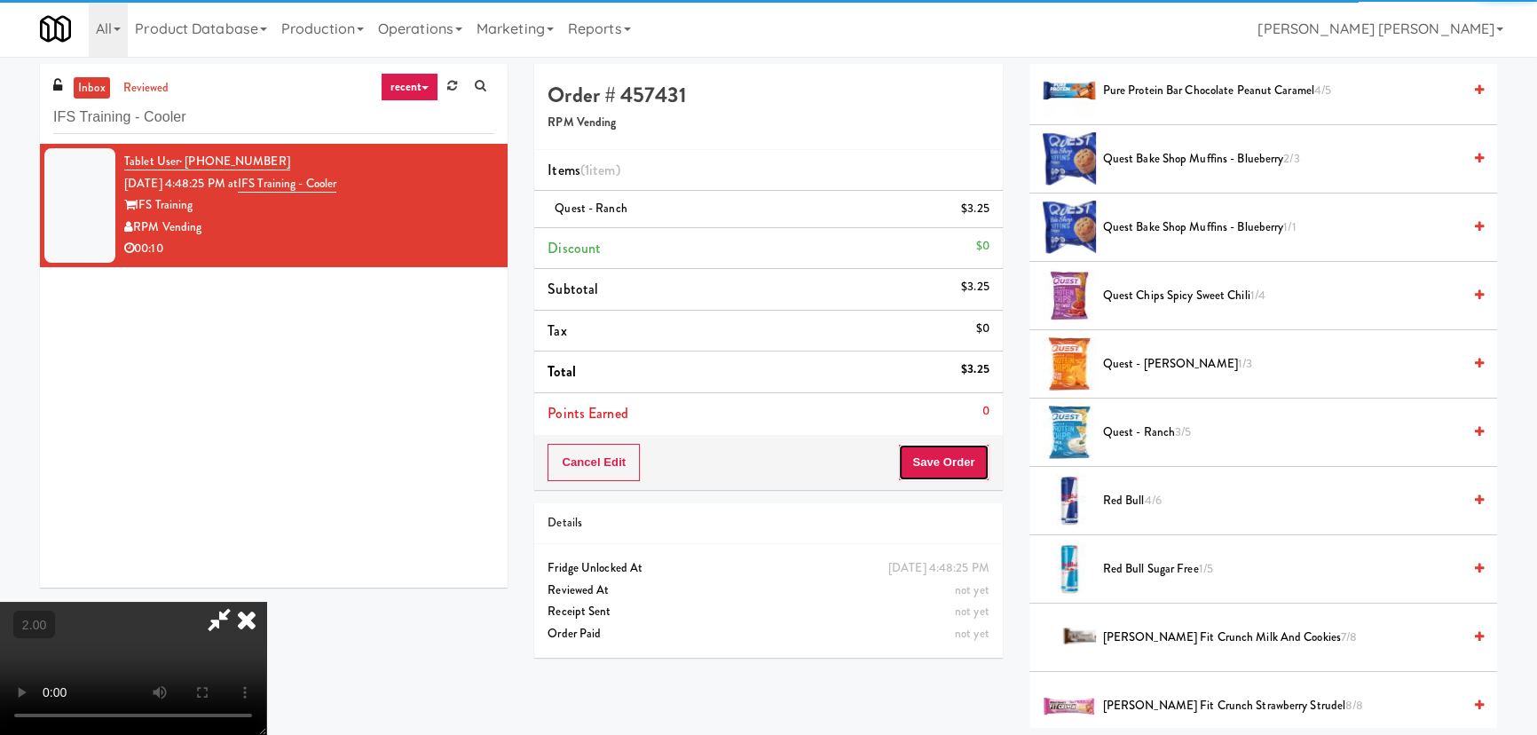
click at [968, 462] on button "Save Order" at bounding box center [943, 462] width 91 height 37
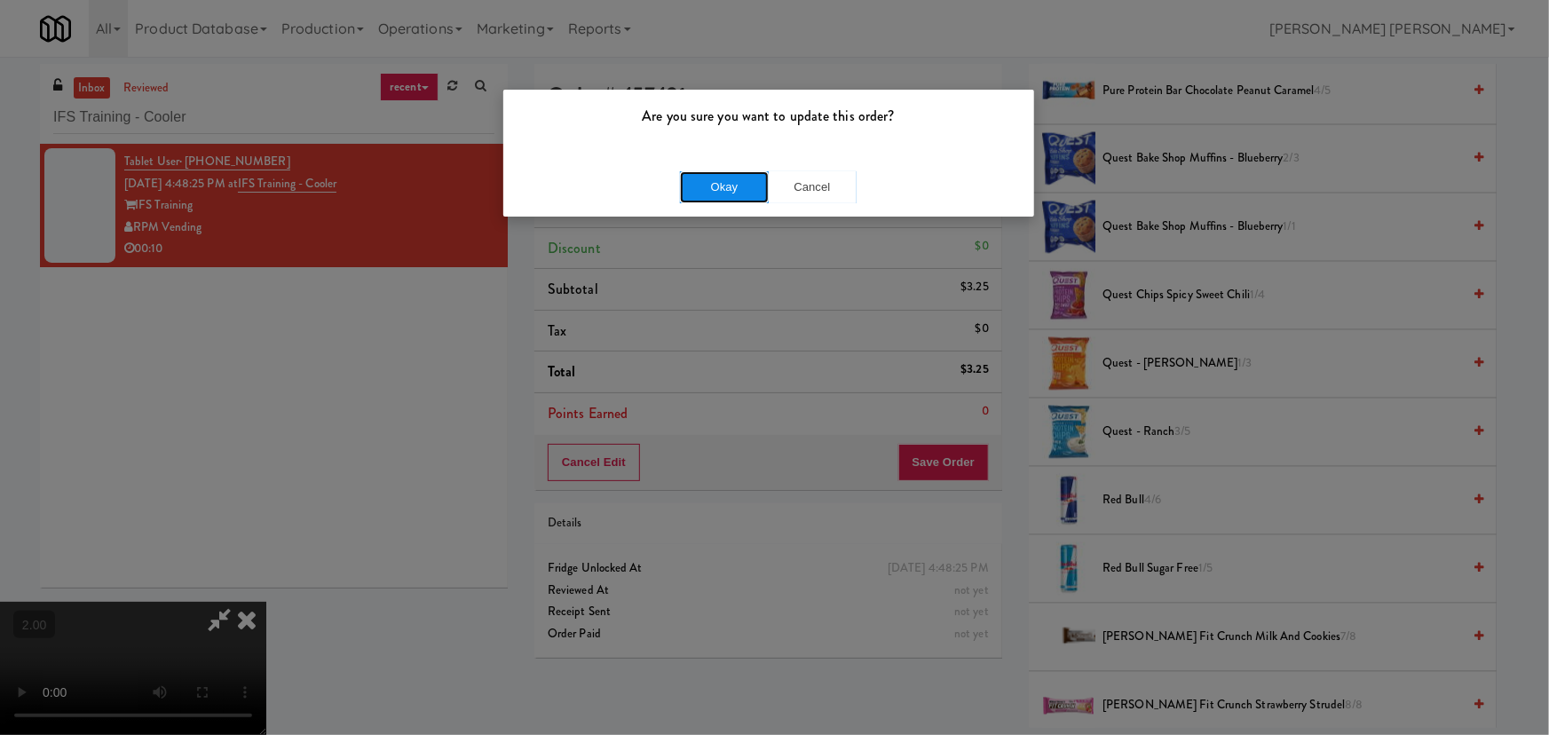
click at [735, 190] on button "Okay" at bounding box center [724, 187] width 89 height 32
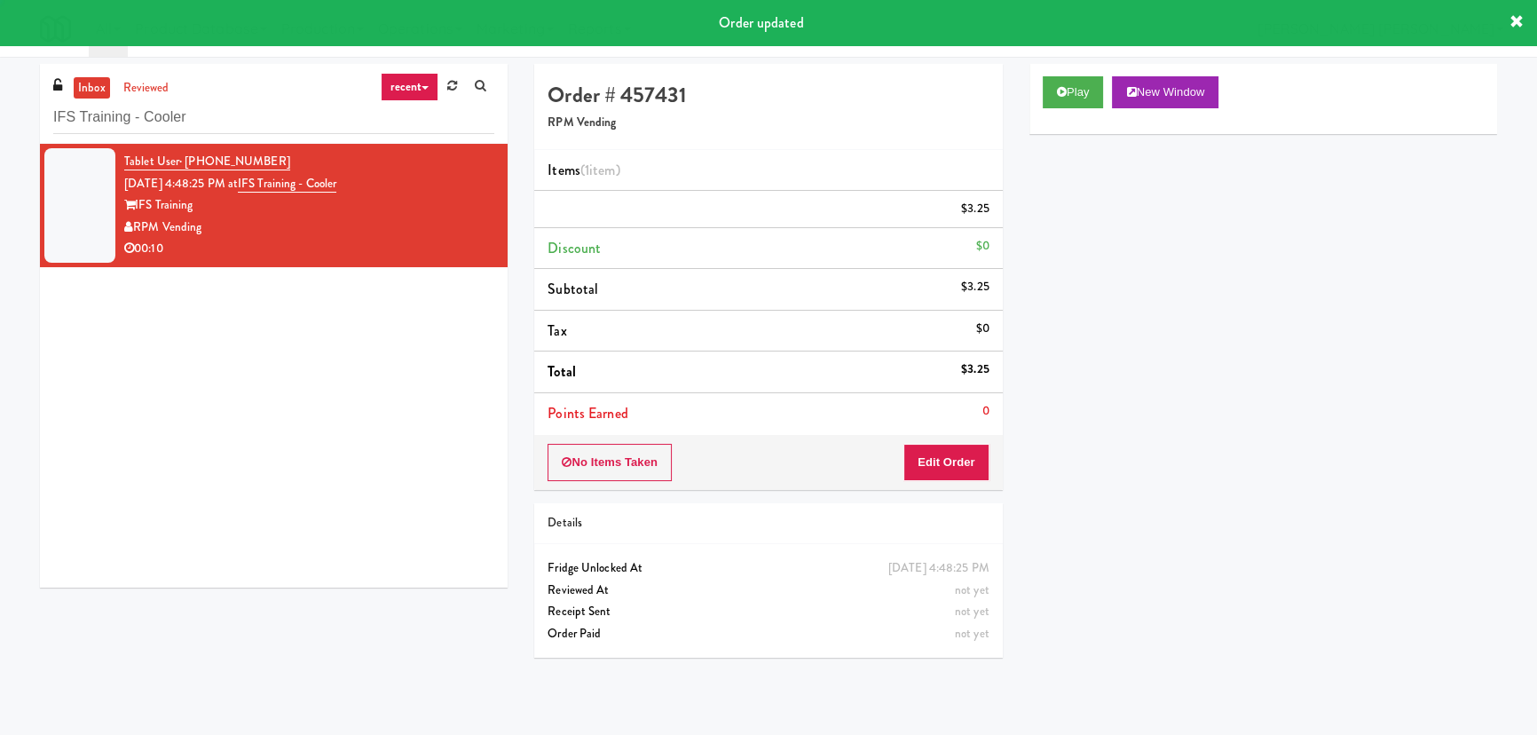
scroll to position [0, 0]
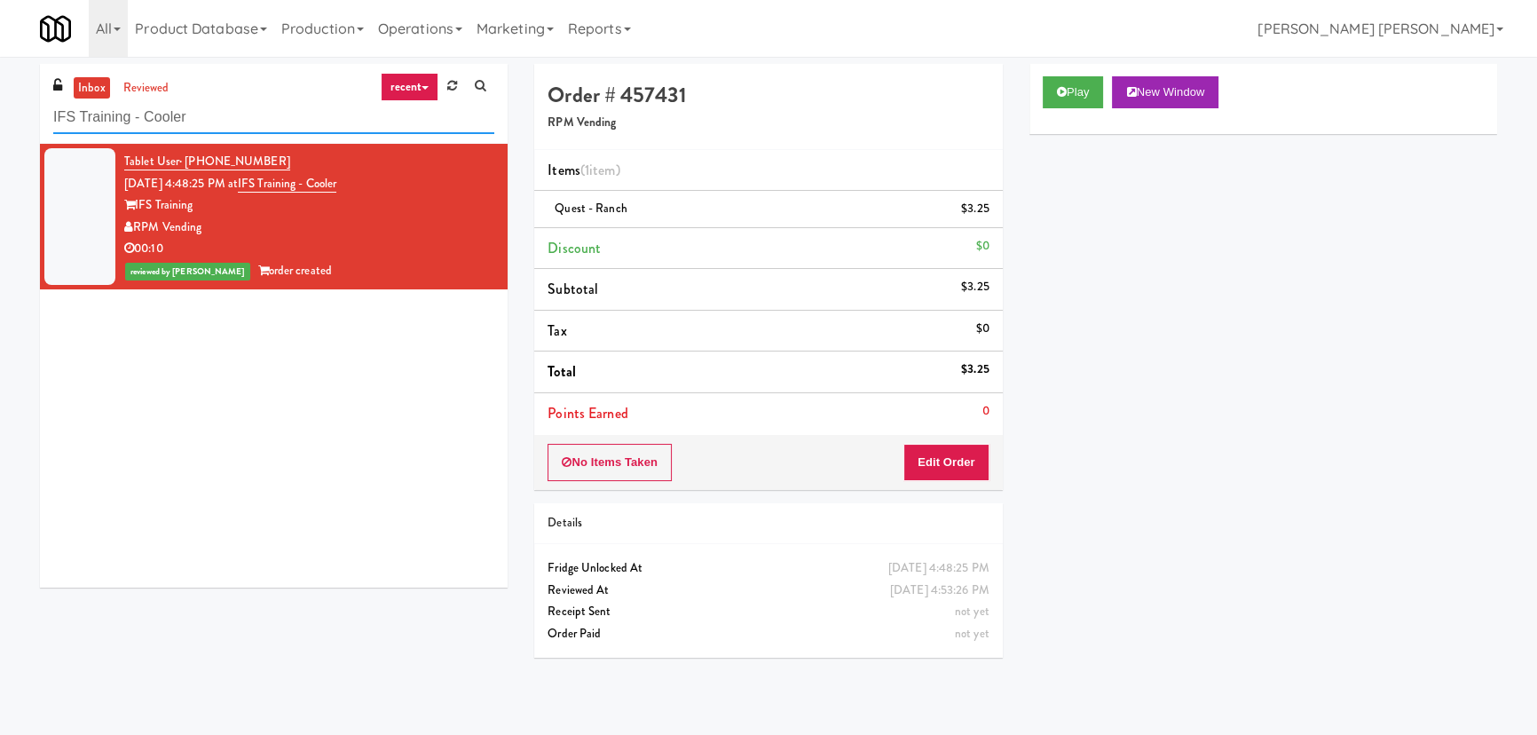
drag, startPoint x: 251, startPoint y: 121, endPoint x: -33, endPoint y: 121, distance: 284.0
click at [0, 121] on html "Are you sure you want to update this order? Okay Cancel Okay Are you sure you w…" at bounding box center [768, 367] width 1537 height 735
paste input "con - Cooler - Cent"
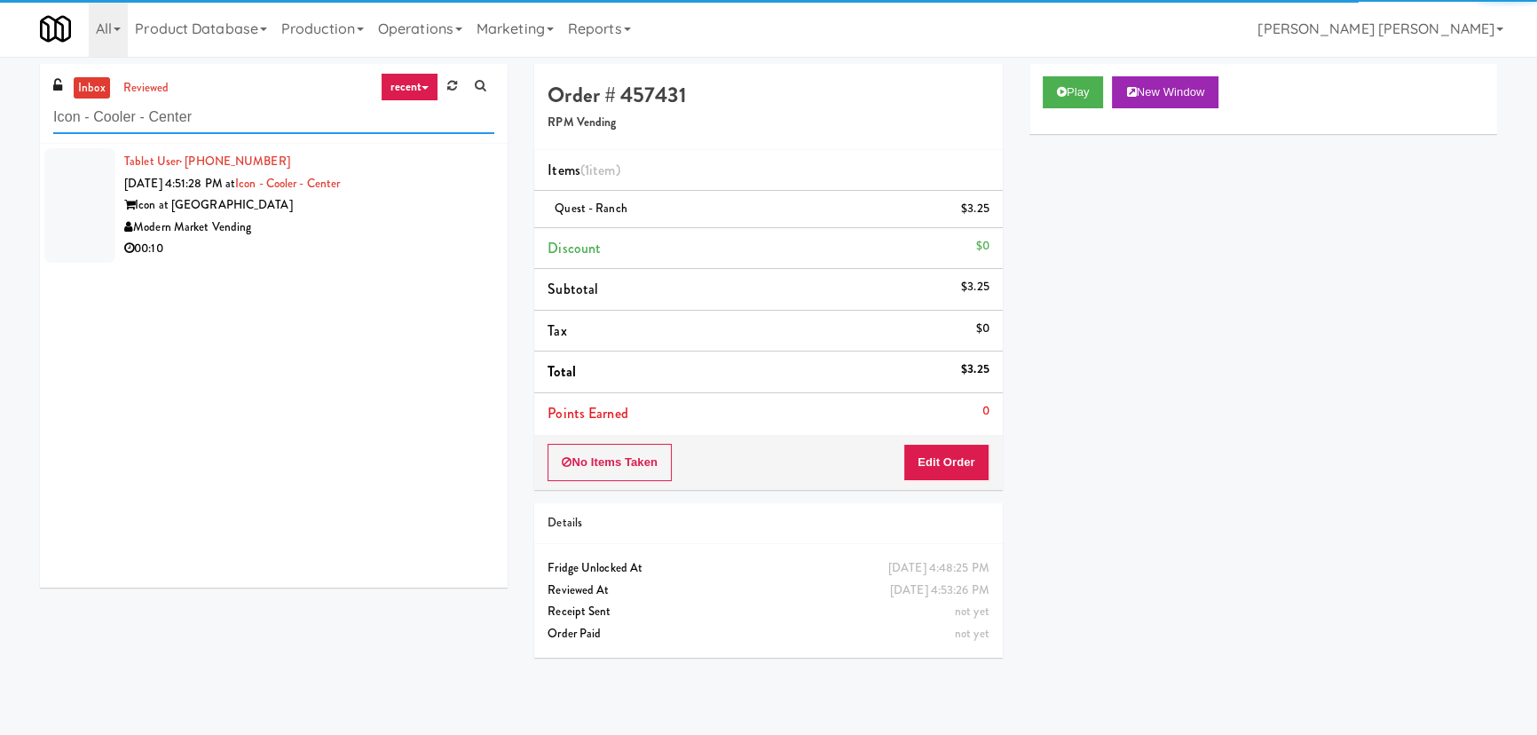
type input "Icon - Cooler - Center"
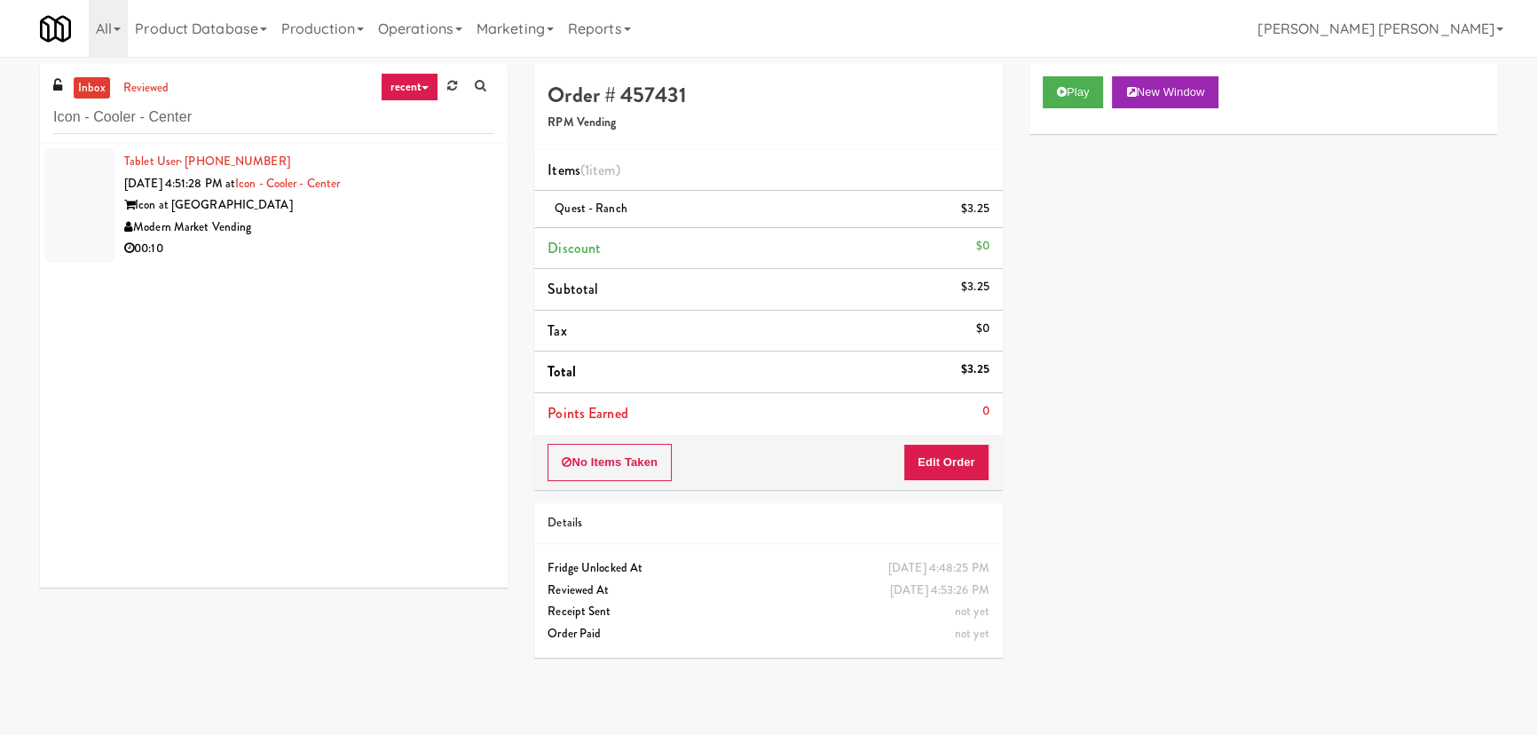
click at [316, 262] on li "Tablet User · (915) 355-7739 Aug 22, 2025 4:51:28 PM at Icon - Cooler - Center …" at bounding box center [274, 205] width 468 height 123
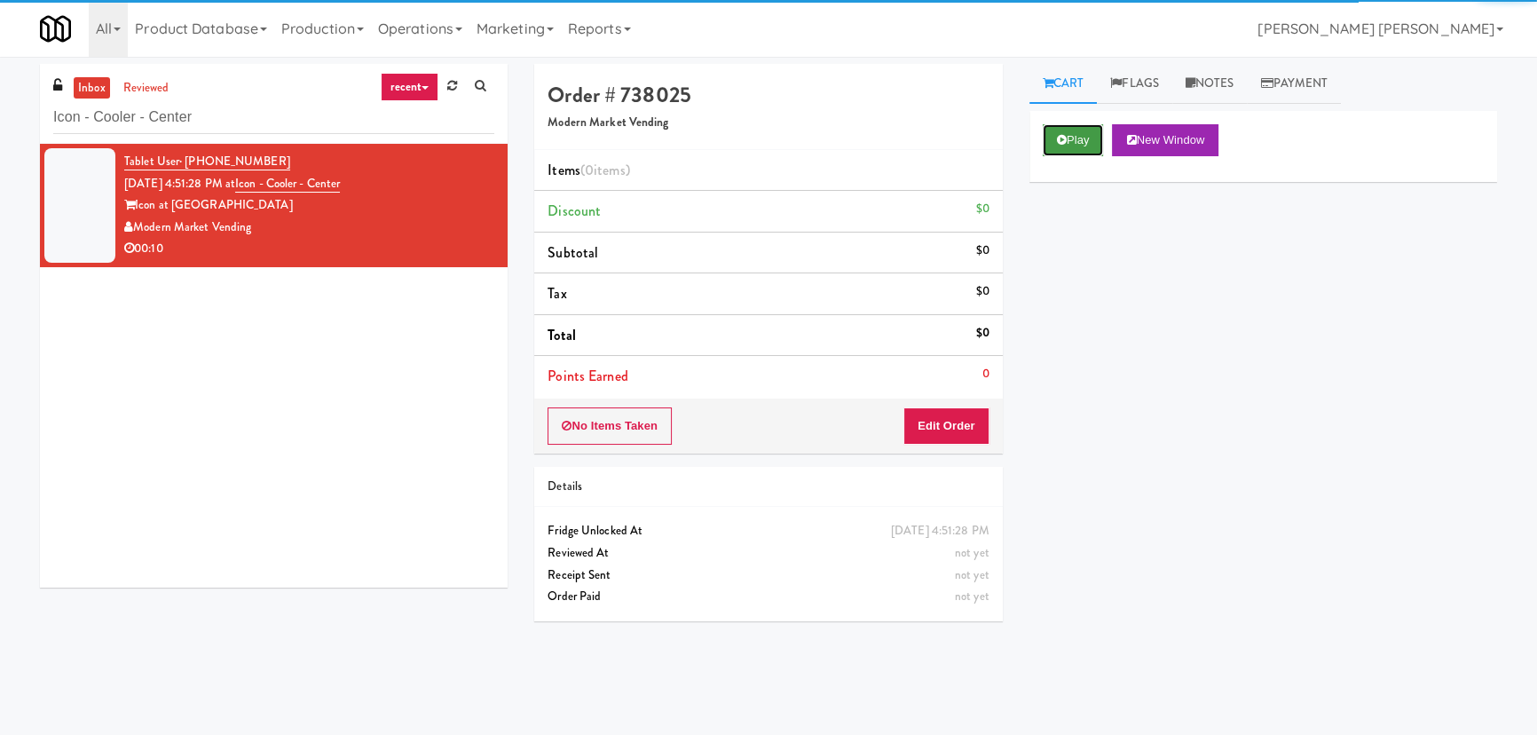
click at [1083, 127] on button "Play" at bounding box center [1073, 140] width 61 height 32
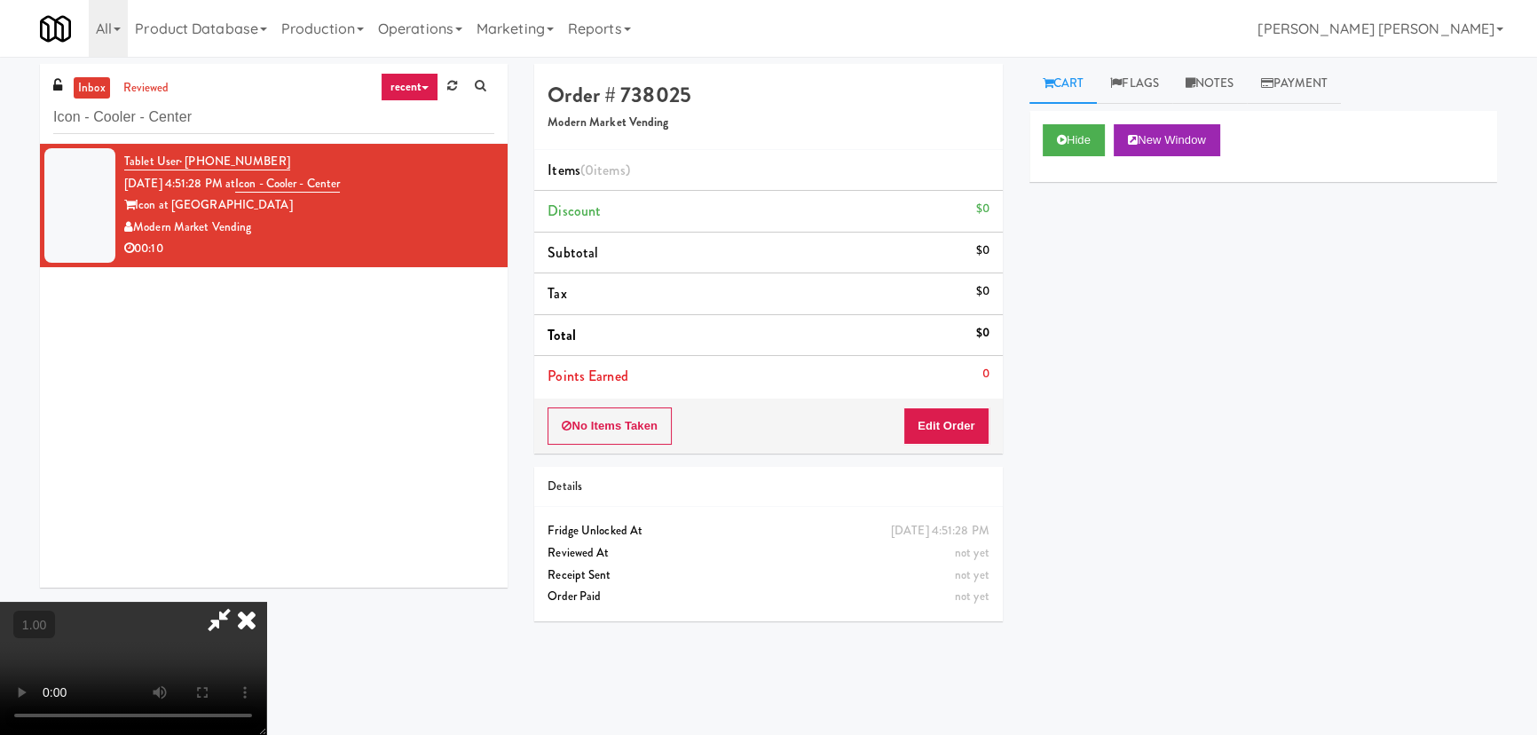
scroll to position [36, 0]
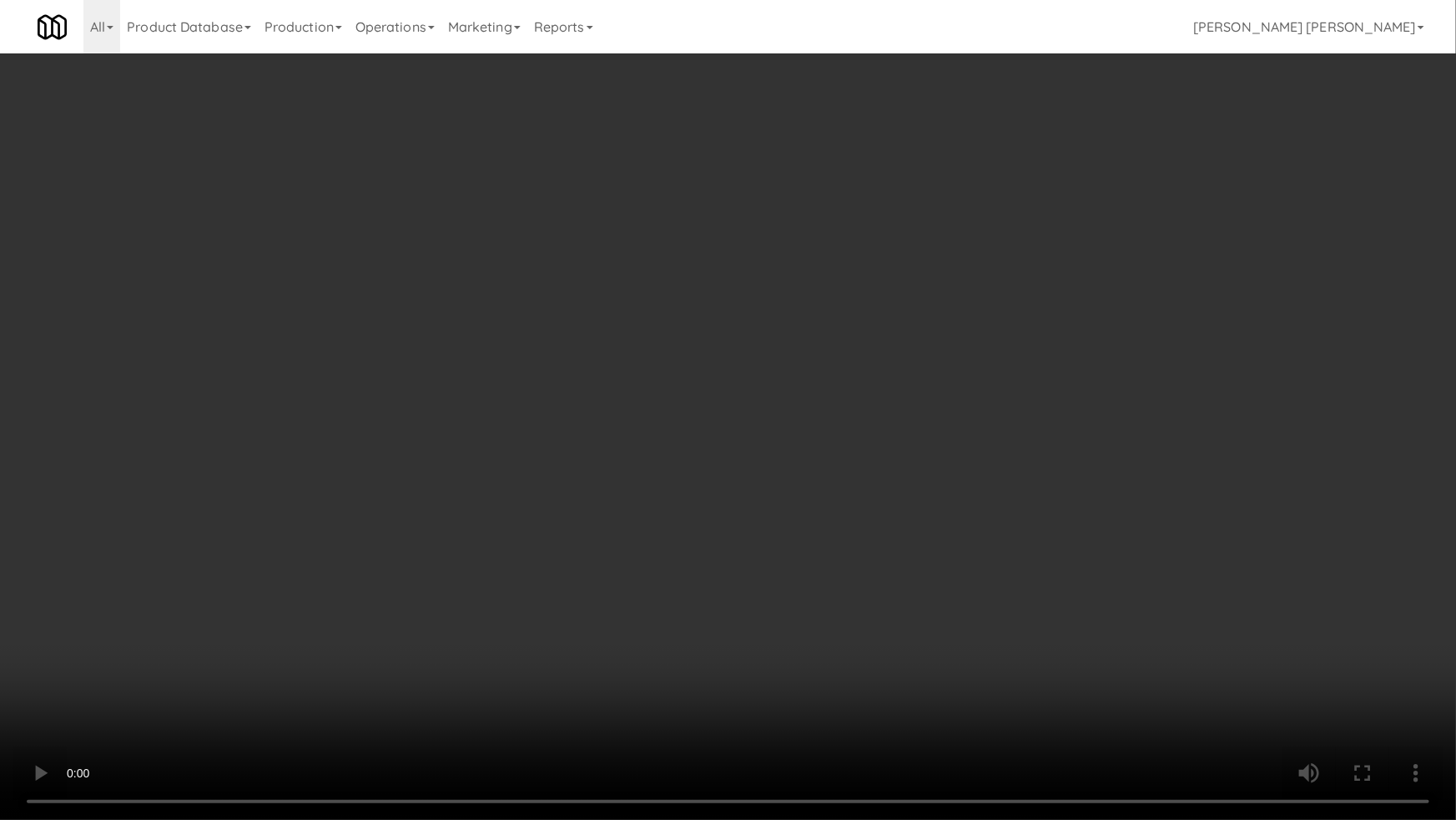
drag, startPoint x: 1018, startPoint y: 604, endPoint x: 872, endPoint y: 549, distance: 156.0
click at [1013, 601] on video at bounding box center [728, 410] width 1456 height 820
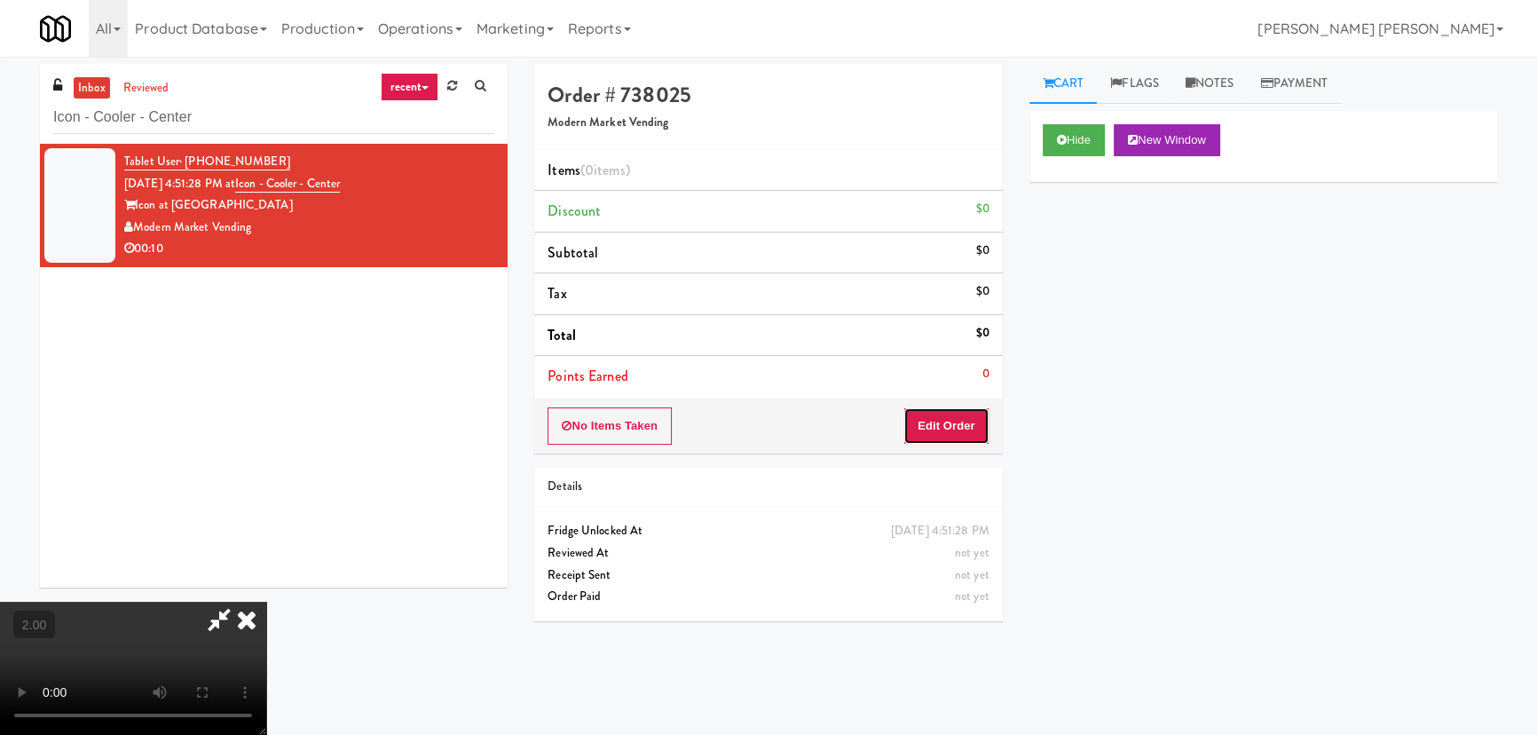
click at [946, 411] on button "Edit Order" at bounding box center [947, 425] width 86 height 37
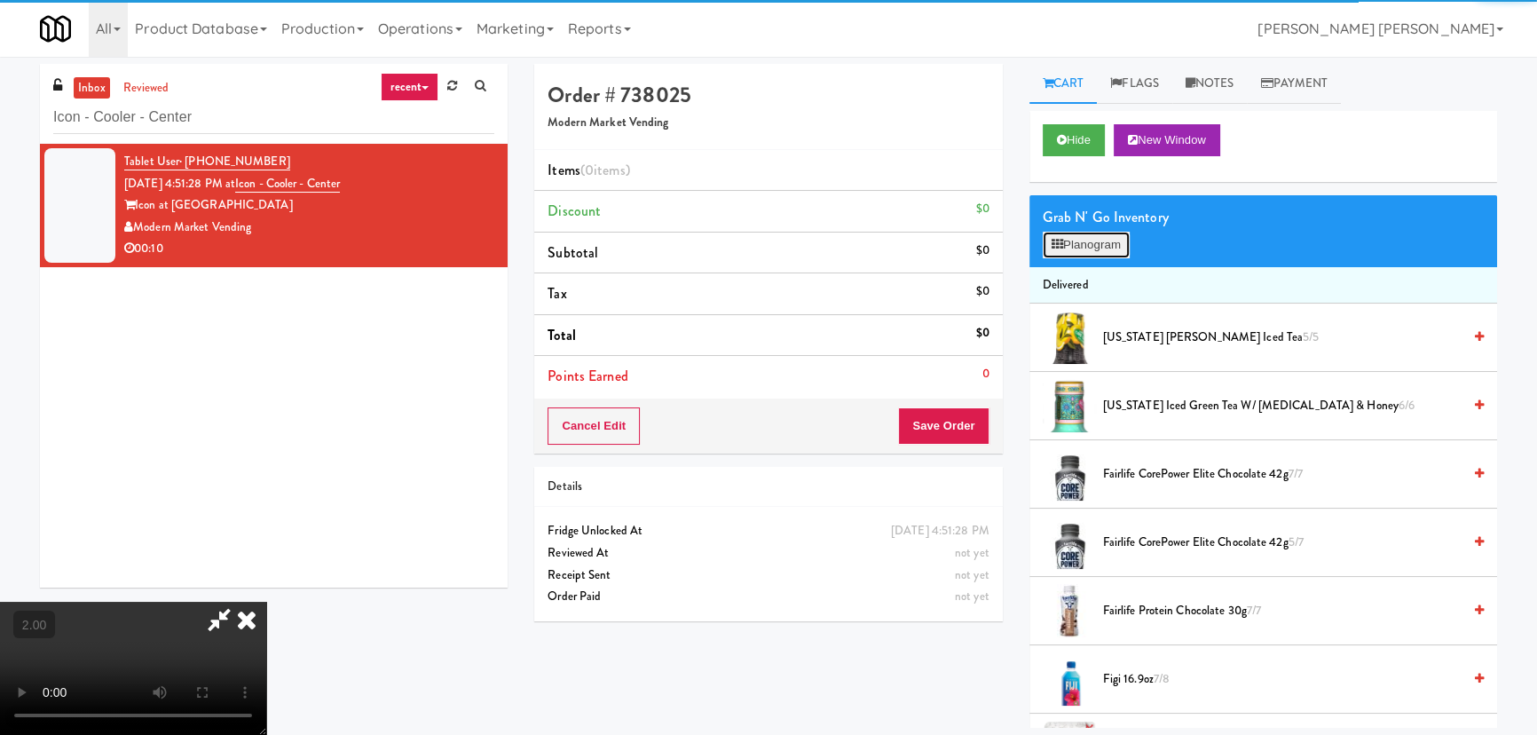
click at [1056, 244] on icon at bounding box center [1058, 245] width 12 height 12
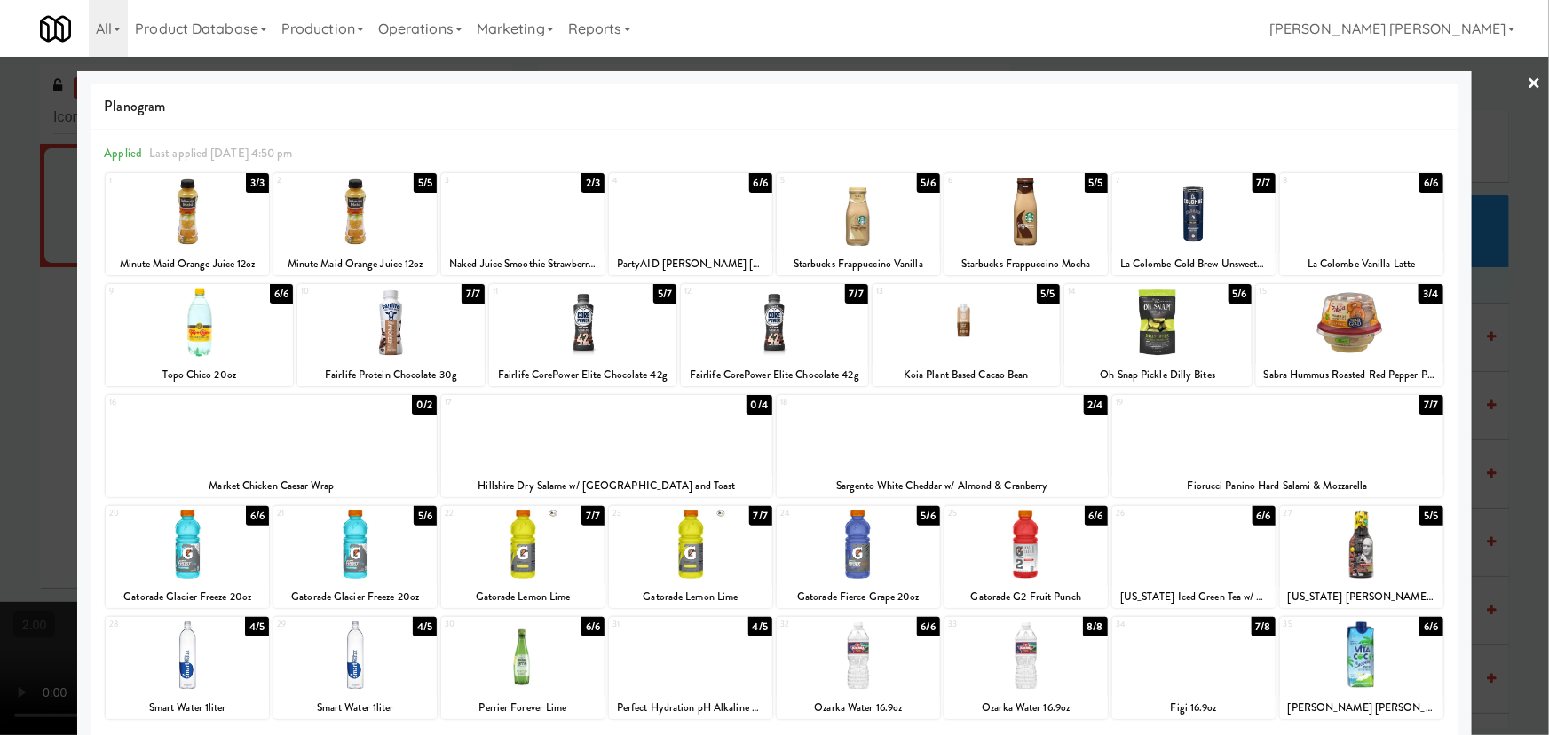
click at [855, 654] on div at bounding box center [858, 655] width 163 height 68
click at [1528, 83] on link "×" at bounding box center [1535, 84] width 14 height 55
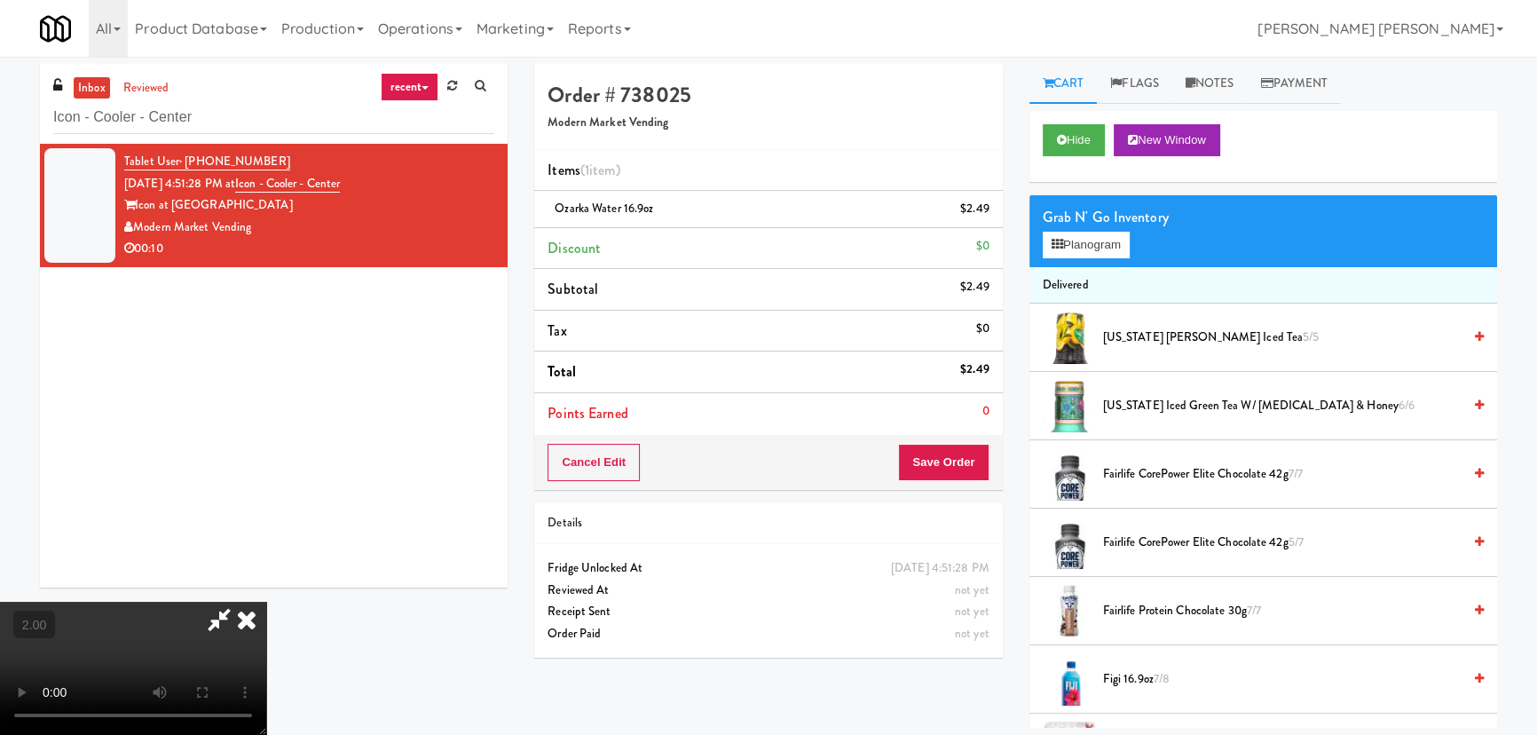
click at [266, 602] on icon at bounding box center [246, 620] width 39 height 36
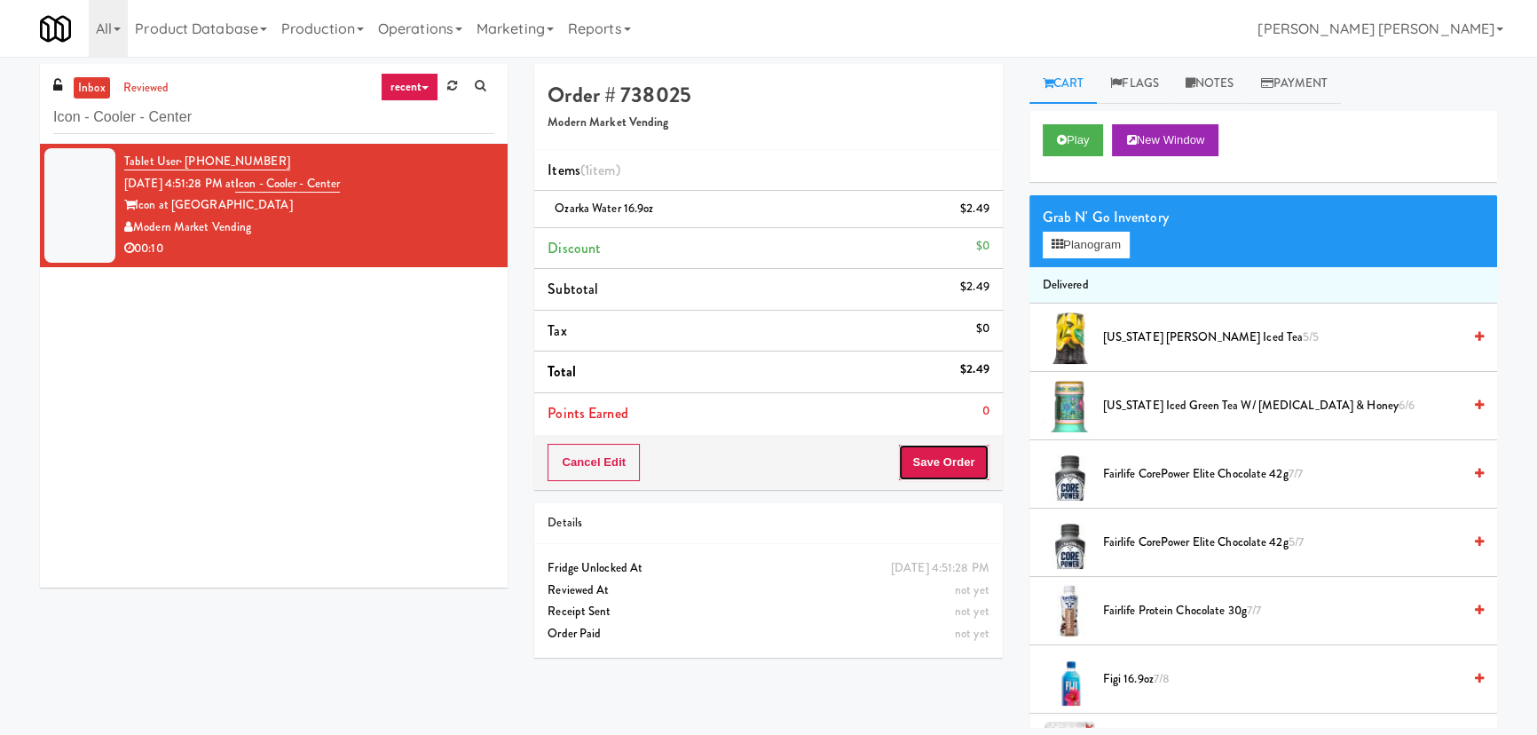
click at [958, 452] on button "Save Order" at bounding box center [943, 462] width 91 height 37
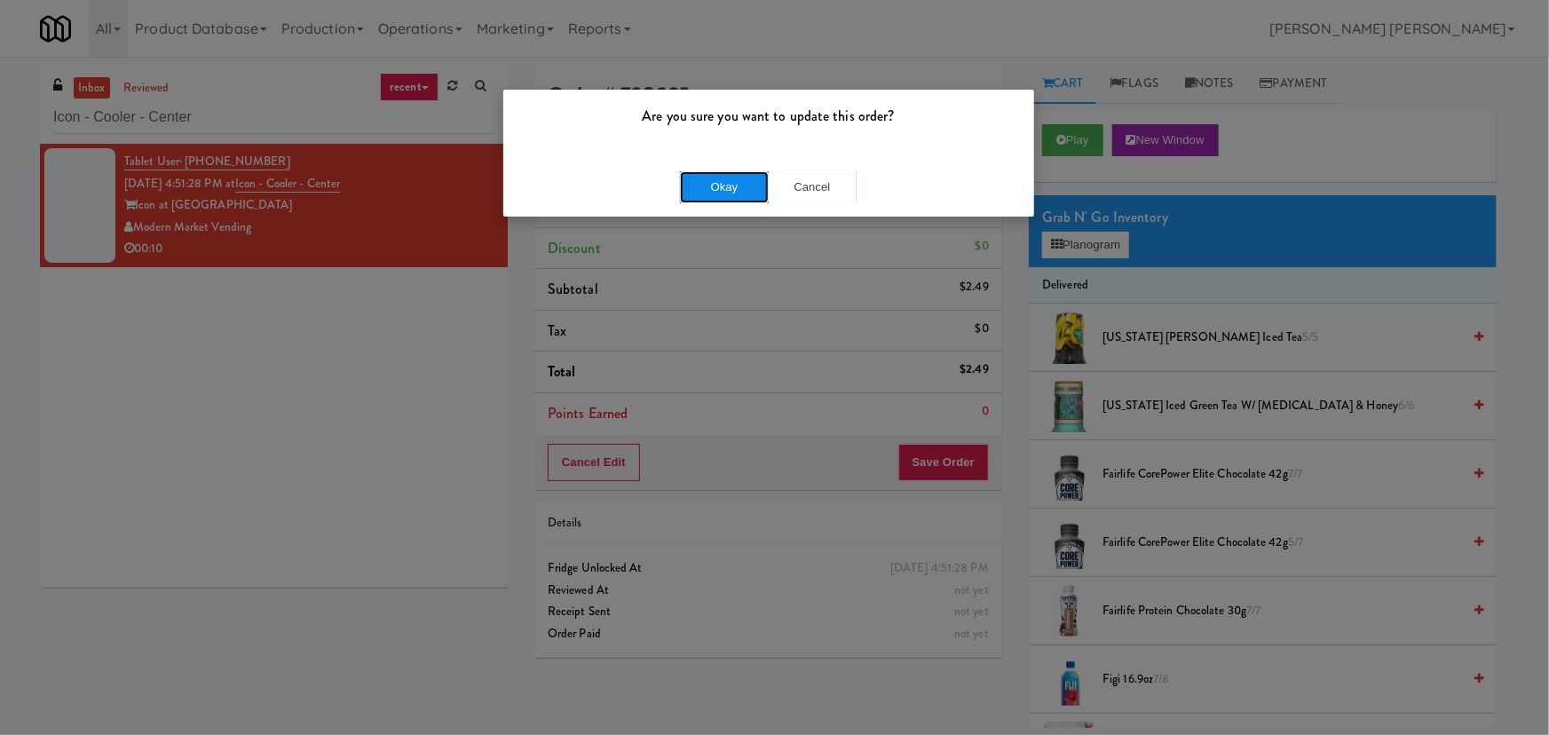
click at [715, 185] on button "Okay" at bounding box center [724, 187] width 89 height 32
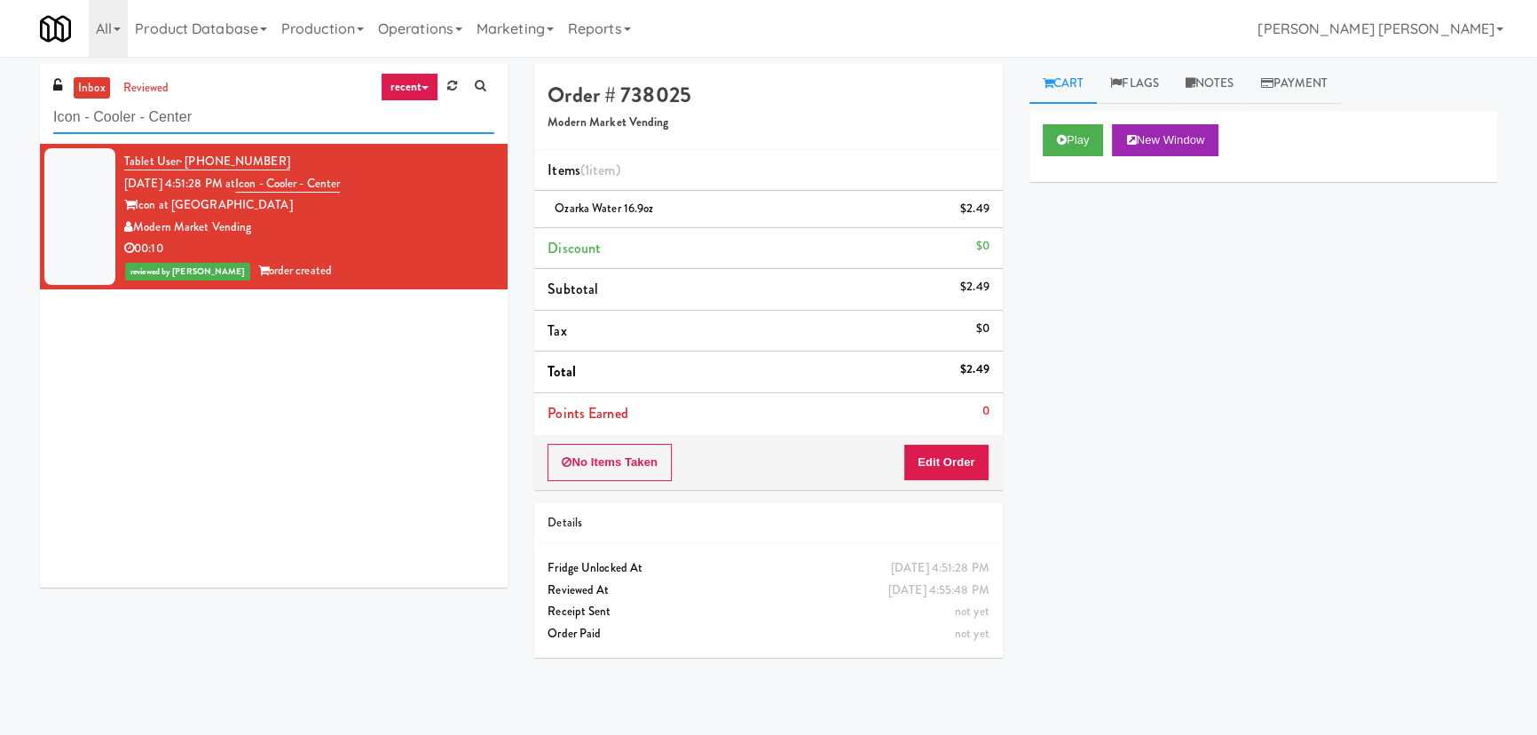
drag, startPoint x: 228, startPoint y: 121, endPoint x: -79, endPoint y: 133, distance: 307.4
click at [0, 133] on html "Are you sure you want to update this order? Okay Cancel Okay Are you sure you w…" at bounding box center [768, 367] width 1537 height 735
paste input "Park Place - Cooler - Right"
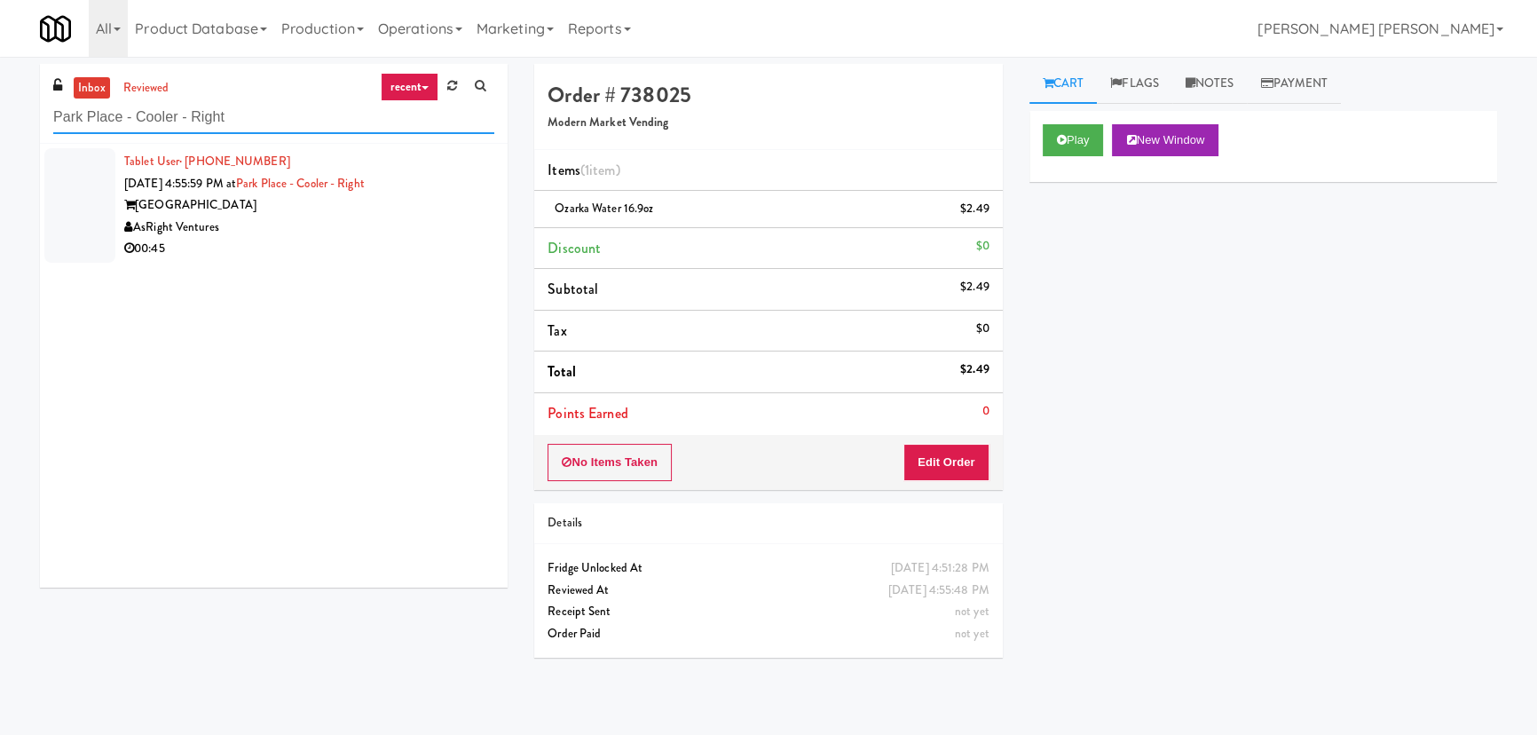
type input "Park Place - Cooler - Right"
click at [313, 224] on div "AsRight Ventures" at bounding box center [309, 228] width 370 height 22
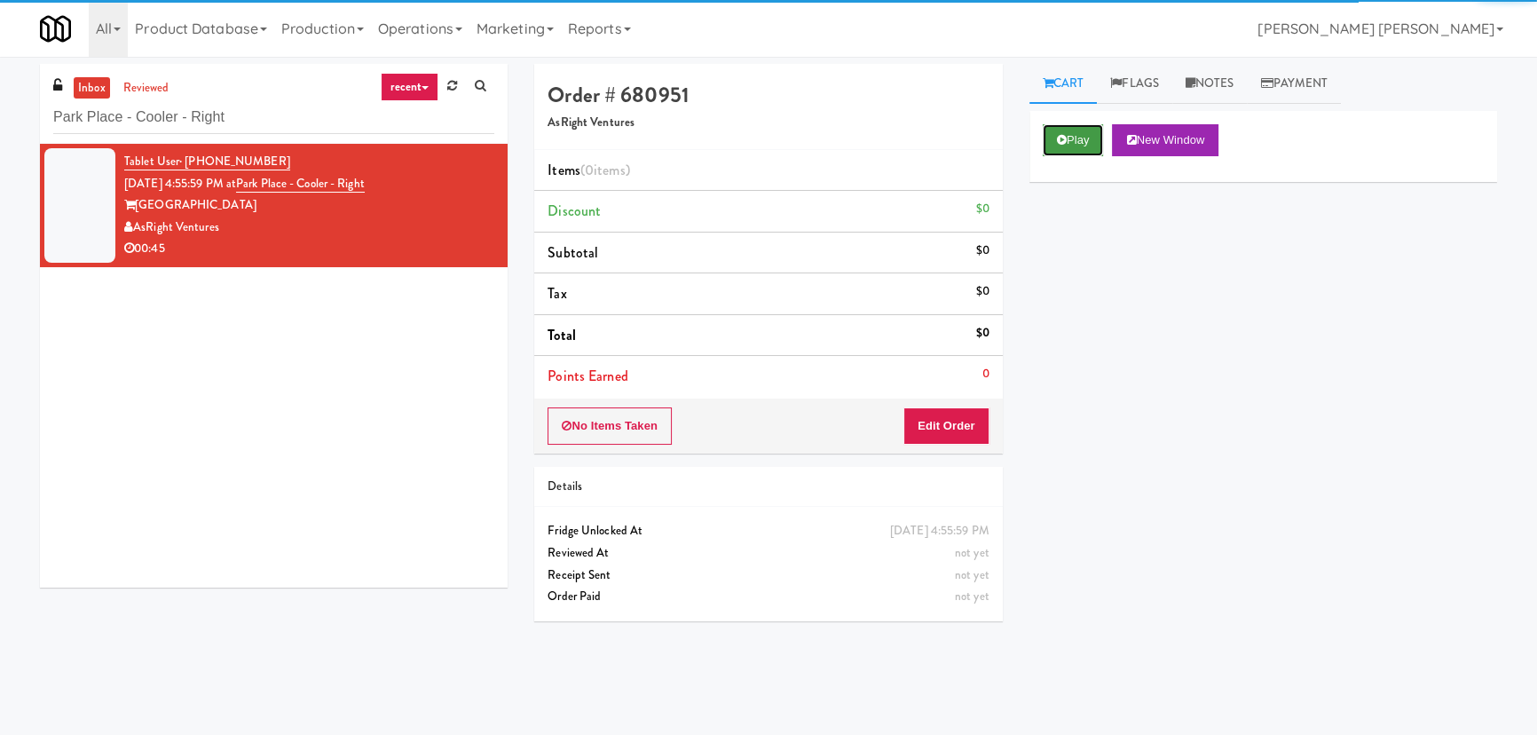
click at [1073, 144] on button "Play" at bounding box center [1073, 140] width 61 height 32
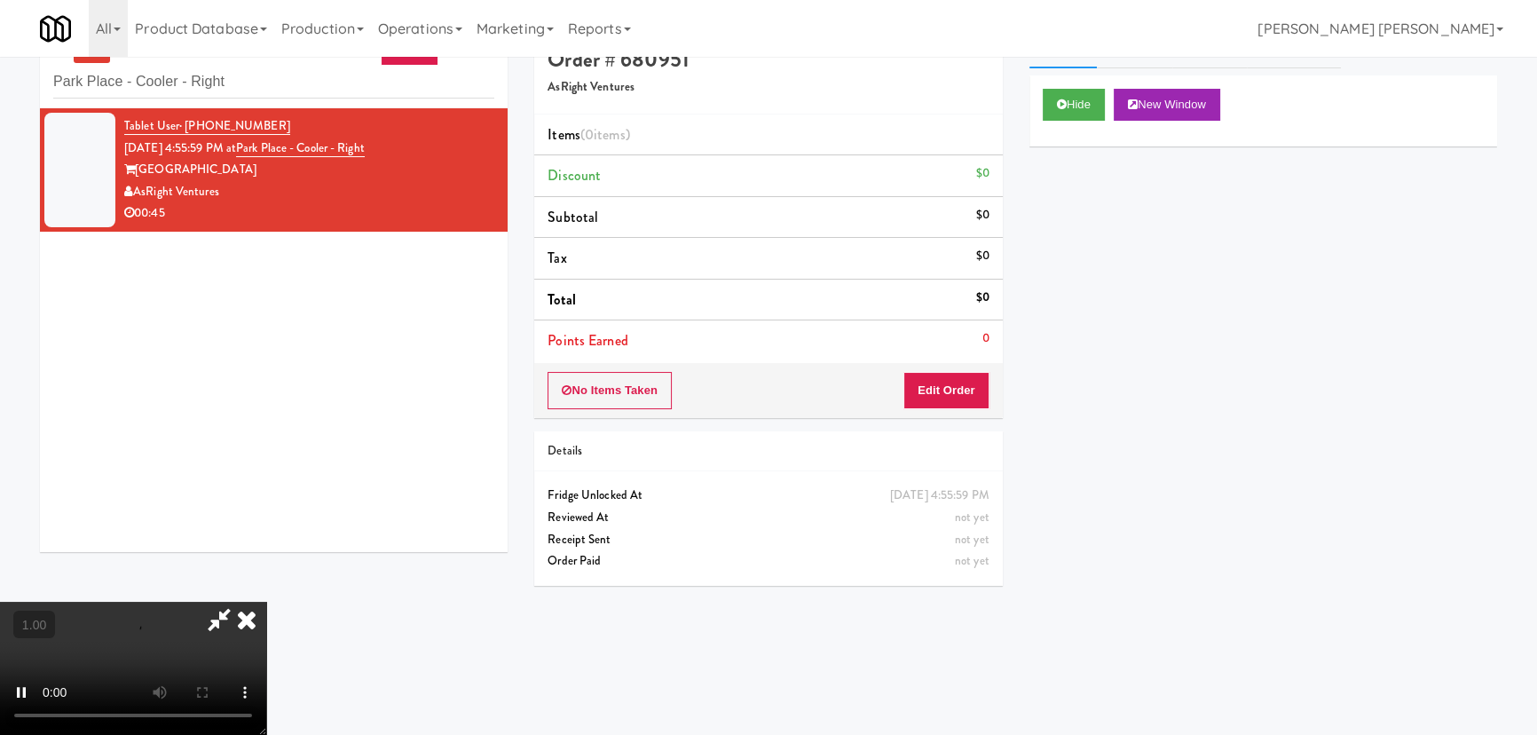
scroll to position [56, 0]
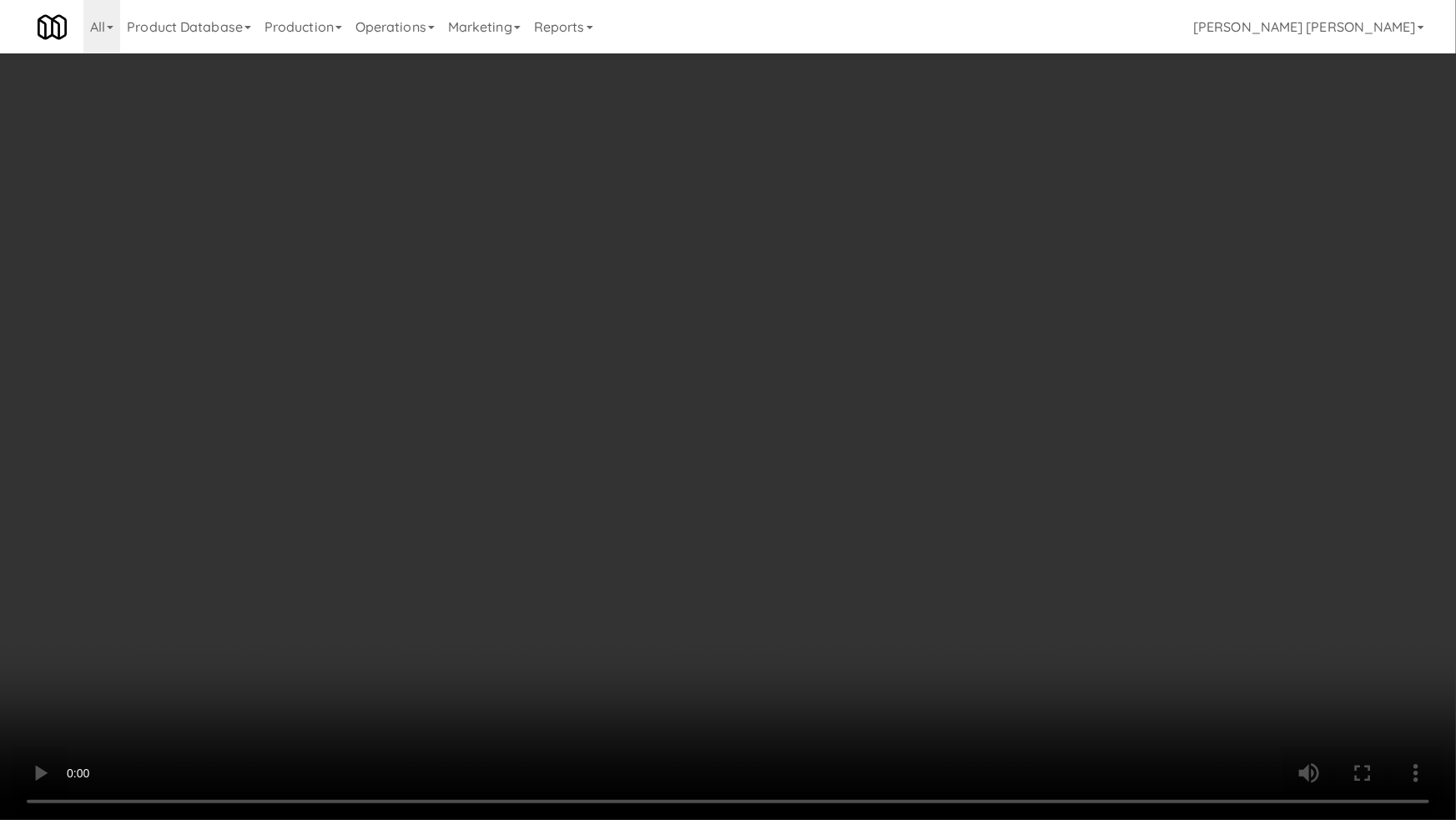
drag, startPoint x: 804, startPoint y: 738, endPoint x: 1455, endPoint y: 760, distance: 651.4
click at [830, 690] on video at bounding box center [728, 410] width 1456 height 820
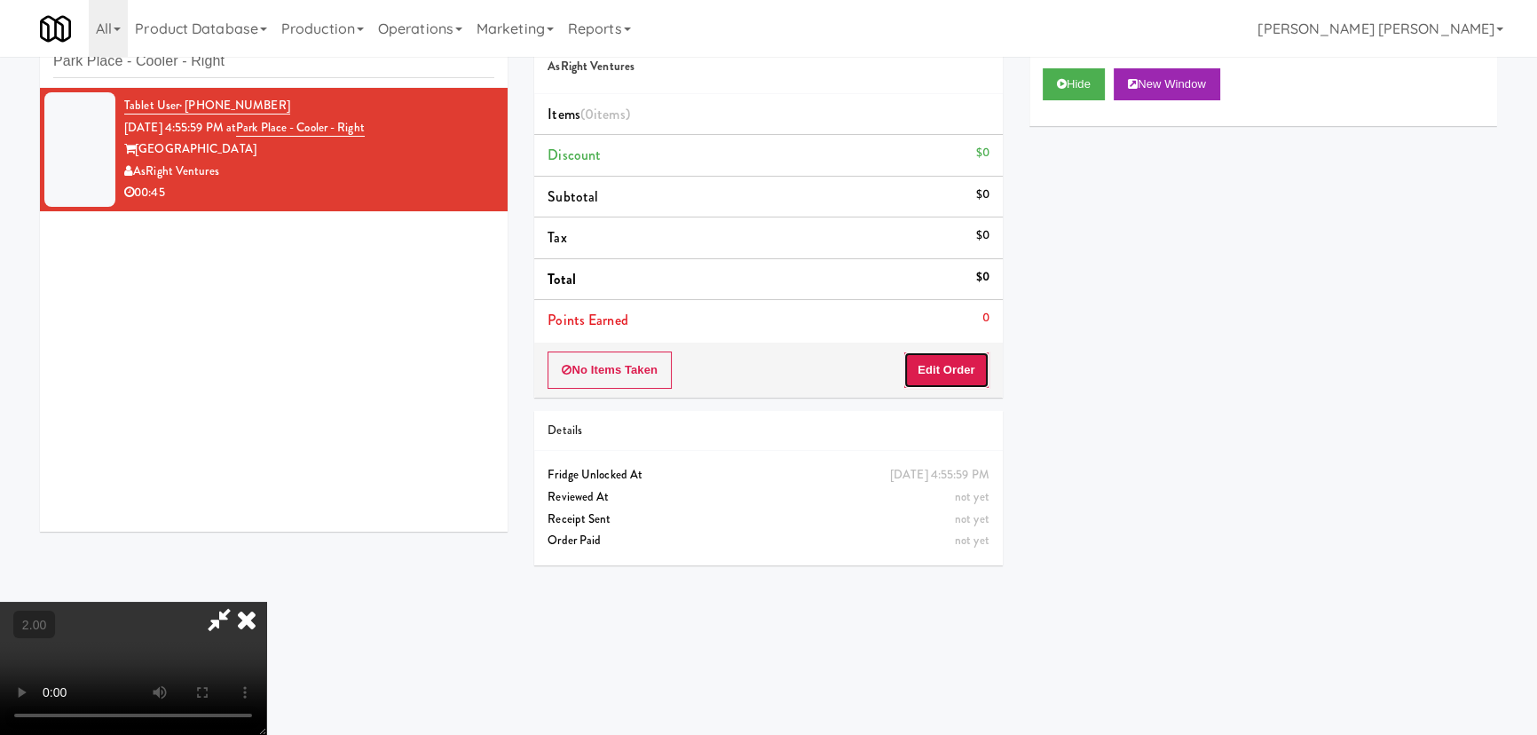
click at [969, 364] on button "Edit Order" at bounding box center [947, 369] width 86 height 37
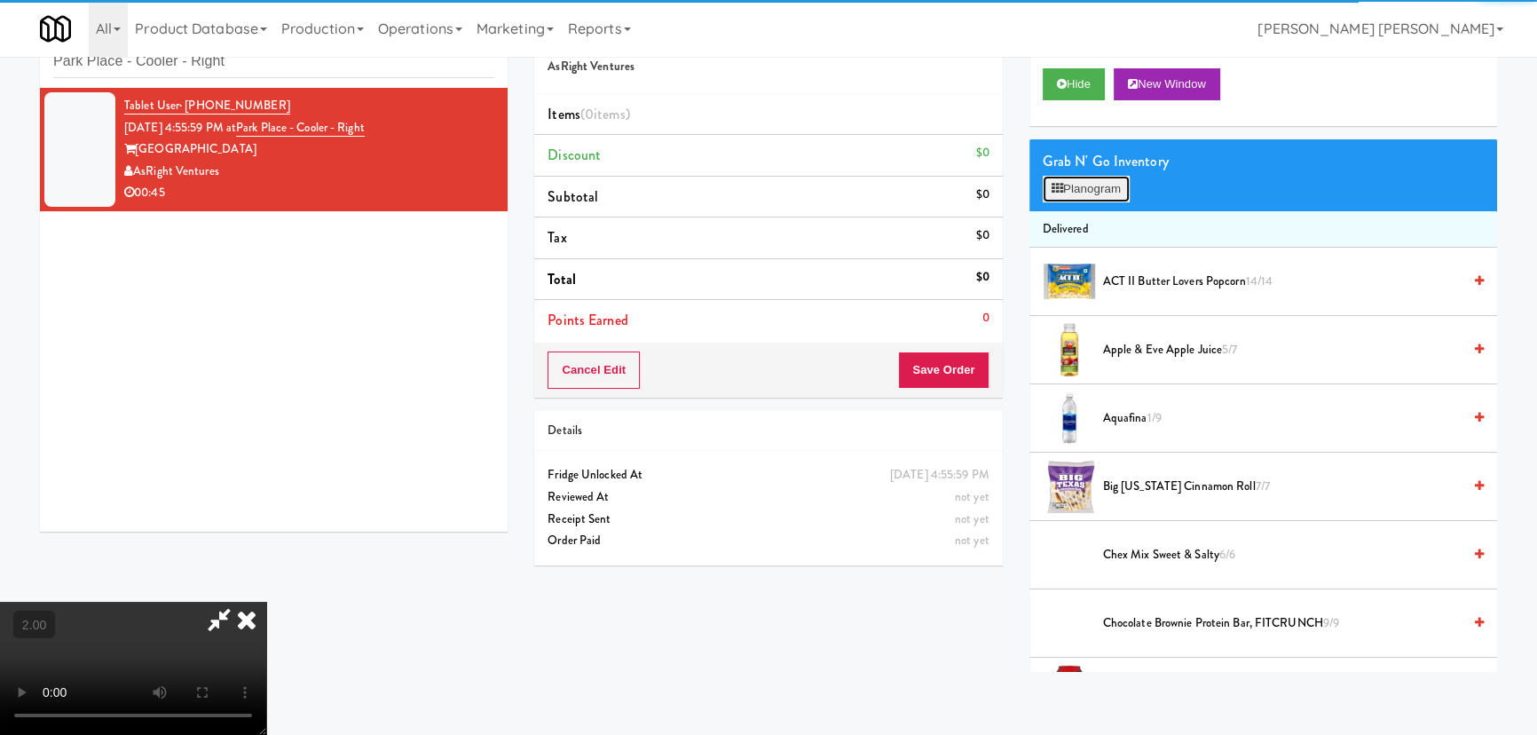
click at [1070, 178] on button "Planogram" at bounding box center [1086, 189] width 87 height 27
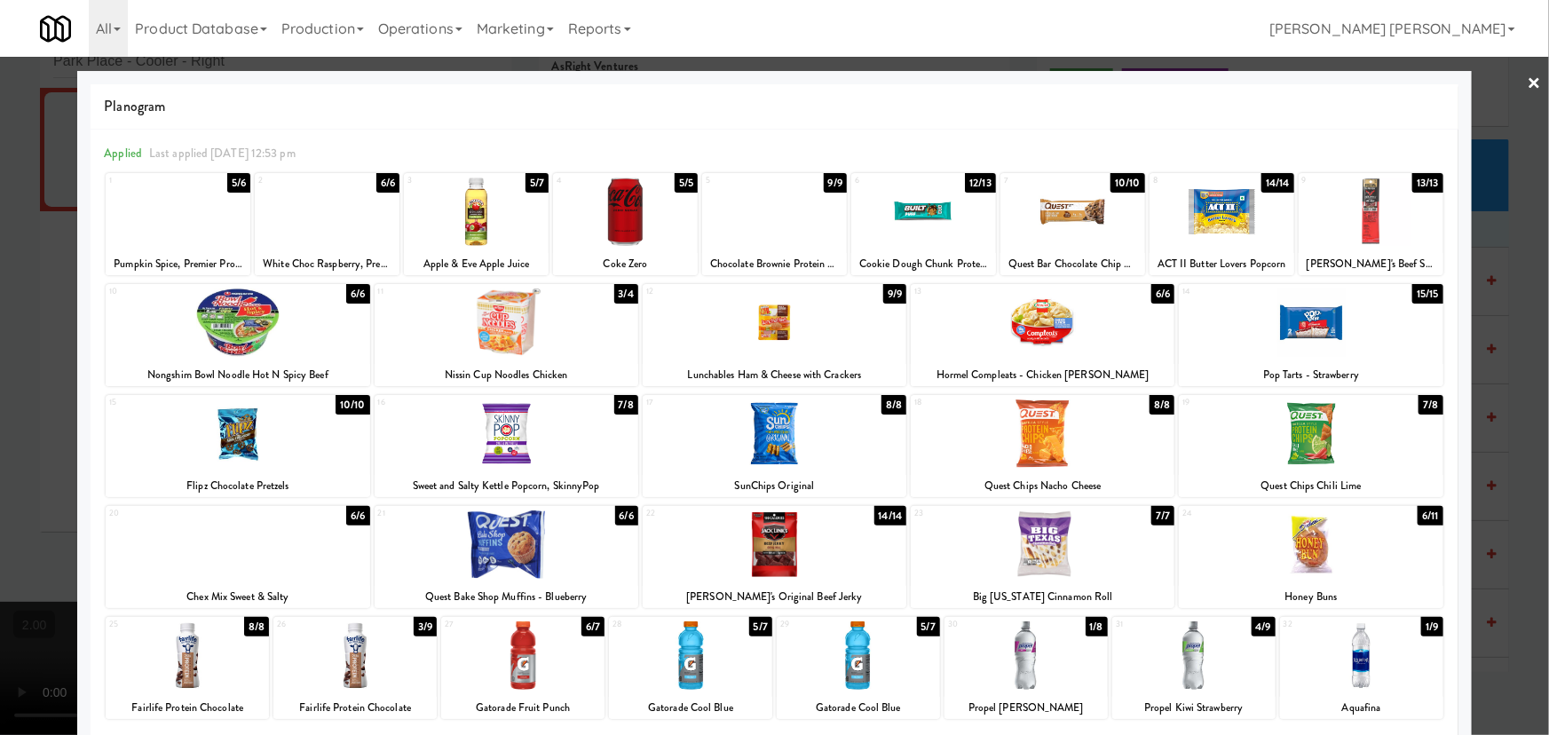
drag, startPoint x: 1012, startPoint y: 650, endPoint x: 1203, endPoint y: 659, distance: 191.0
click at [1012, 650] on div at bounding box center [1025, 655] width 163 height 68
click at [1340, 679] on div at bounding box center [1361, 655] width 163 height 68
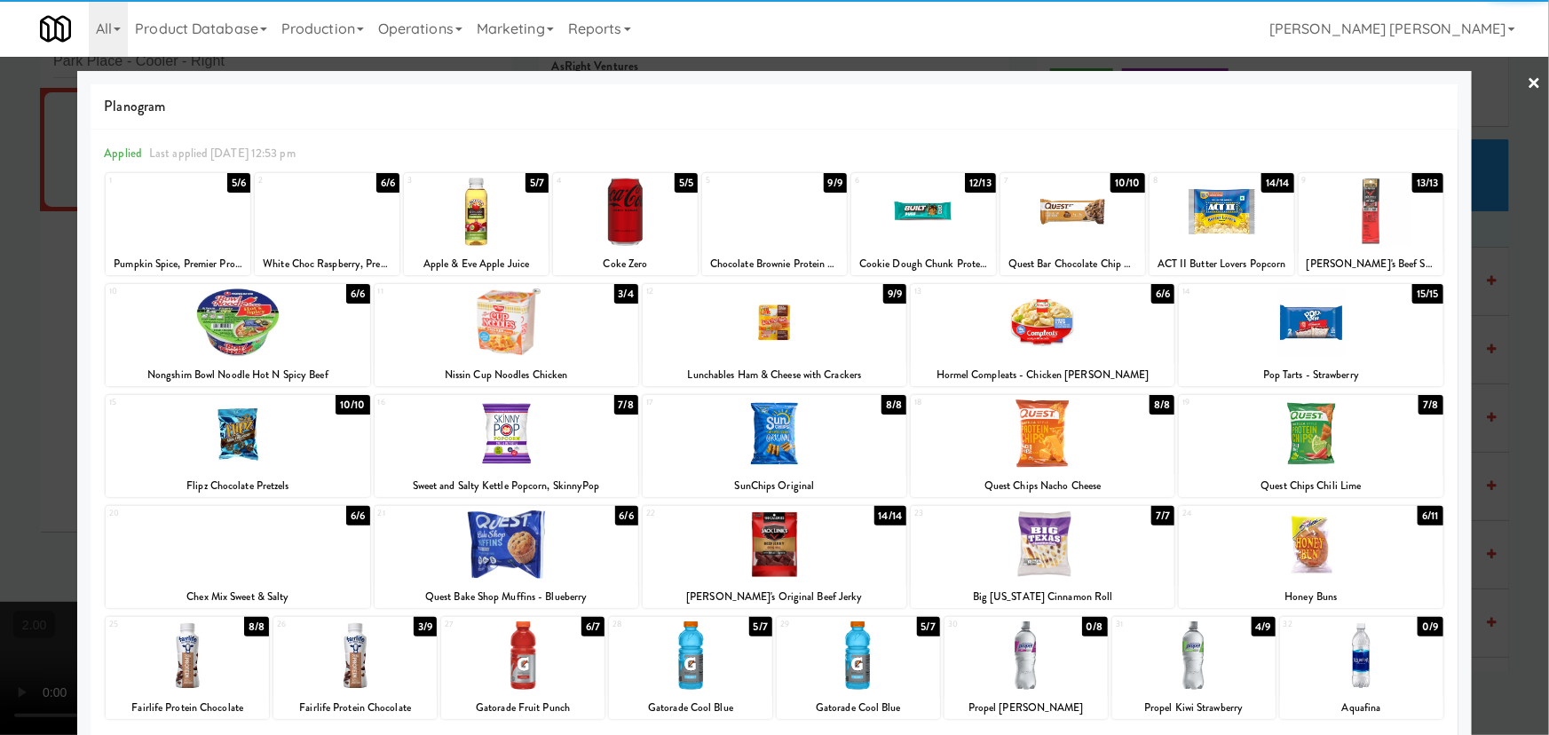
click at [1295, 423] on div at bounding box center [1311, 433] width 264 height 68
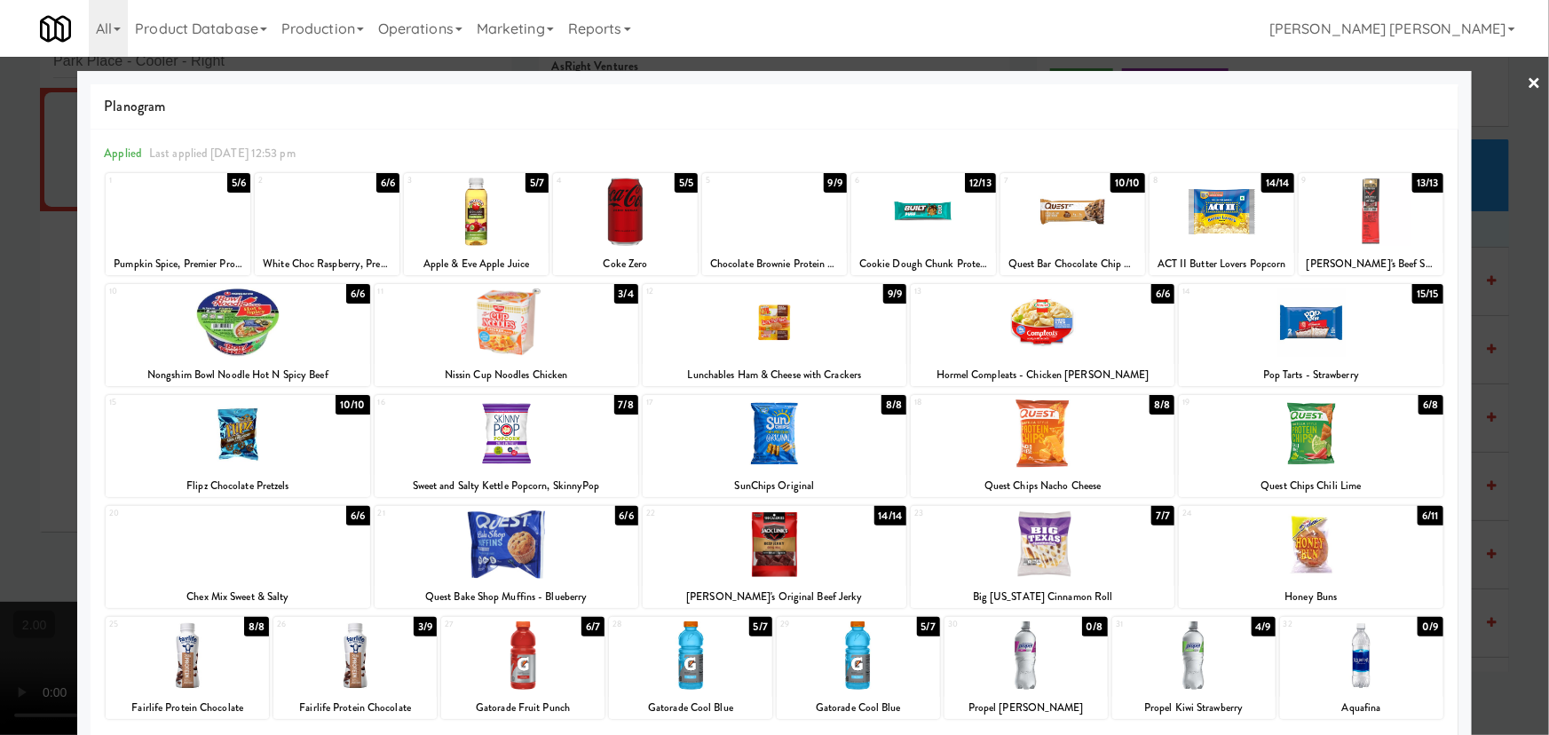
click at [924, 212] on div at bounding box center [923, 212] width 145 height 68
click at [1528, 75] on link "×" at bounding box center [1535, 84] width 14 height 55
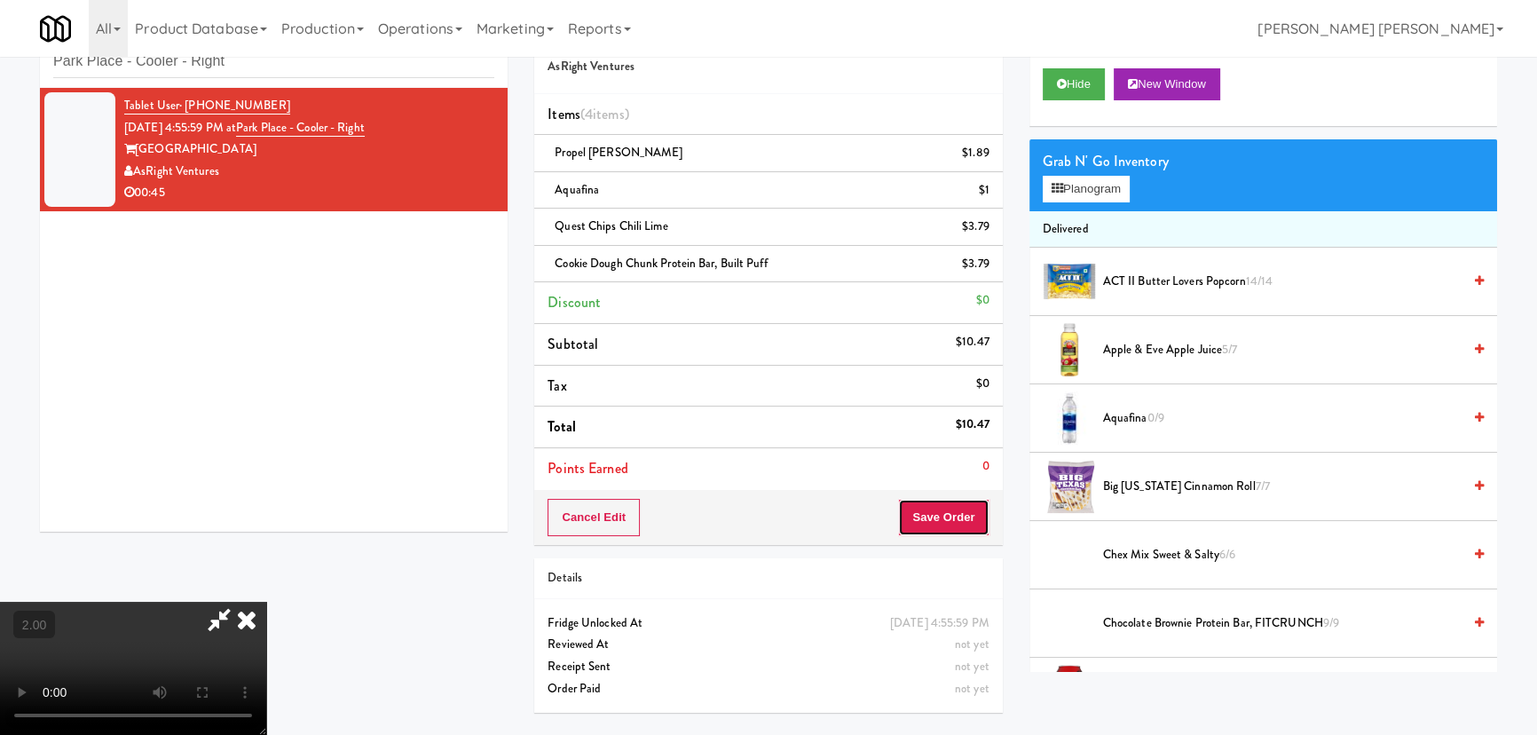
click at [979, 525] on button "Save Order" at bounding box center [943, 517] width 91 height 37
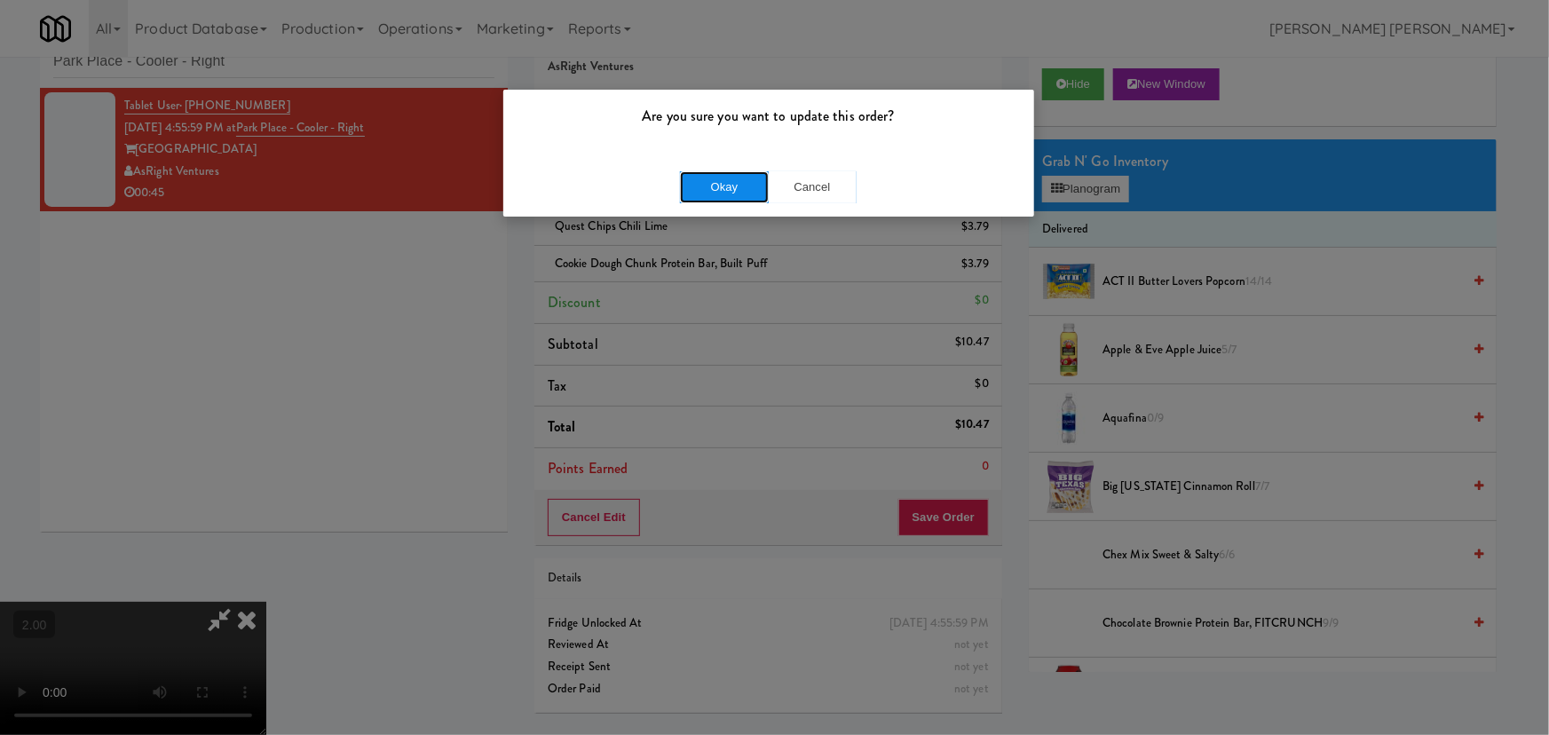
click at [745, 196] on button "Okay" at bounding box center [724, 187] width 89 height 32
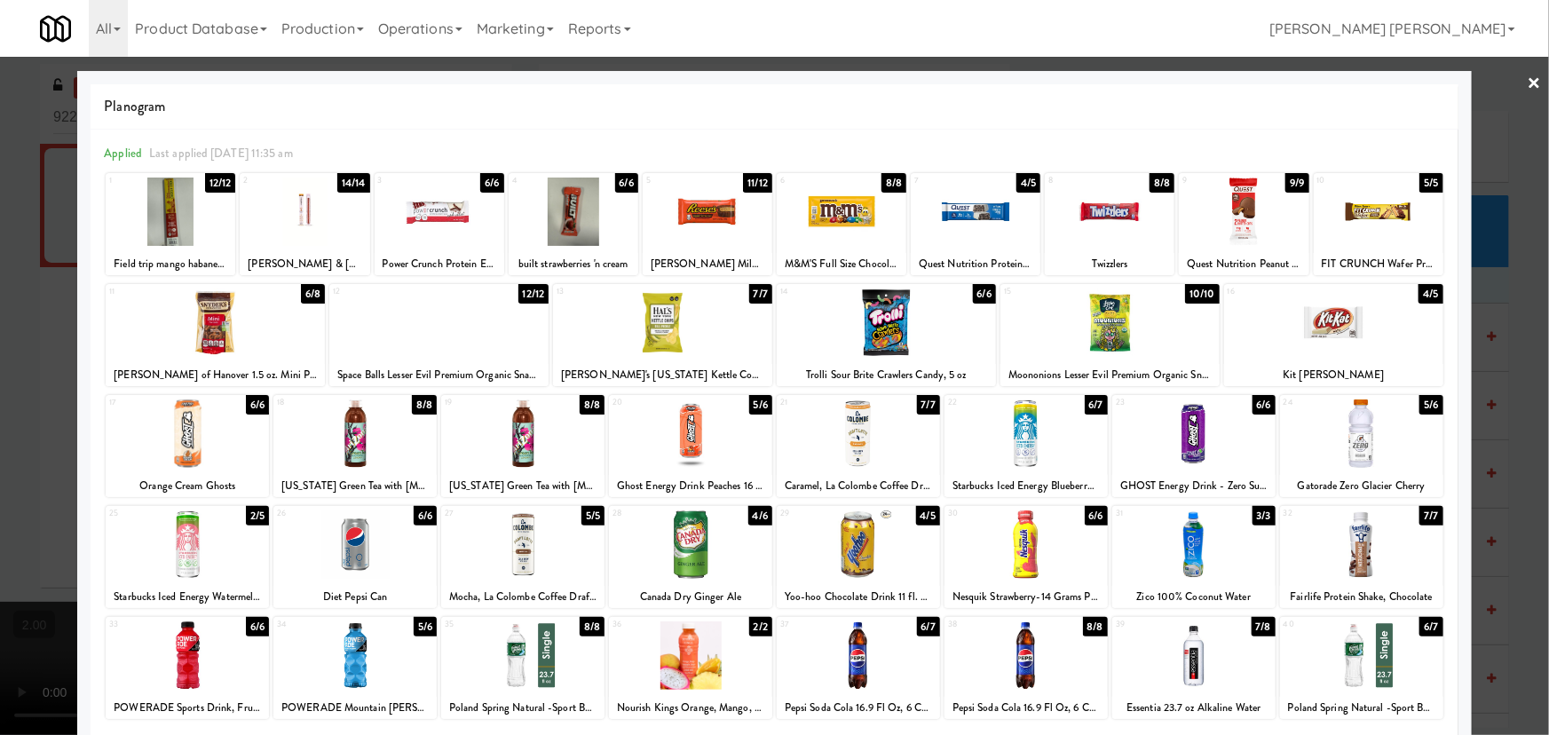
click at [417, 339] on div at bounding box center [438, 322] width 219 height 68
click at [1226, 229] on div at bounding box center [1244, 212] width 130 height 68
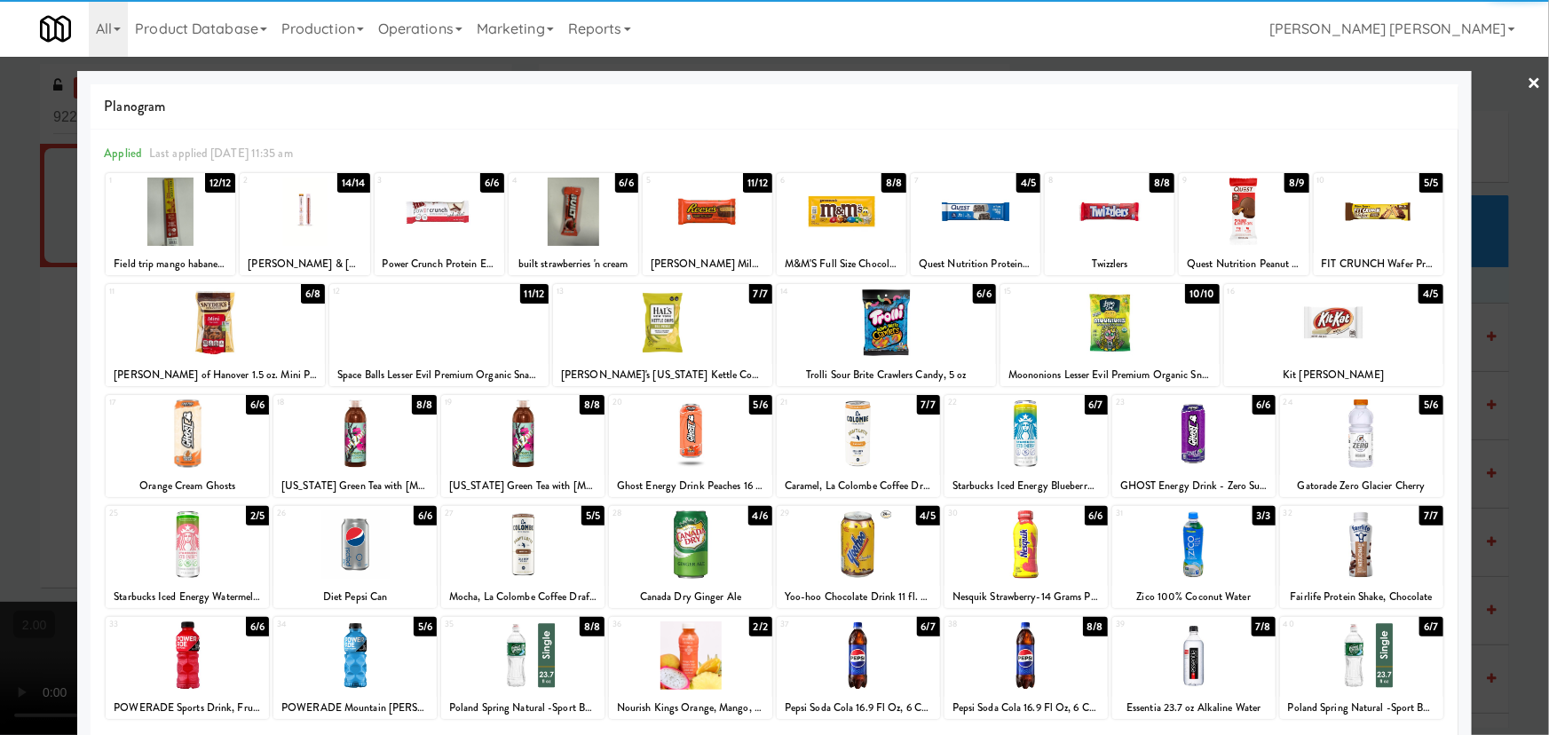
click at [1528, 76] on link "×" at bounding box center [1535, 84] width 14 height 55
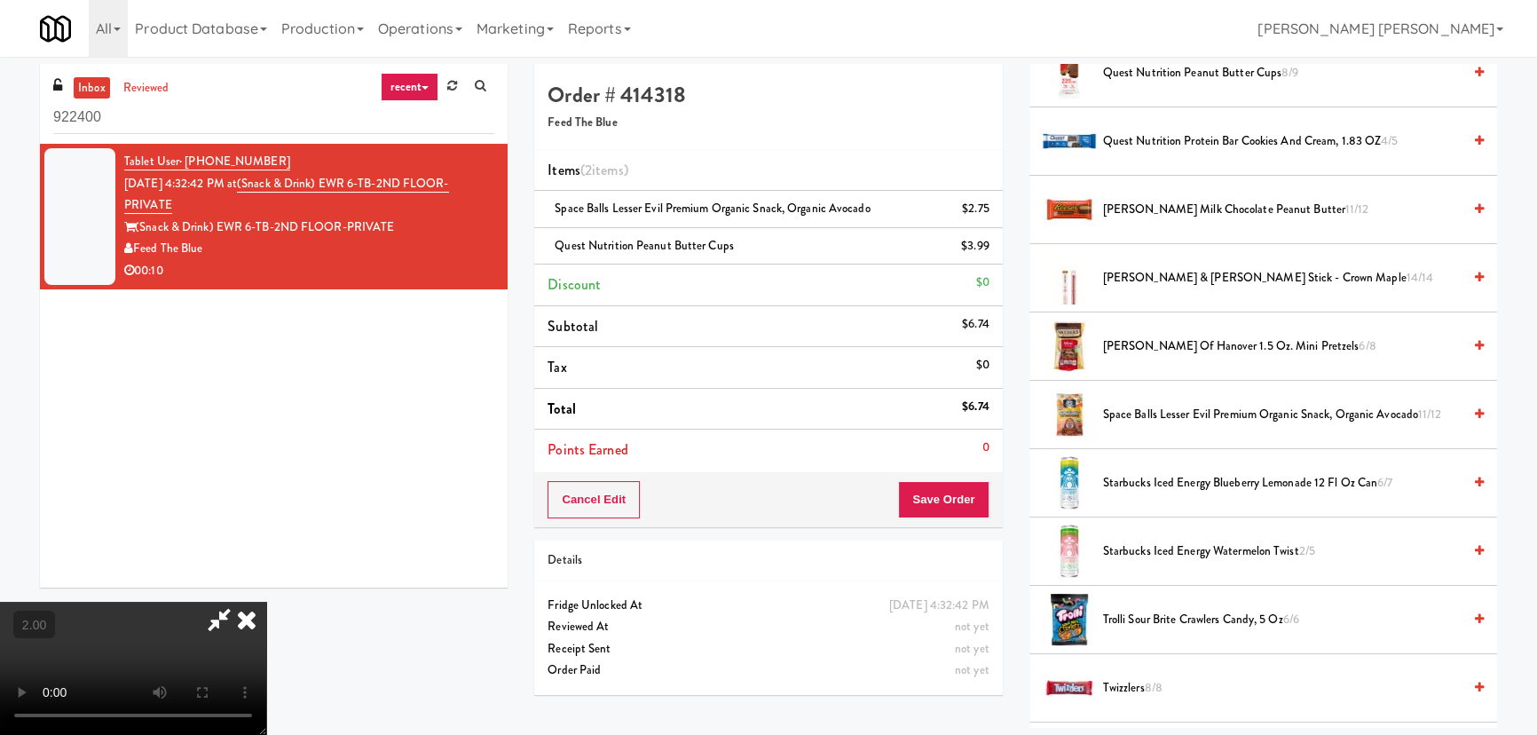
click at [266, 602] on icon at bounding box center [246, 620] width 39 height 36
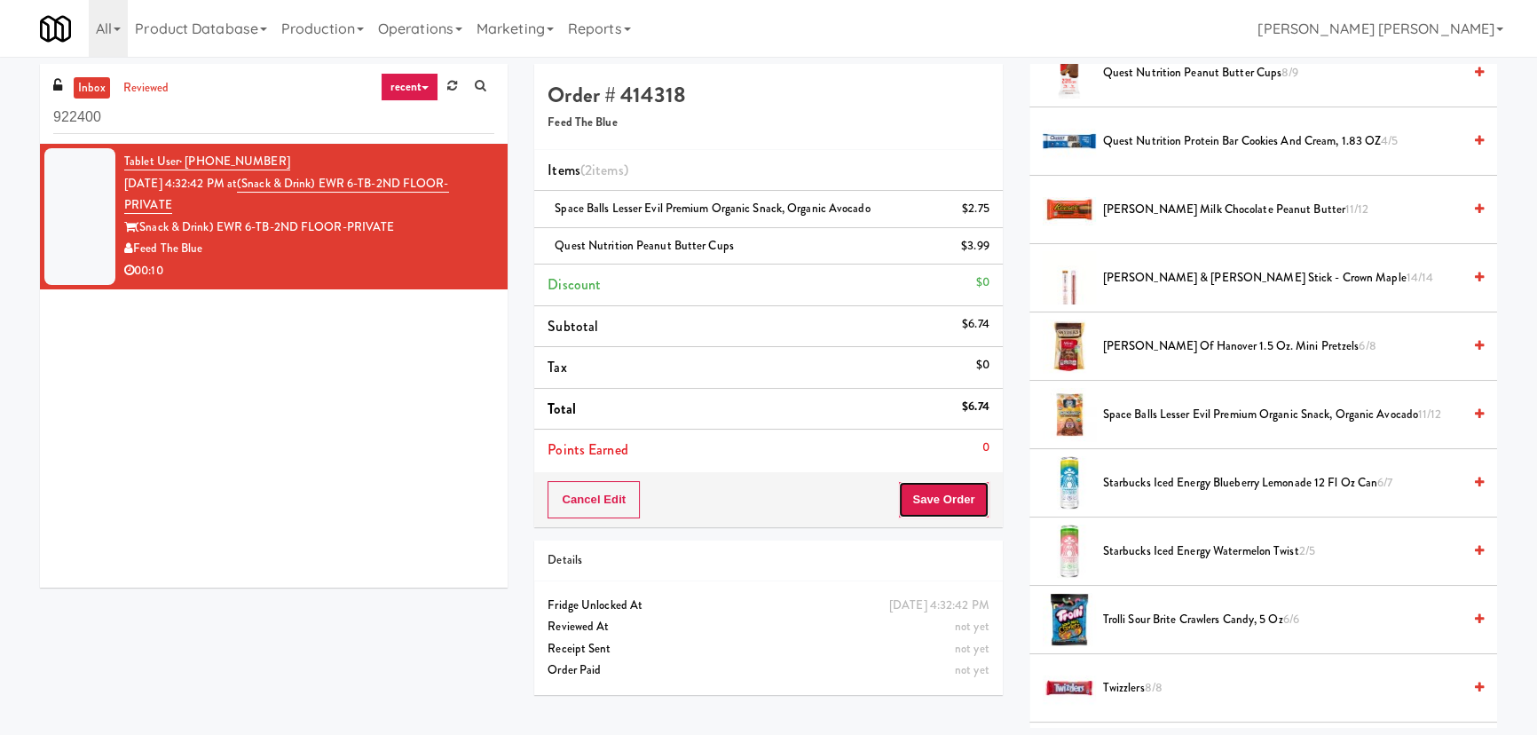
click at [960, 494] on button "Save Order" at bounding box center [943, 499] width 91 height 37
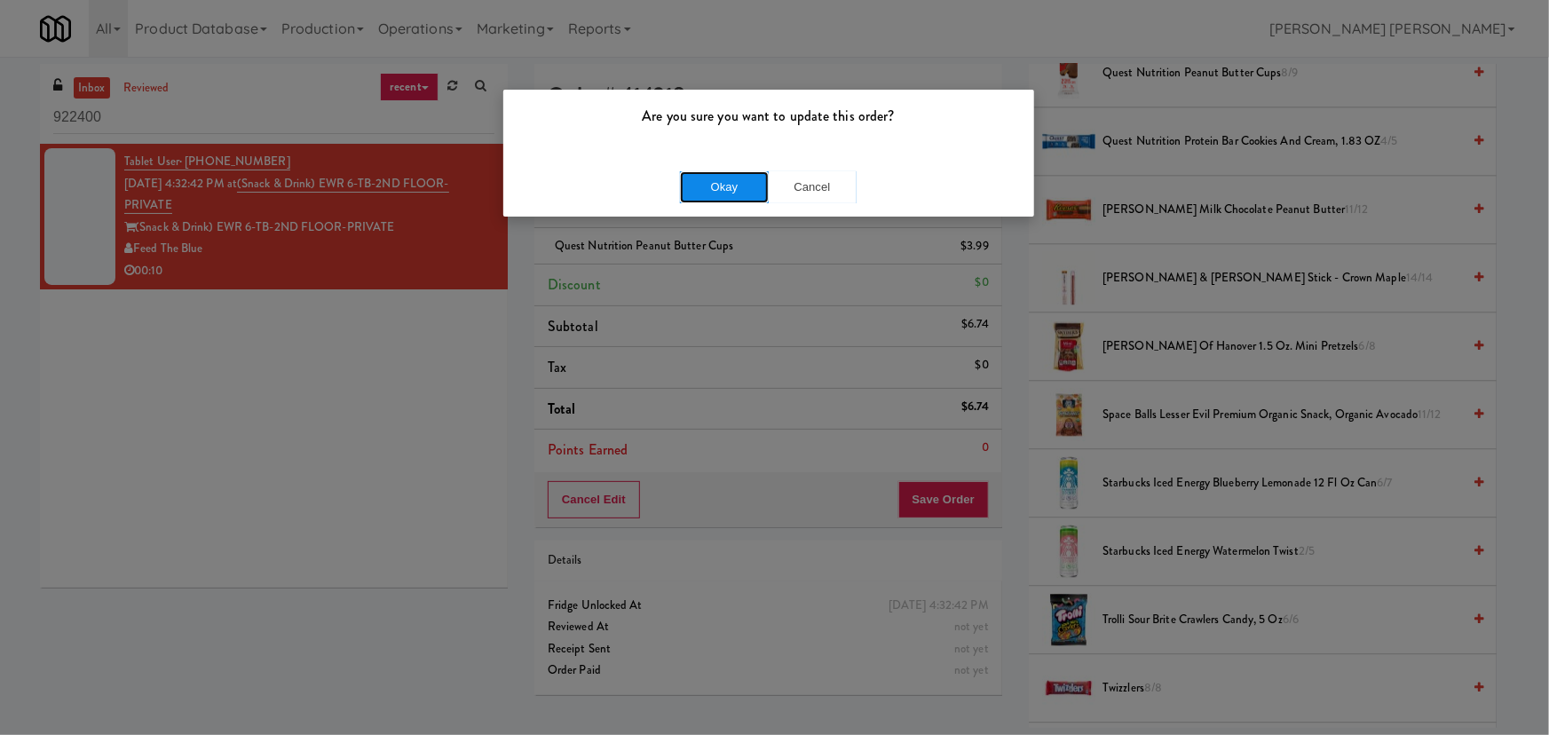
click at [725, 184] on button "Okay" at bounding box center [724, 187] width 89 height 32
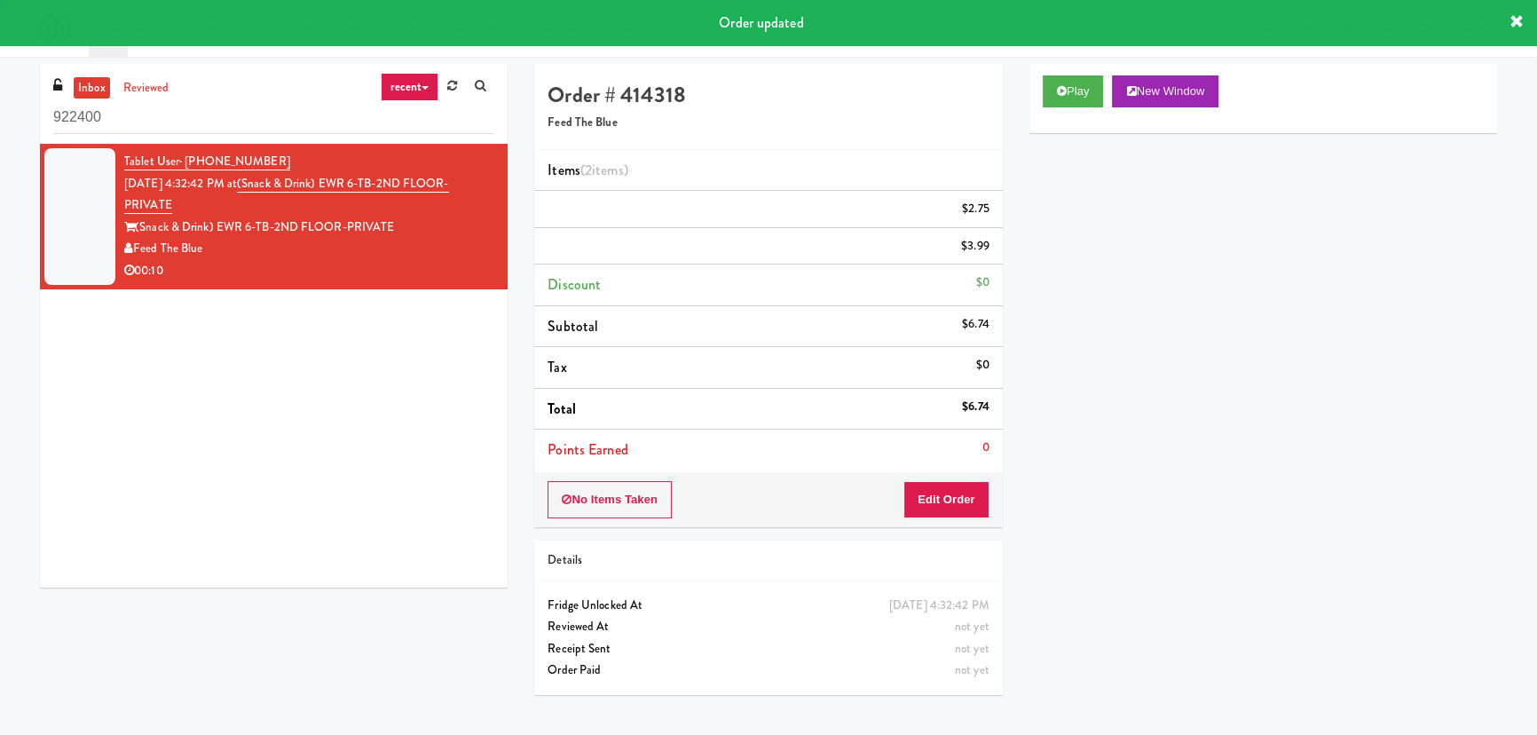
scroll to position [48, 0]
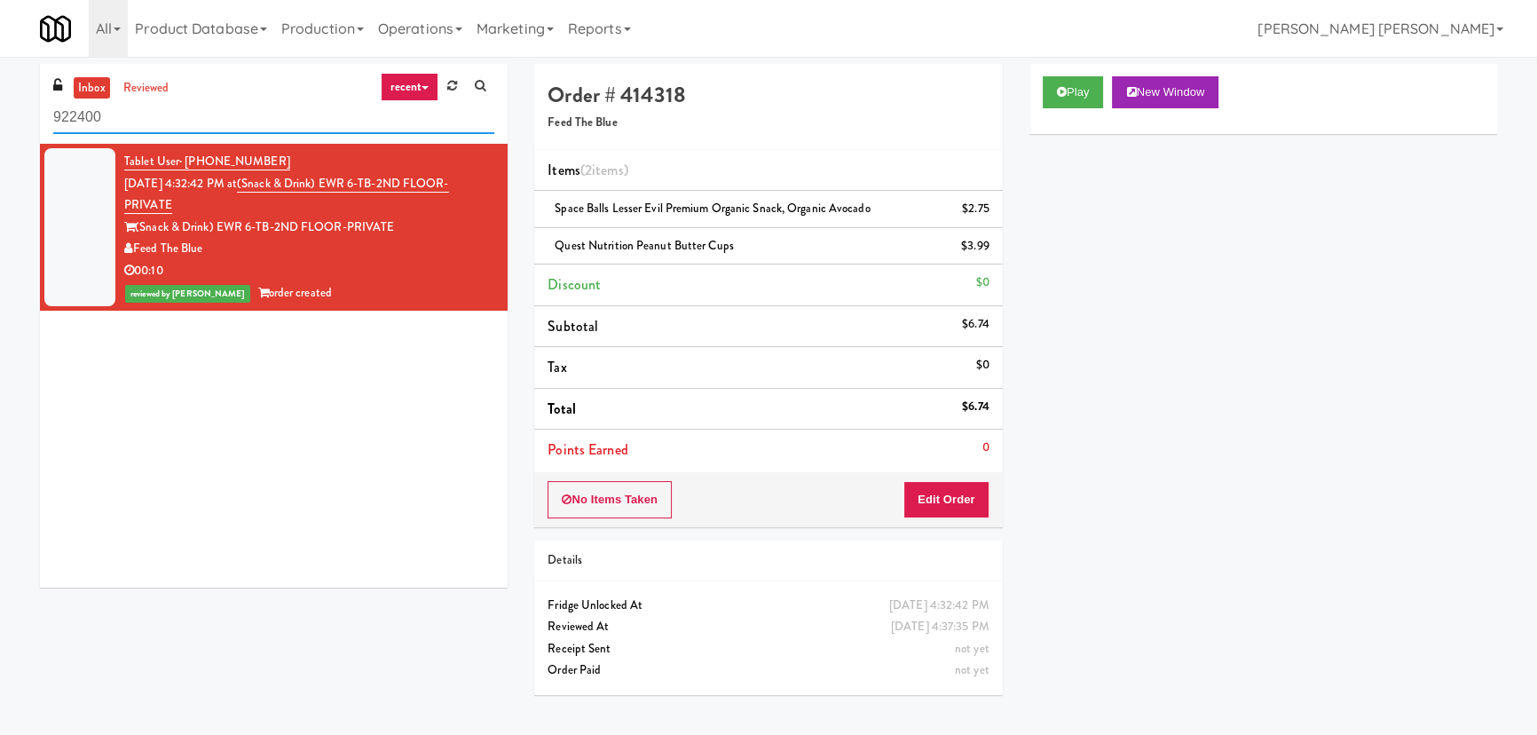
drag, startPoint x: 199, startPoint y: 124, endPoint x: 29, endPoint y: 117, distance: 169.7
click at [29, 117] on div "inbox reviewed recent all unclear take inventory issue suspicious failed recent…" at bounding box center [274, 332] width 494 height 537
paste input "192 Shoreline Combo B"
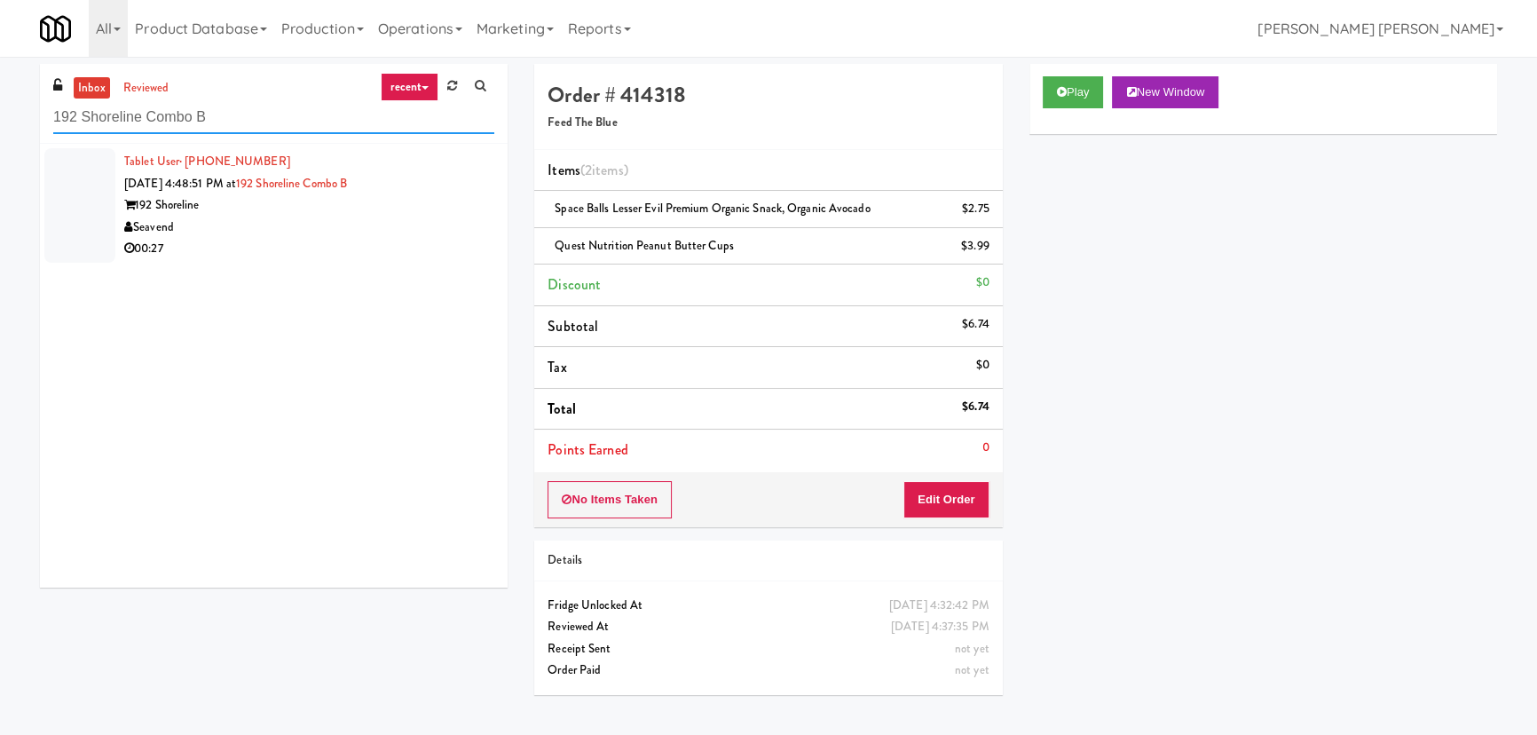
type input "192 Shoreline Combo B"
click at [308, 249] on div "00:27" at bounding box center [309, 249] width 370 height 22
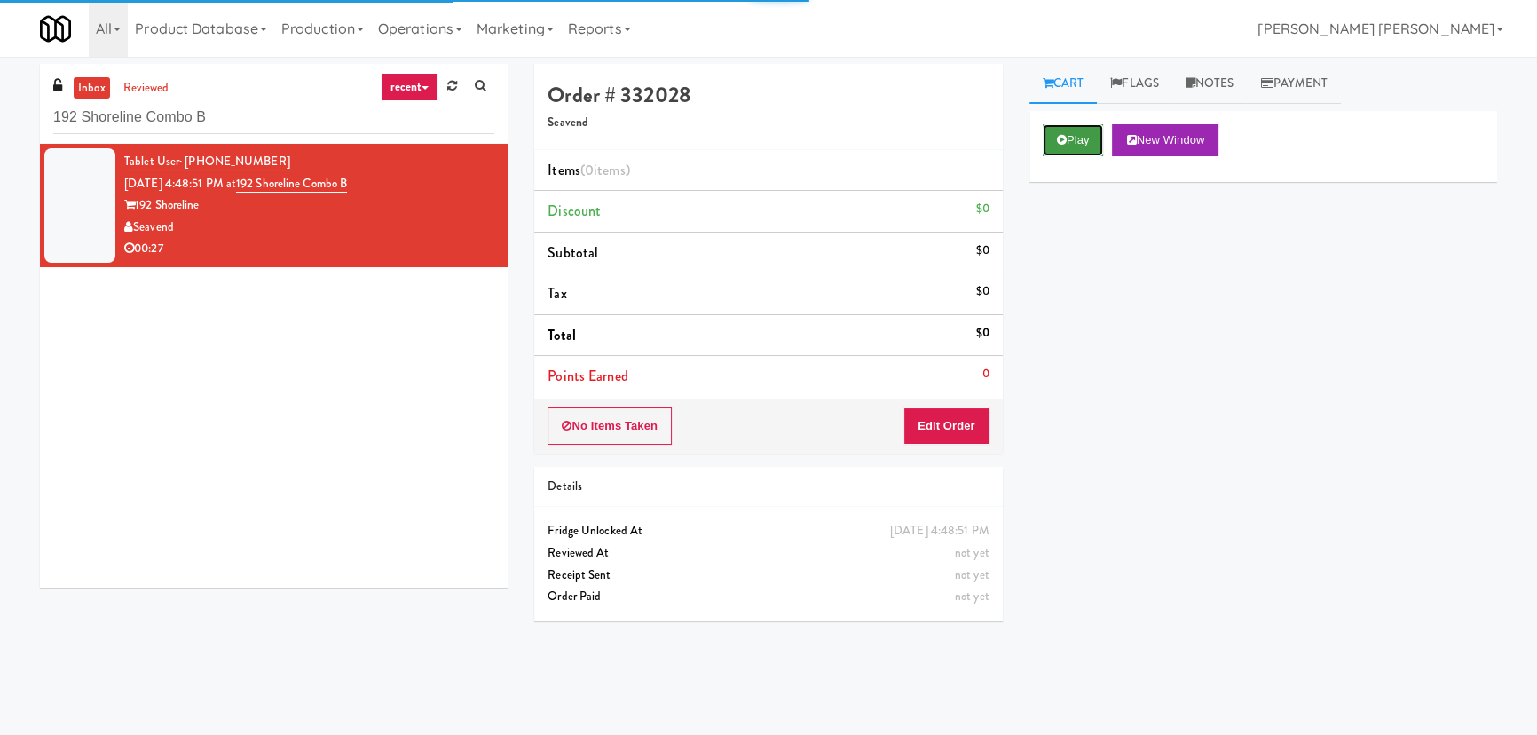
click at [1080, 138] on button "Play" at bounding box center [1073, 140] width 61 height 32
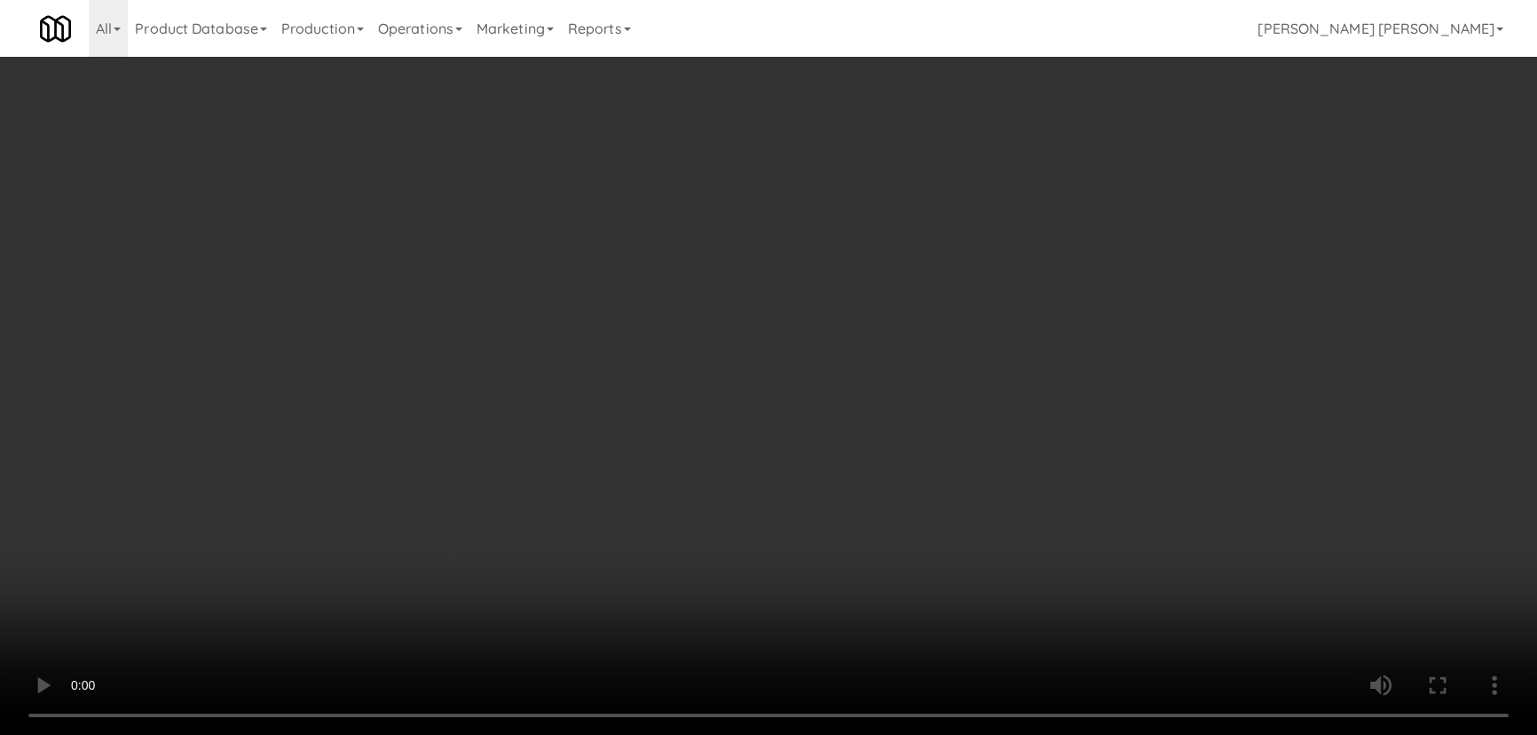
scroll to position [36, 0]
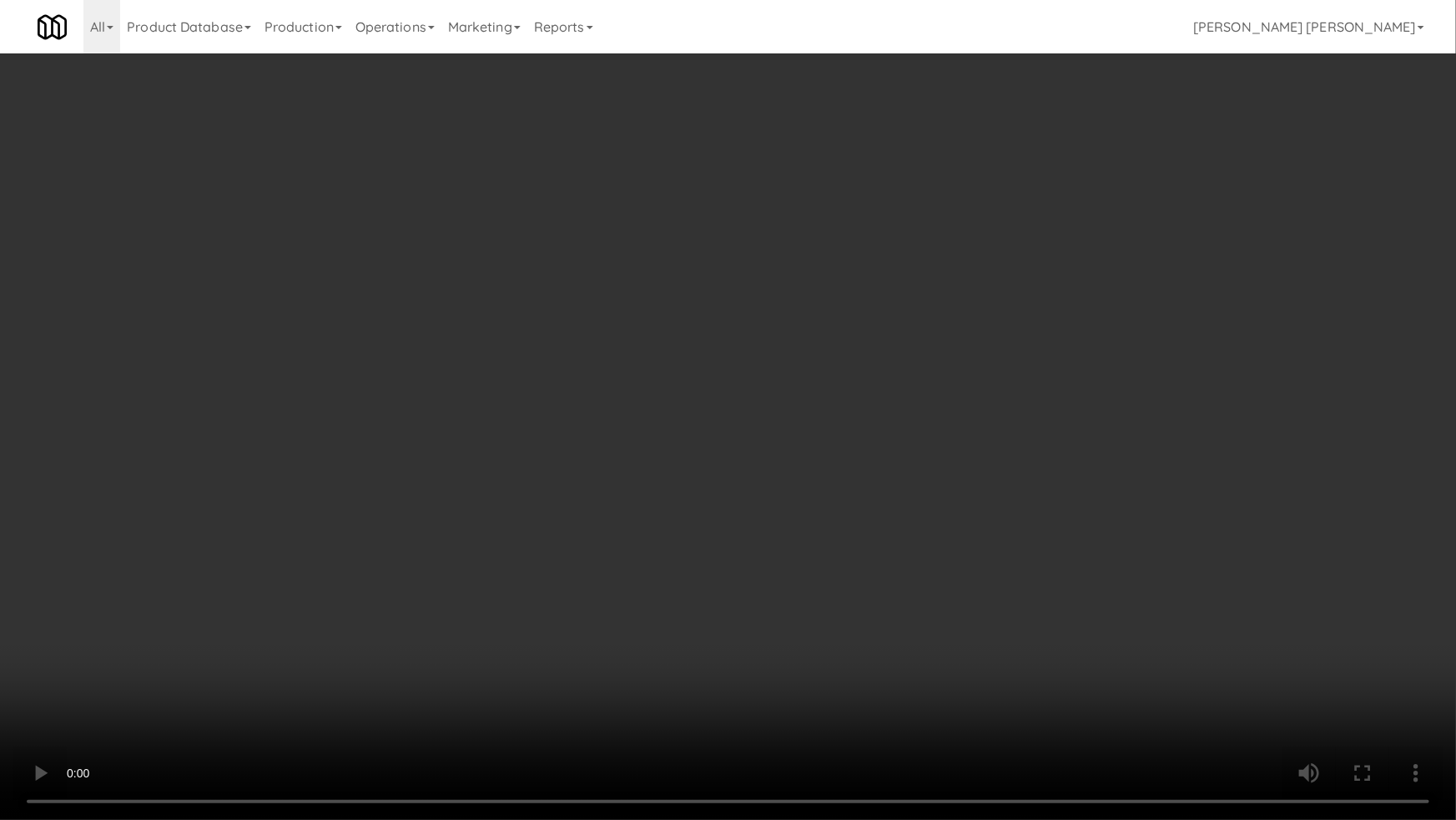
drag, startPoint x: 800, startPoint y: 733, endPoint x: 868, endPoint y: 735, distance: 68.0
click at [835, 690] on video at bounding box center [728, 410] width 1456 height 820
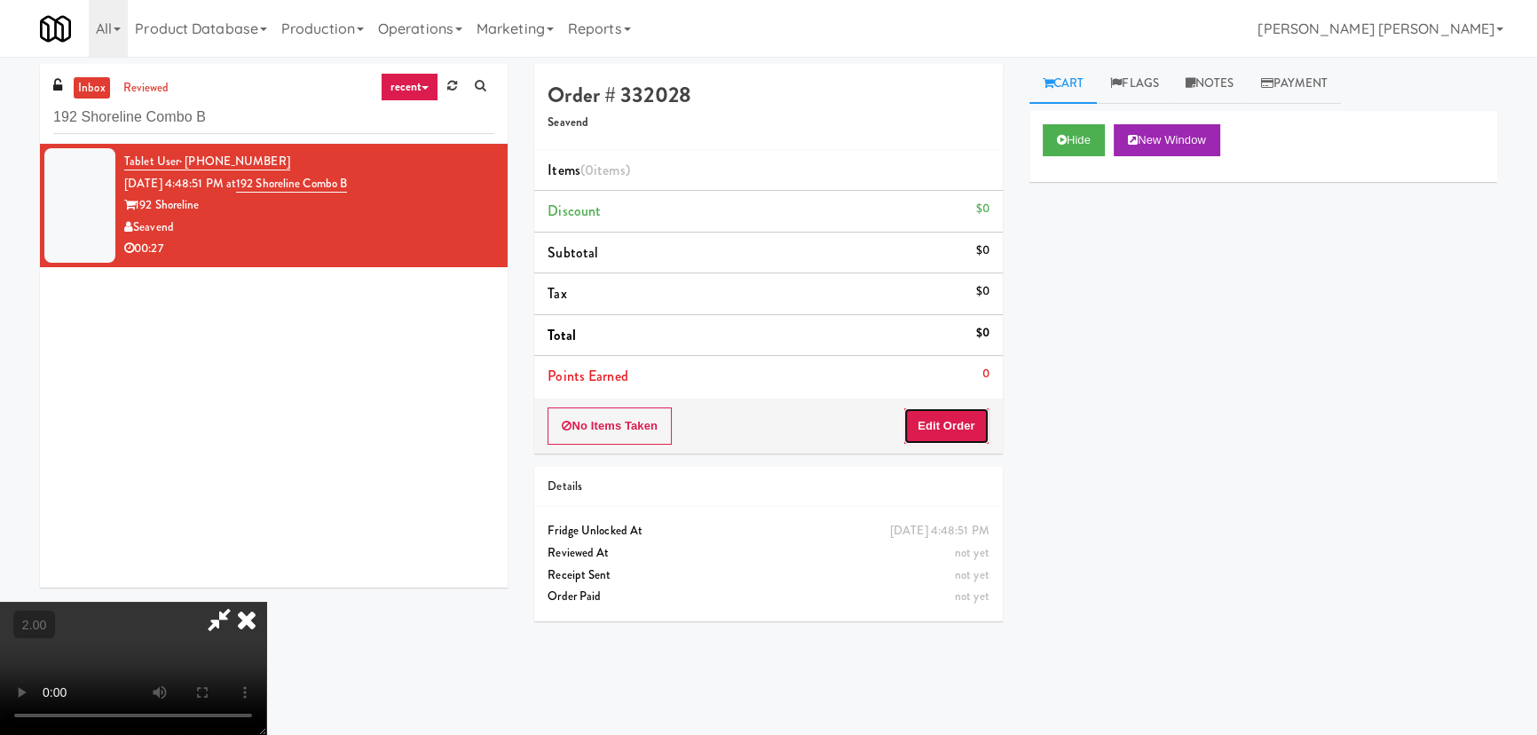
click at [963, 432] on button "Edit Order" at bounding box center [947, 425] width 86 height 37
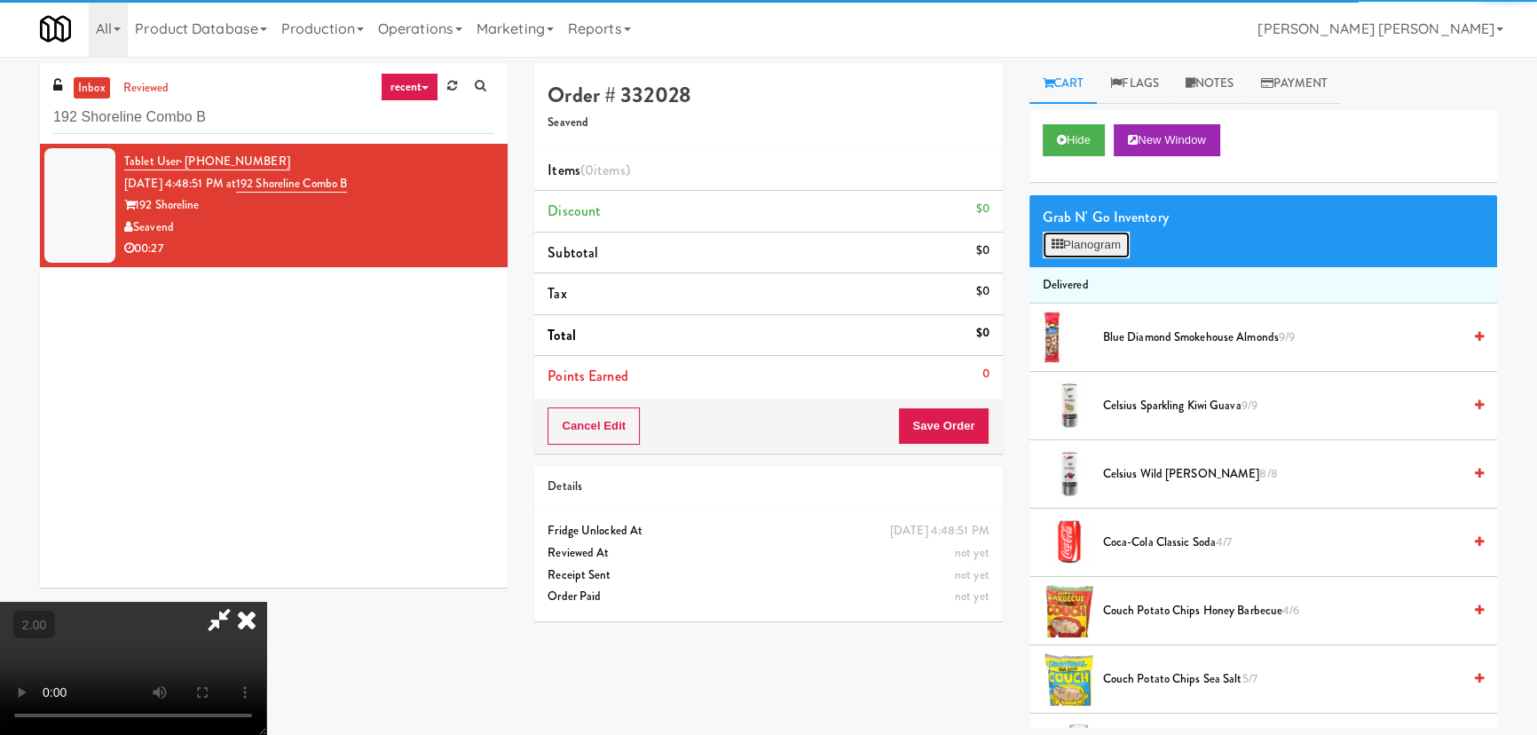
click at [1084, 236] on button "Planogram" at bounding box center [1086, 245] width 87 height 27
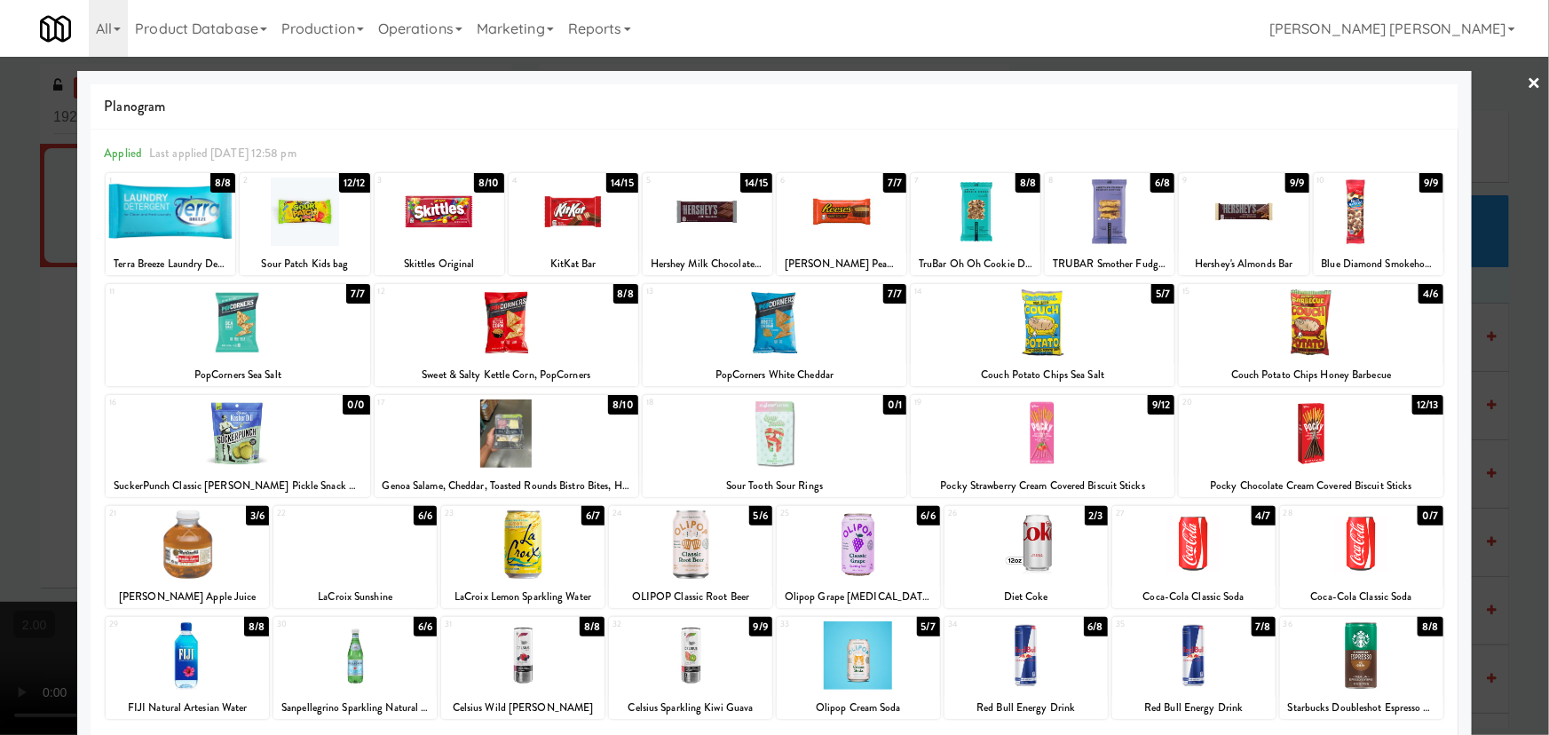
click at [359, 675] on div at bounding box center [354, 655] width 163 height 68
click at [344, 549] on div at bounding box center [354, 544] width 163 height 68
click at [1344, 541] on div at bounding box center [1361, 544] width 163 height 68
click at [1528, 80] on link "×" at bounding box center [1535, 84] width 14 height 55
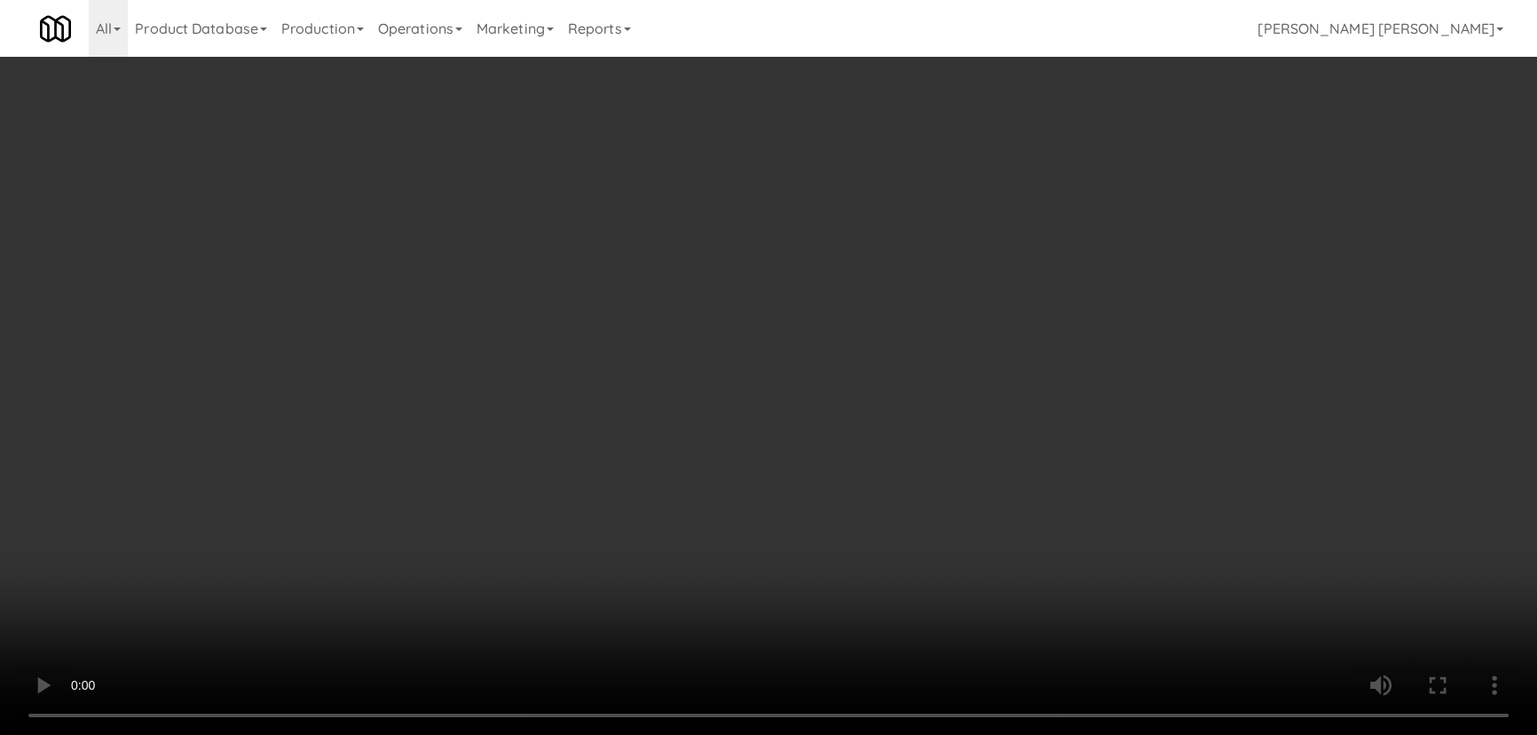
scroll to position [807, 0]
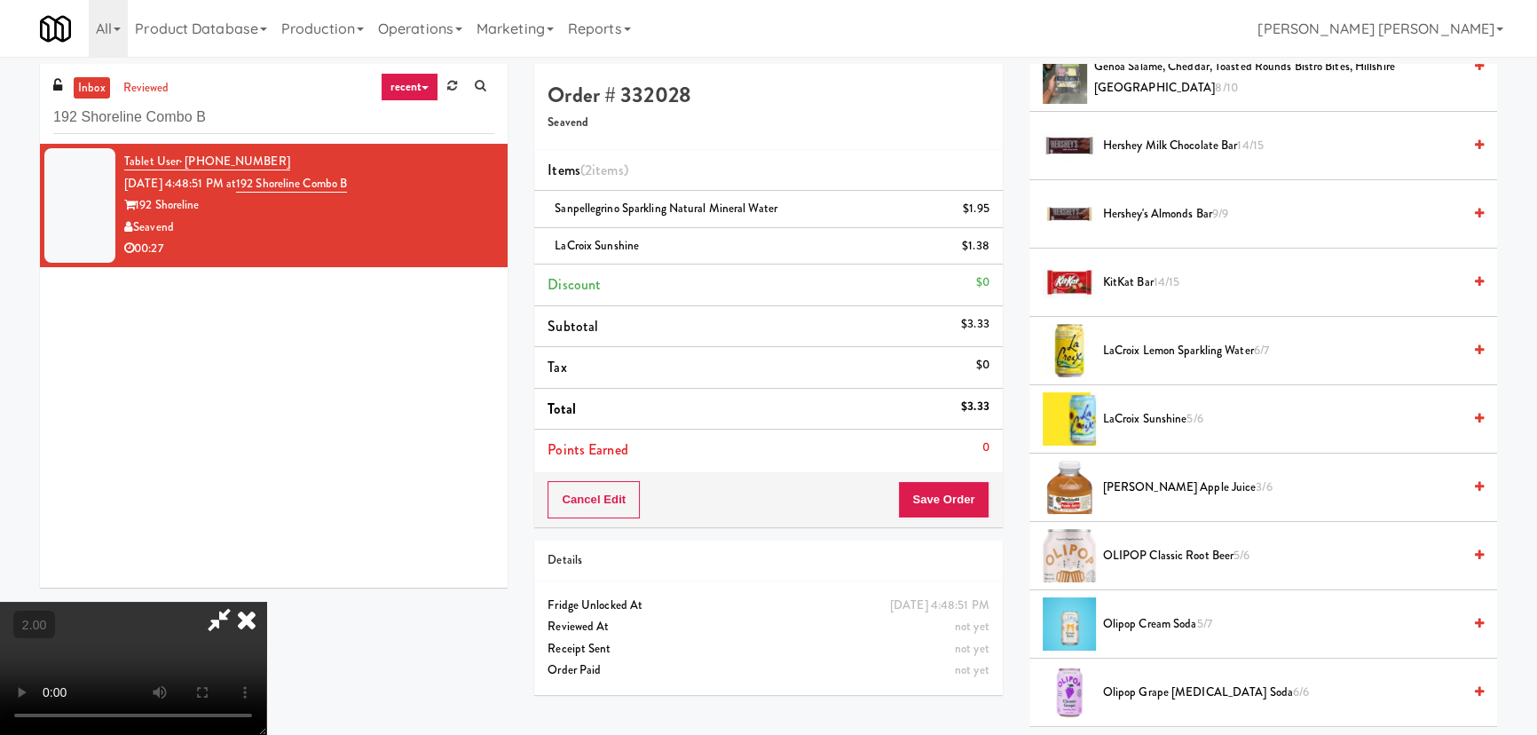
click at [1149, 488] on span "Martinelli's Apple Juice 3/6" at bounding box center [1282, 488] width 359 height 22
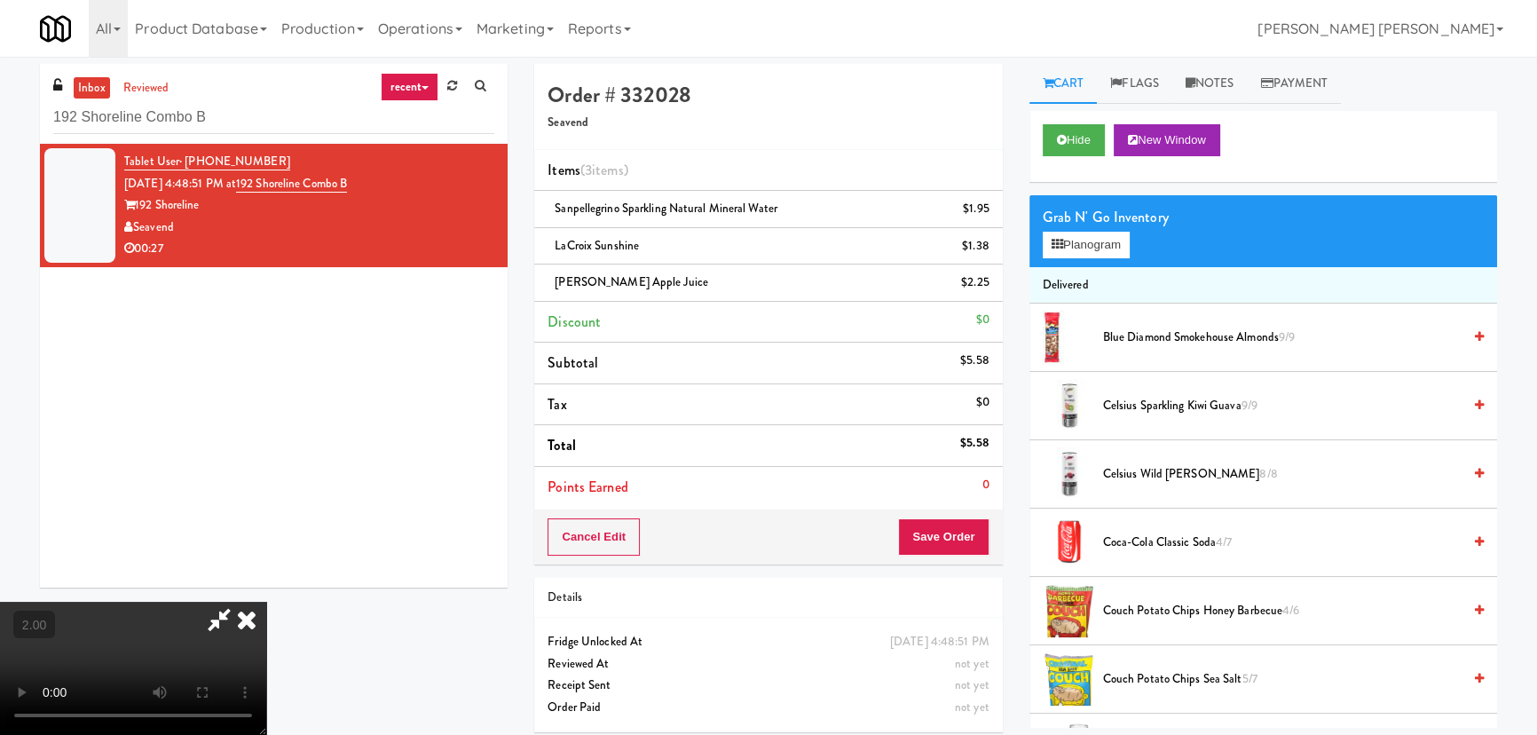
scroll to position [0, 0]
click at [1115, 242] on button "Planogram" at bounding box center [1086, 245] width 87 height 27
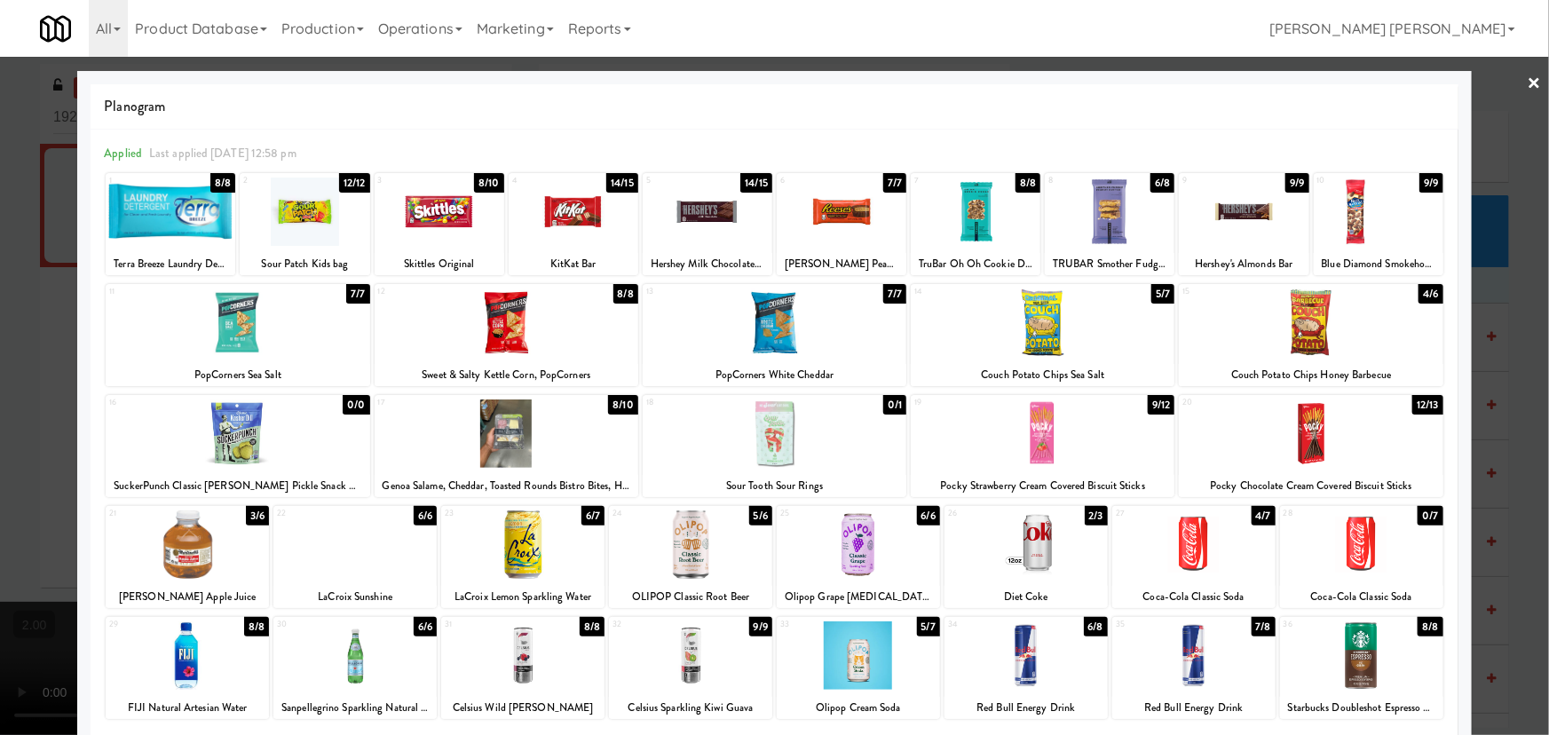
click at [1528, 83] on link "×" at bounding box center [1535, 84] width 14 height 55
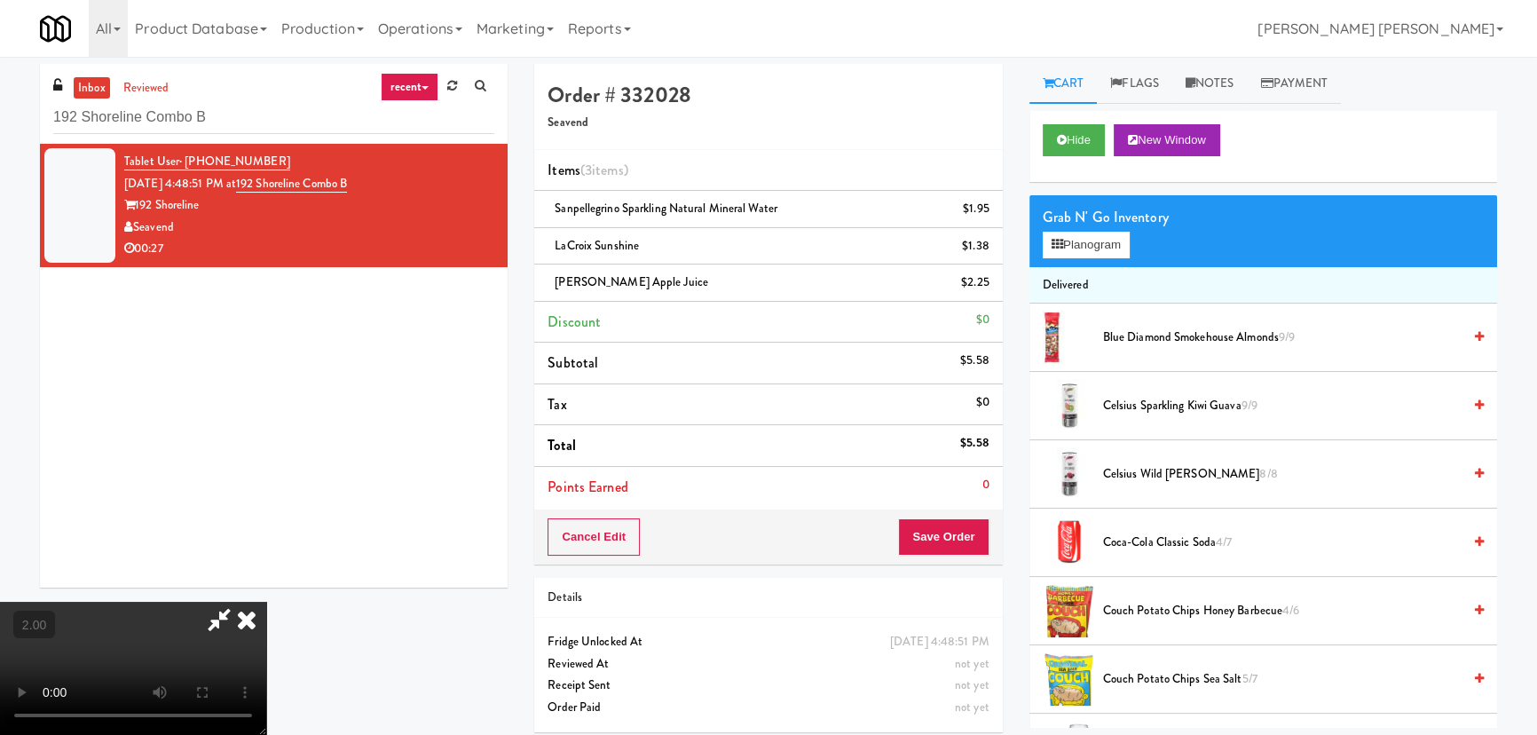
click at [266, 602] on icon at bounding box center [246, 620] width 39 height 36
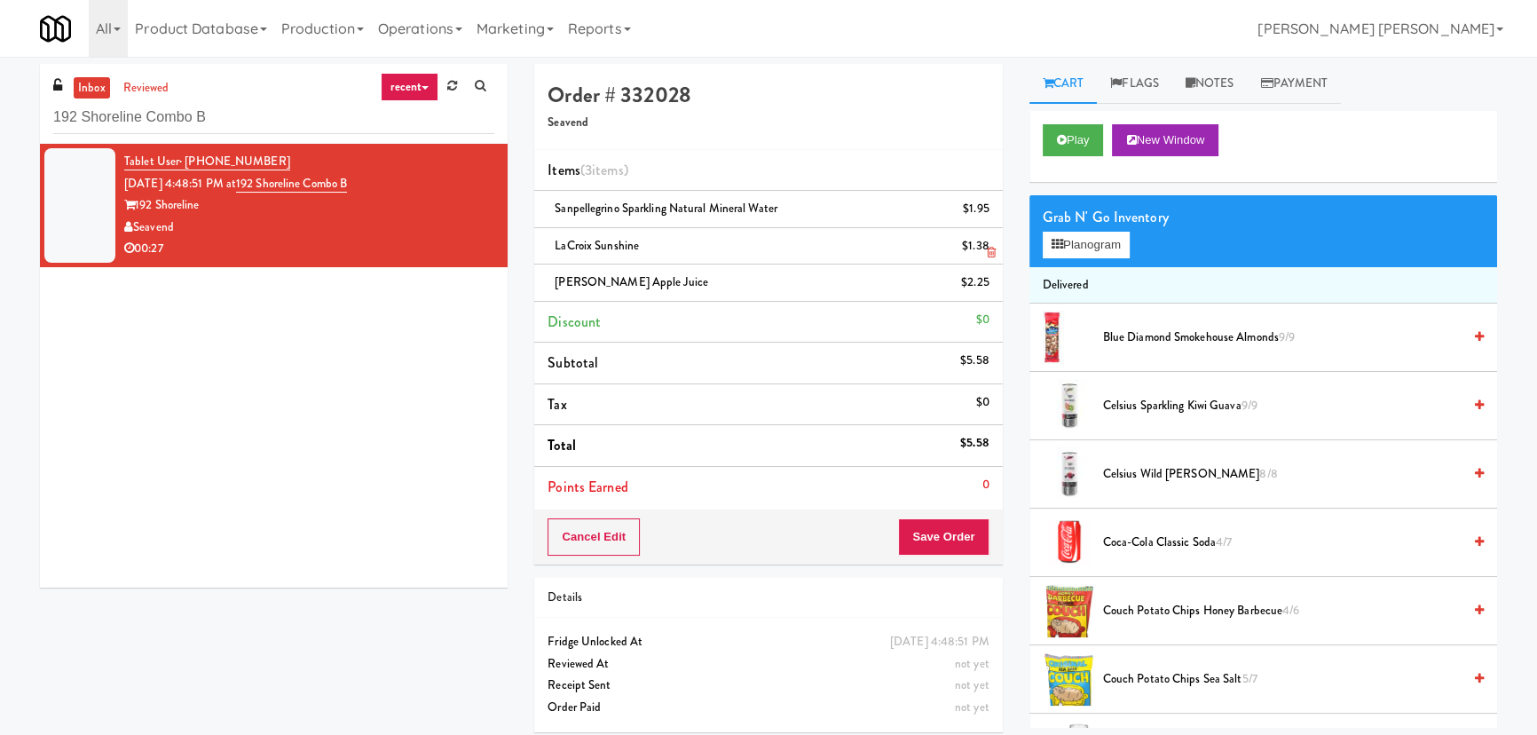
click at [994, 249] on icon at bounding box center [991, 253] width 9 height 12
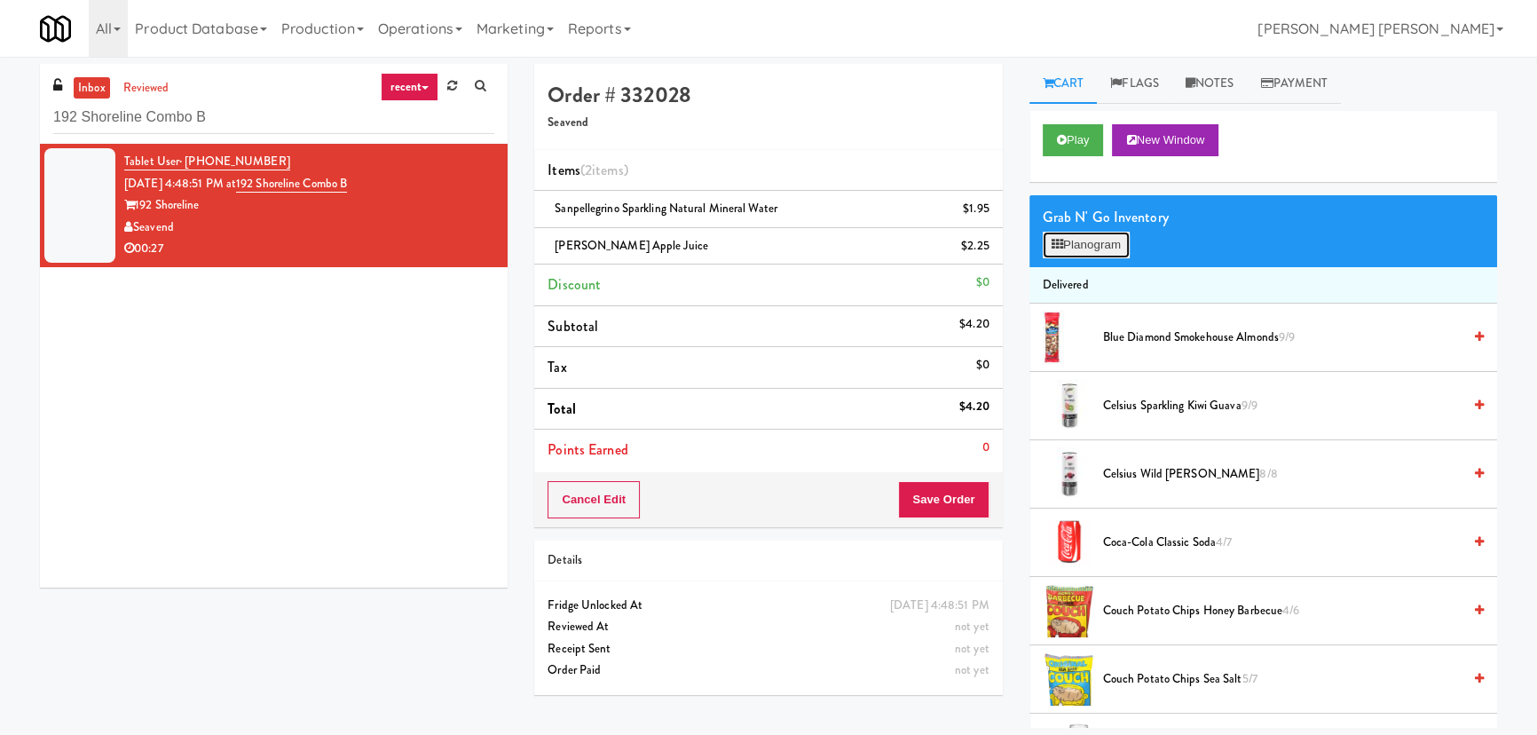
click at [1093, 237] on button "Planogram" at bounding box center [1086, 245] width 87 height 27
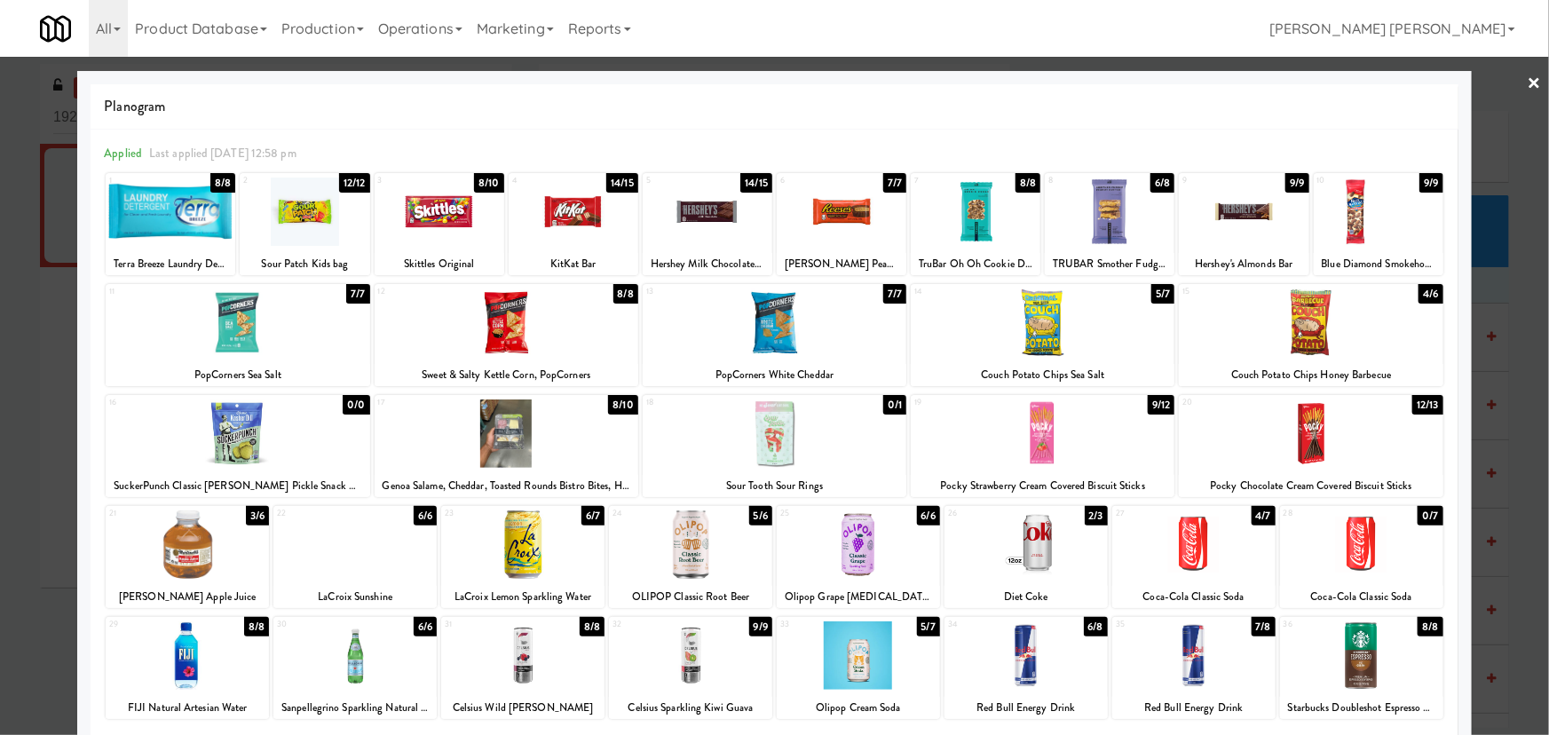
click at [1176, 545] on div at bounding box center [1193, 544] width 163 height 68
click at [1531, 79] on div at bounding box center [774, 367] width 1549 height 735
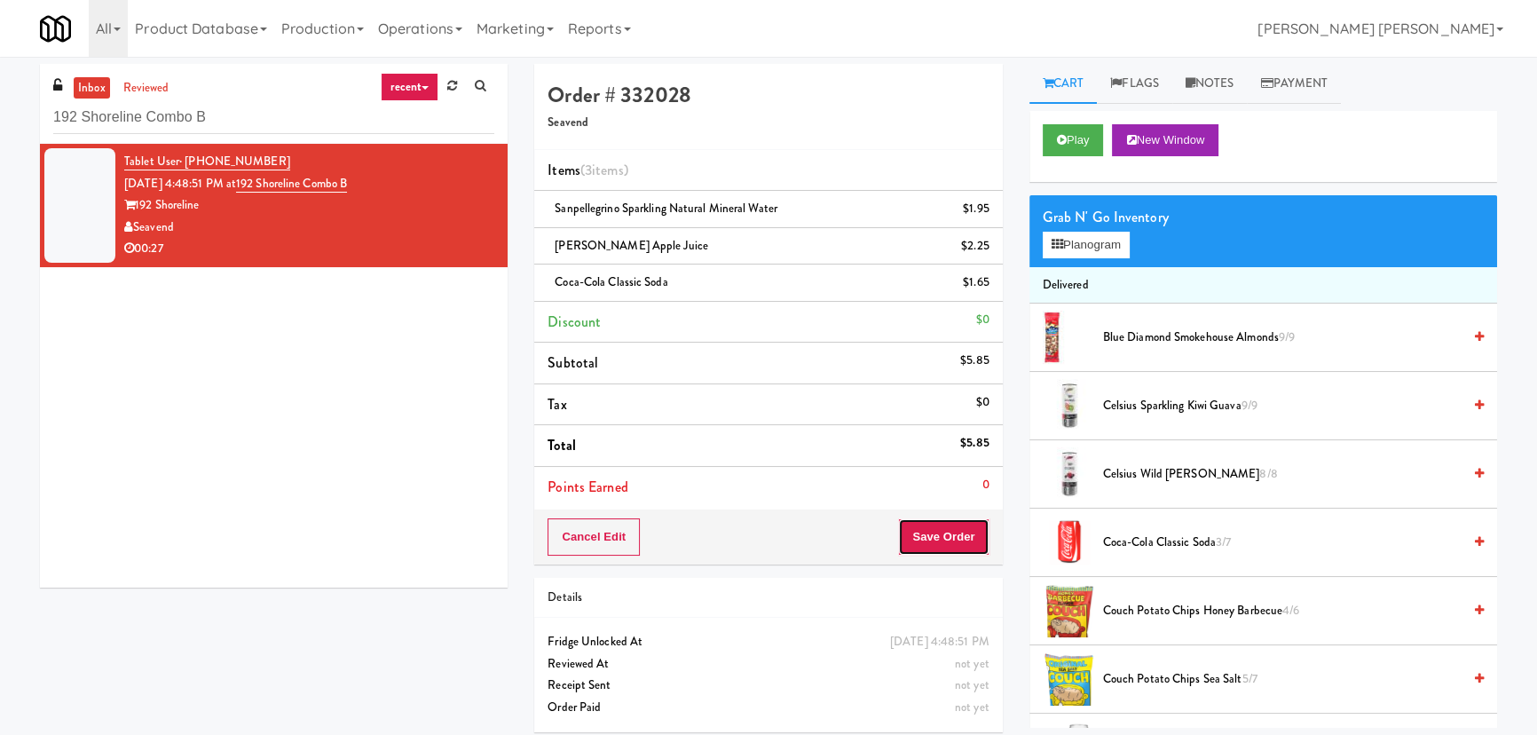
click at [939, 533] on button "Save Order" at bounding box center [943, 536] width 91 height 37
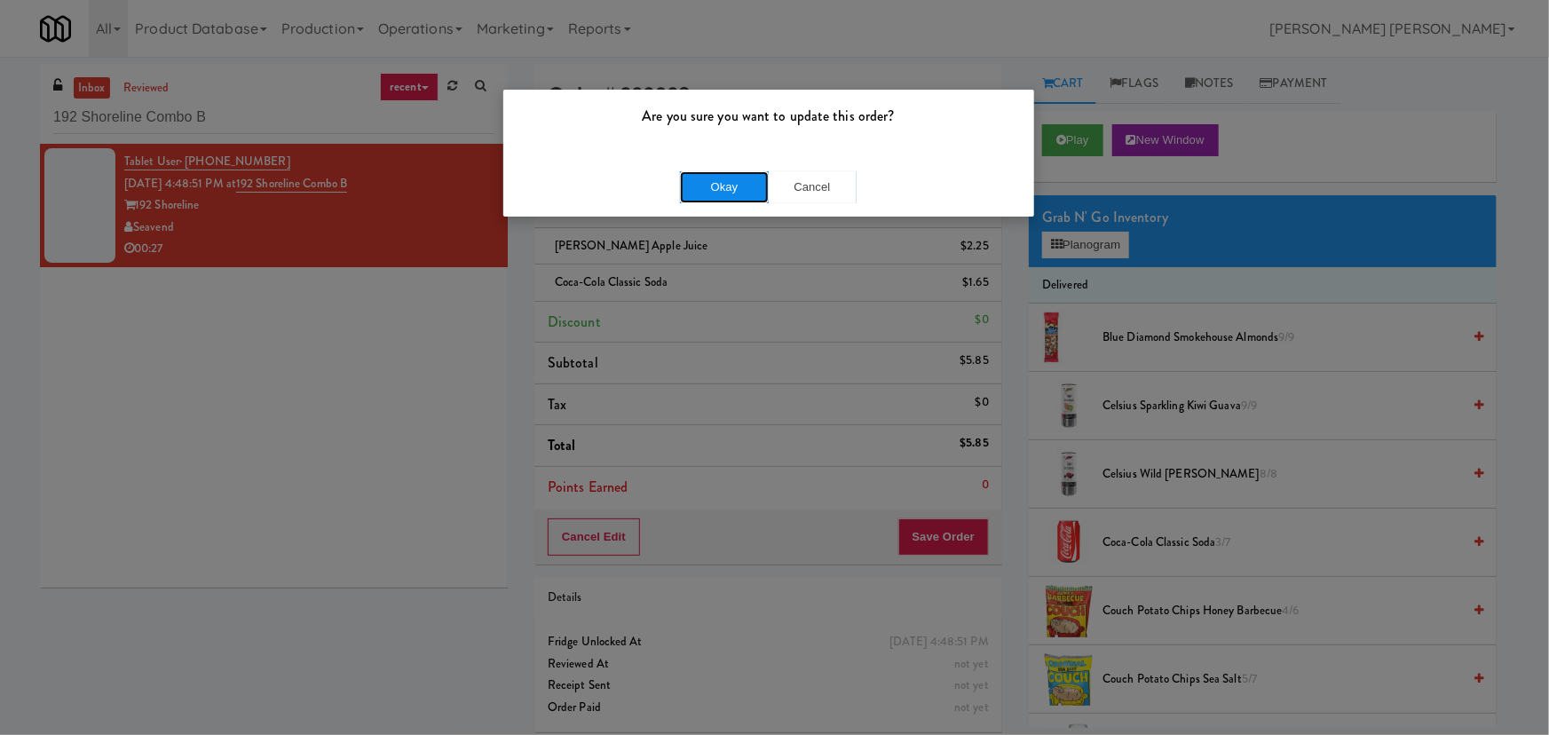
click at [728, 184] on button "Okay" at bounding box center [724, 187] width 89 height 32
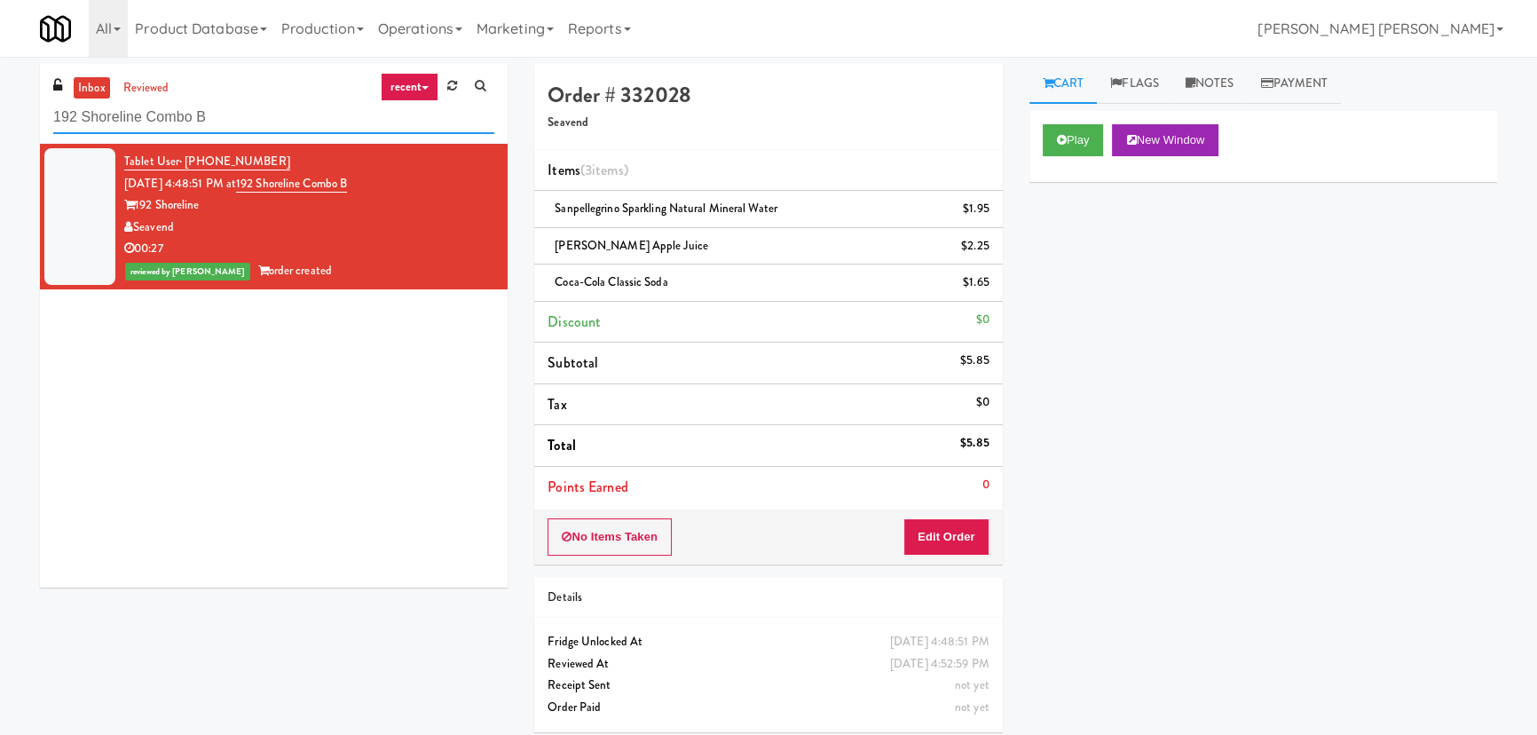
drag, startPoint x: 296, startPoint y: 114, endPoint x: 39, endPoint y: 129, distance: 257.0
click at [40, 129] on div "inbox reviewed recent all unclear take inventory issue suspicious failed recent…" at bounding box center [274, 104] width 468 height 80
paste input "Locale - Fridge - Right"
type input "Locale - Fridge - Right"
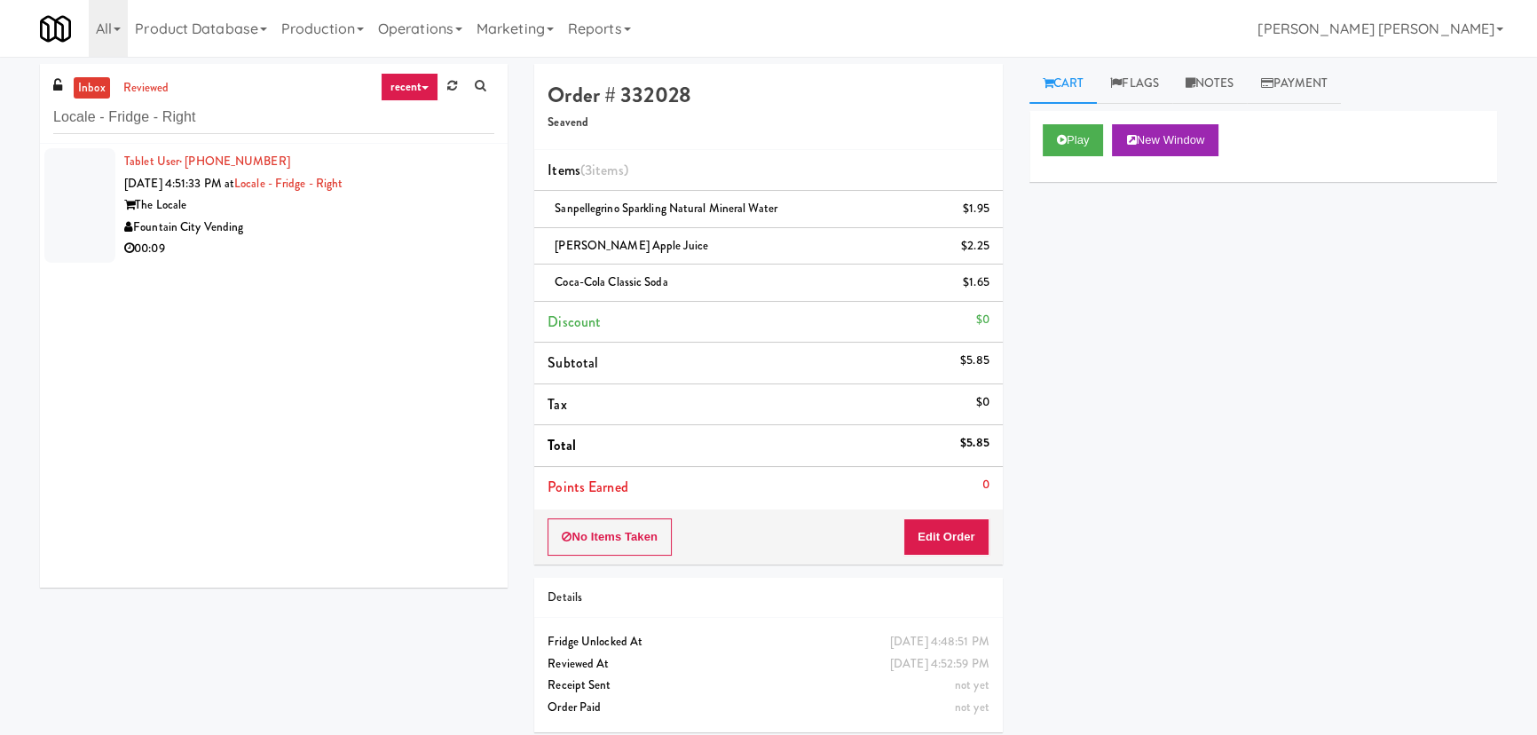
click at [323, 238] on div "00:09" at bounding box center [309, 249] width 370 height 22
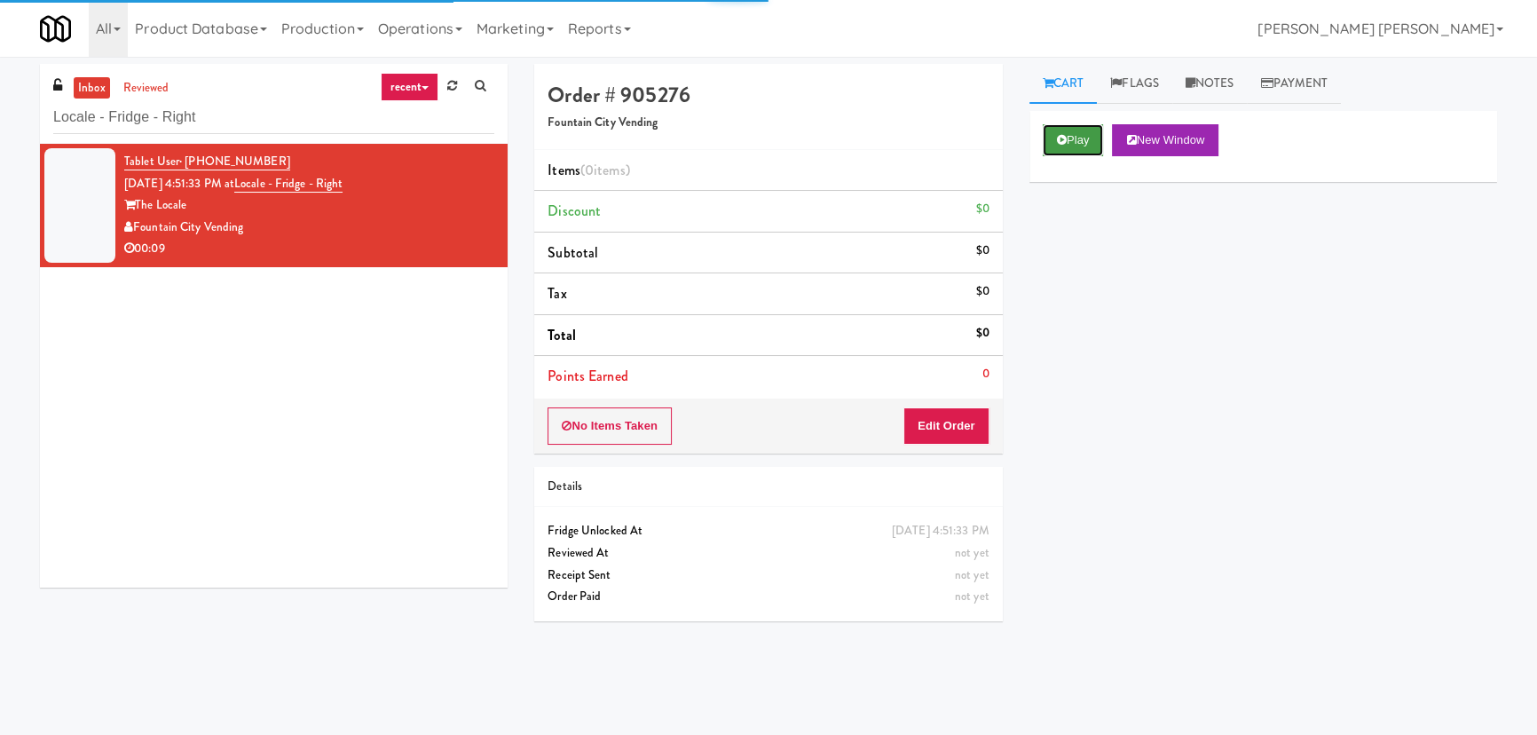
click at [1083, 141] on button "Play" at bounding box center [1073, 140] width 61 height 32
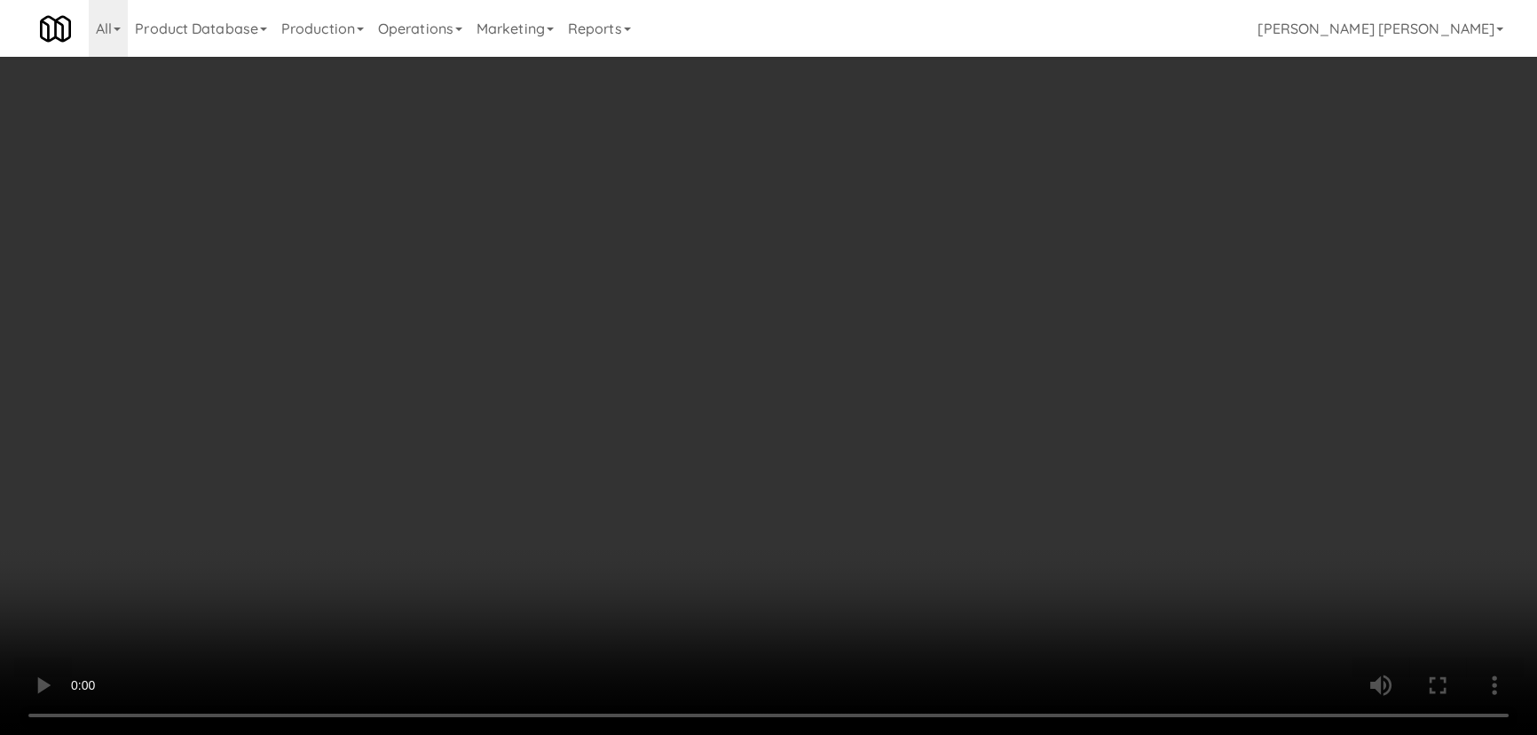
scroll to position [36, 0]
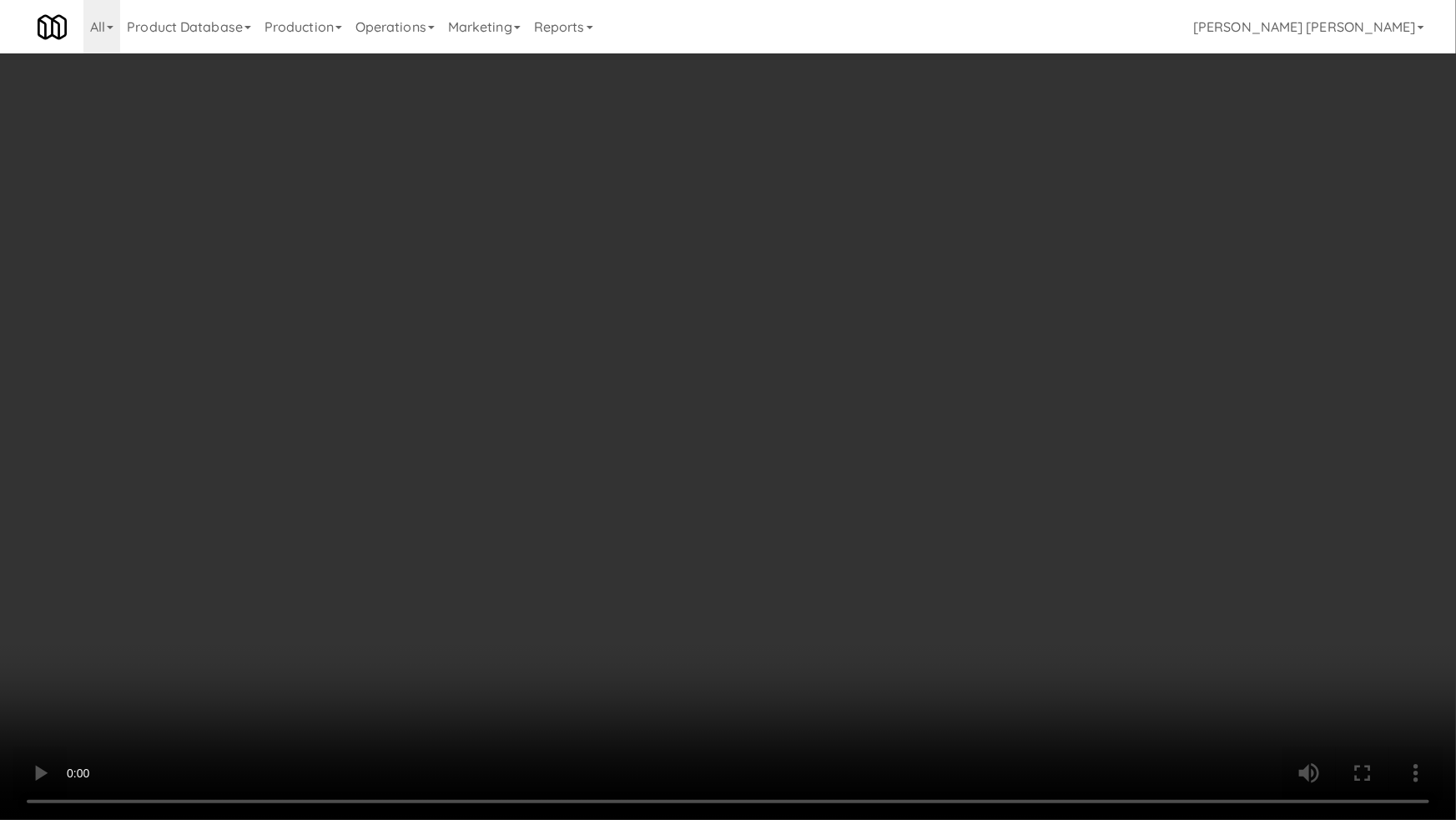
drag, startPoint x: 807, startPoint y: 733, endPoint x: 901, endPoint y: 721, distance: 94.8
click at [815, 690] on video at bounding box center [728, 410] width 1456 height 820
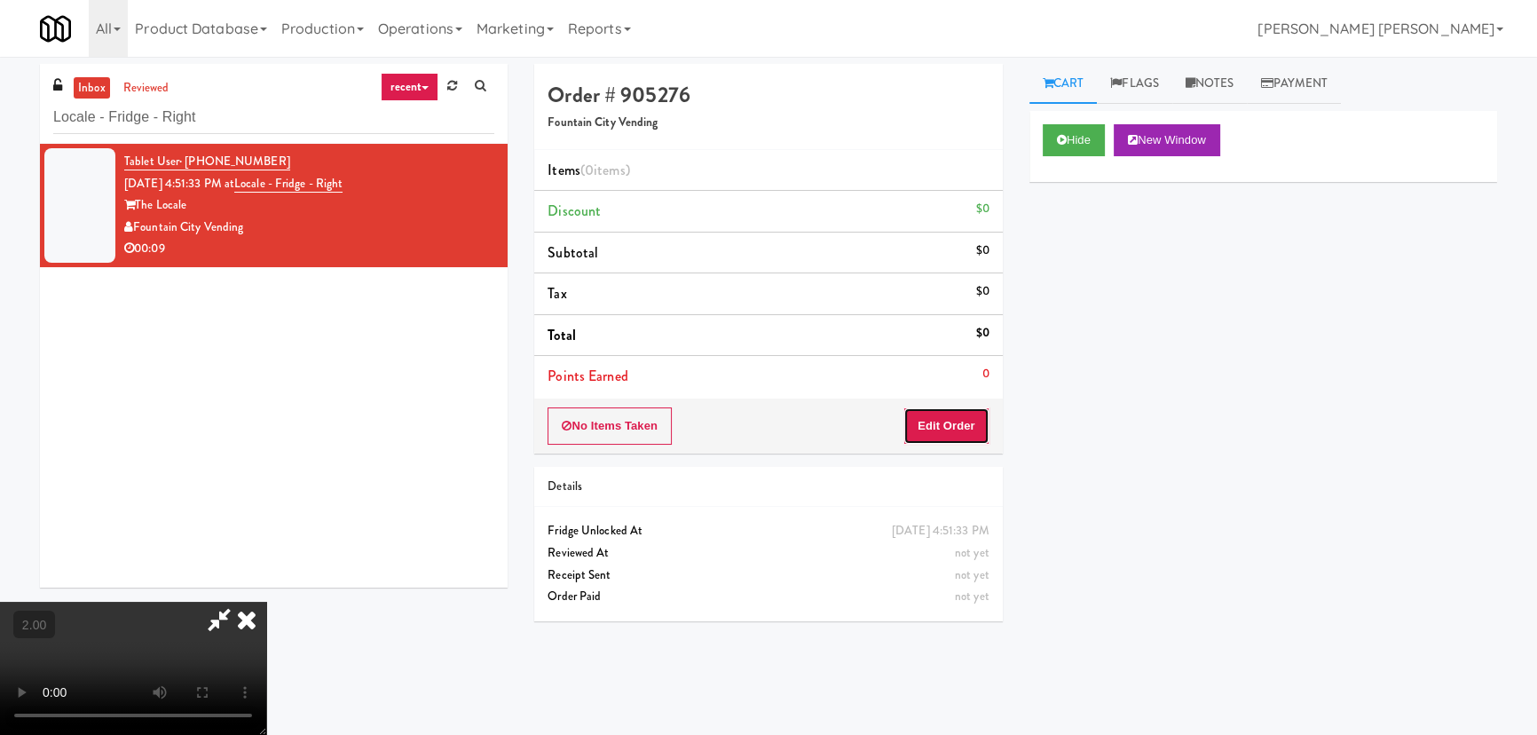
click at [961, 430] on button "Edit Order" at bounding box center [947, 425] width 86 height 37
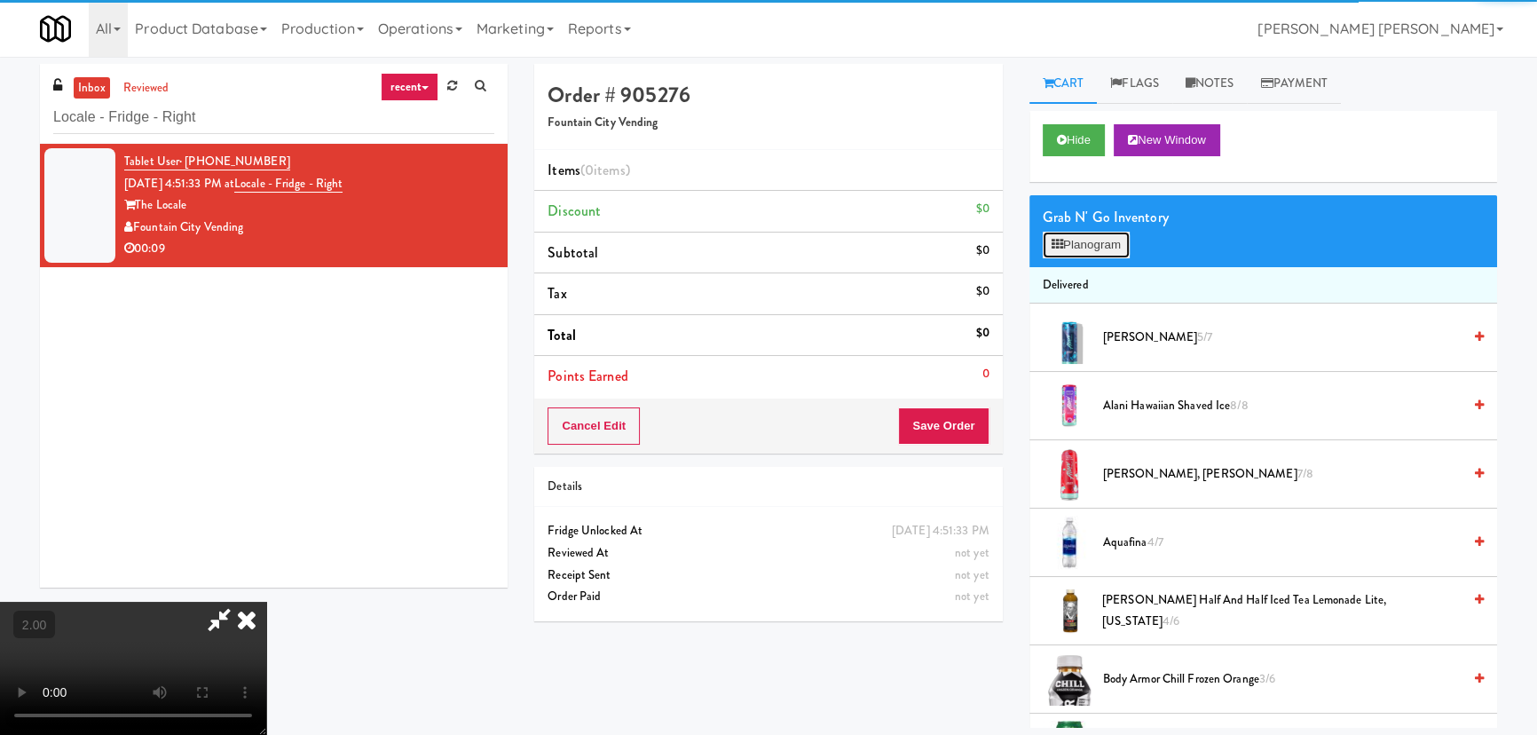
click at [1090, 249] on button "Planogram" at bounding box center [1086, 245] width 87 height 27
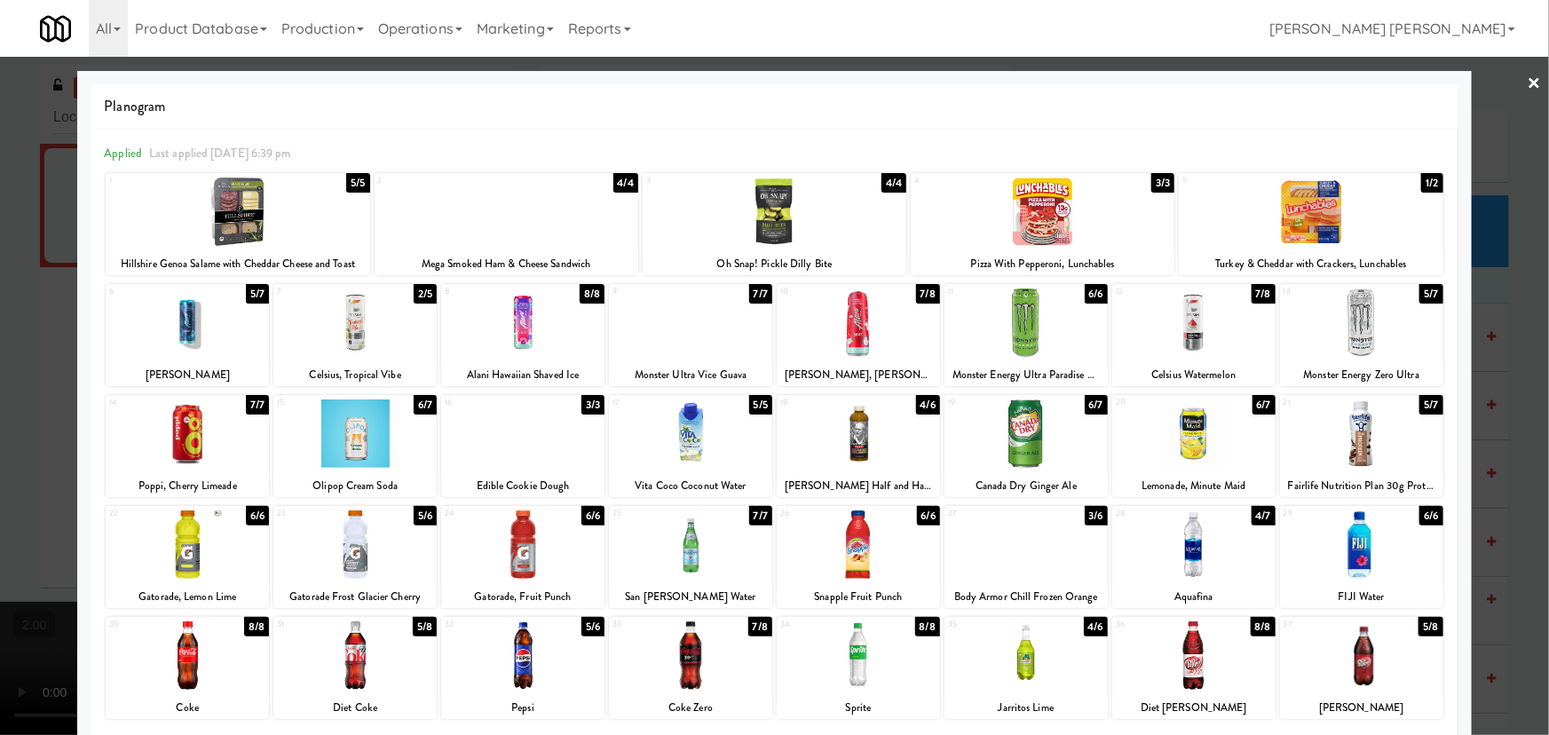
drag, startPoint x: 1018, startPoint y: 338, endPoint x: 1442, endPoint y: 252, distance: 432.9
click at [1042, 336] on div at bounding box center [1025, 322] width 163 height 68
click at [1528, 82] on link "×" at bounding box center [1535, 84] width 14 height 55
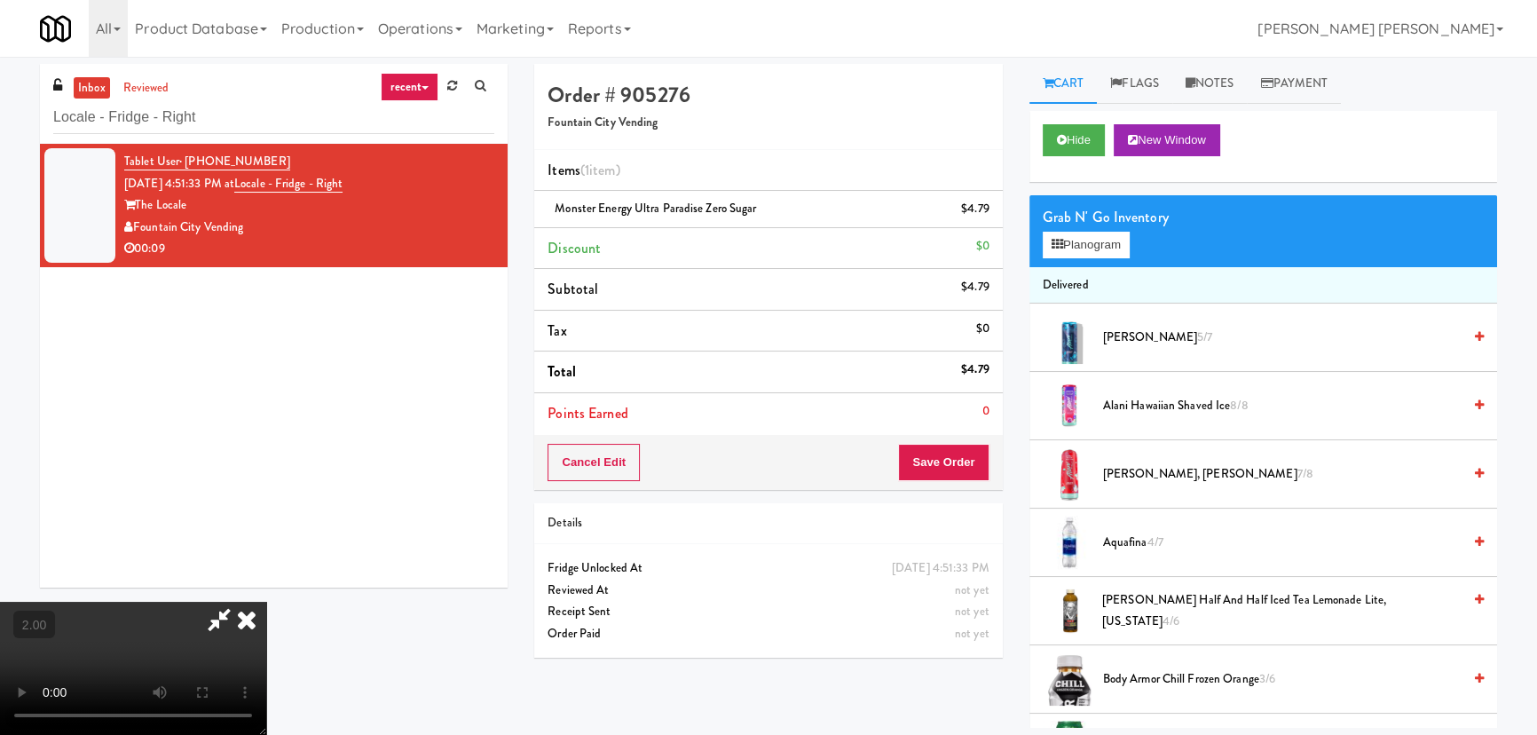
click at [266, 602] on icon at bounding box center [246, 620] width 39 height 36
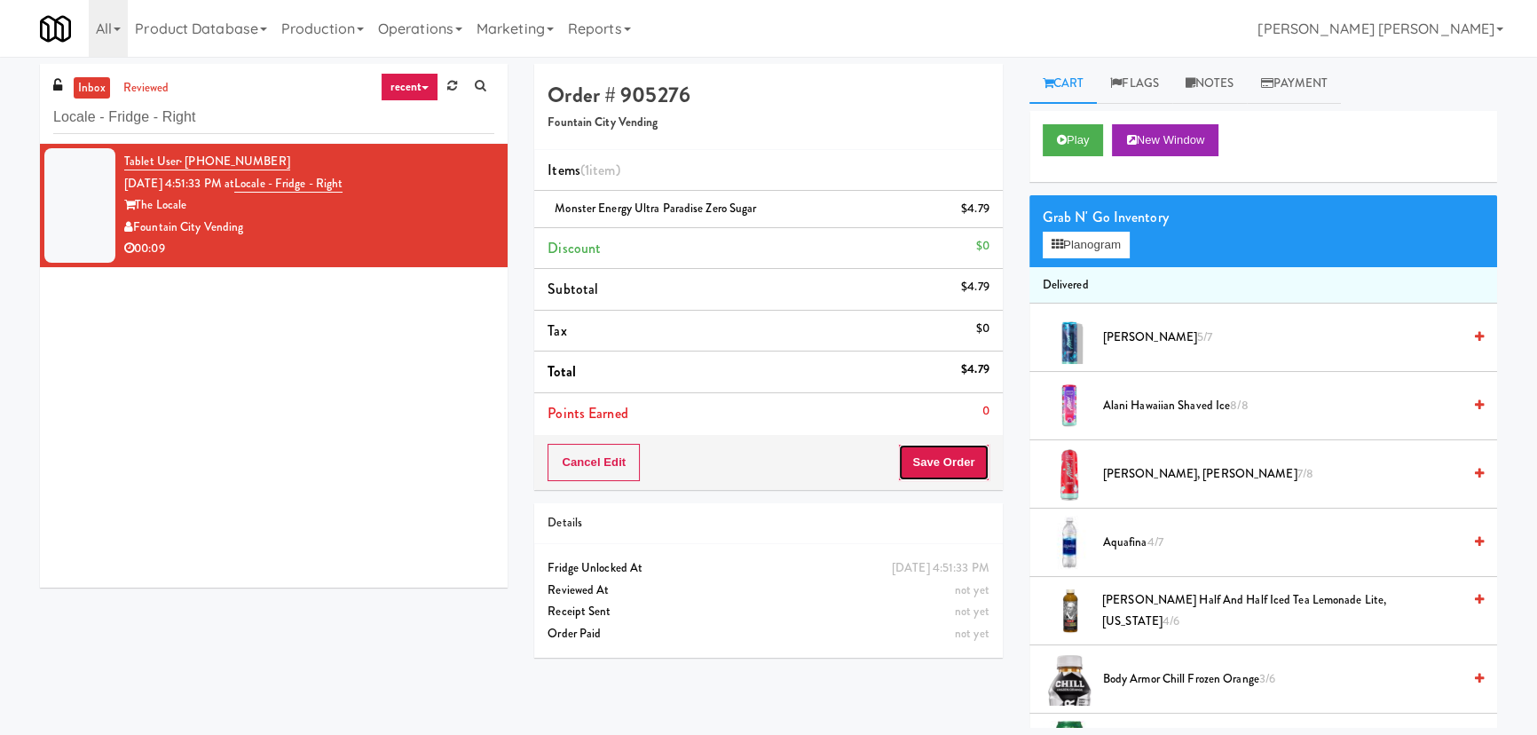
click at [910, 462] on button "Save Order" at bounding box center [943, 462] width 91 height 37
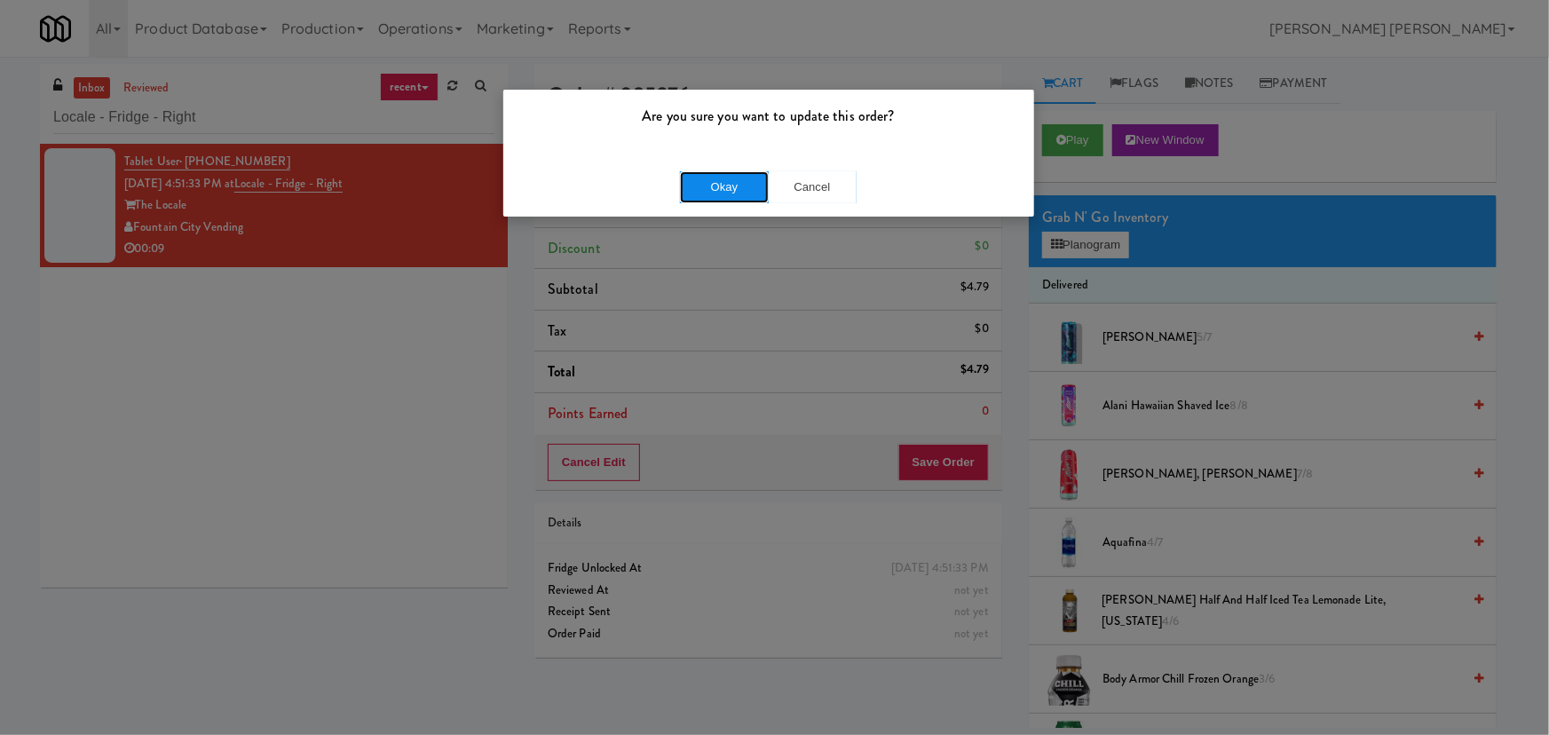
click at [747, 171] on button "Okay" at bounding box center [724, 187] width 89 height 32
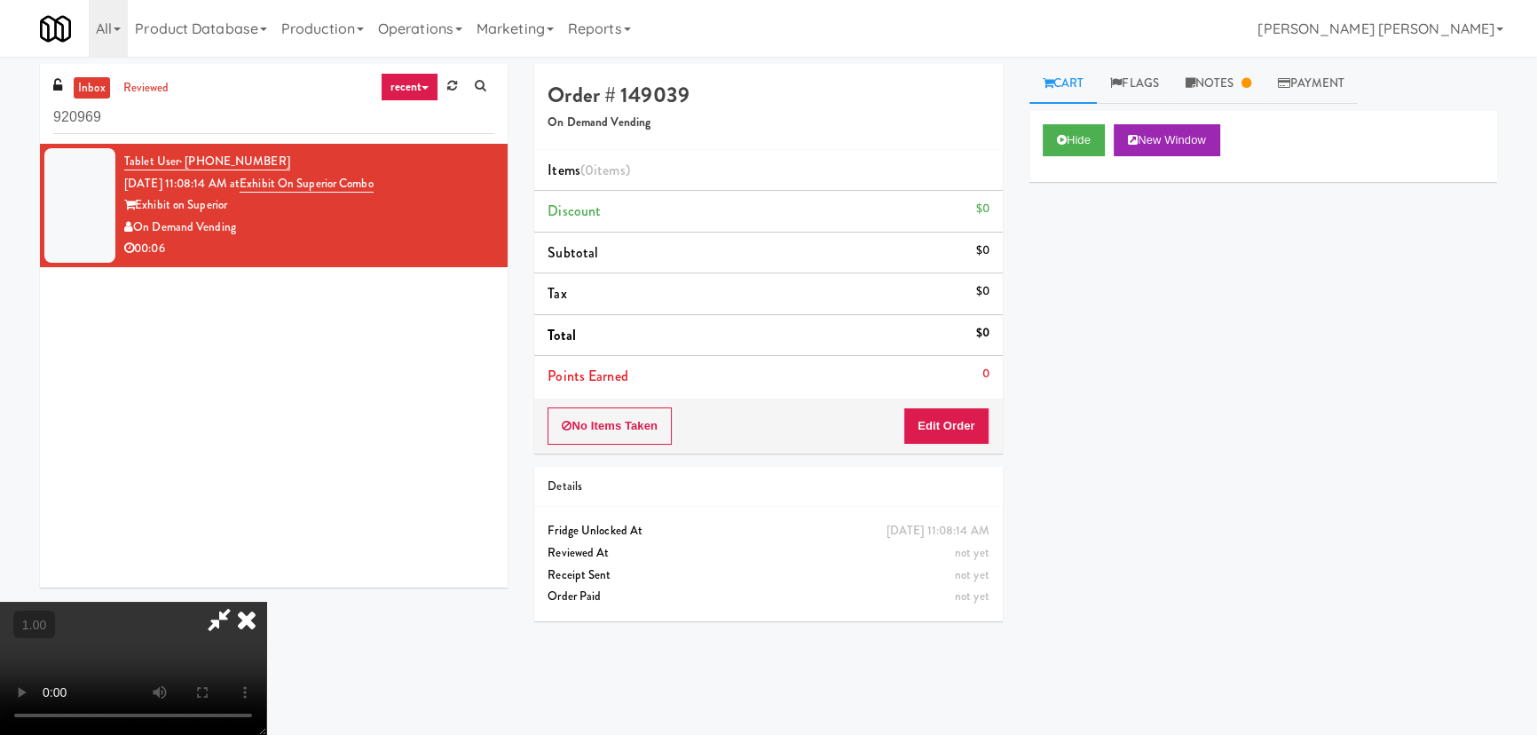
click at [266, 602] on icon at bounding box center [246, 620] width 39 height 36
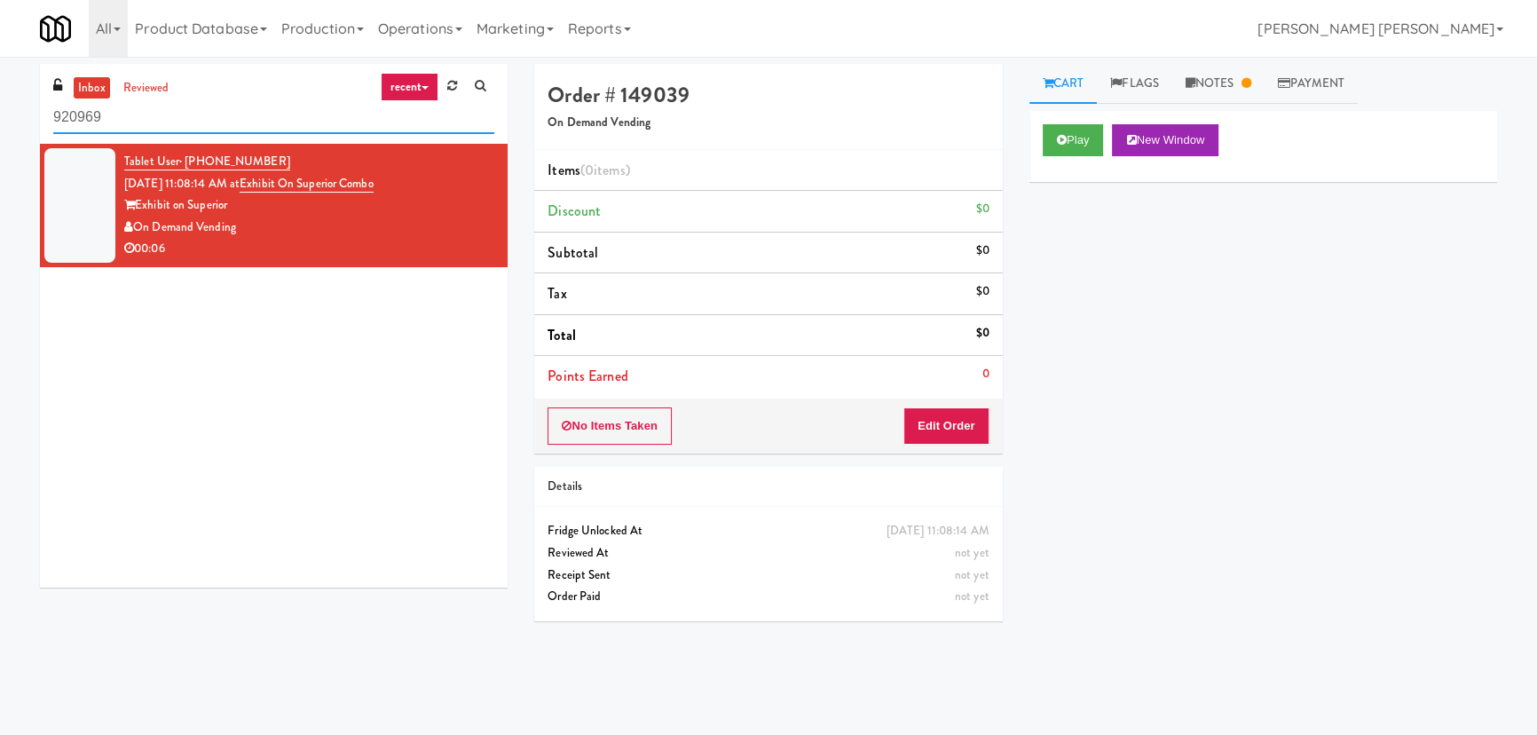
drag, startPoint x: 151, startPoint y: 107, endPoint x: -24, endPoint y: 112, distance: 174.9
click at [0, 112] on html "Okay Okay Select date: previous 2025-Aug next Su Mo Tu We Th Fr Sa 27 28 29 30 …" at bounding box center [768, 367] width 1537 height 735
paste input "HP Employee Lounge Pantry"
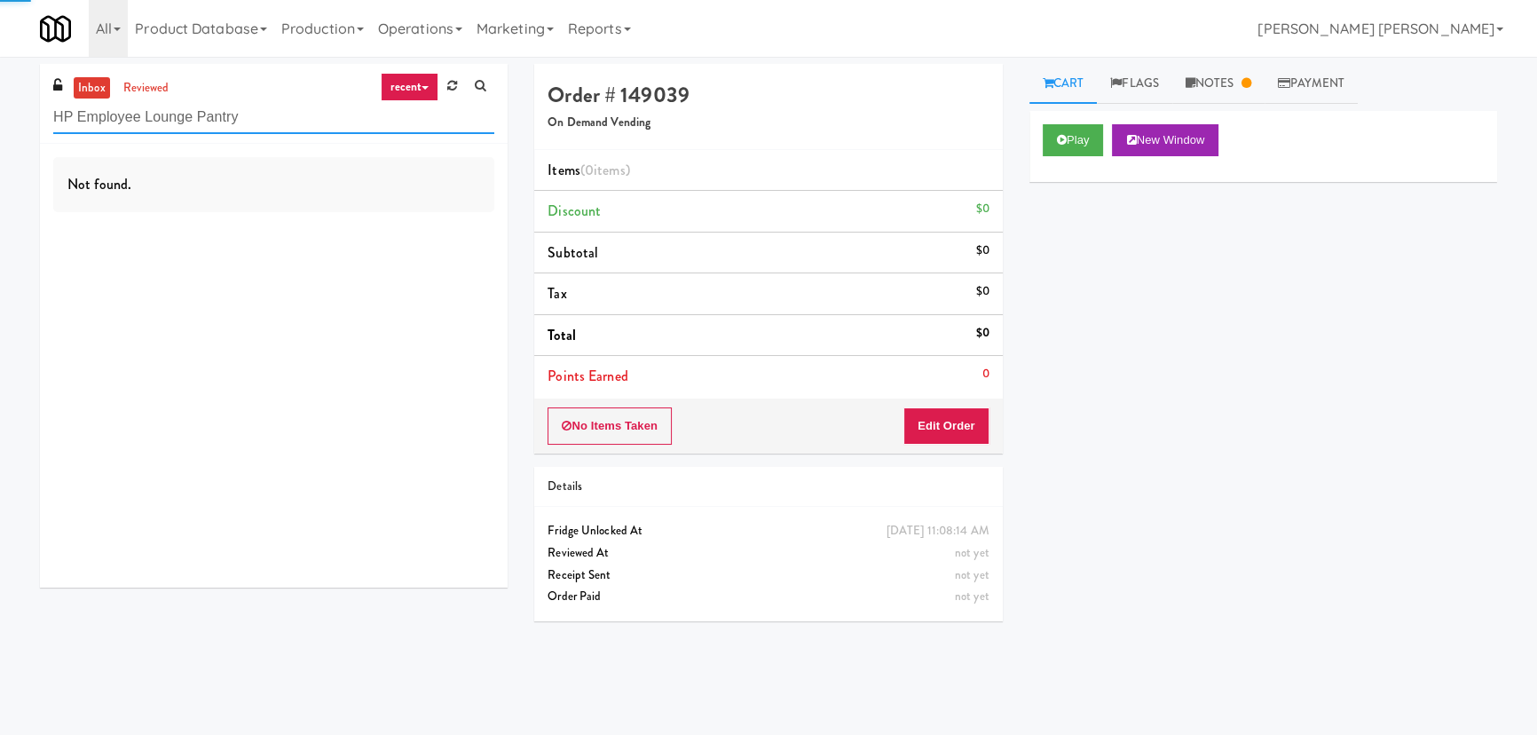
type input "HP Employee Lounge Pantry"
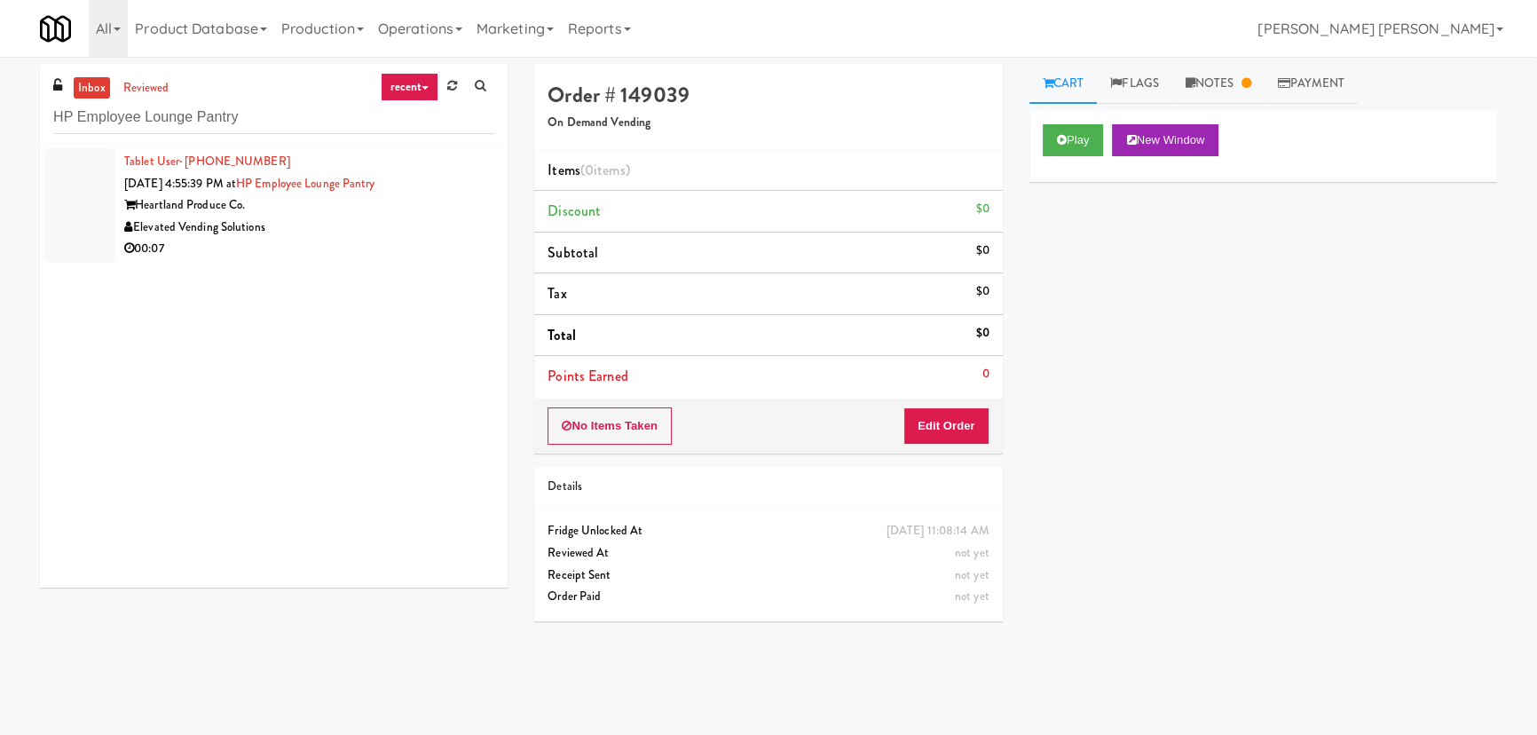
click at [324, 217] on div "Elevated Vending Solutions" at bounding box center [309, 228] width 370 height 22
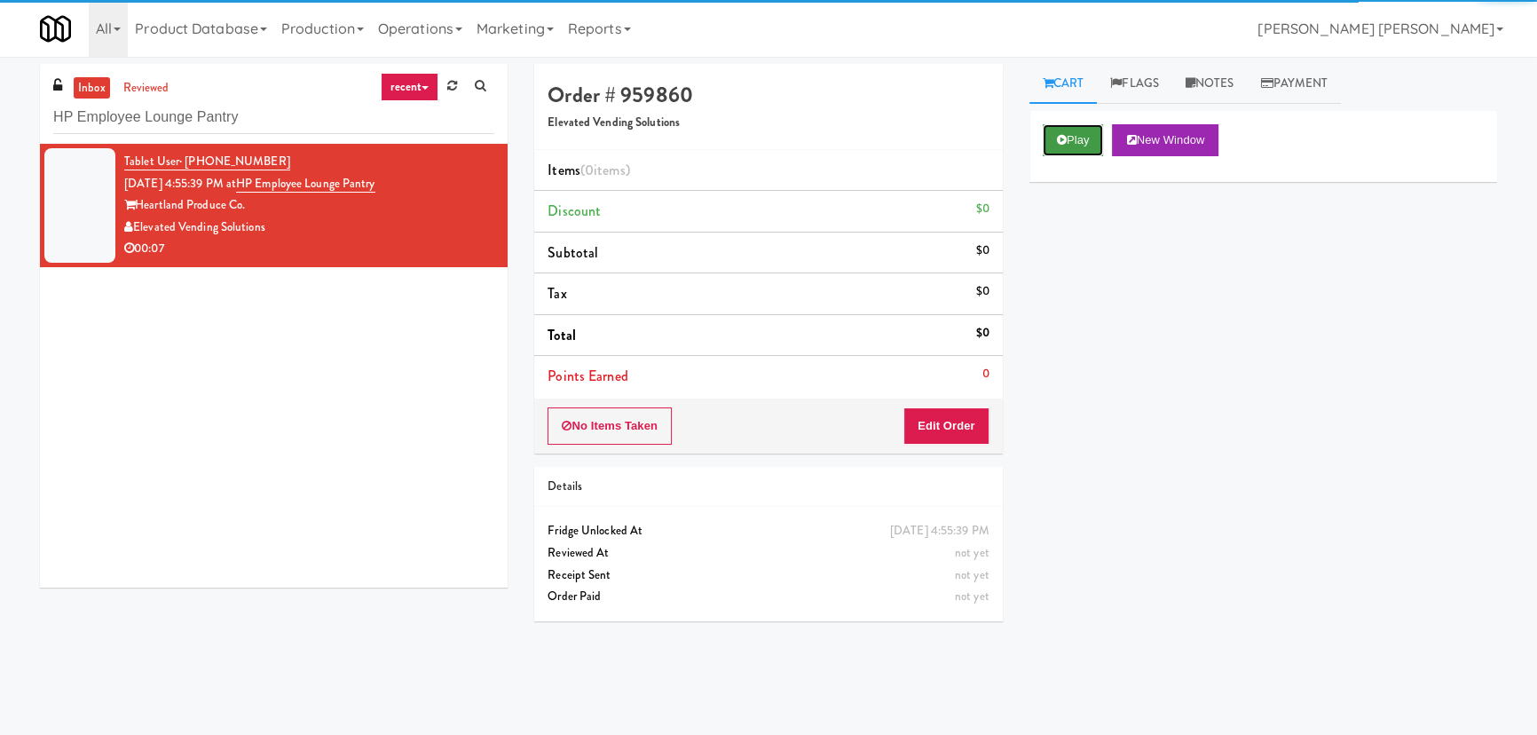
click at [1057, 135] on icon at bounding box center [1062, 140] width 10 height 12
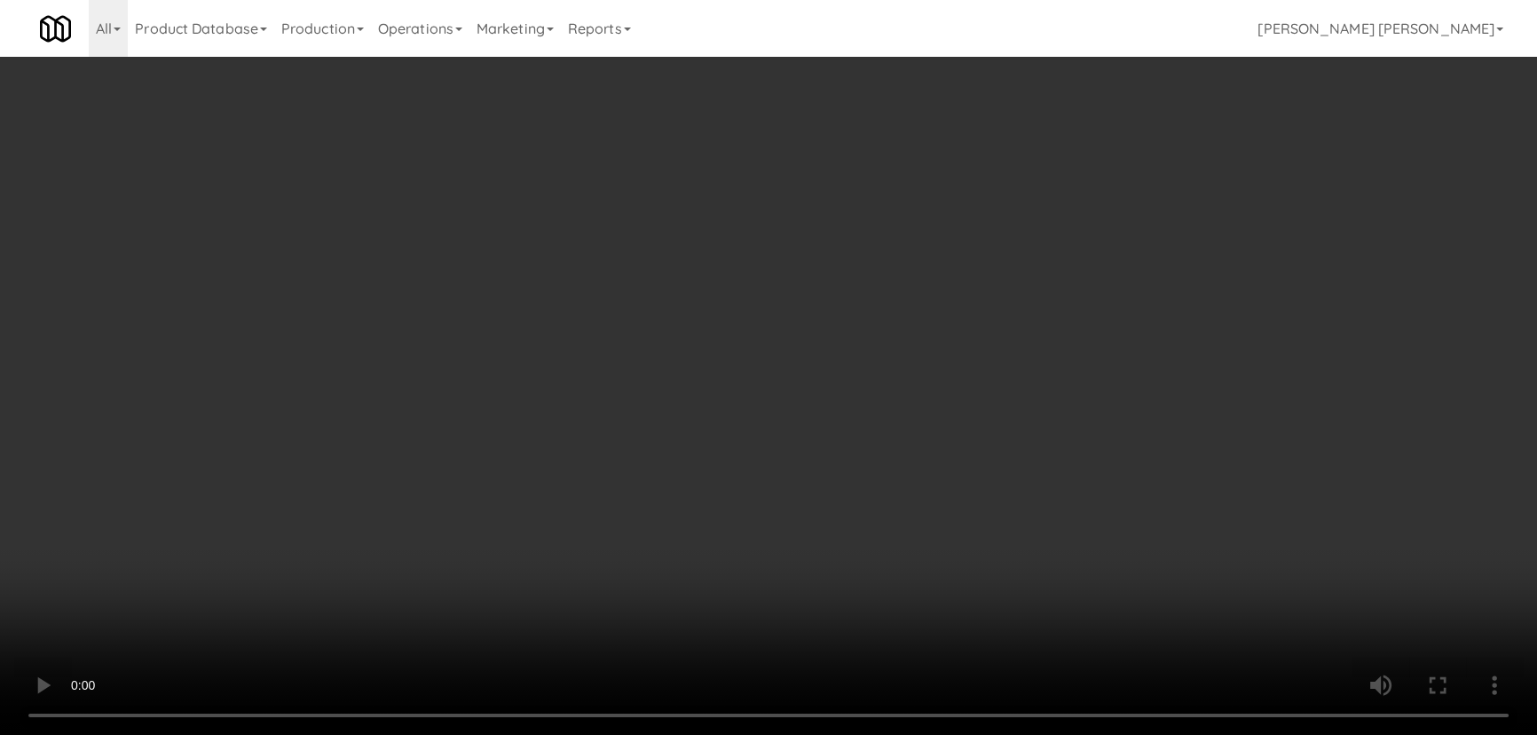
scroll to position [36, 0]
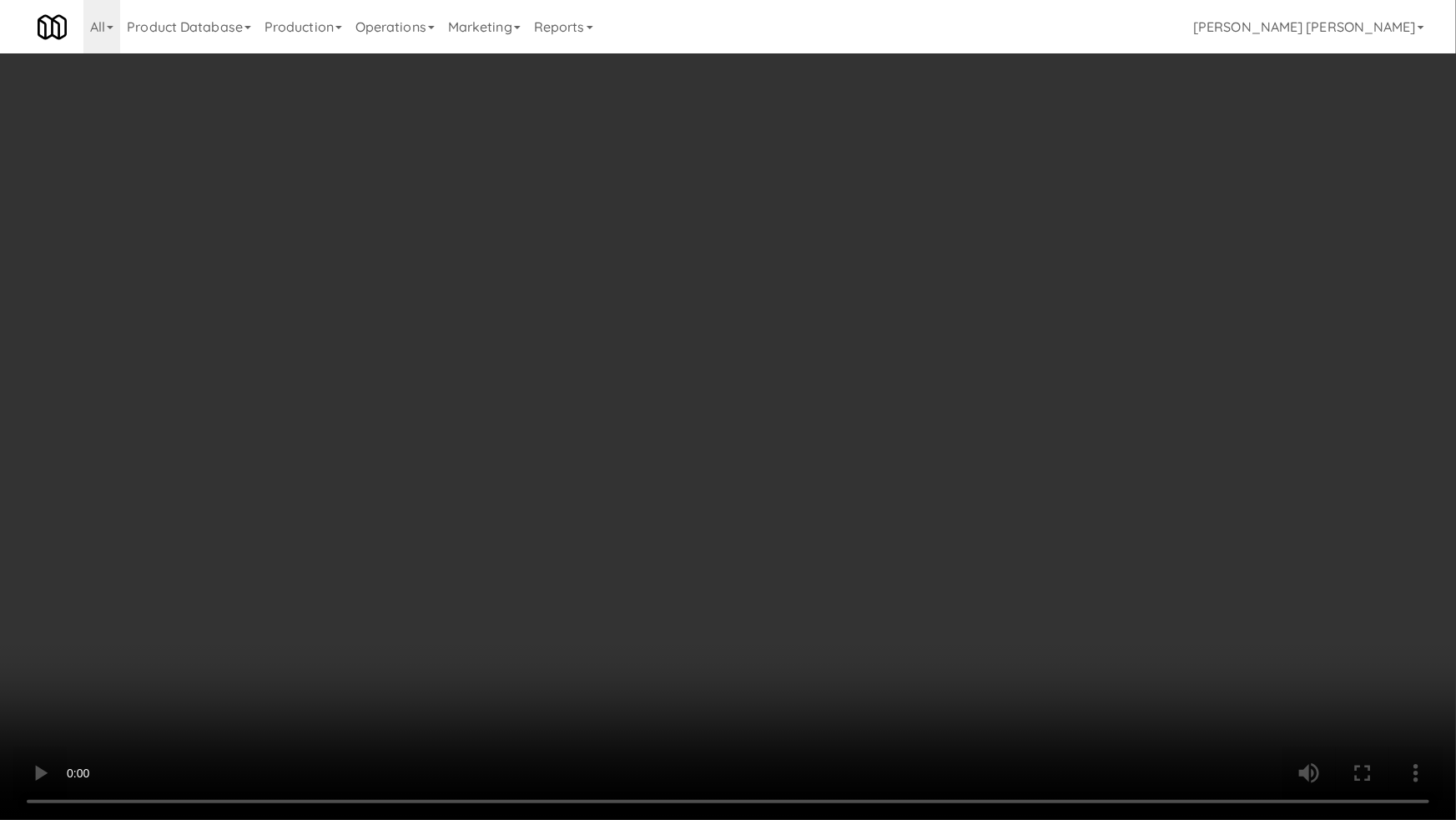
click at [1031, 690] on video at bounding box center [728, 410] width 1456 height 820
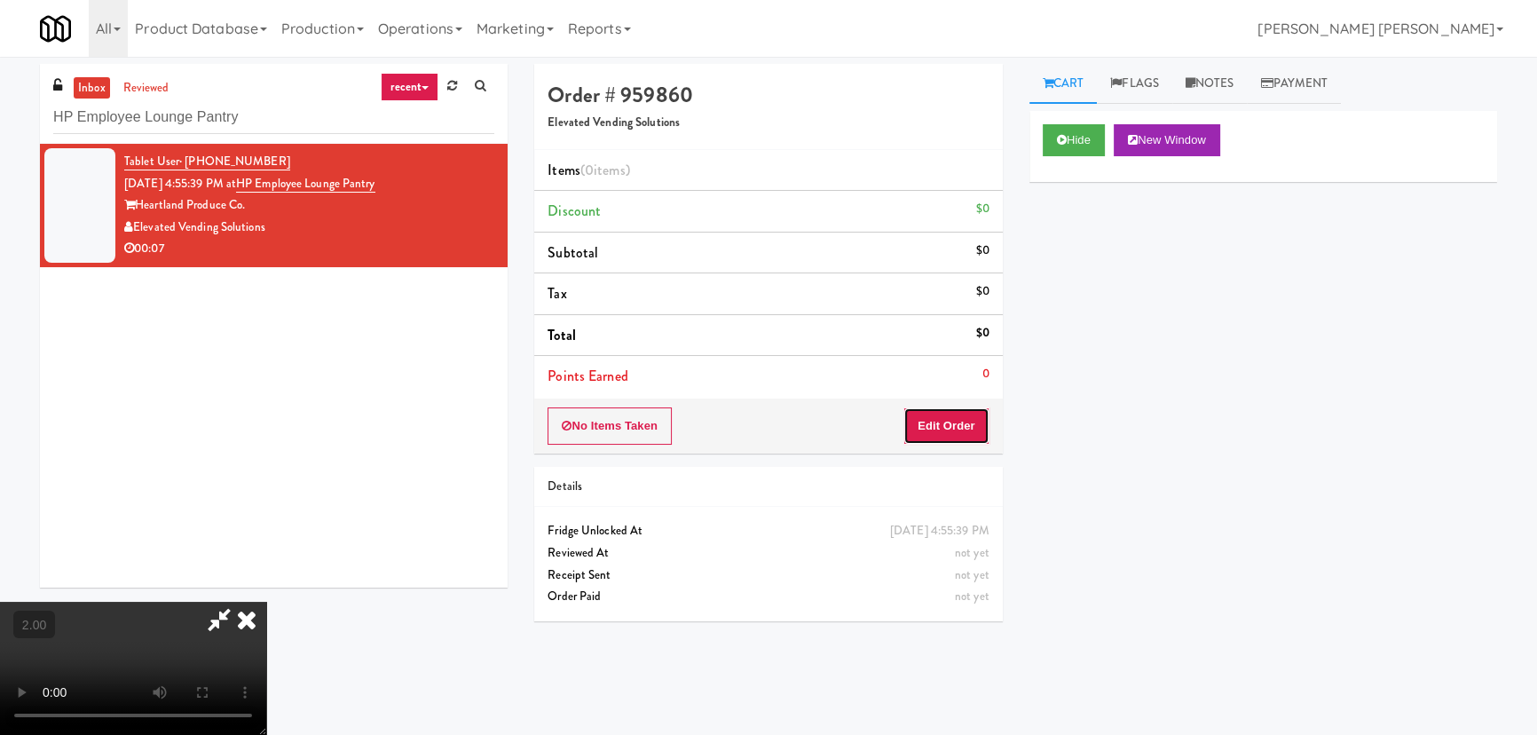
click at [967, 422] on button "Edit Order" at bounding box center [947, 425] width 86 height 37
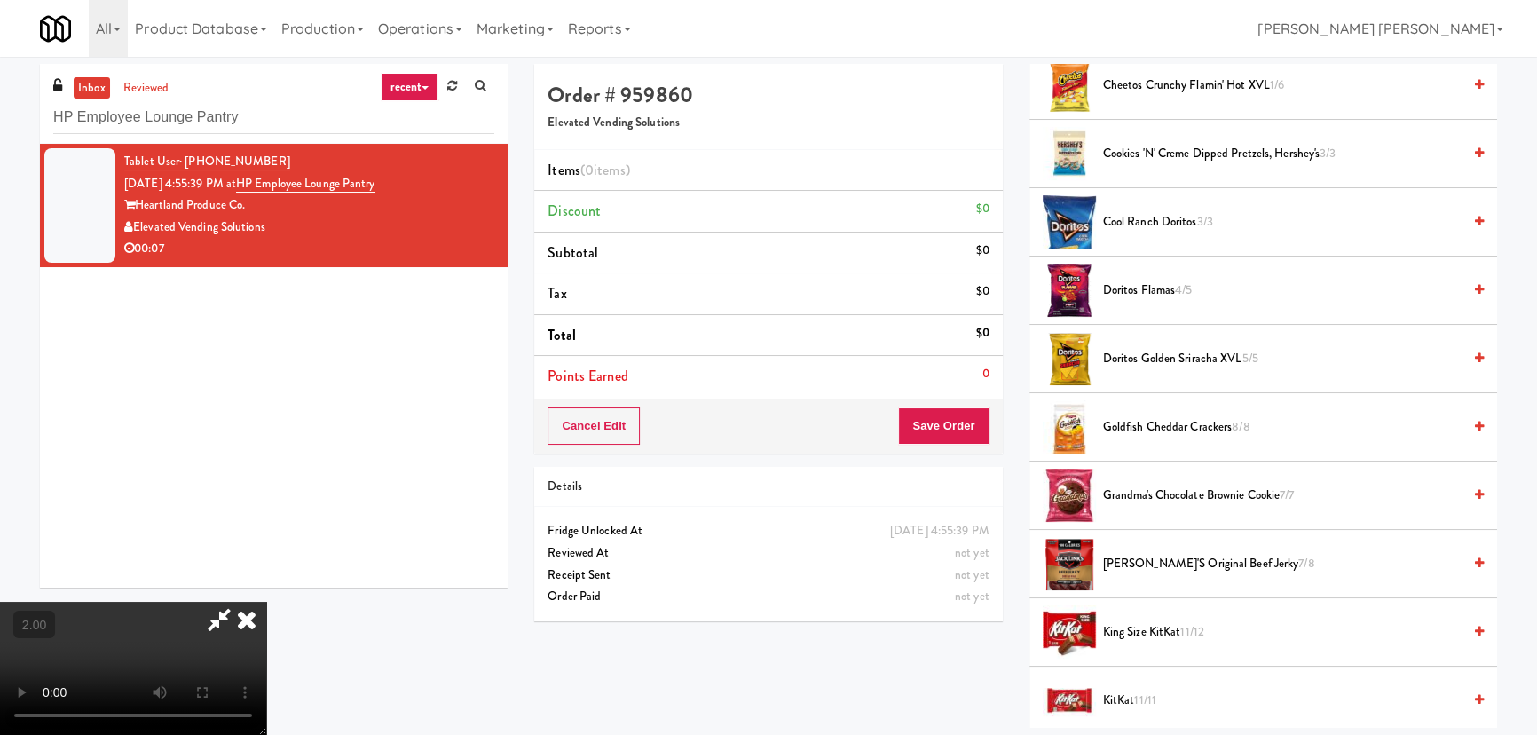
scroll to position [403, 0]
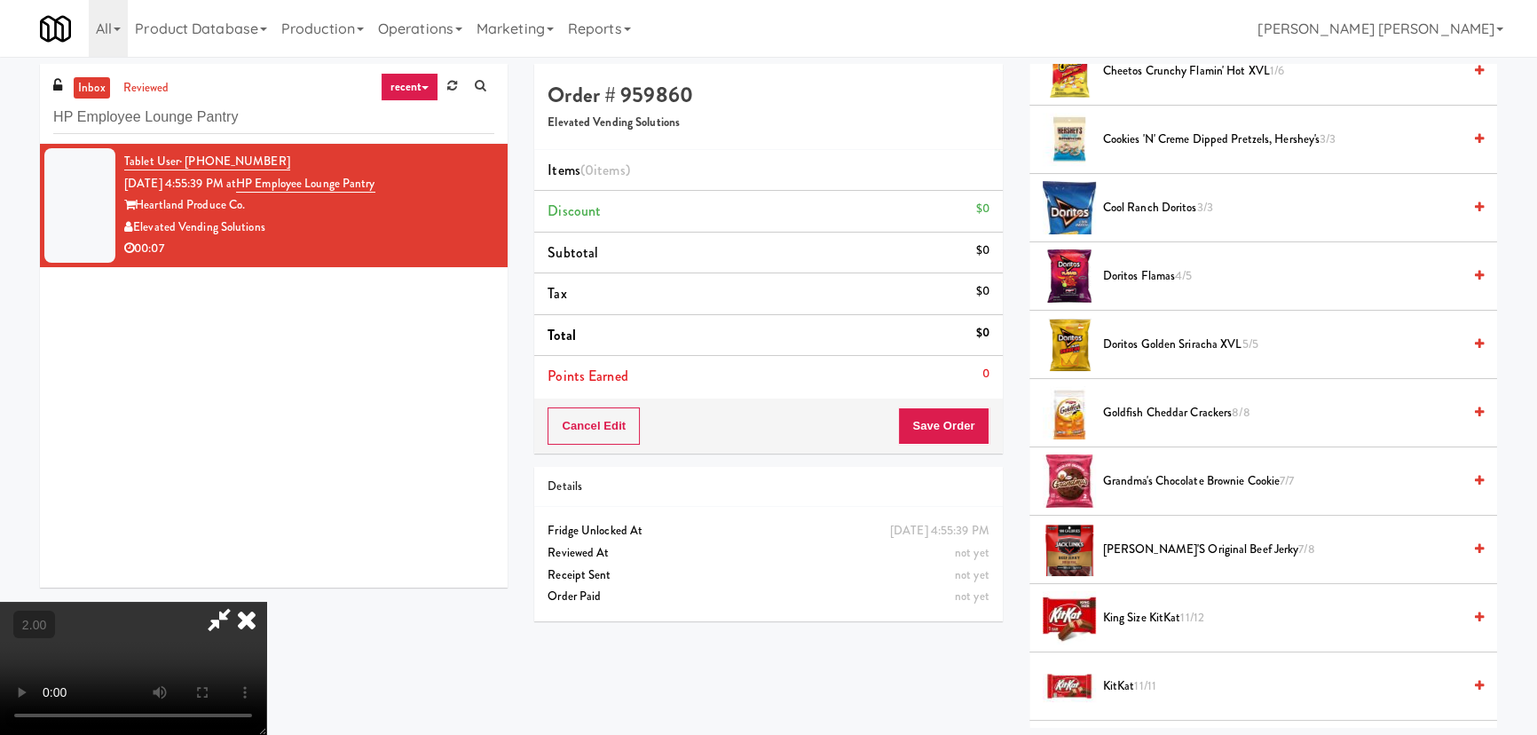
click at [1165, 618] on span "King Size KitKat 11/12" at bounding box center [1282, 618] width 359 height 22
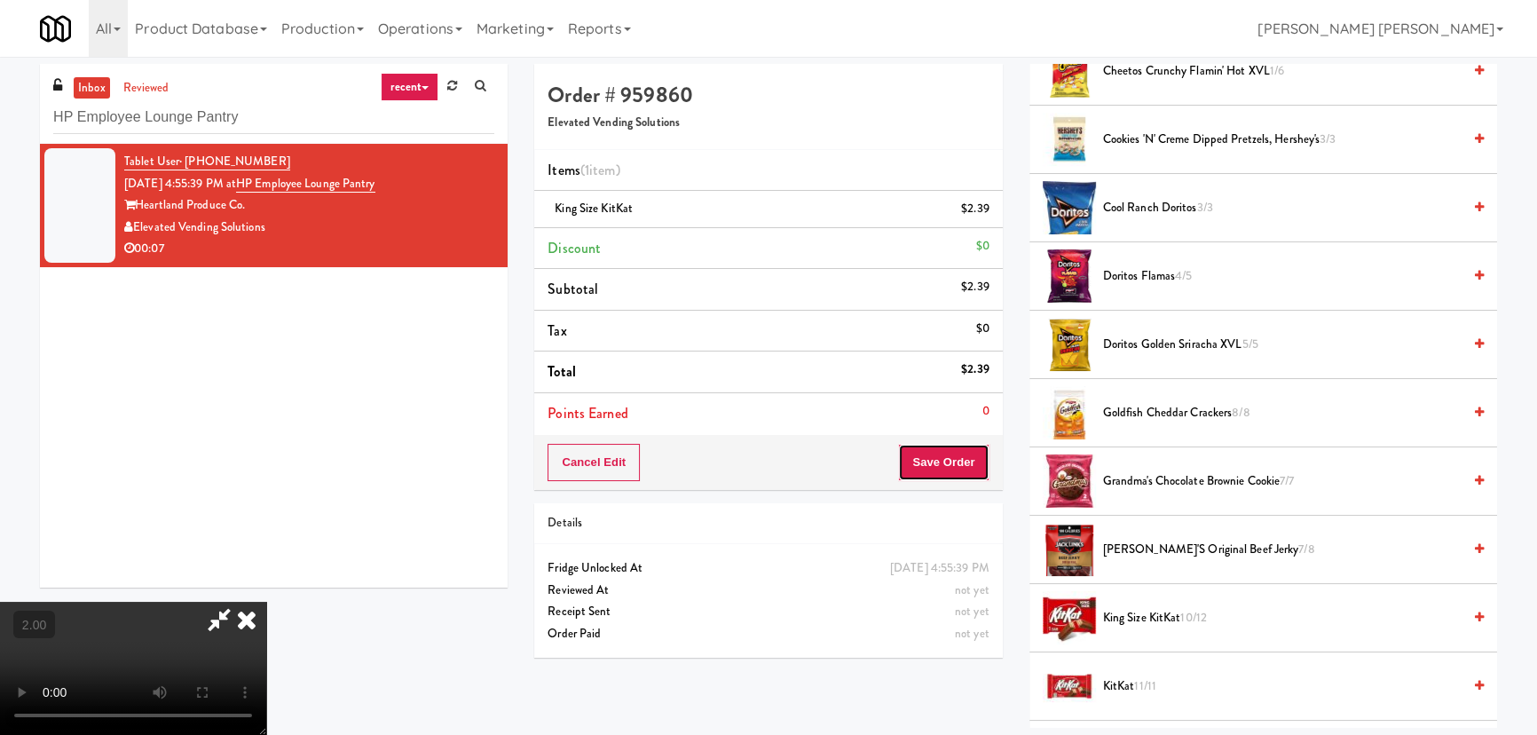
click at [951, 470] on button "Save Order" at bounding box center [943, 462] width 91 height 37
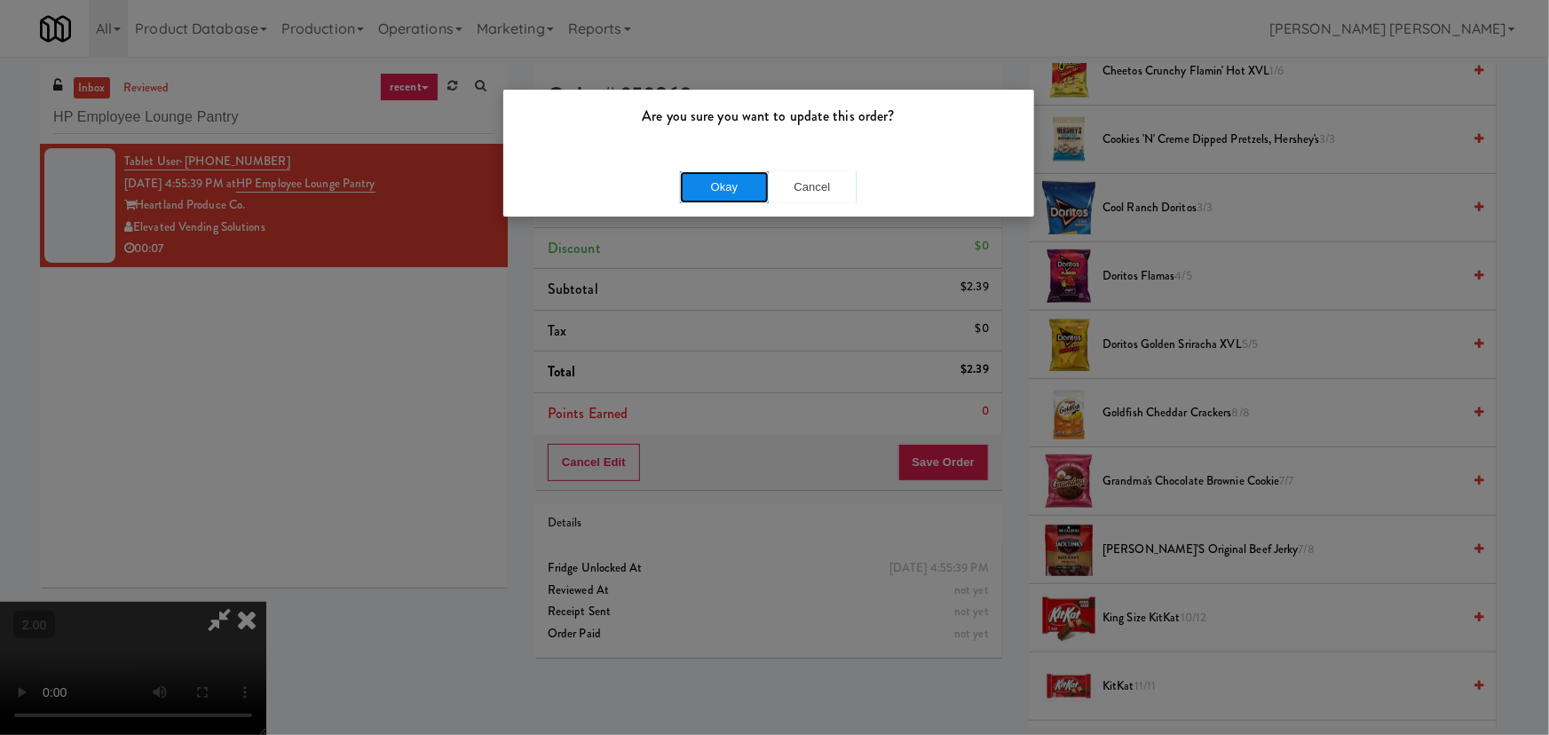
click at [729, 187] on button "Okay" at bounding box center [724, 187] width 89 height 32
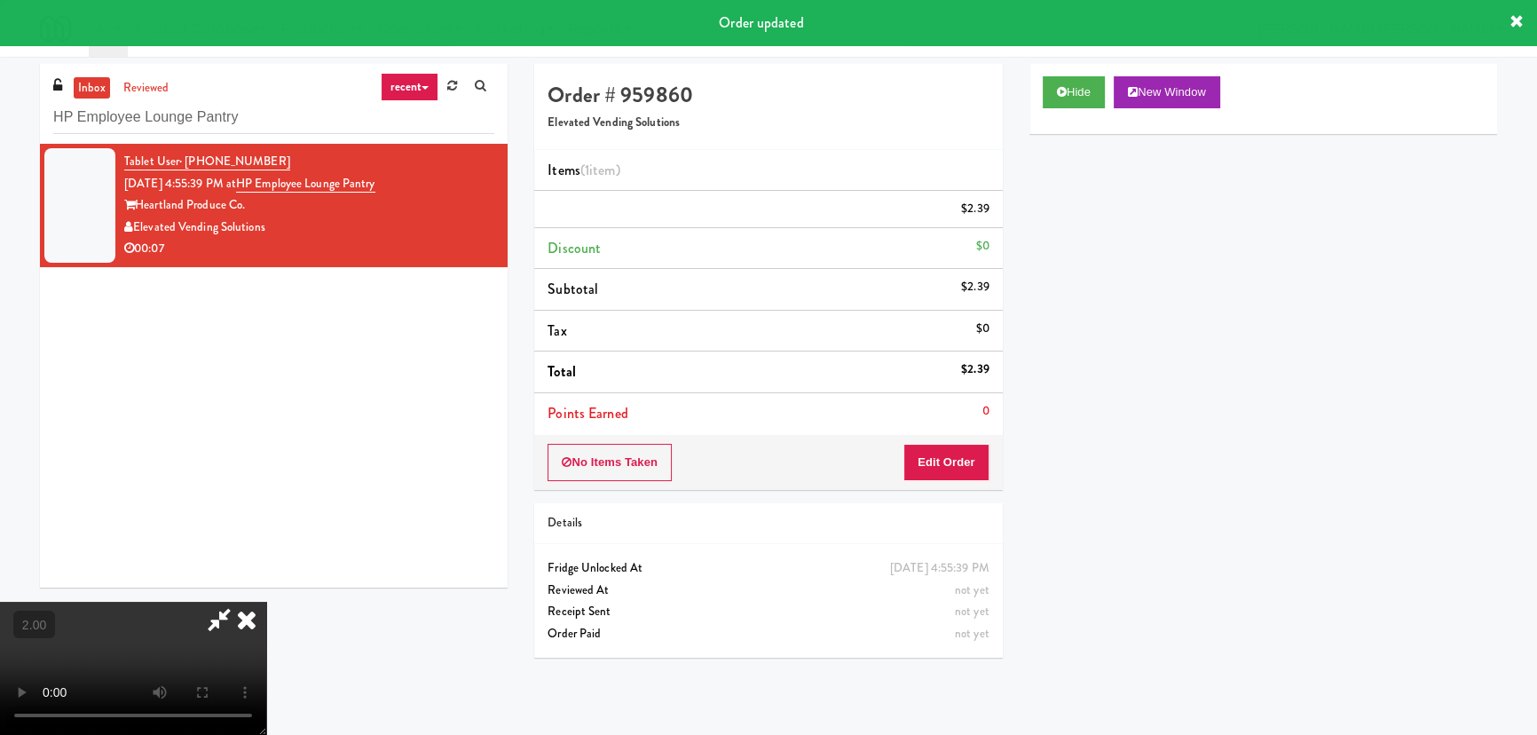
scroll to position [0, 0]
